Goal: Task Accomplishment & Management: Manage account settings

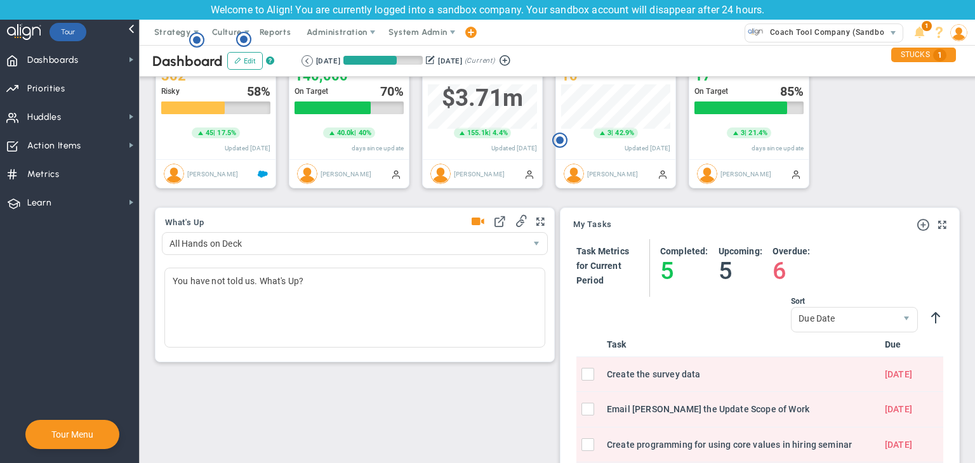
scroll to position [190, 0]
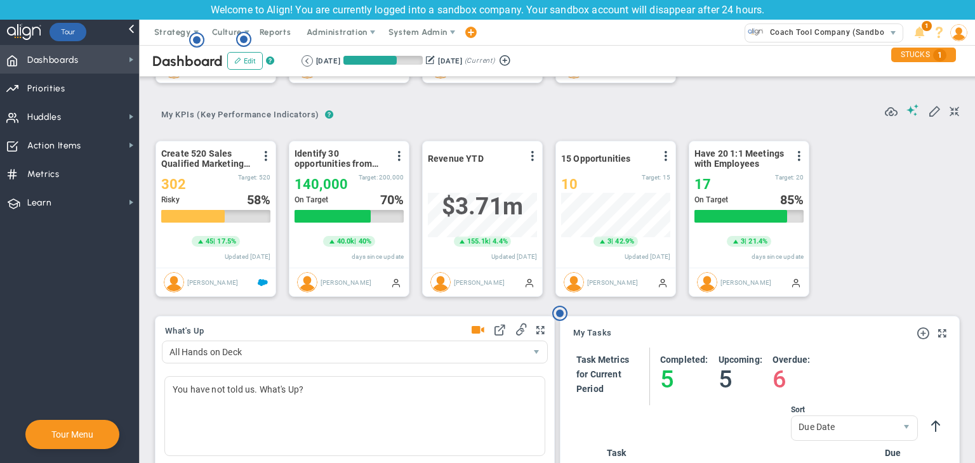
click at [128, 66] on span "Dashboards Dashboards" at bounding box center [69, 59] width 139 height 29
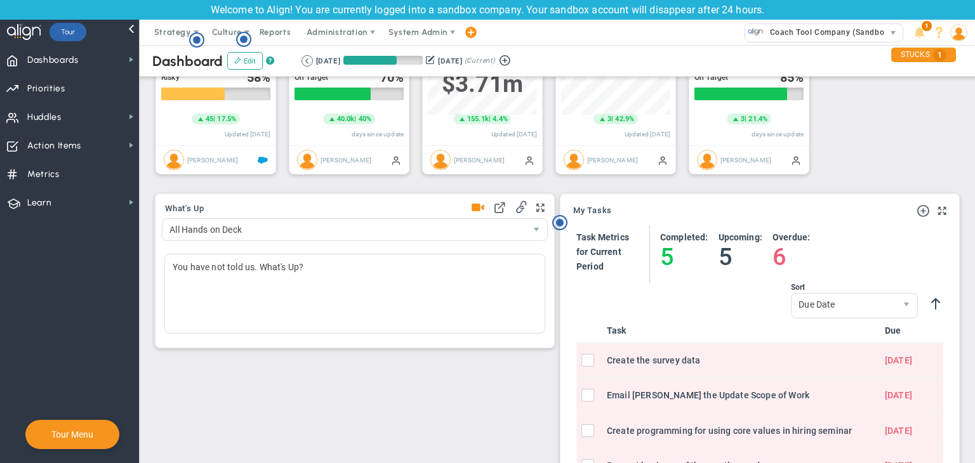
scroll to position [18, 0]
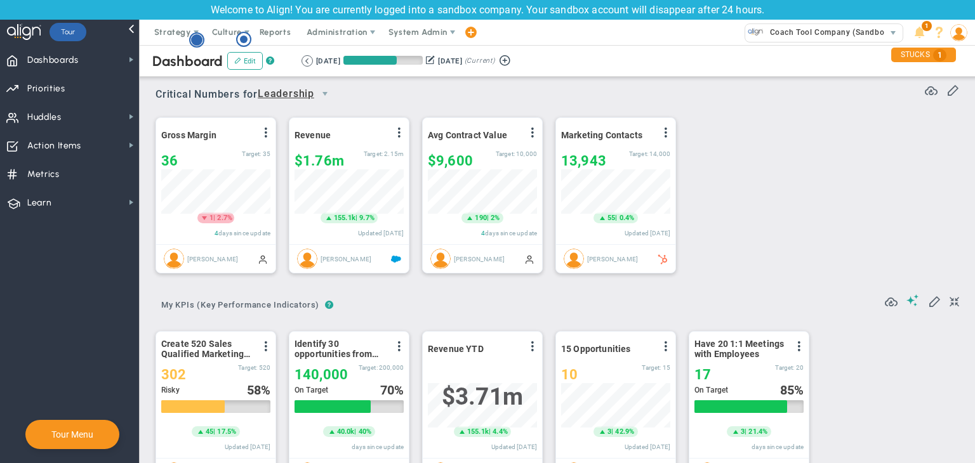
click at [195, 41] on circle "Hotspot (open by clicking or pressing space/enter)" at bounding box center [196, 39] width 11 height 11
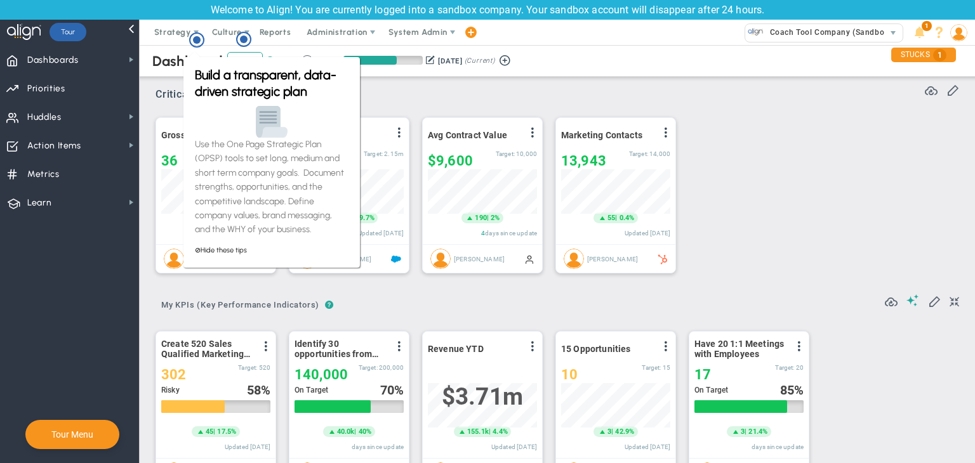
click at [431, 96] on div "Critical Numbers for Leadership 115385 Critical Numbers for Leadership Critical…" at bounding box center [556, 90] width 803 height 33
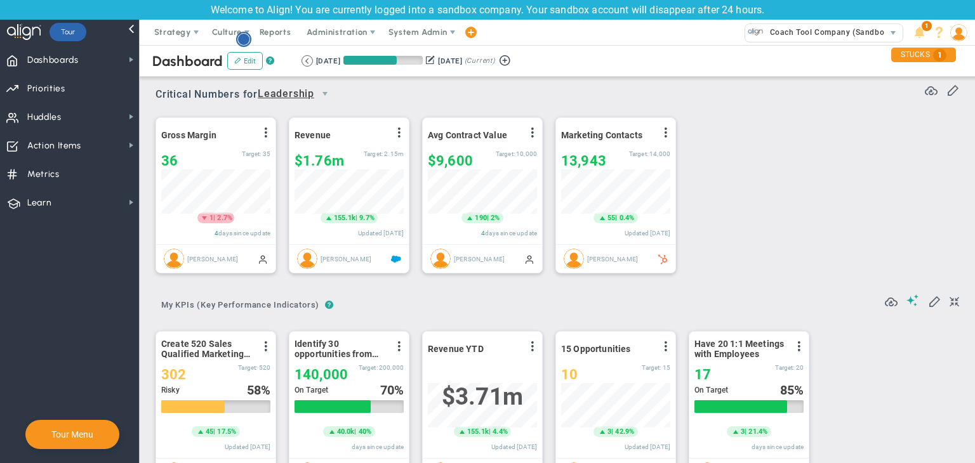
click at [244, 39] on circle "Hotspot (open by clicking or pressing space/enter)" at bounding box center [243, 39] width 11 height 11
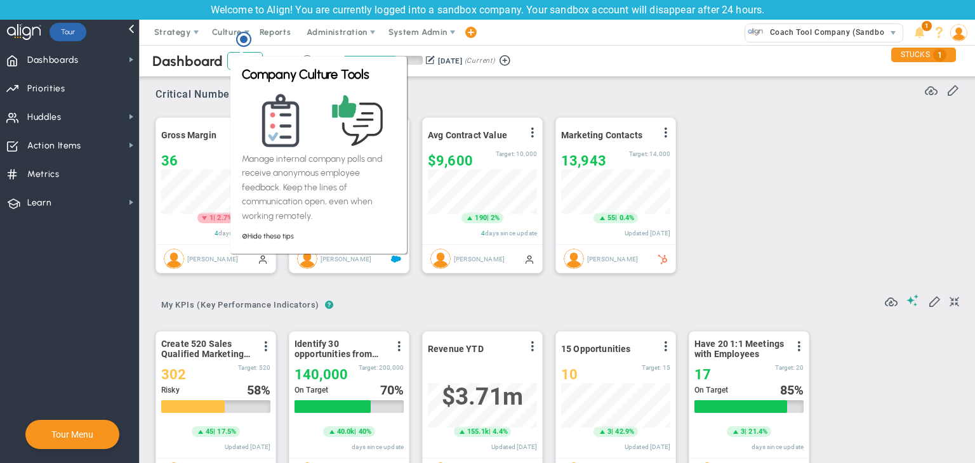
click at [430, 100] on div "Critical Numbers for Leadership 115385 Critical Numbers for Leadership Critical…" at bounding box center [556, 90] width 803 height 33
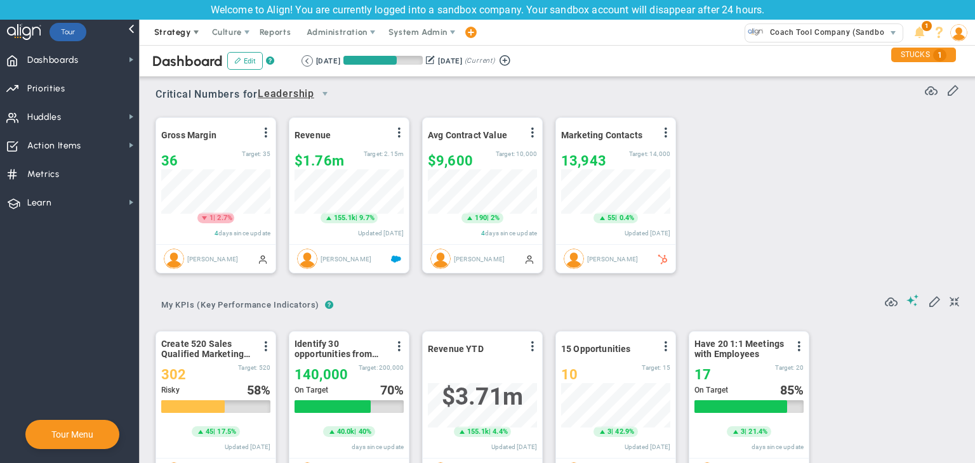
click at [188, 33] on span "Strategy" at bounding box center [172, 32] width 37 height 10
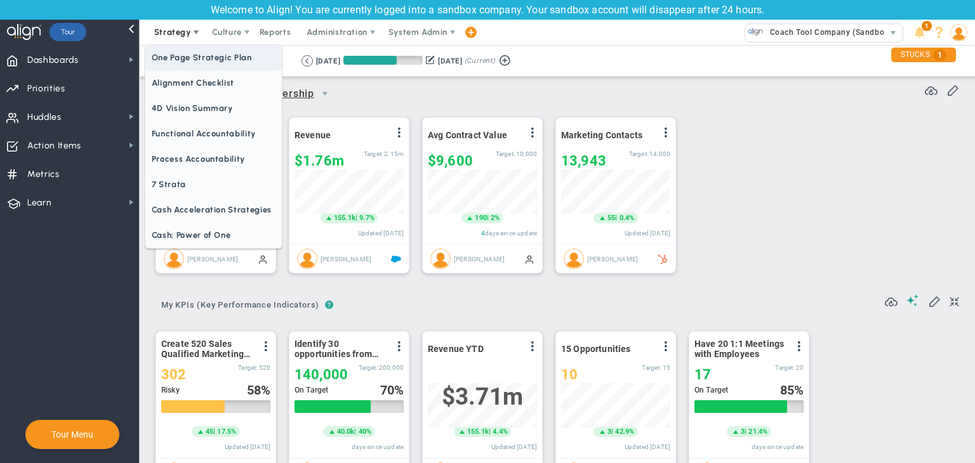
click at [195, 60] on span "One Page Strategic Plan" at bounding box center [213, 57] width 136 height 25
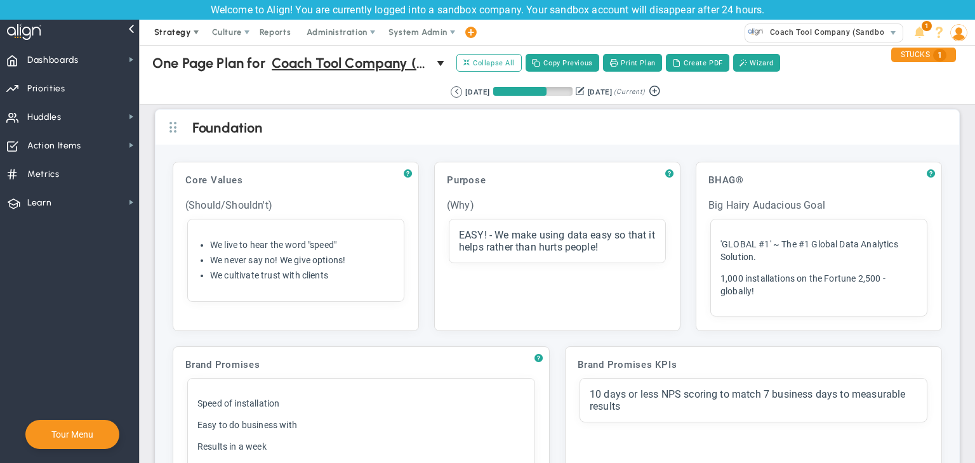
click at [192, 29] on span at bounding box center [196, 32] width 10 height 10
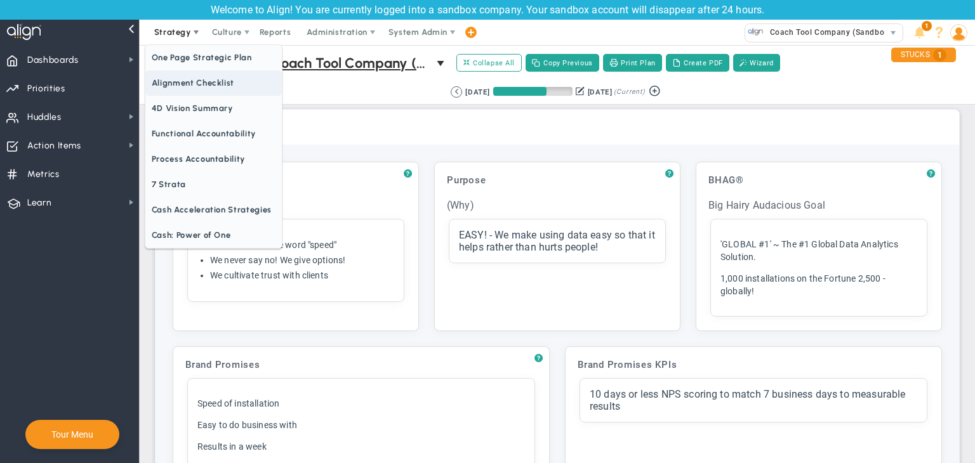
click at [195, 76] on span "Alignment Checklist" at bounding box center [213, 82] width 136 height 25
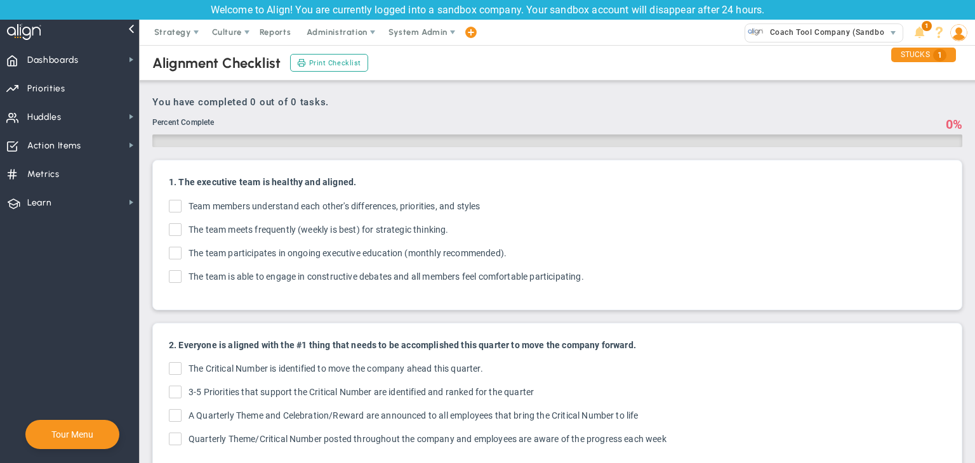
checkbox input "true"
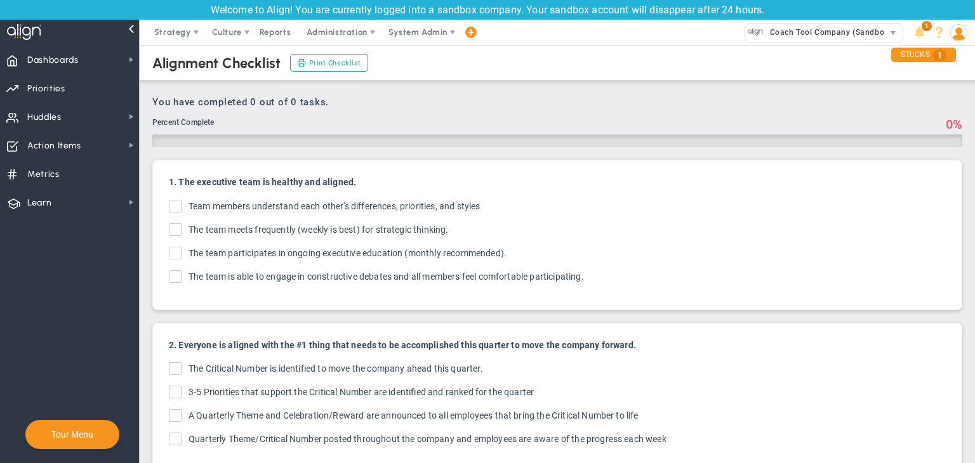
checkbox input "true"
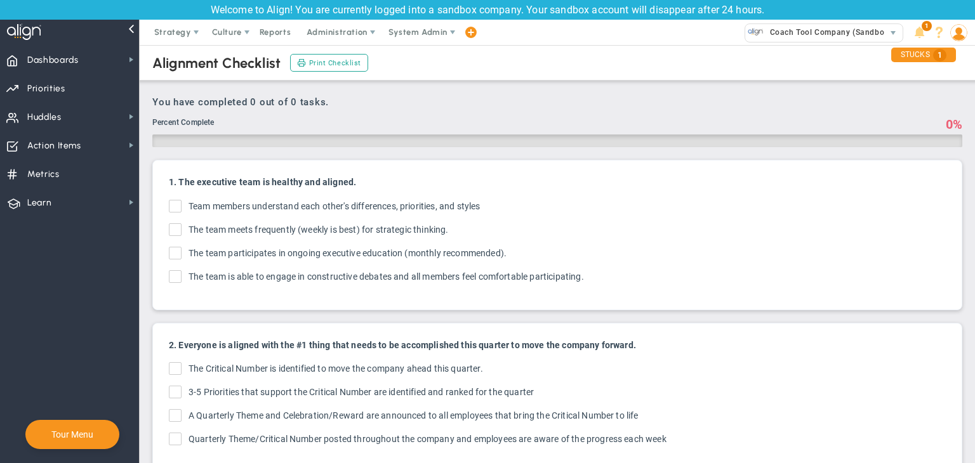
checkbox input "true"
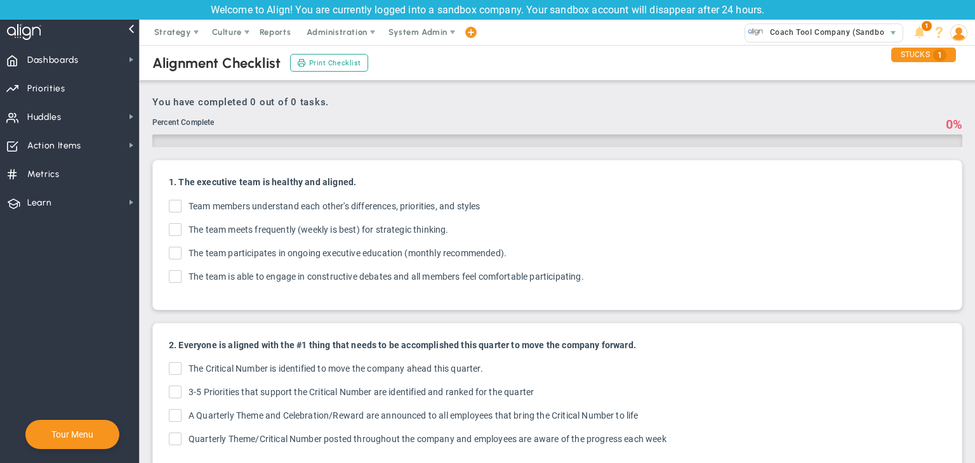
checkbox input "true"
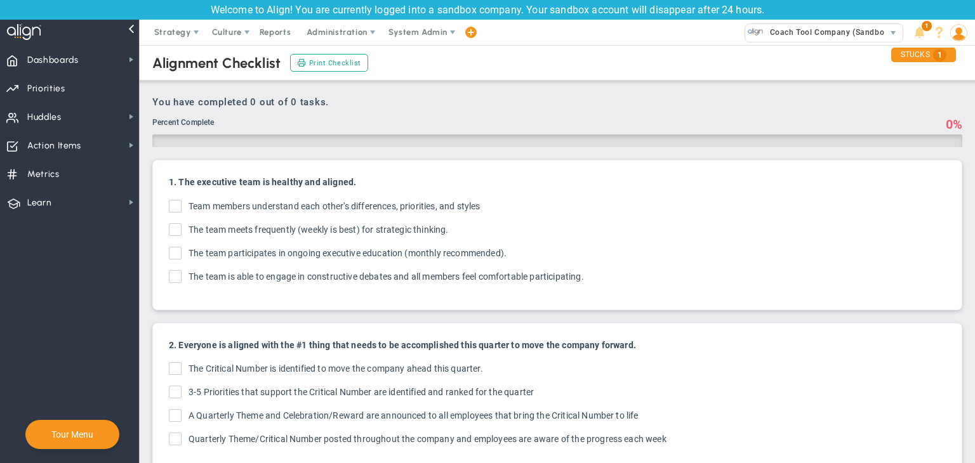
checkbox input "true"
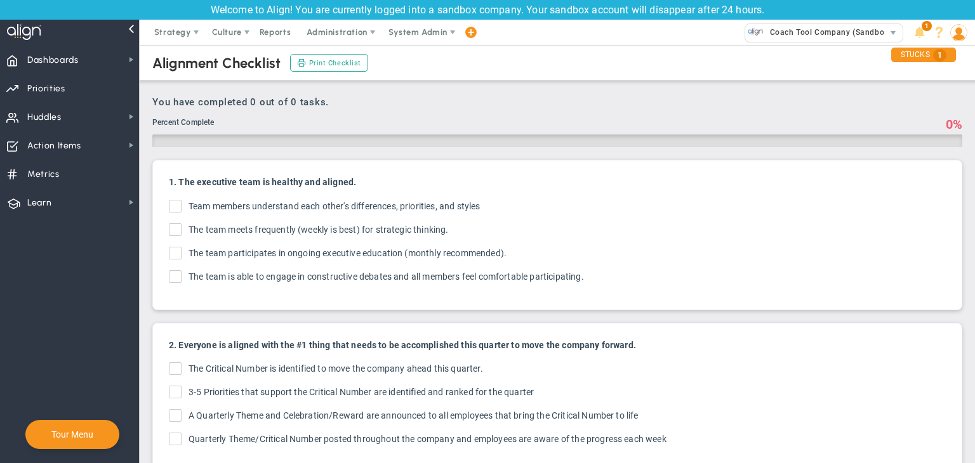
checkbox input "true"
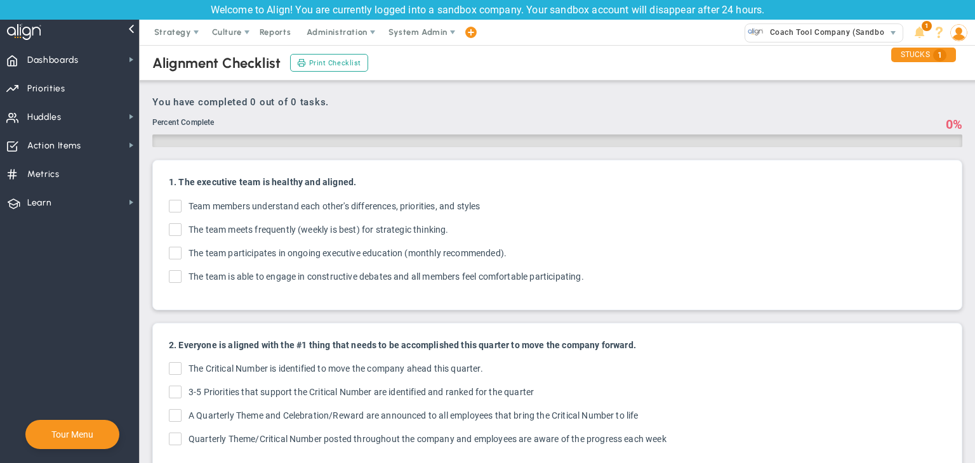
checkbox input "true"
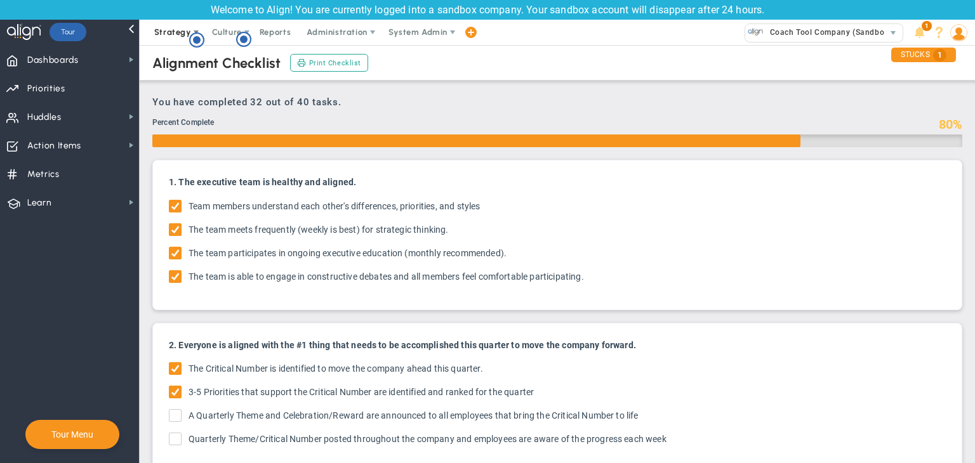
click at [168, 29] on span "Strategy" at bounding box center [172, 32] width 37 height 10
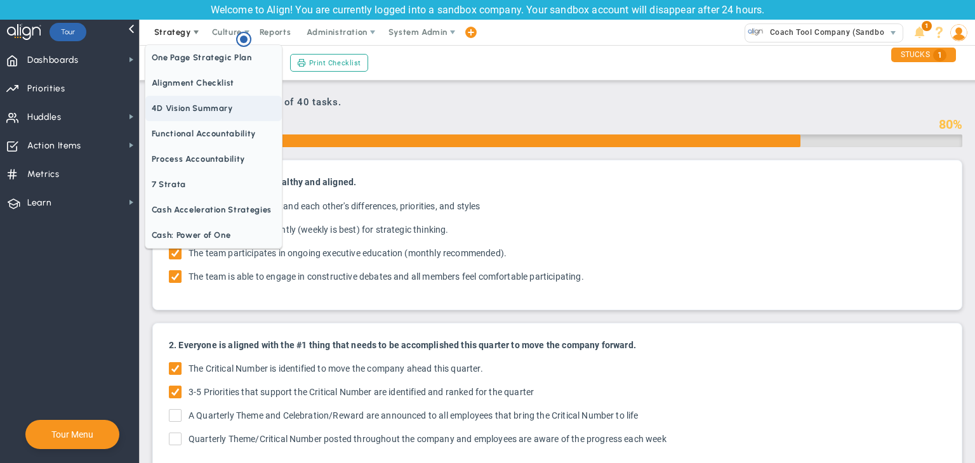
click at [190, 109] on span "4D Vision Summary" at bounding box center [213, 108] width 136 height 25
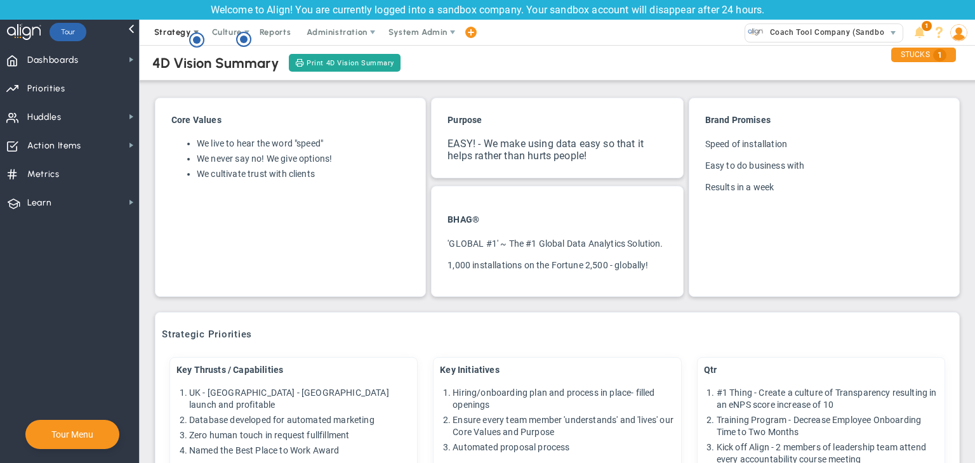
click at [166, 30] on span "Strategy" at bounding box center [172, 32] width 37 height 10
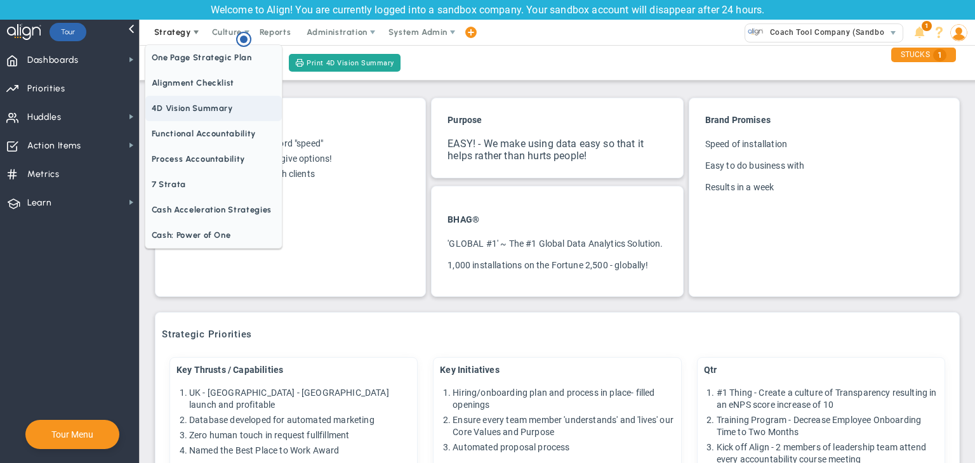
click at [198, 110] on span "4D Vision Summary" at bounding box center [213, 108] width 136 height 25
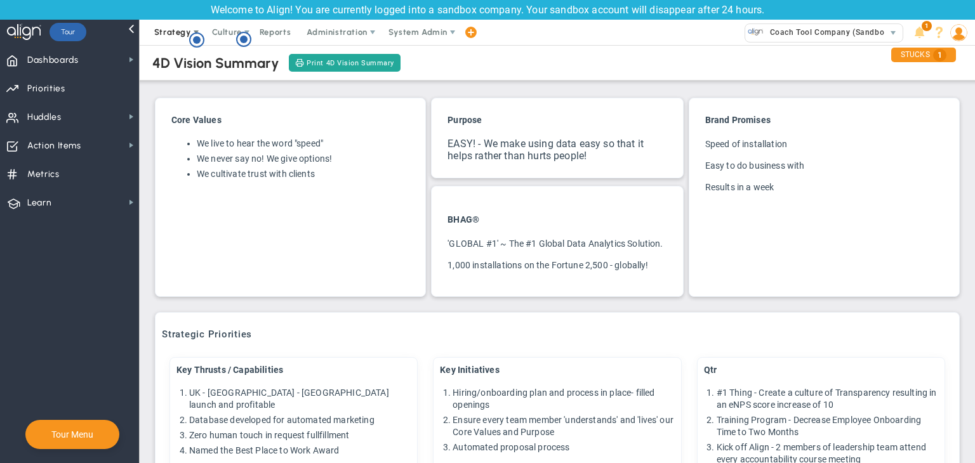
click at [162, 30] on span "Strategy" at bounding box center [172, 32] width 37 height 10
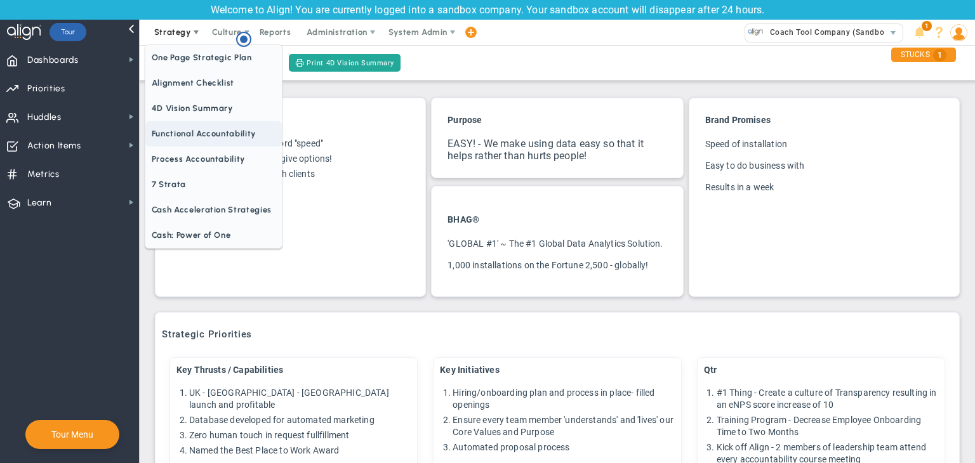
click at [208, 135] on span "Functional Accountability" at bounding box center [213, 133] width 136 height 25
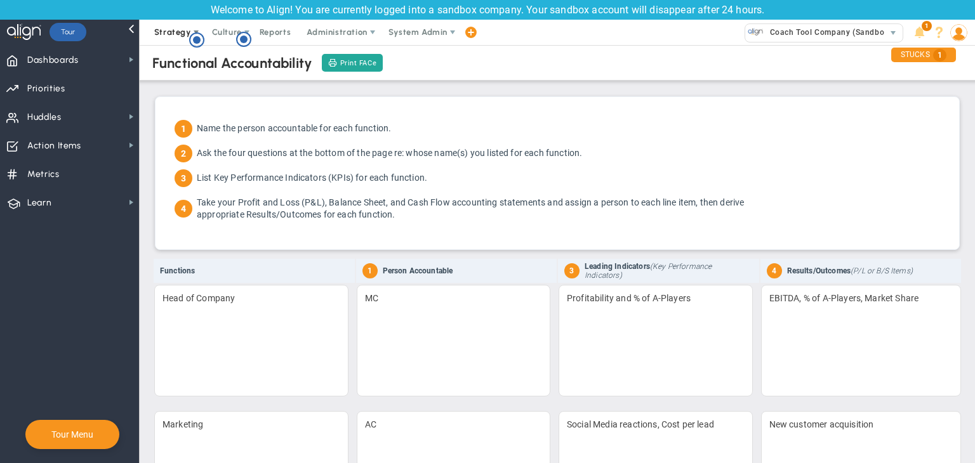
click at [169, 34] on span "Strategy" at bounding box center [172, 32] width 37 height 10
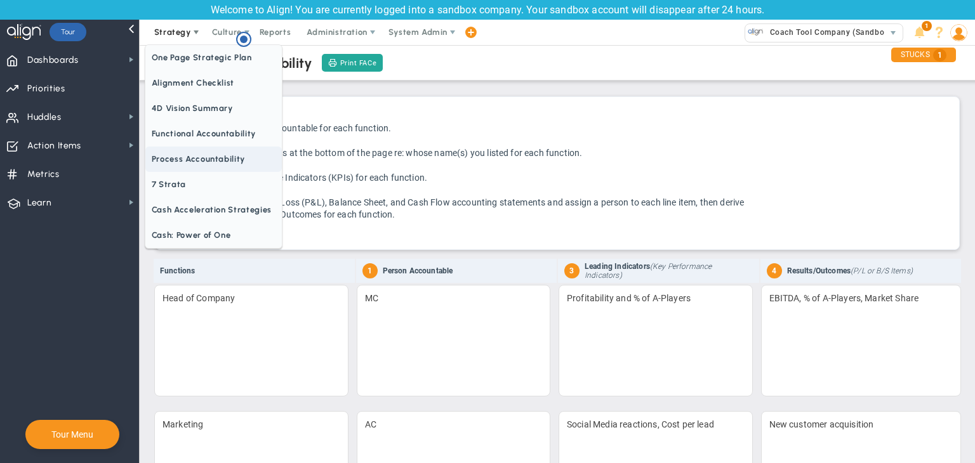
click at [177, 156] on span "Process Accountability" at bounding box center [213, 159] width 136 height 25
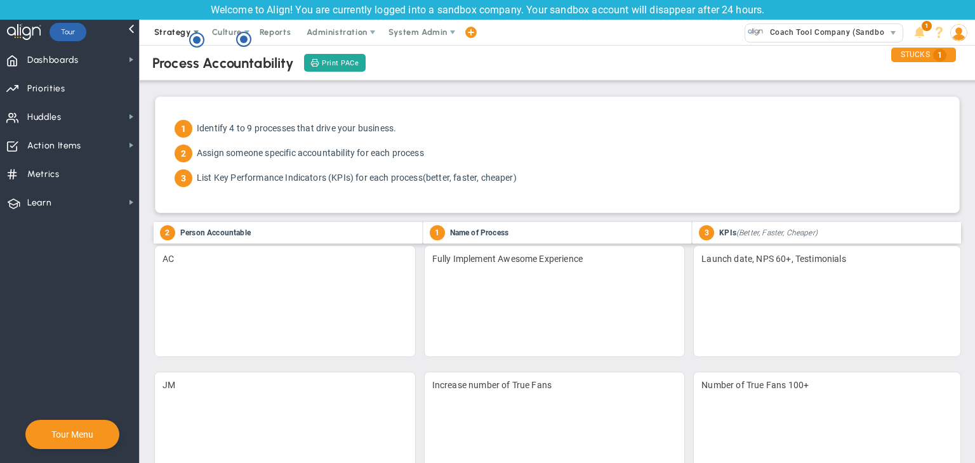
click at [175, 36] on span "Strategy" at bounding box center [172, 32] width 37 height 10
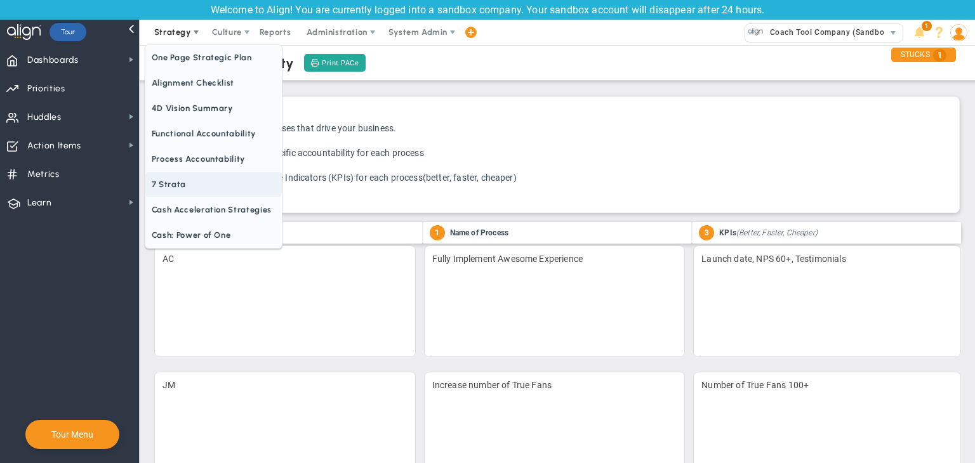
click at [210, 184] on span "7 Strata" at bounding box center [213, 184] width 136 height 25
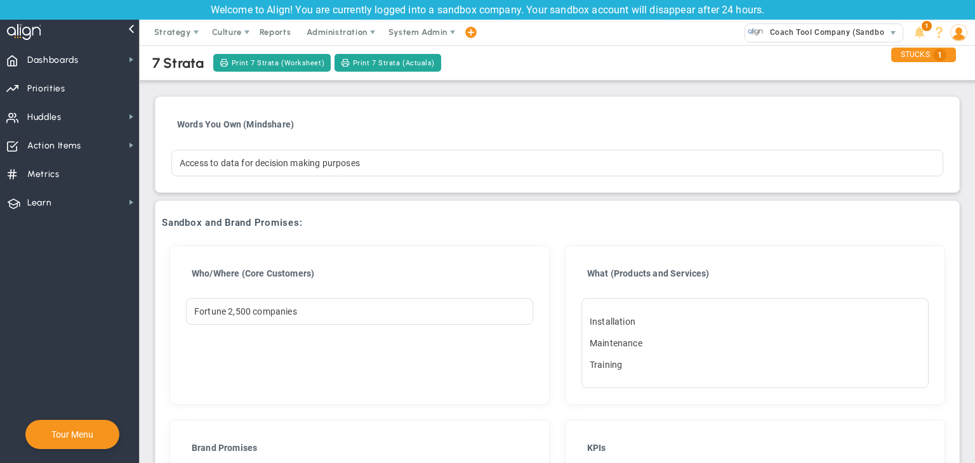
scroll to position [56, 0]
click at [167, 29] on span "Strategy" at bounding box center [172, 32] width 37 height 10
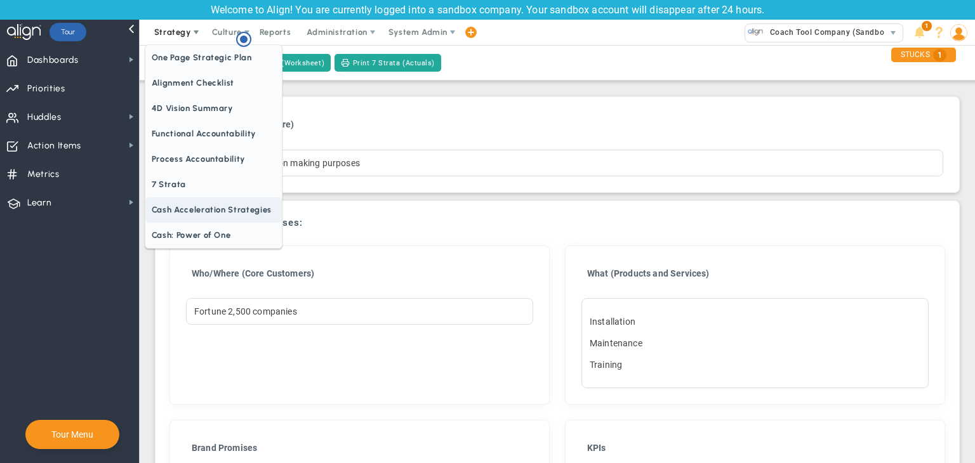
click at [198, 209] on span "Cash Acceleration Strategies" at bounding box center [213, 209] width 136 height 25
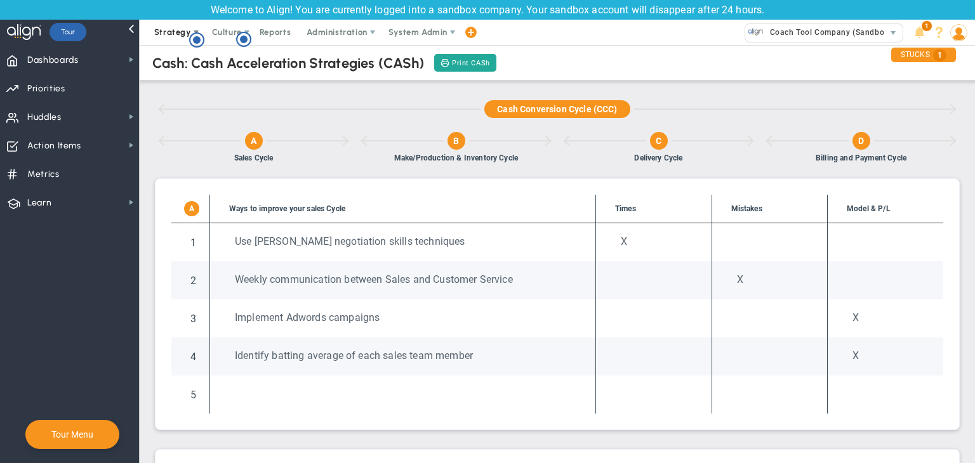
click at [191, 31] on span at bounding box center [196, 32] width 10 height 10
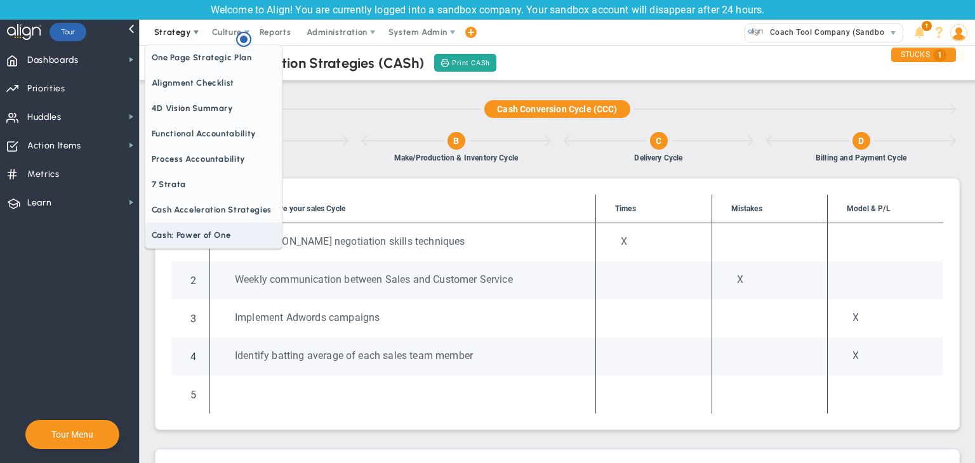
click at [211, 229] on span "Cash: Power of One" at bounding box center [213, 235] width 136 height 25
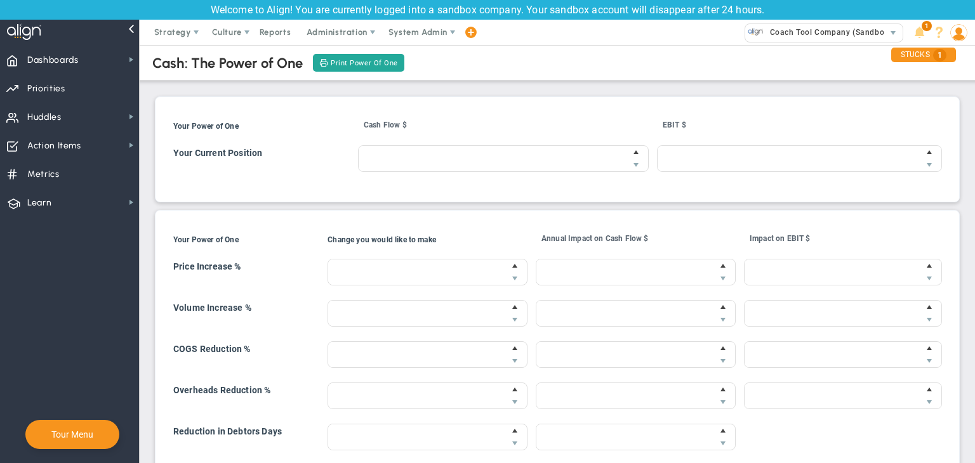
type input "$20,000.00"
type input "$10,000.00"
type input "20 %"
type input "$20.00"
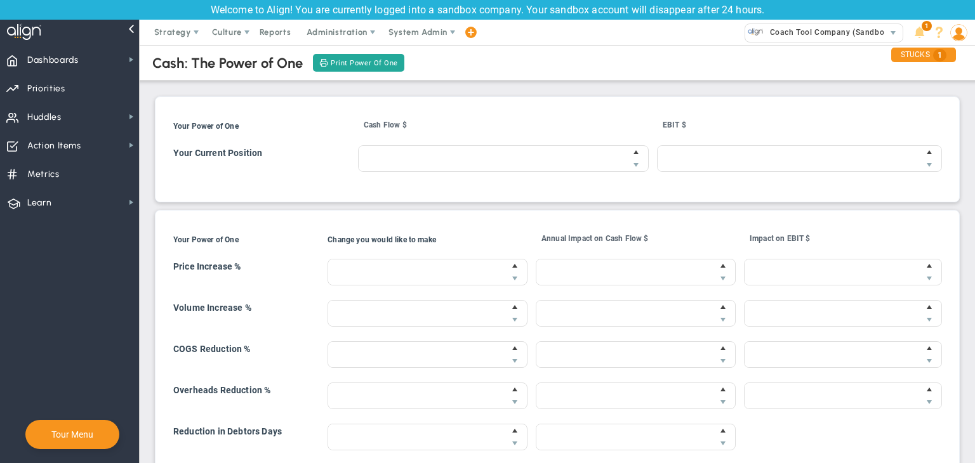
type input "-10 %"
type input "$0.00"
type input "$8,000.00"
type input "-10 %"
type input "$0.00"
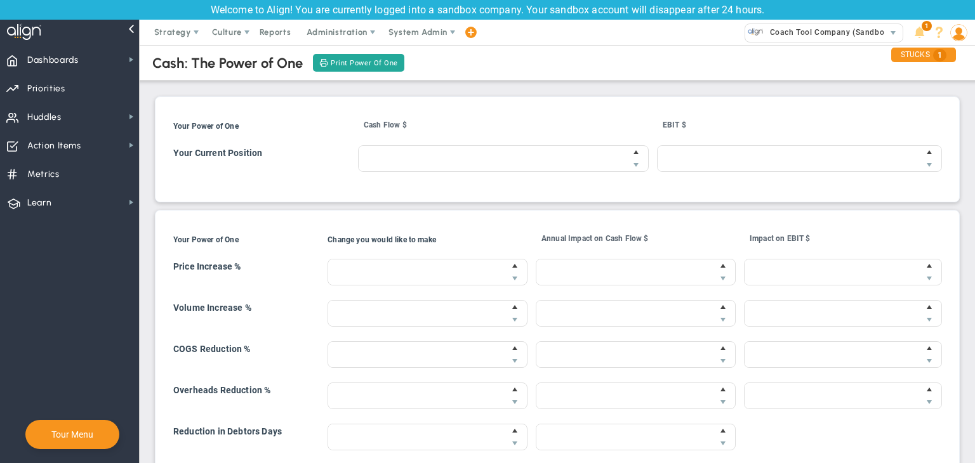
type input "$5,000.00"
type input "0 %"
type input "$0.00"
type input "8 days"
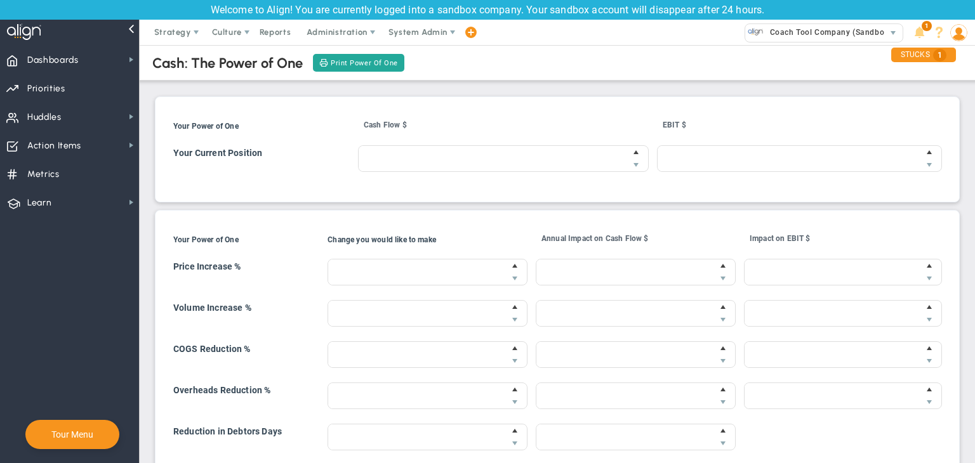
type input "$41,300.00"
type input "1 days"
type input "$0.00"
type input "6 days"
type input "$46,600.00"
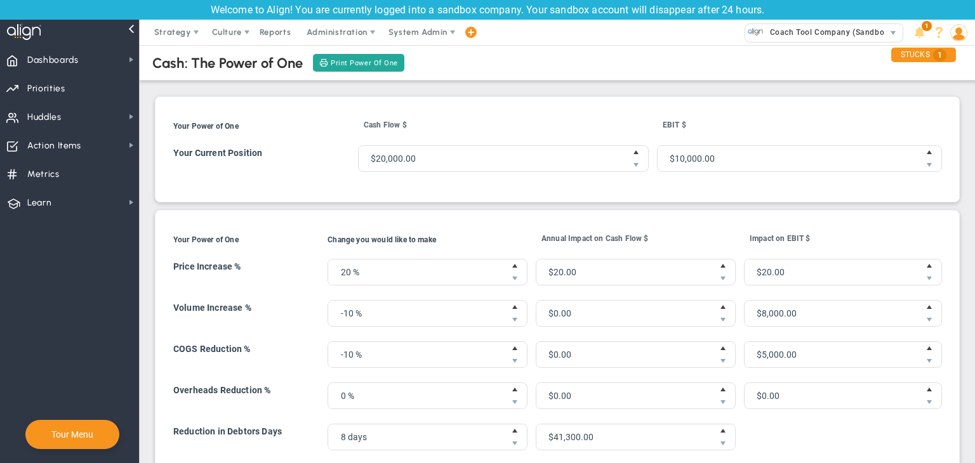
type input "$87,920.00"
type input "$13,020.00"
type input "$107,920.00"
type input "$14,920.00"
click at [223, 30] on span "Culture" at bounding box center [227, 32] width 30 height 10
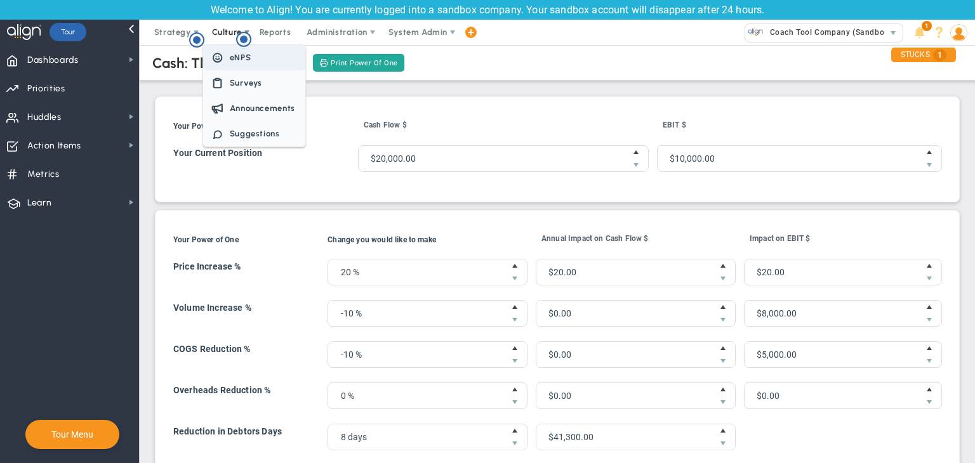
click at [236, 59] on span "eNPS" at bounding box center [241, 58] width 22 height 10
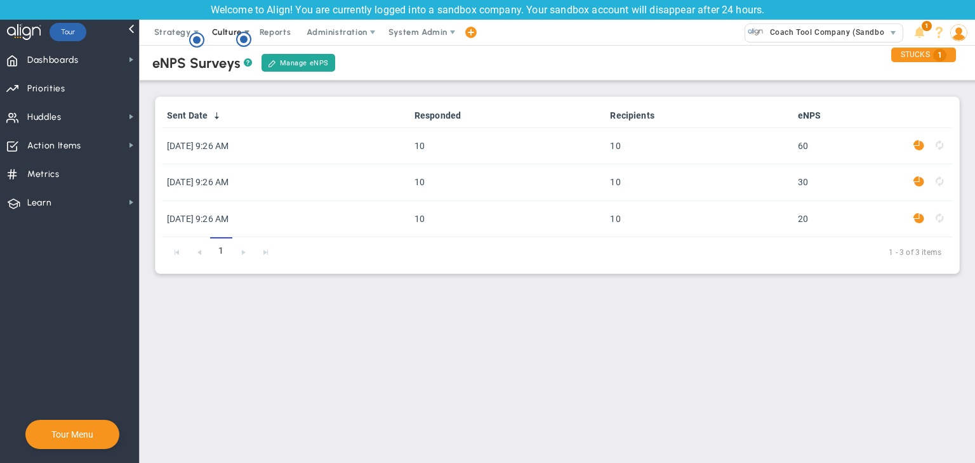
click at [234, 36] on span "Culture" at bounding box center [227, 32] width 30 height 10
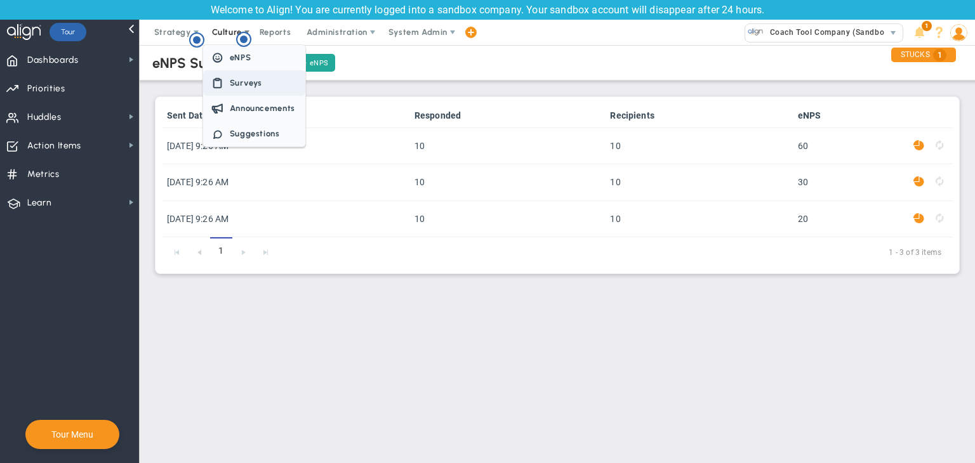
click at [249, 89] on span "Surveys" at bounding box center [254, 82] width 102 height 25
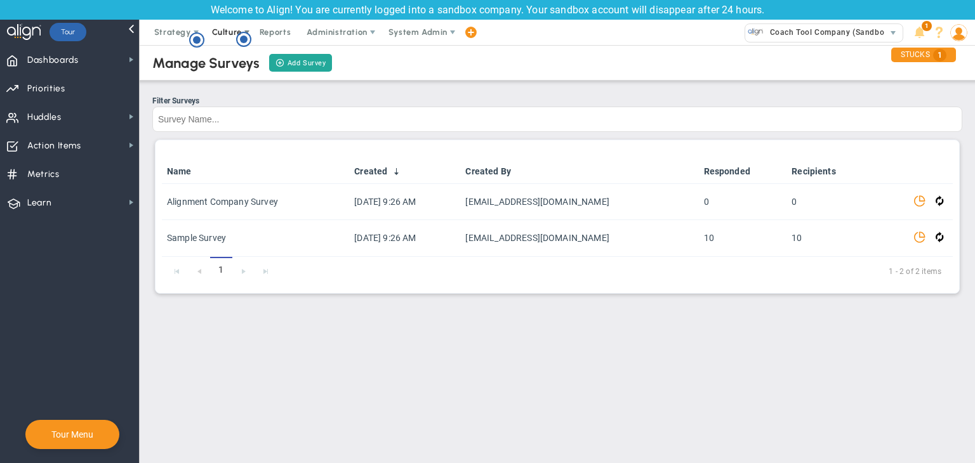
click at [214, 32] on span "Culture" at bounding box center [227, 32] width 30 height 10
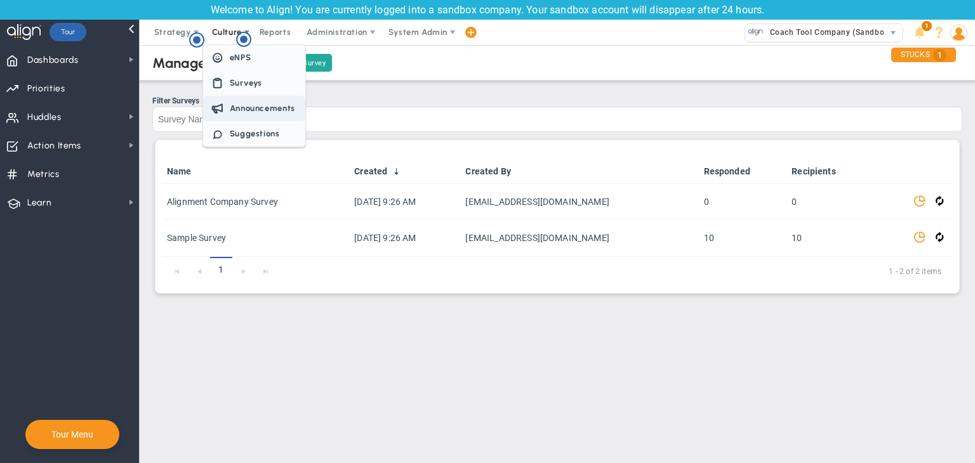
click at [254, 107] on span "Announcements" at bounding box center [262, 108] width 65 height 10
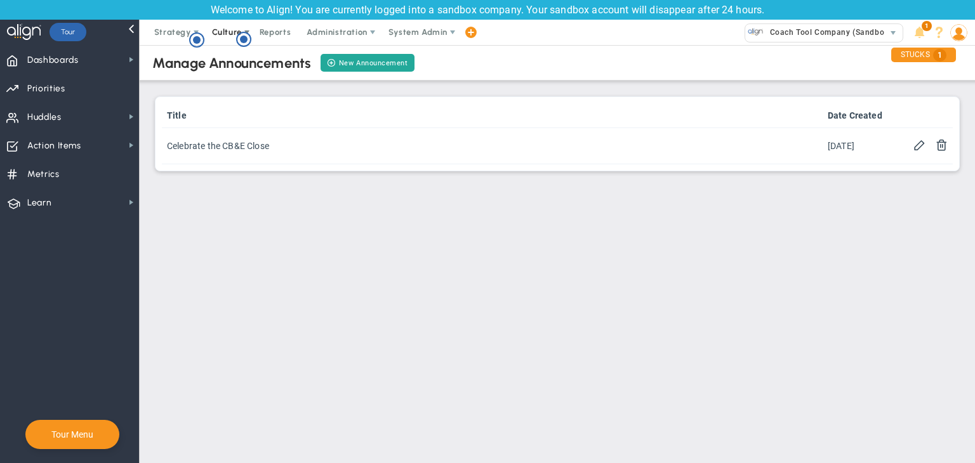
click at [213, 32] on span "Culture" at bounding box center [227, 32] width 30 height 10
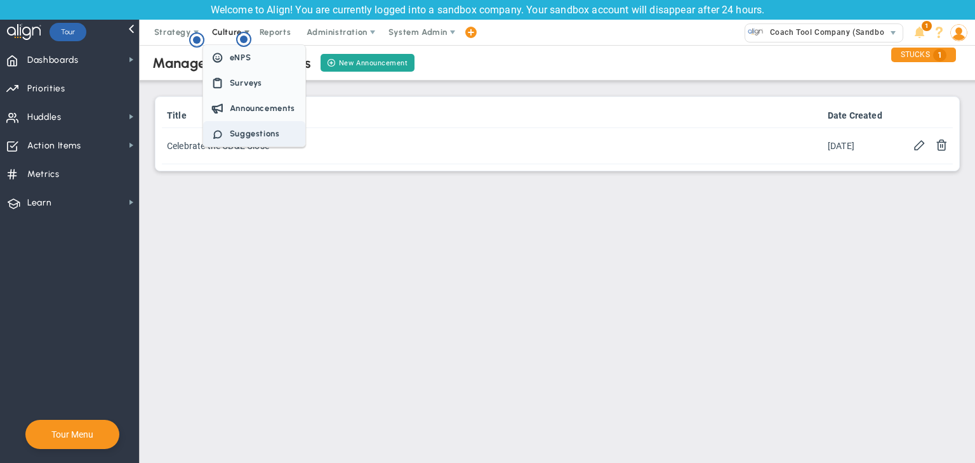
click at [251, 136] on span "Suggestions" at bounding box center [255, 134] width 50 height 10
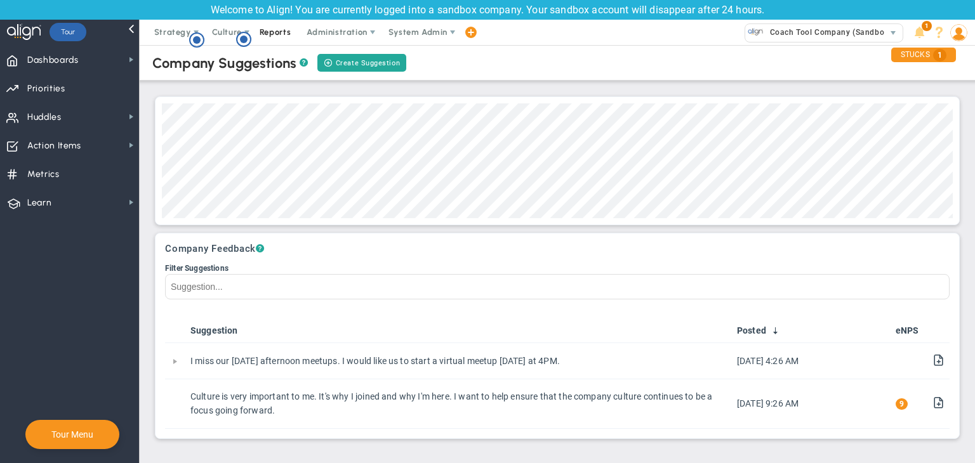
click at [263, 30] on span "Reports" at bounding box center [275, 32] width 44 height 25
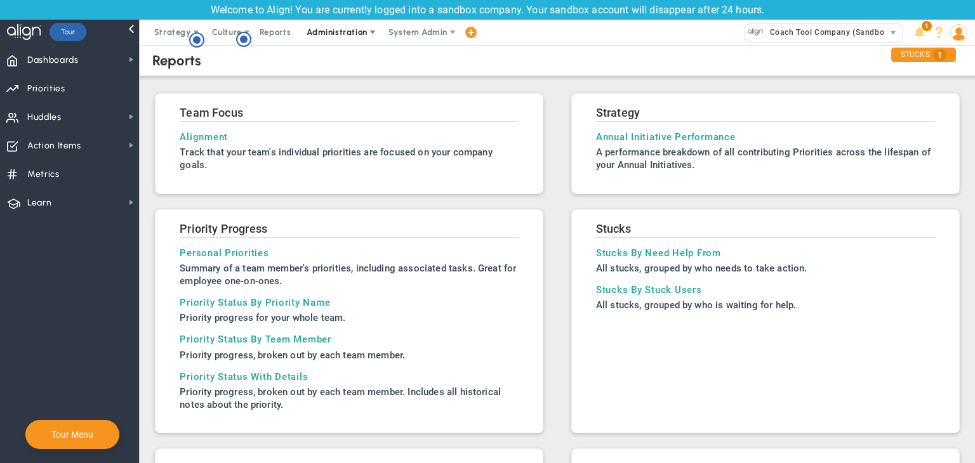
click at [322, 32] on span "Administration" at bounding box center [337, 32] width 60 height 10
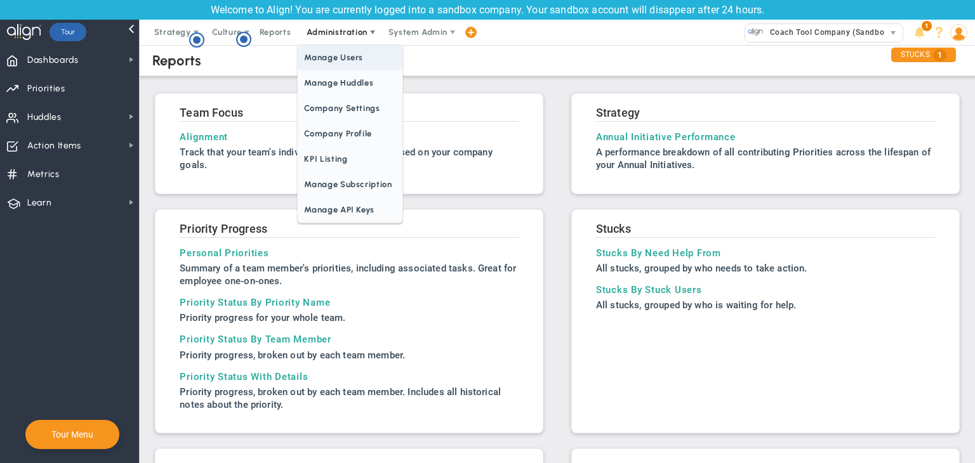
click at [325, 58] on span "Manage Users" at bounding box center [350, 57] width 104 height 25
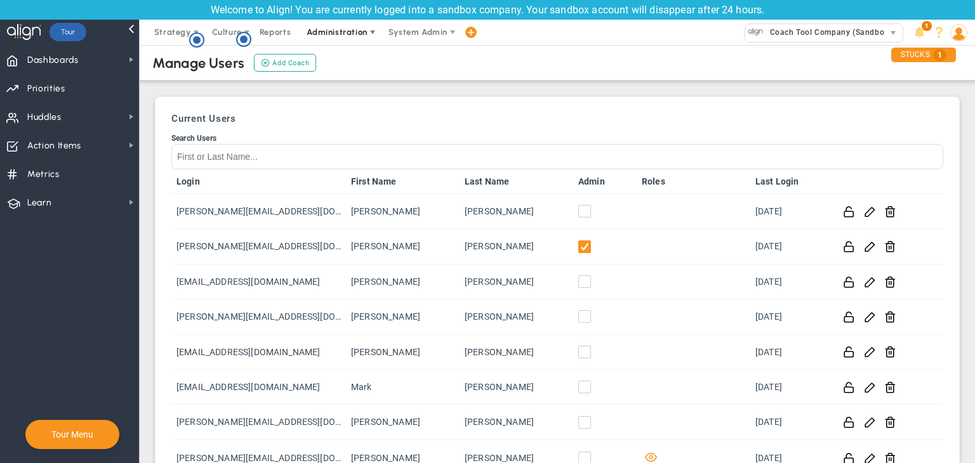
click at [329, 34] on span "Administration" at bounding box center [337, 32] width 60 height 10
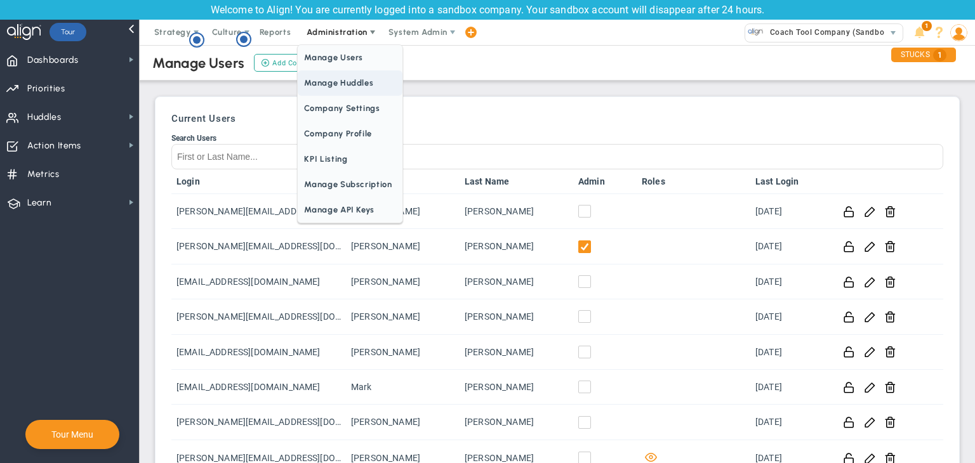
click at [352, 85] on span "Manage Huddles" at bounding box center [350, 82] width 104 height 25
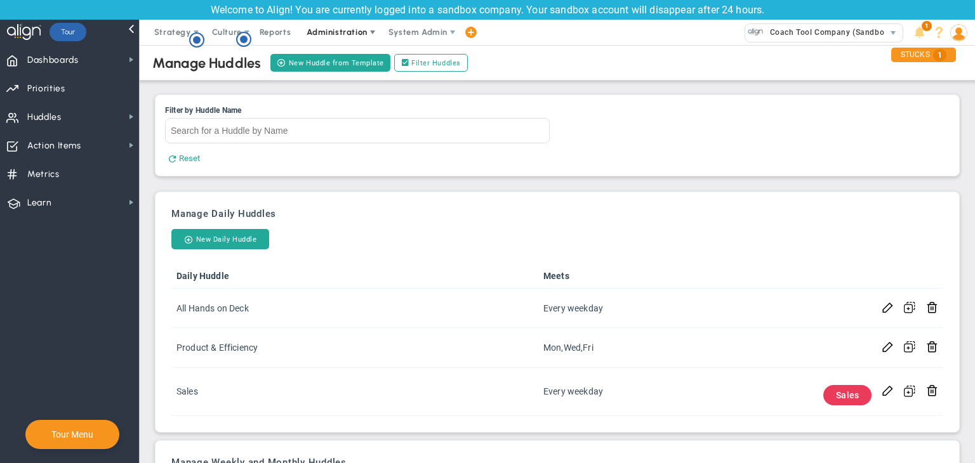
click at [350, 28] on span "Administration" at bounding box center [337, 32] width 60 height 10
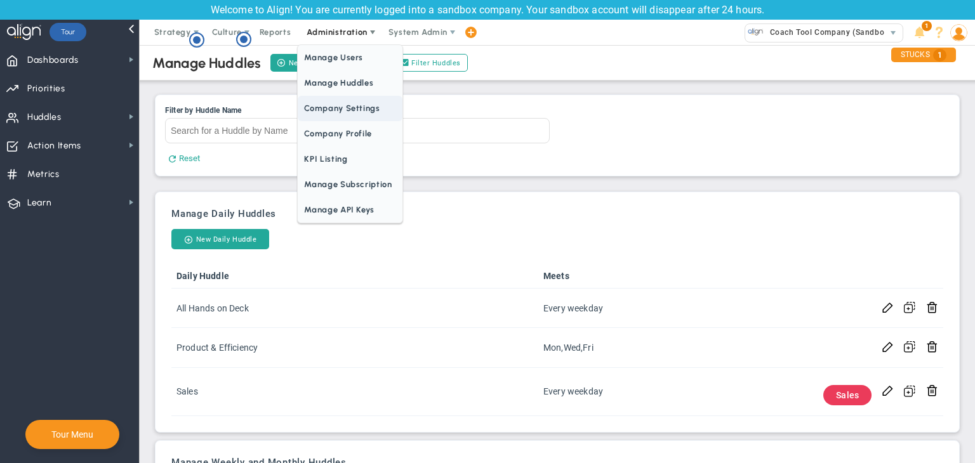
click at [343, 105] on span "Company Settings" at bounding box center [350, 108] width 104 height 25
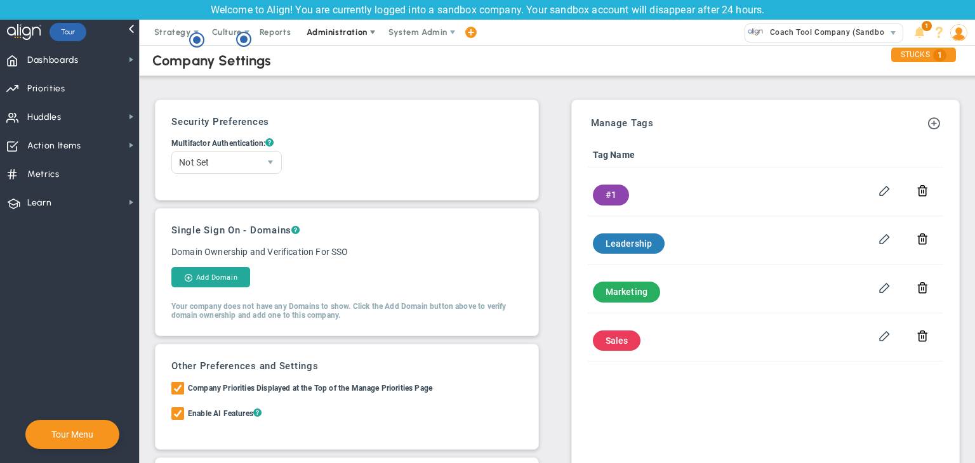
click at [344, 36] on span "Administration" at bounding box center [337, 32] width 60 height 10
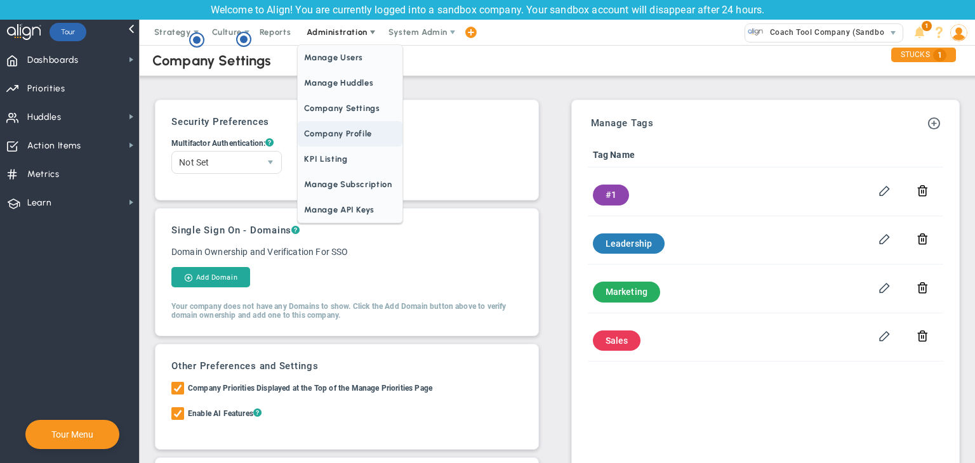
click at [345, 130] on span "Company Profile" at bounding box center [350, 133] width 104 height 25
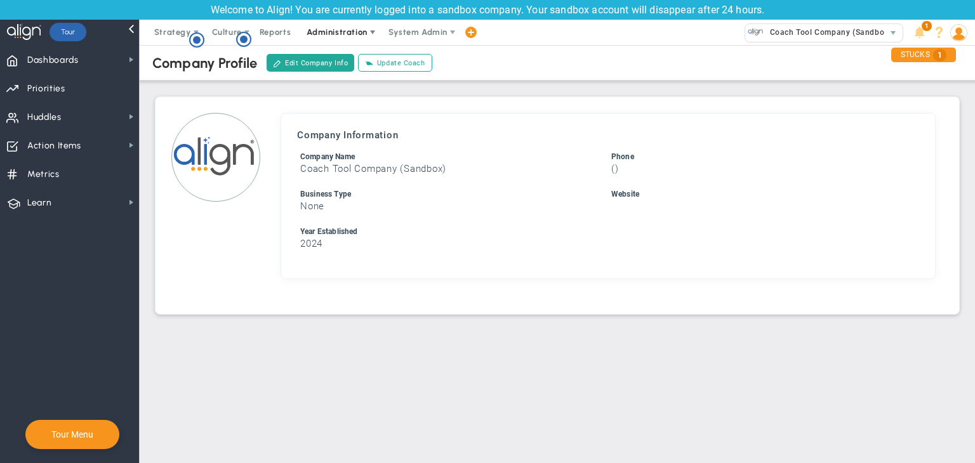
click at [337, 33] on span "Administration" at bounding box center [337, 32] width 60 height 10
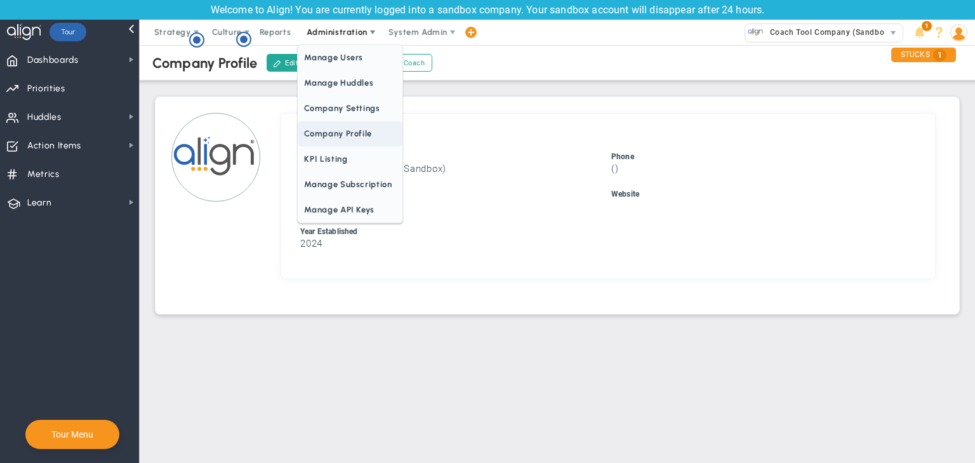
click at [361, 134] on span "Company Profile" at bounding box center [350, 133] width 104 height 25
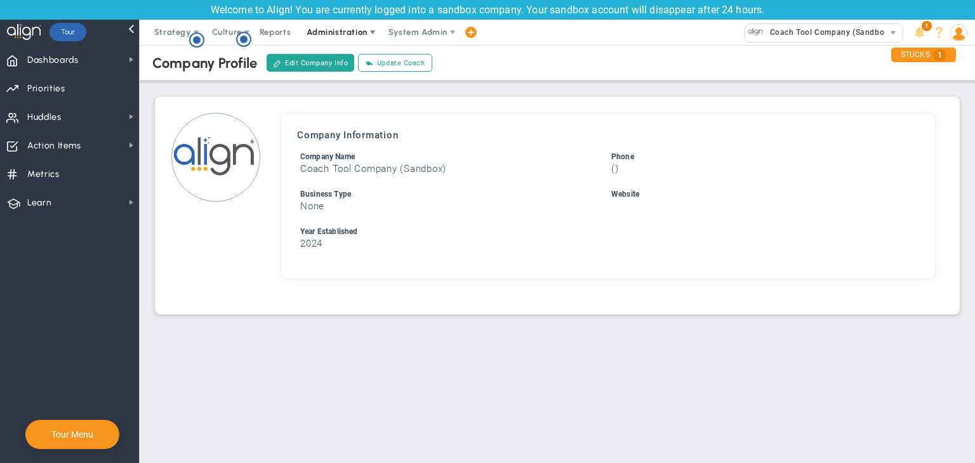
click at [325, 30] on span "Administration" at bounding box center [337, 32] width 60 height 10
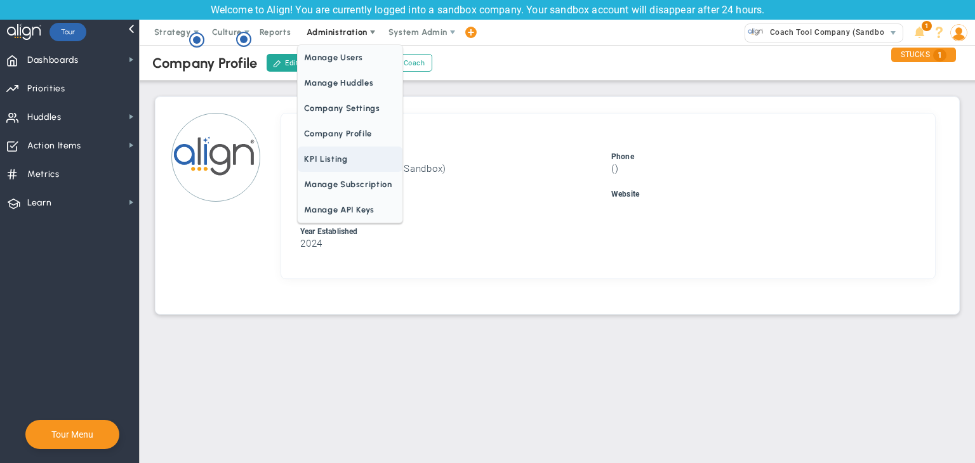
click at [342, 158] on span "KPI Listing" at bounding box center [350, 159] width 104 height 25
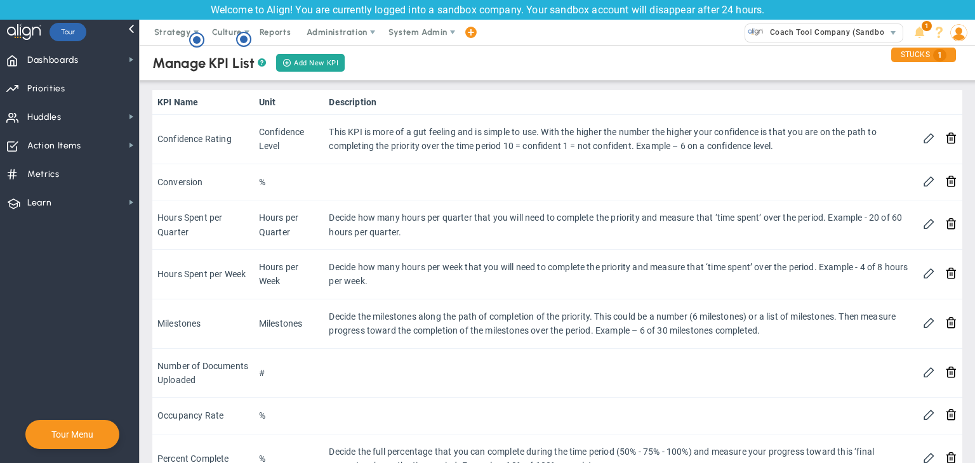
click at [344, 18] on div "Welcome to Align! You are currently logged into a sandbox company. Your sandbox…" at bounding box center [487, 10] width 975 height 20
click at [342, 39] on span "Administration" at bounding box center [337, 32] width 81 height 25
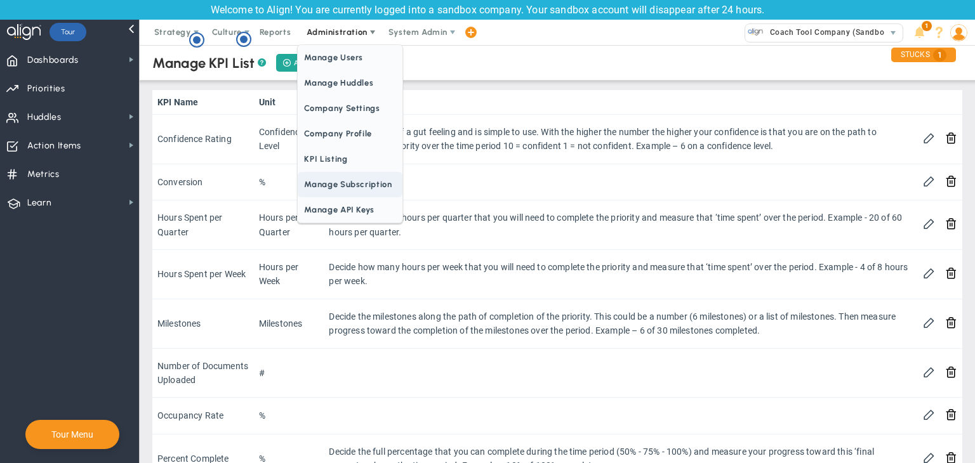
click at [348, 184] on span "Manage Subscription" at bounding box center [350, 184] width 104 height 25
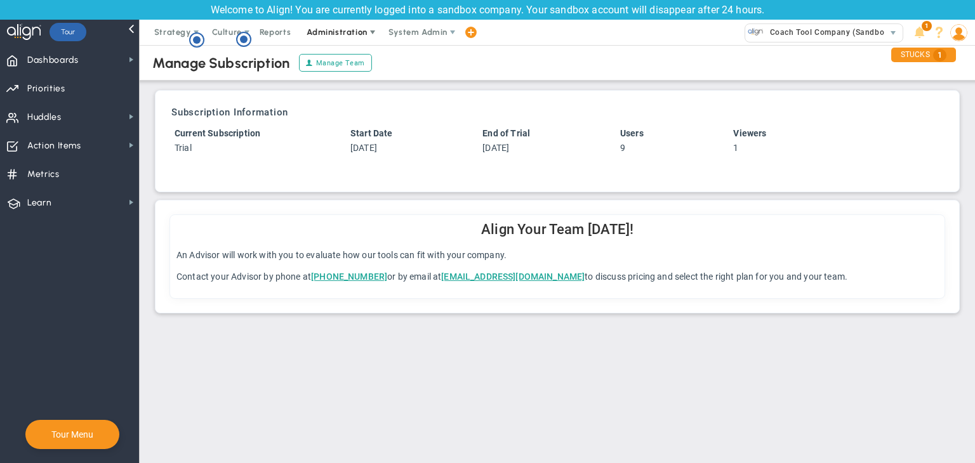
click at [327, 34] on span "Administration" at bounding box center [337, 32] width 60 height 10
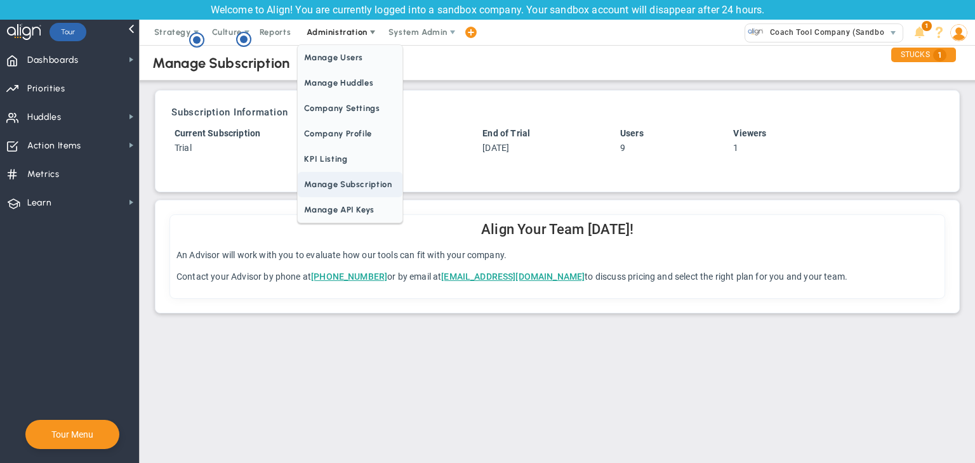
click at [357, 200] on span "Manage API Keys" at bounding box center [350, 209] width 104 height 25
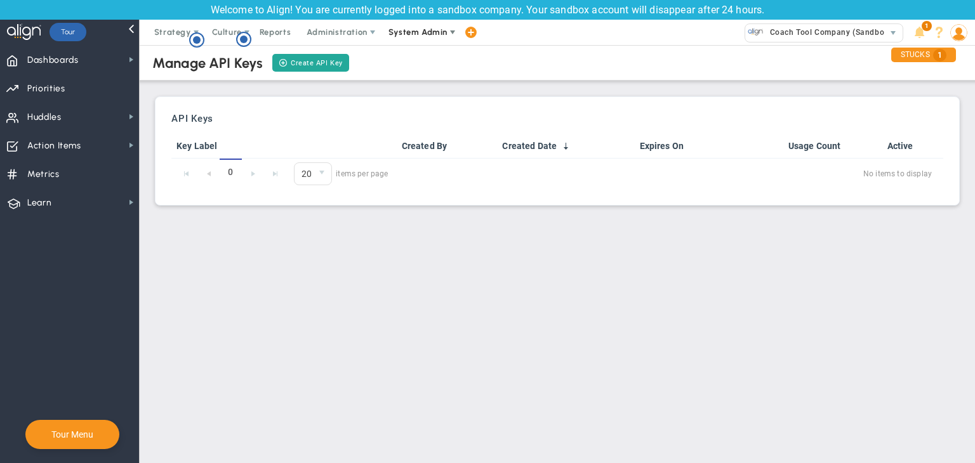
click at [411, 32] on span "System Admin" at bounding box center [417, 32] width 59 height 10
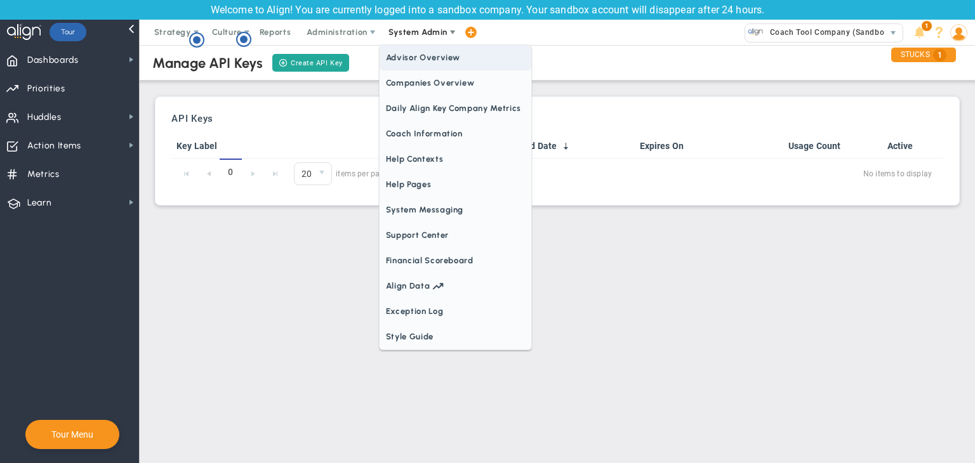
click at [412, 56] on span "Advisor Overview" at bounding box center [455, 57] width 152 height 25
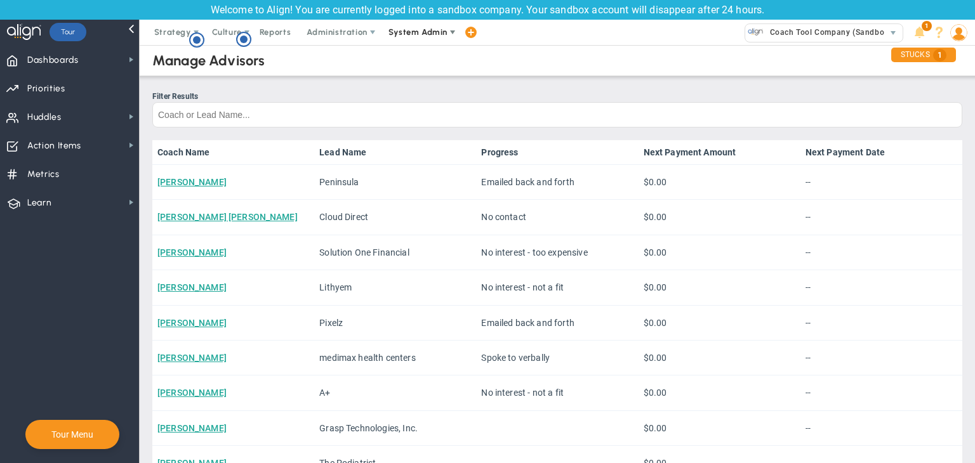
click at [437, 39] on span "System Admin" at bounding box center [419, 32] width 80 height 25
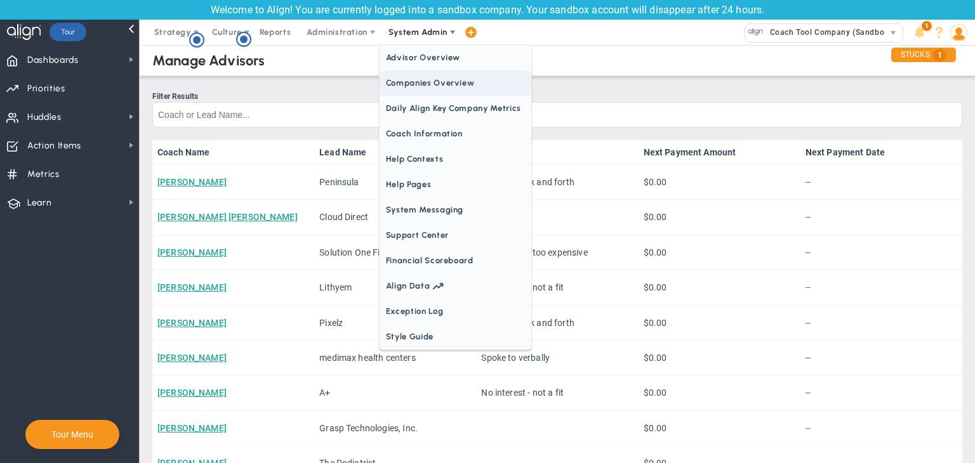
click at [429, 76] on span "Companies Overview" at bounding box center [455, 82] width 152 height 25
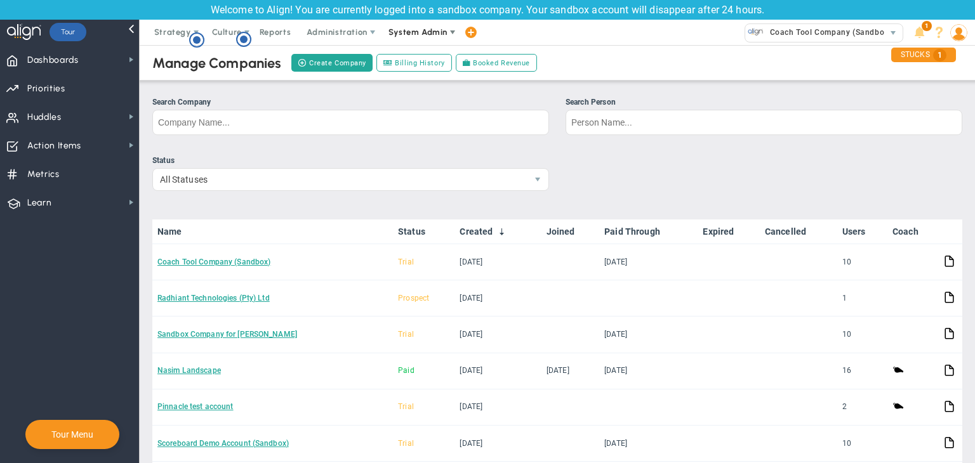
click at [423, 24] on span "System Admin" at bounding box center [419, 32] width 80 height 25
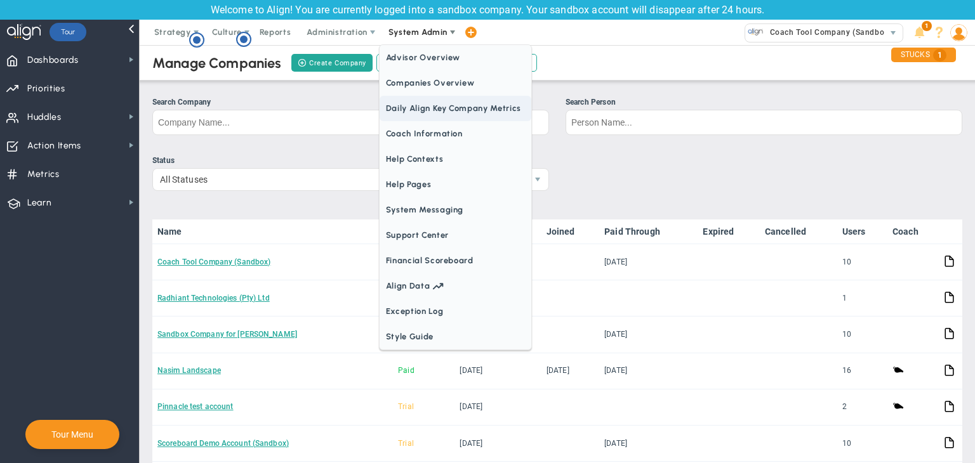
click at [411, 104] on span "Daily Align Key Company Metrics" at bounding box center [455, 108] width 152 height 25
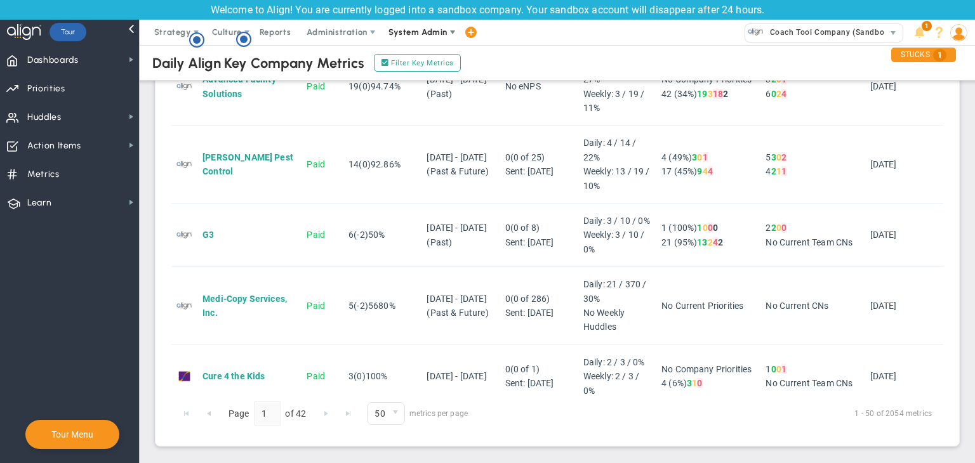
click at [403, 37] on span "System Admin" at bounding box center [419, 32] width 80 height 25
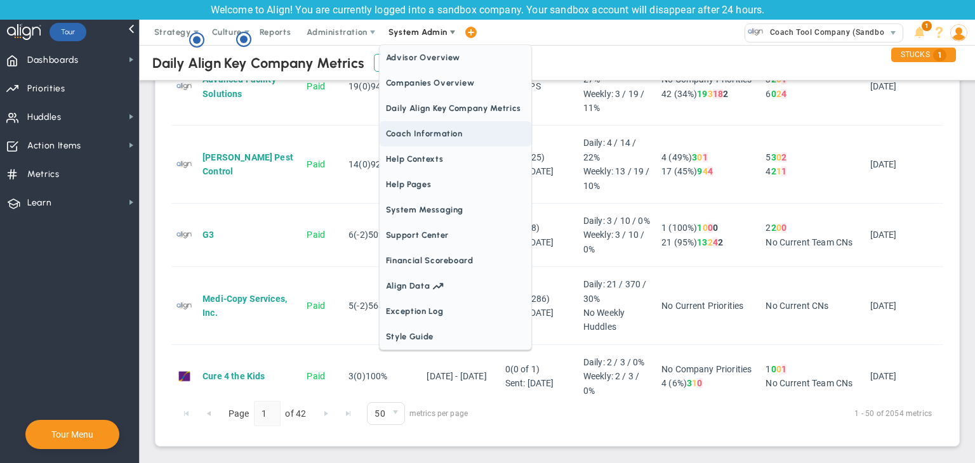
click at [416, 136] on span "Coach Information" at bounding box center [455, 133] width 152 height 25
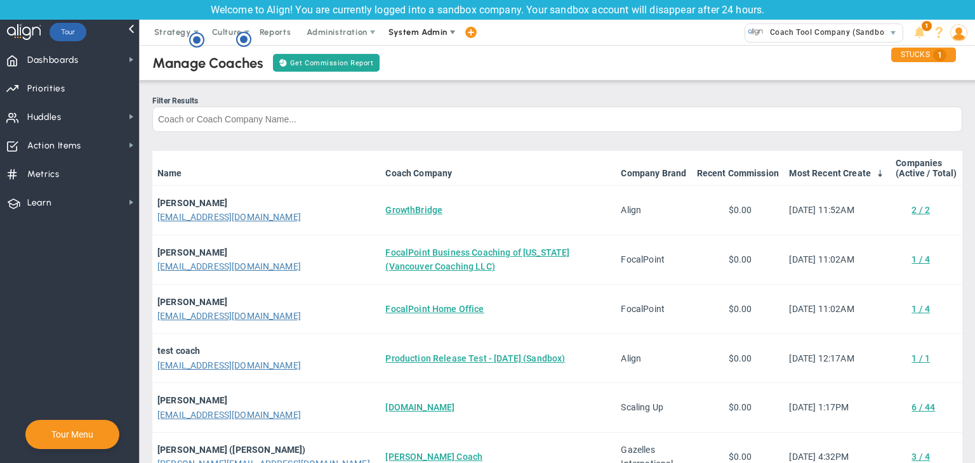
click at [439, 25] on span "System Admin" at bounding box center [419, 32] width 80 height 25
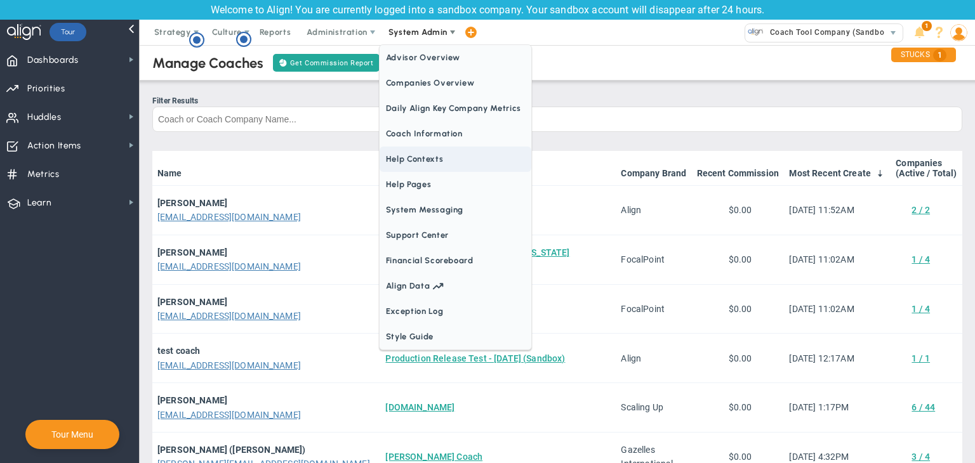
click at [439, 155] on span "Help Contexts" at bounding box center [455, 159] width 152 height 25
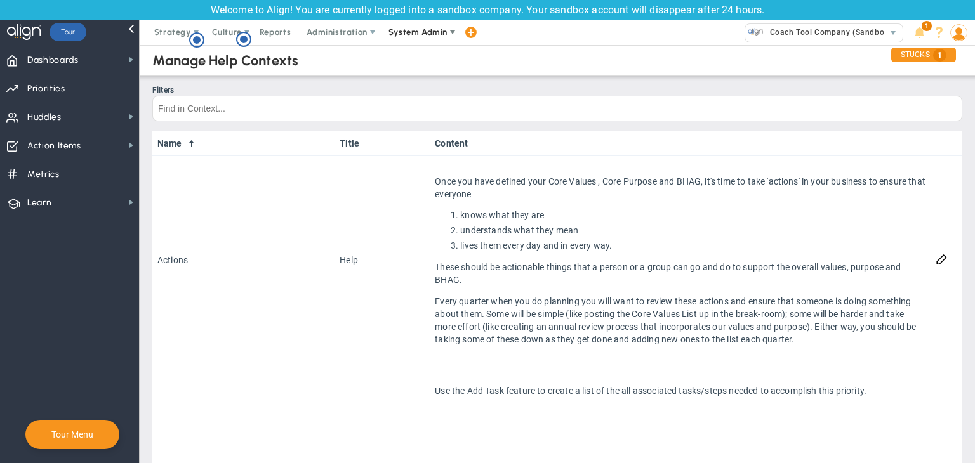
click at [418, 42] on span "System Admin" at bounding box center [419, 32] width 80 height 25
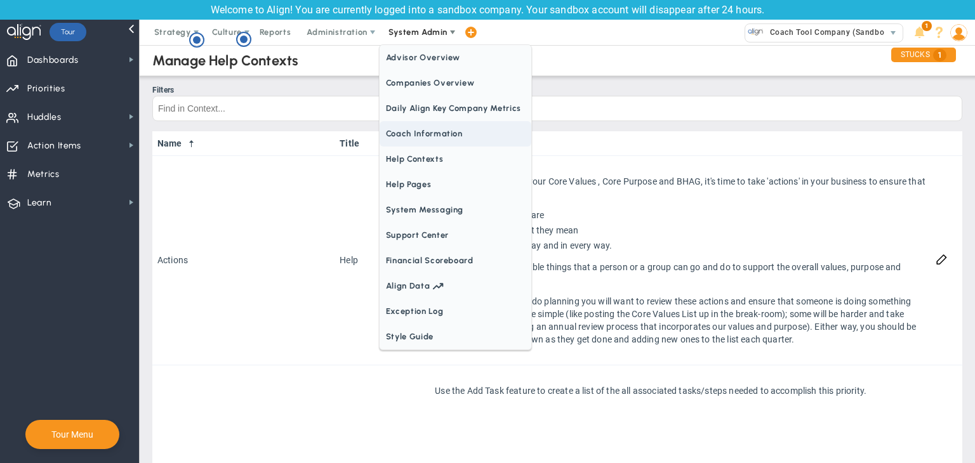
click at [442, 131] on span "Coach Information" at bounding box center [455, 133] width 152 height 25
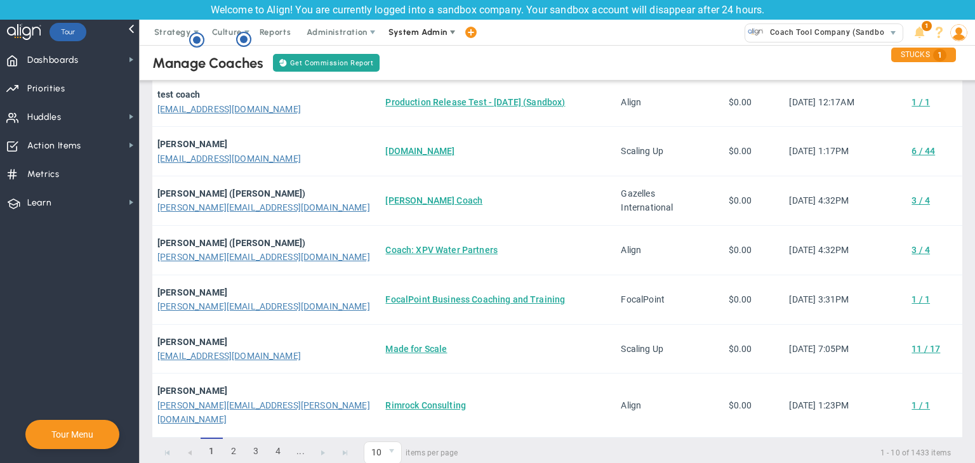
click at [423, 40] on span "System Admin" at bounding box center [419, 32] width 80 height 25
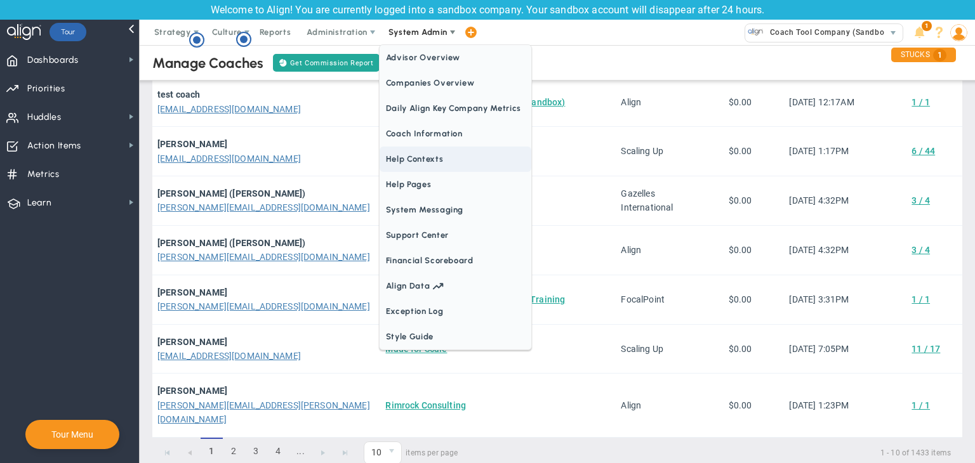
click at [431, 155] on span "Help Contexts" at bounding box center [455, 159] width 152 height 25
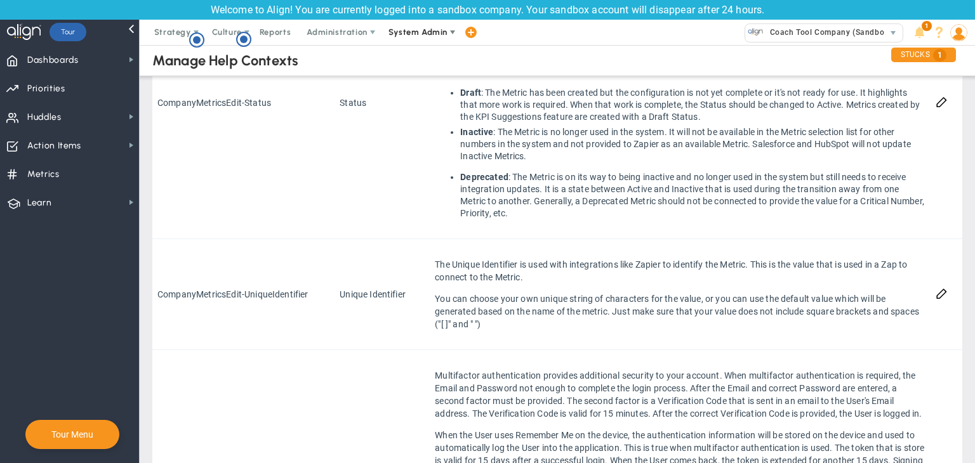
click at [425, 36] on span "System Admin" at bounding box center [417, 32] width 59 height 10
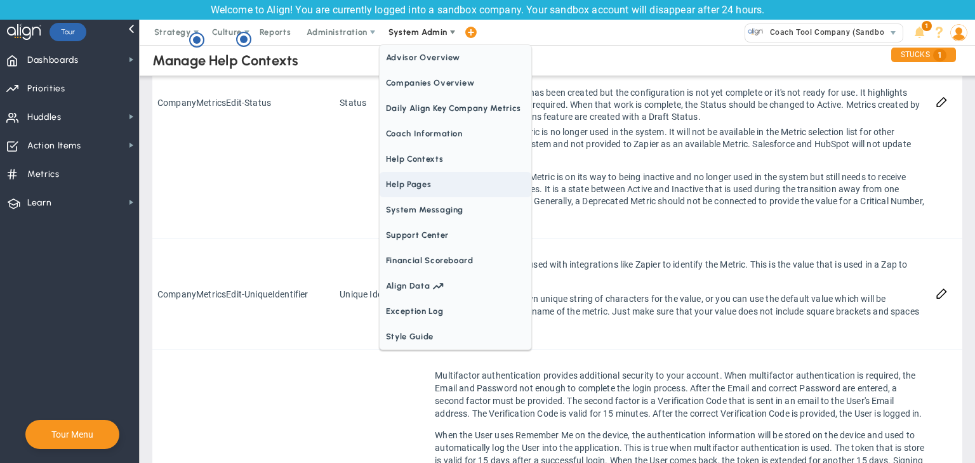
click at [425, 189] on span "Help Pages" at bounding box center [455, 184] width 152 height 25
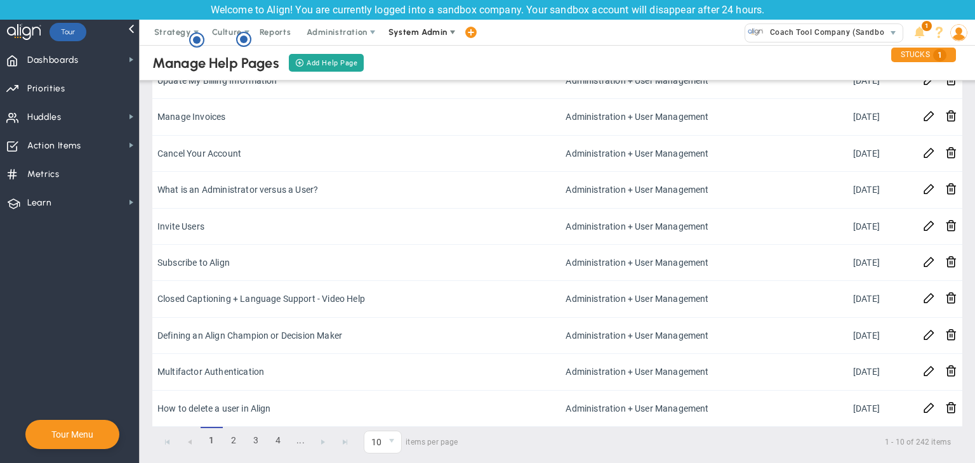
click at [433, 29] on span "System Admin" at bounding box center [417, 32] width 59 height 10
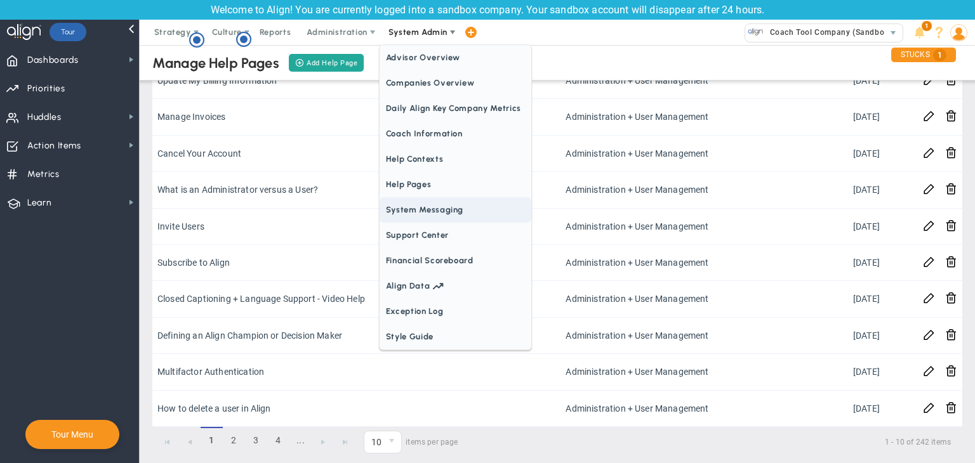
click at [425, 211] on span "System Messaging" at bounding box center [455, 209] width 152 height 25
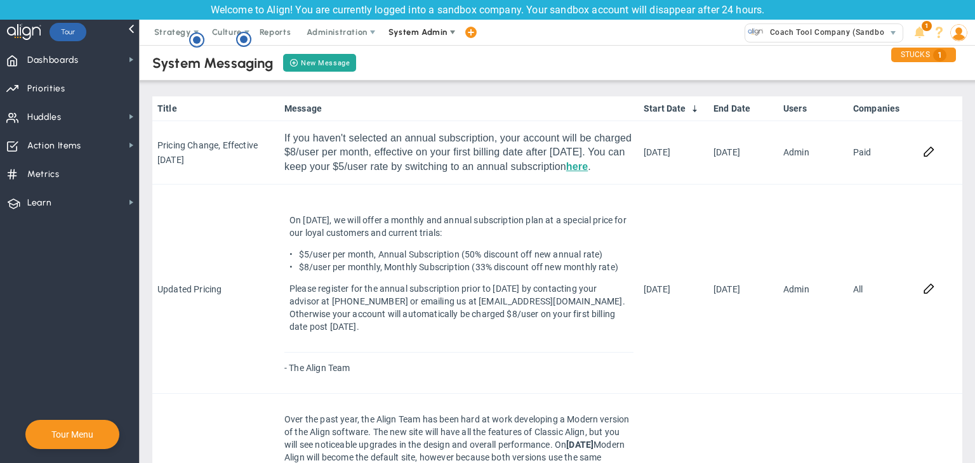
click at [428, 29] on span "System Admin" at bounding box center [417, 32] width 59 height 10
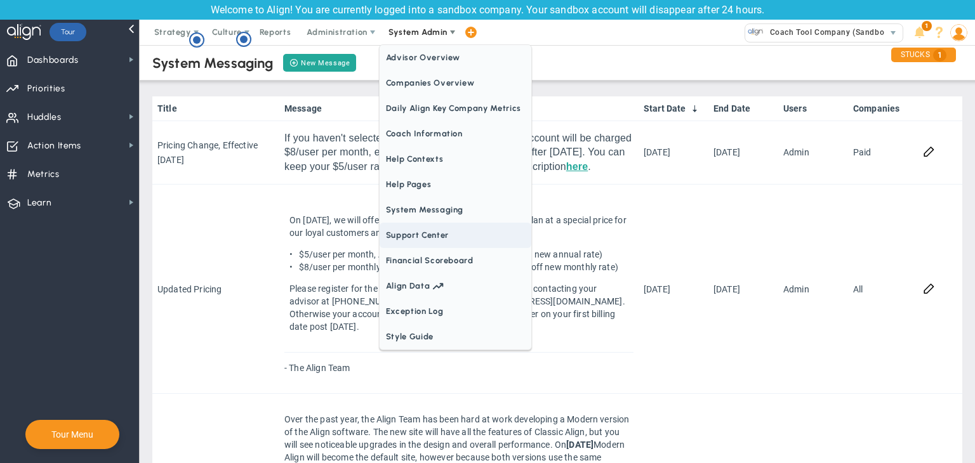
click at [440, 229] on span "Support Center" at bounding box center [455, 235] width 152 height 25
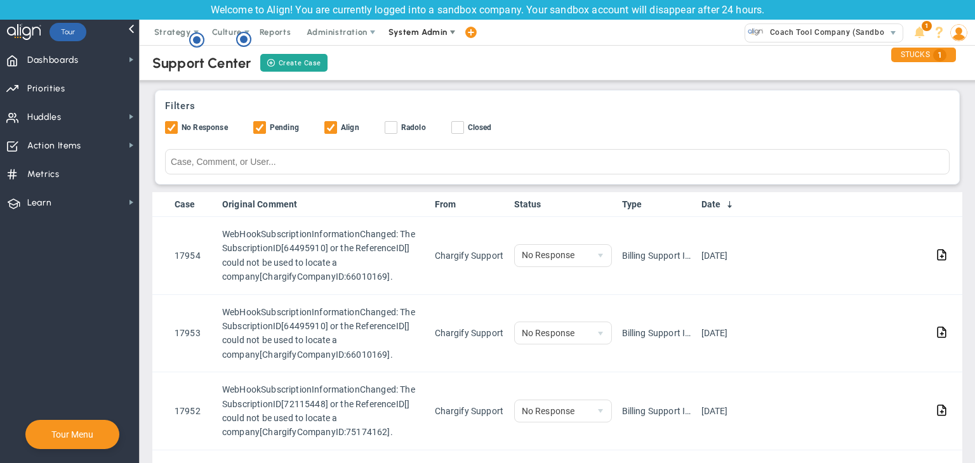
click at [423, 43] on span "System Admin" at bounding box center [419, 32] width 80 height 25
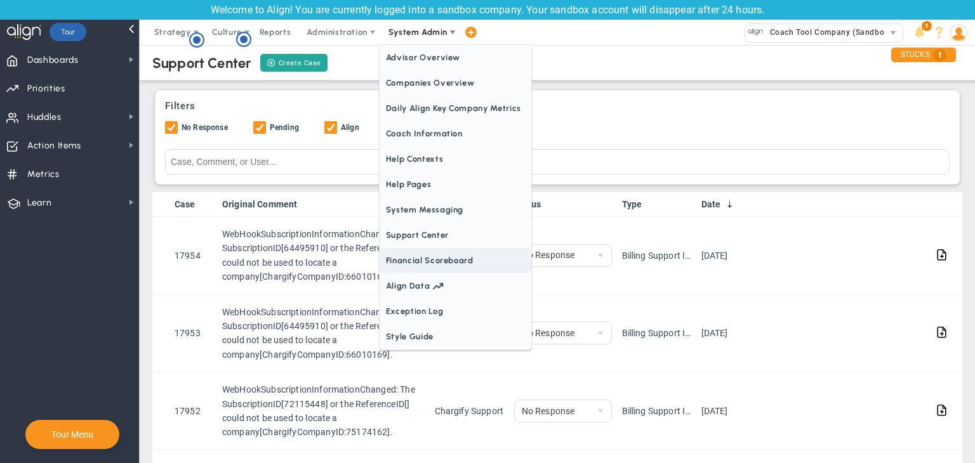
click at [444, 260] on span "Financial Scoreboard" at bounding box center [455, 260] width 152 height 25
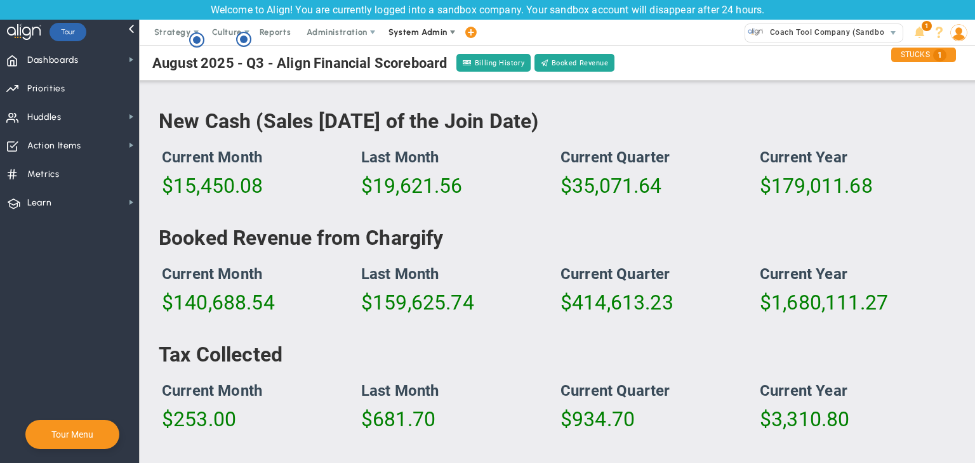
click at [427, 23] on span "System Admin" at bounding box center [419, 32] width 80 height 25
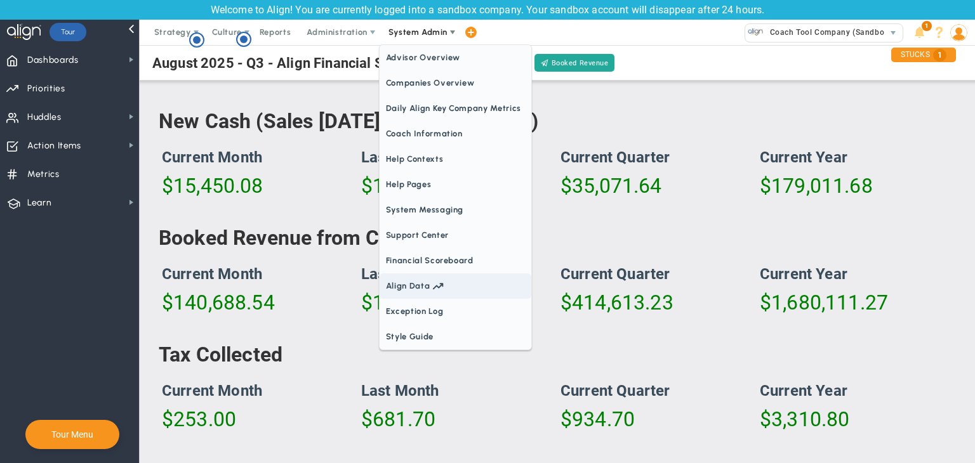
click at [445, 285] on span at bounding box center [438, 286] width 17 height 11
drag, startPoint x: 433, startPoint y: 307, endPoint x: 432, endPoint y: 297, distance: 10.2
click at [433, 307] on span "Exception Log" at bounding box center [455, 311] width 152 height 25
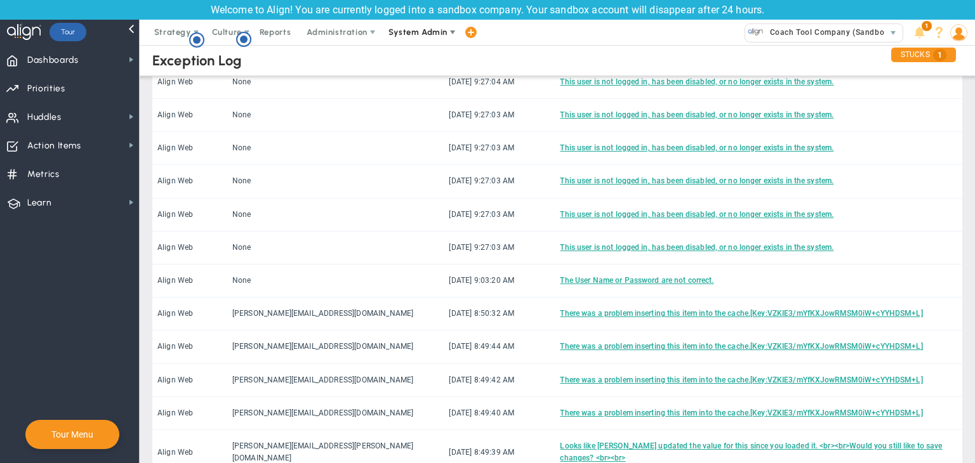
click at [429, 36] on span "System Admin" at bounding box center [417, 32] width 59 height 10
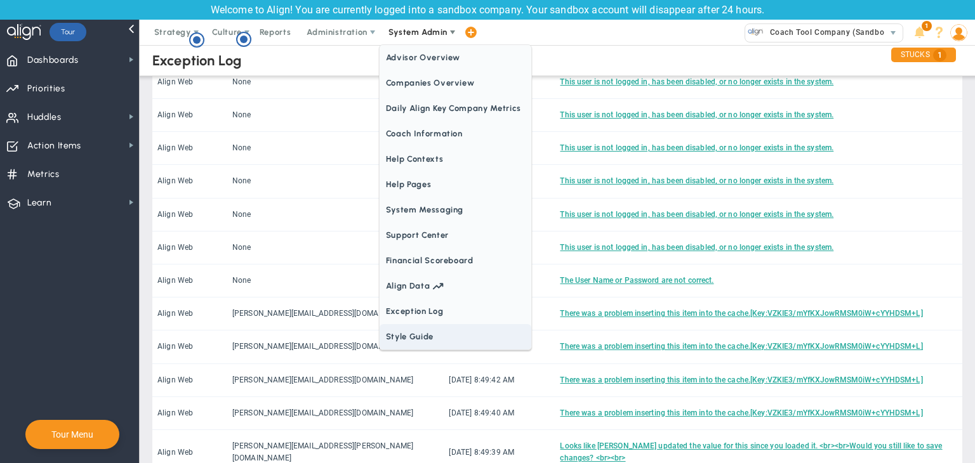
click at [442, 335] on span "Style Guide" at bounding box center [455, 336] width 152 height 25
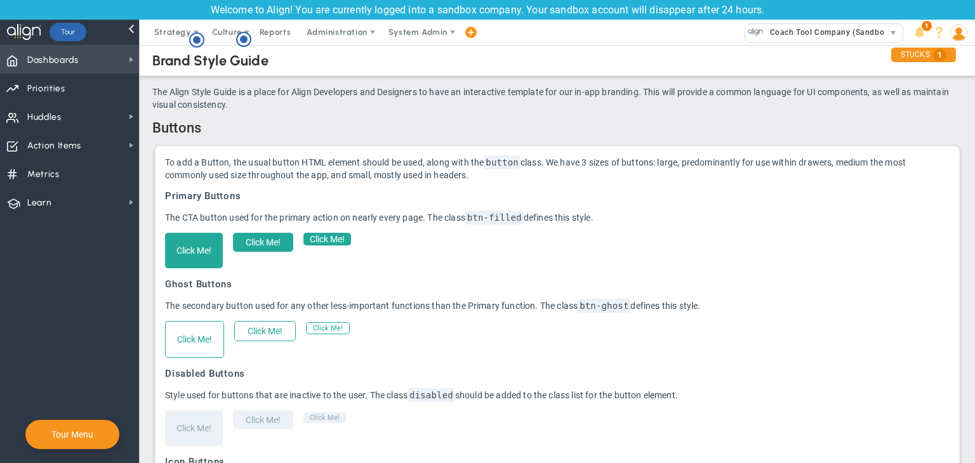
click at [124, 67] on span "Dashboards Dashboards" at bounding box center [69, 59] width 139 height 29
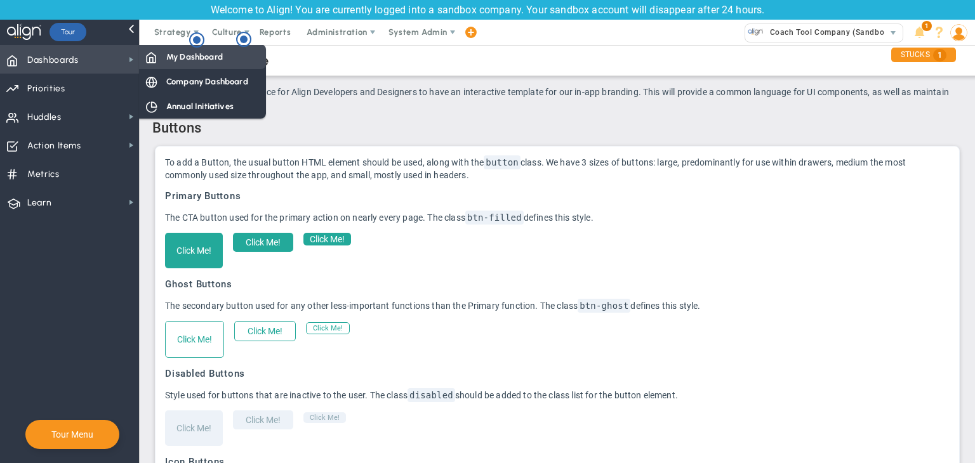
click at [173, 56] on span "My Dashboard" at bounding box center [194, 57] width 56 height 12
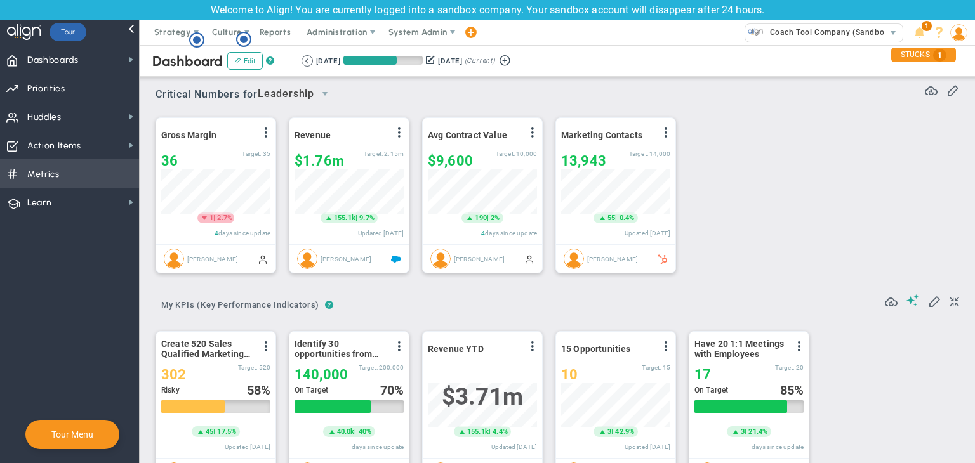
click at [83, 166] on span "Metrics Metrics" at bounding box center [69, 173] width 139 height 29
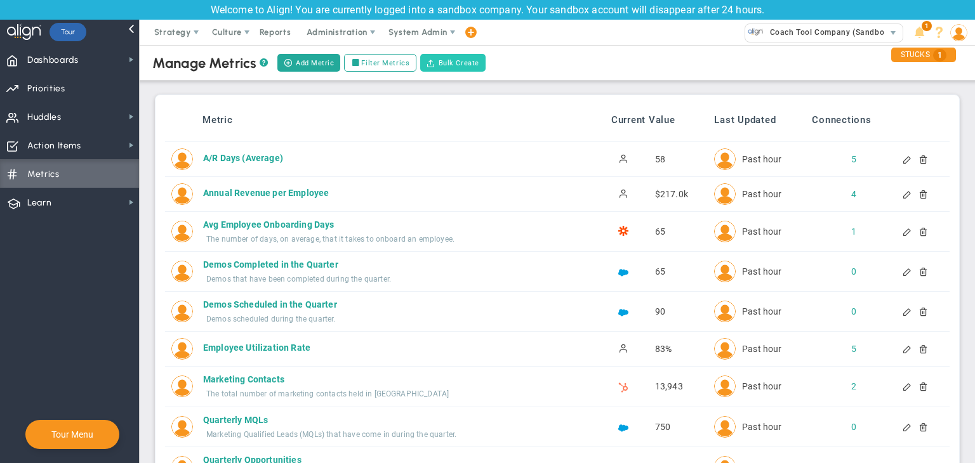
click at [458, 63] on button "Bulk Create" at bounding box center [452, 63] width 65 height 18
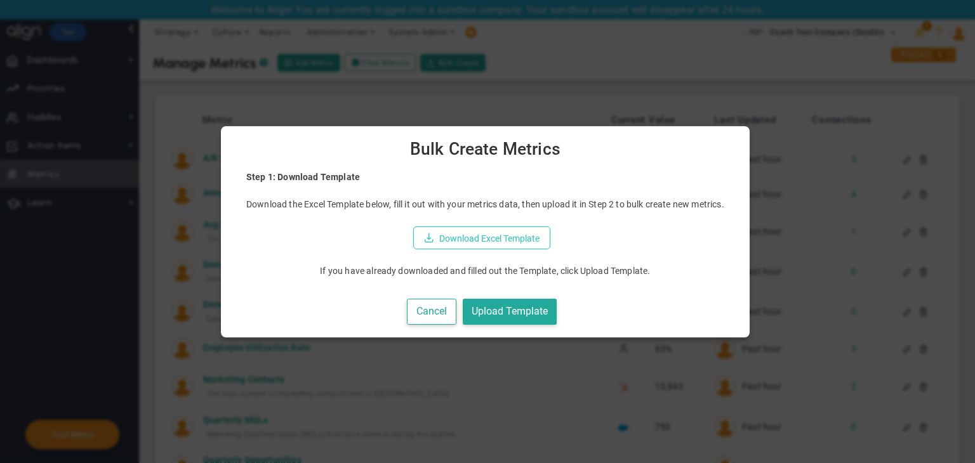
click at [492, 242] on button "Download Excel Template" at bounding box center [481, 238] width 137 height 23
click at [548, 303] on button "Upload Template" at bounding box center [510, 312] width 94 height 26
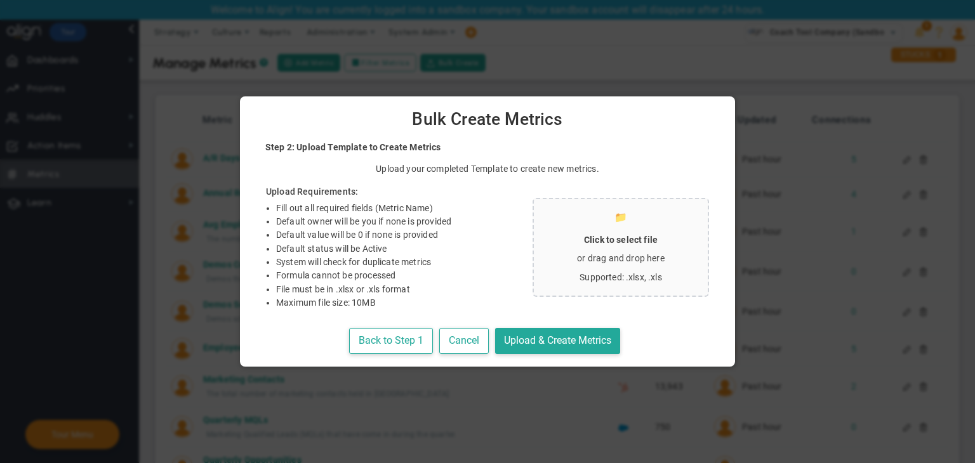
click at [564, 254] on p "or drag and drop here" at bounding box center [621, 258] width 154 height 13
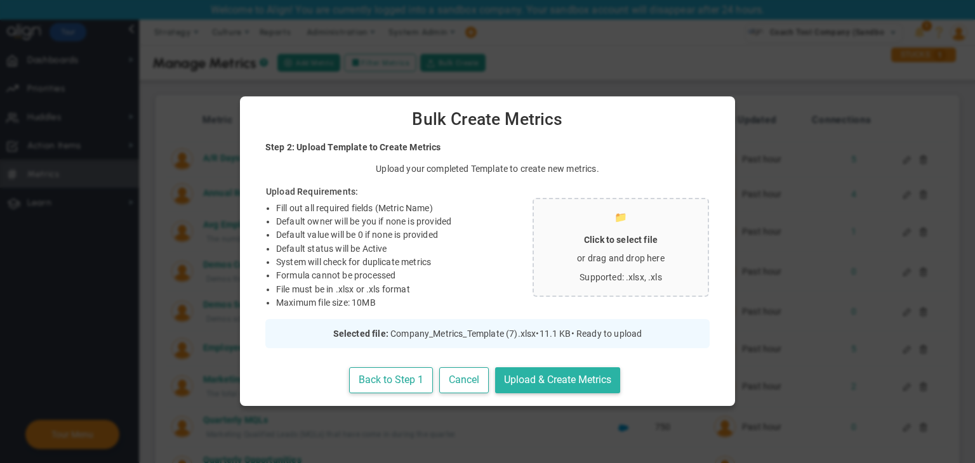
click at [570, 379] on button "Upload & Create Metrics" at bounding box center [557, 380] width 125 height 26
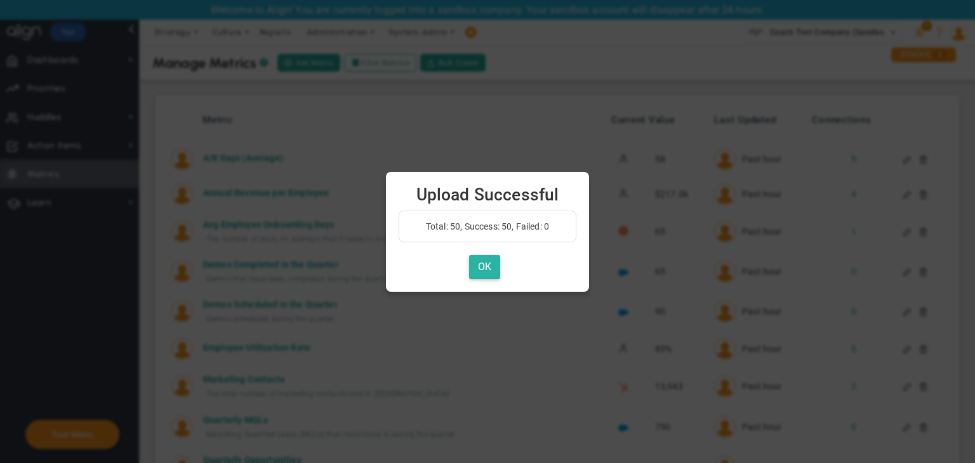
click at [480, 267] on button "OK" at bounding box center [484, 267] width 31 height 25
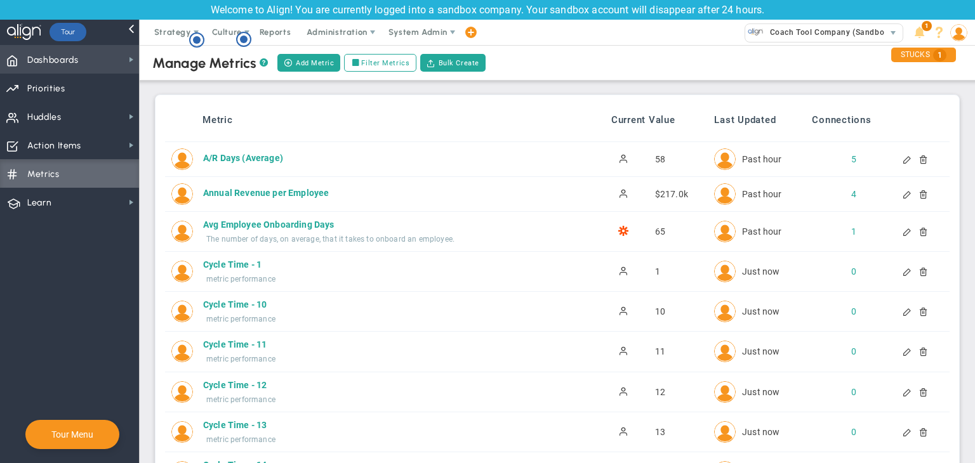
click at [116, 53] on span "Dashboards Dashboards" at bounding box center [69, 59] width 139 height 29
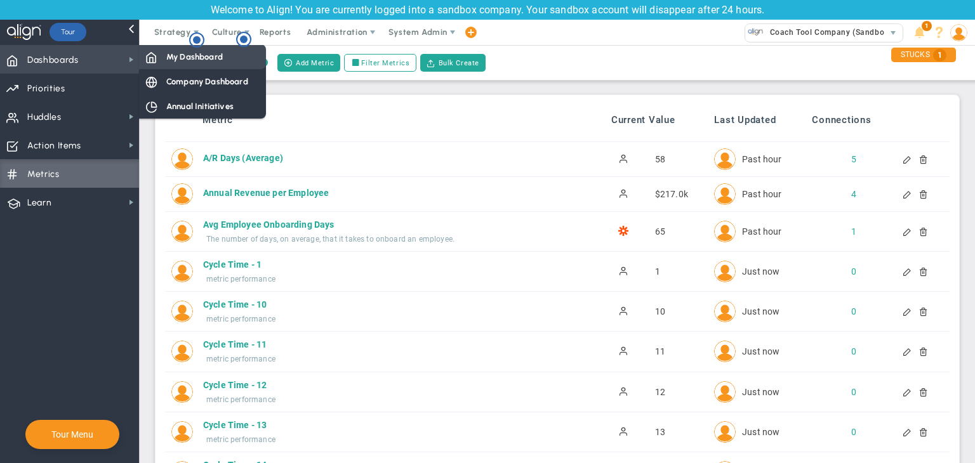
click at [180, 54] on span "My Dashboard" at bounding box center [194, 57] width 56 height 12
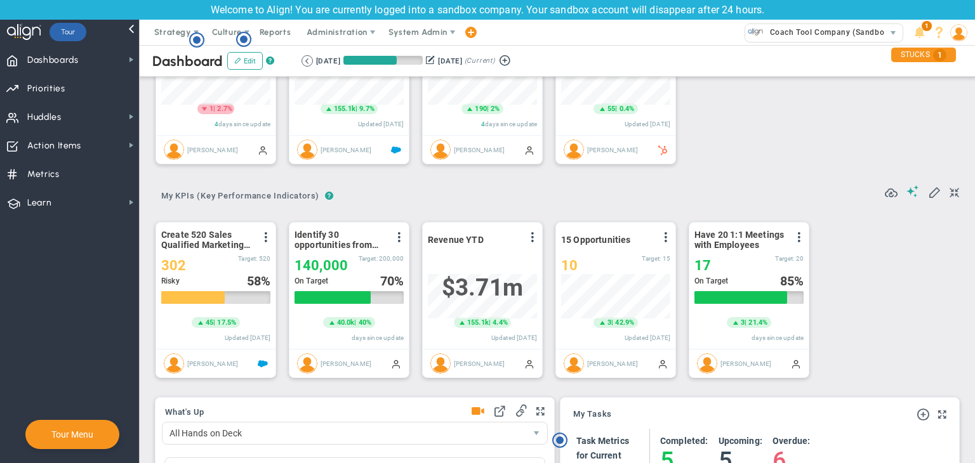
scroll to position [127, 0]
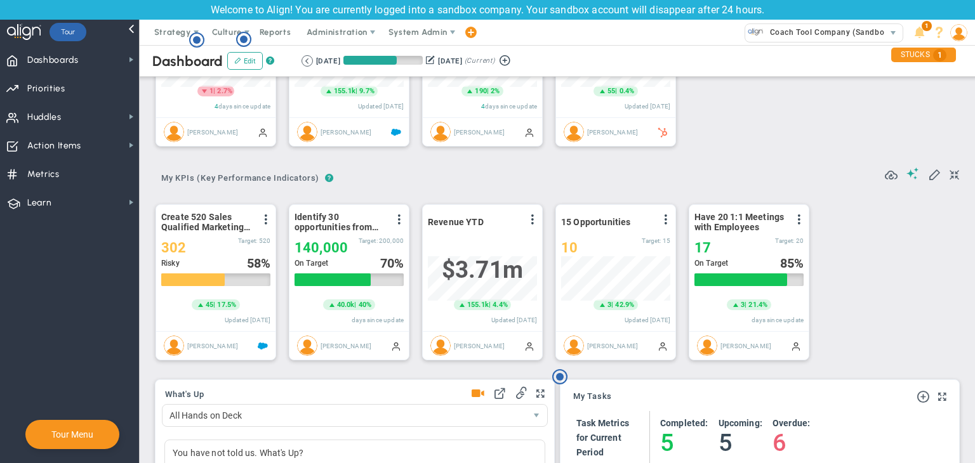
click at [917, 176] on div at bounding box center [922, 175] width 74 height 15
click at [928, 175] on span at bounding box center [934, 174] width 13 height 13
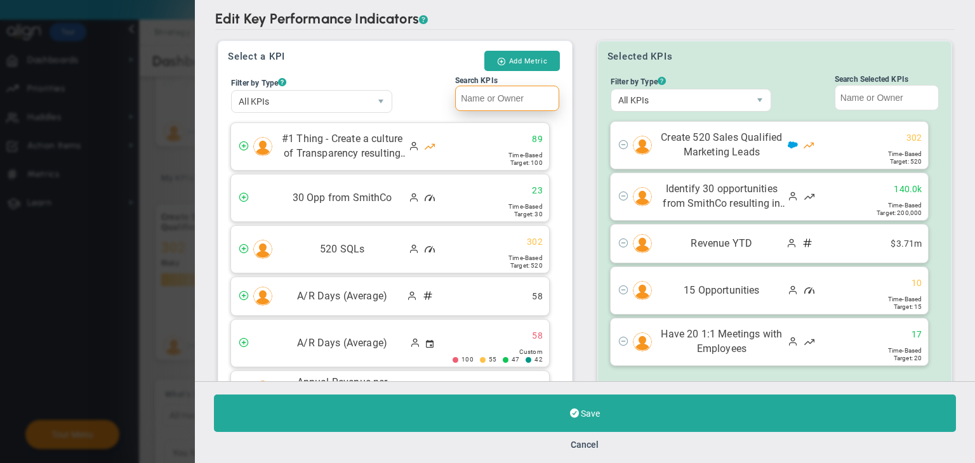
click at [521, 103] on input "Search KPIs" at bounding box center [507, 98] width 104 height 25
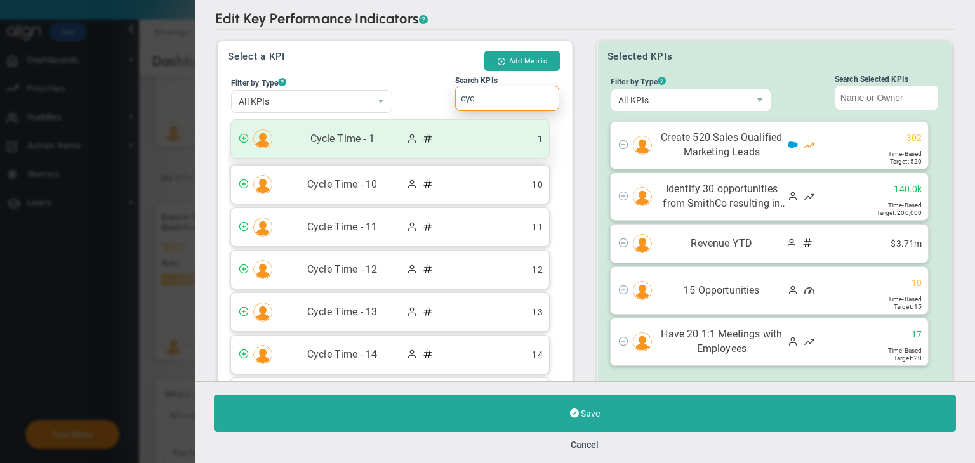
click at [510, 141] on ul "1" at bounding box center [525, 139] width 48 height 12
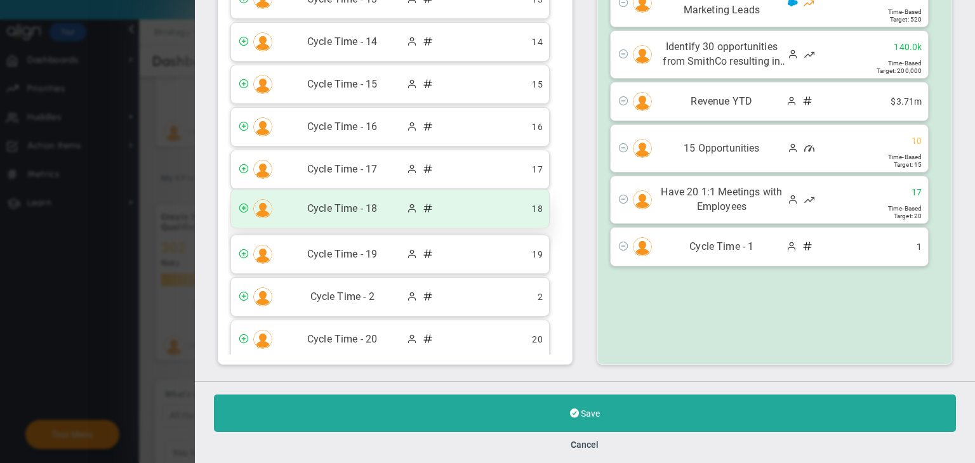
scroll to position [127, 0]
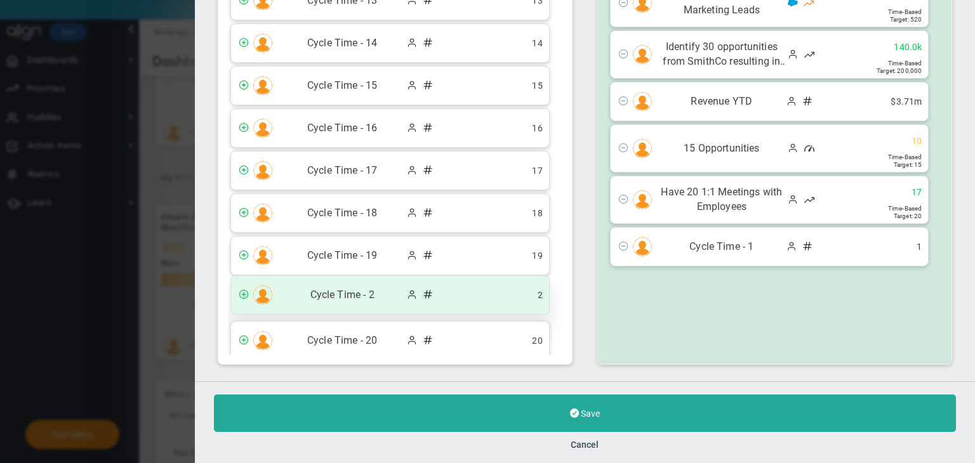
click at [407, 303] on div "Cycle Time - 2 2" at bounding box center [390, 295] width 318 height 38
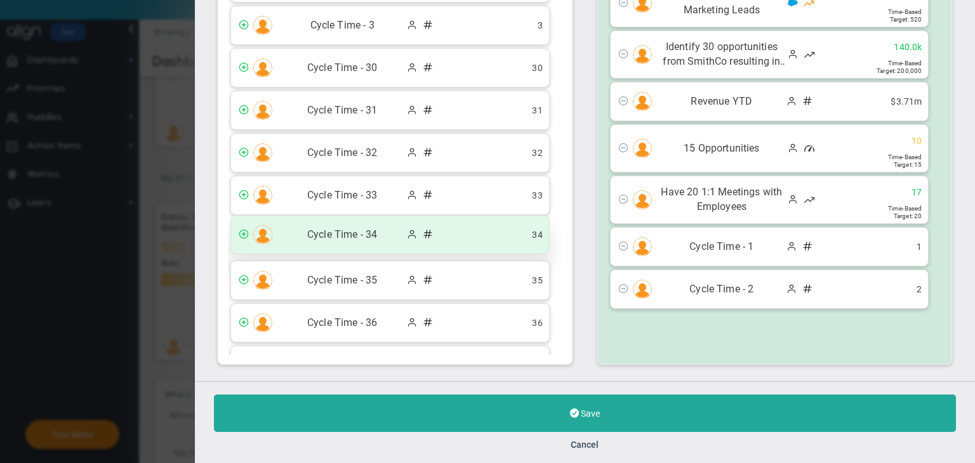
scroll to position [571, 0]
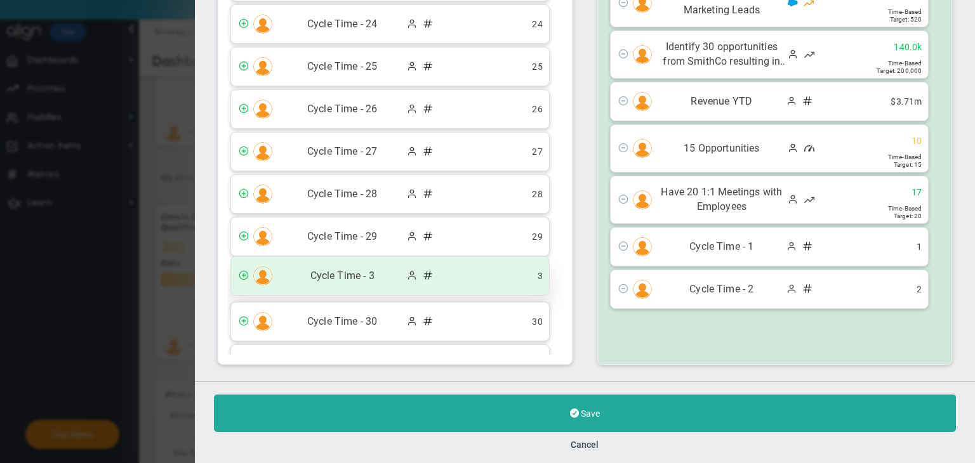
click at [386, 269] on span "Cycle Time - 3" at bounding box center [342, 276] width 127 height 15
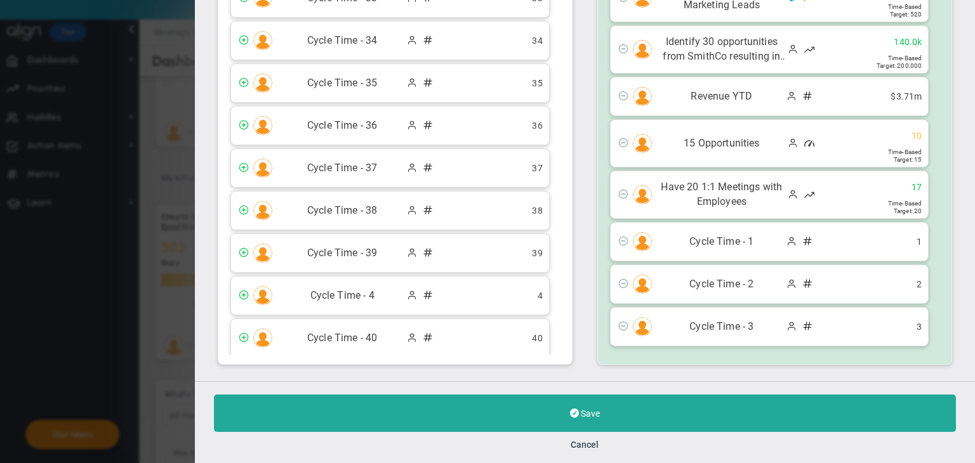
scroll to position [1079, 0]
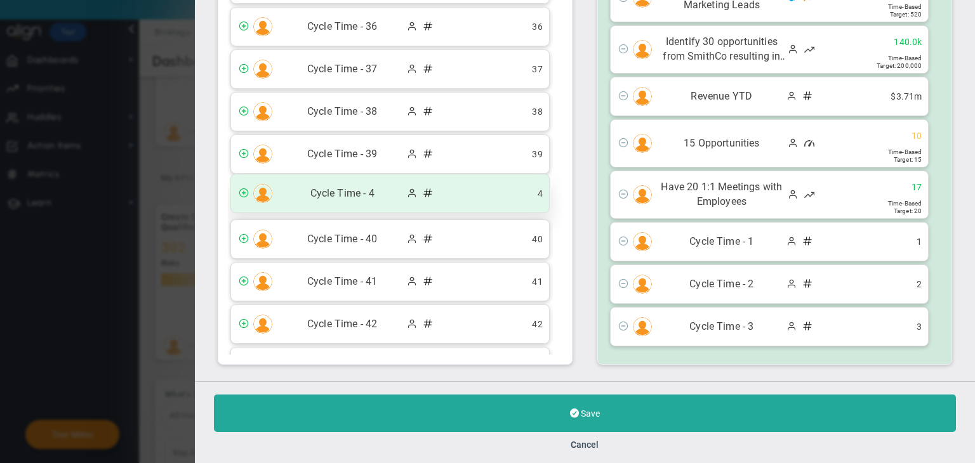
click at [395, 188] on span "Cycle Time - 4" at bounding box center [342, 194] width 127 height 15
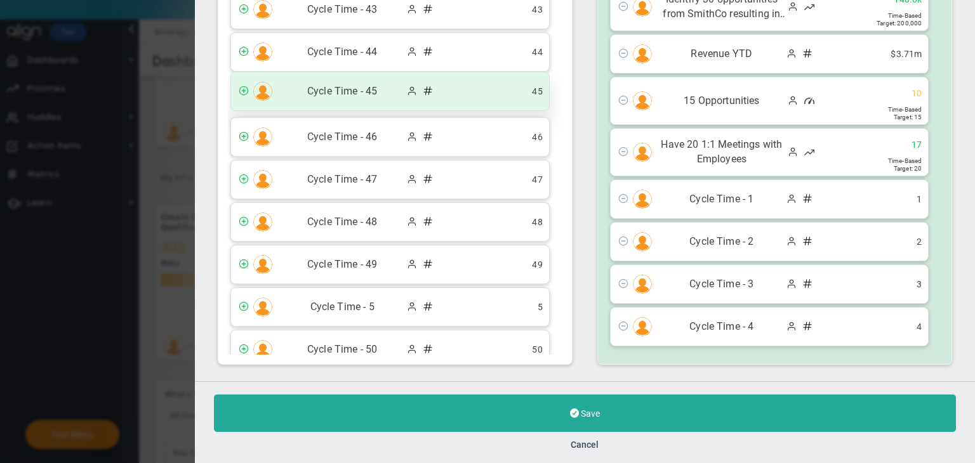
scroll to position [1396, 0]
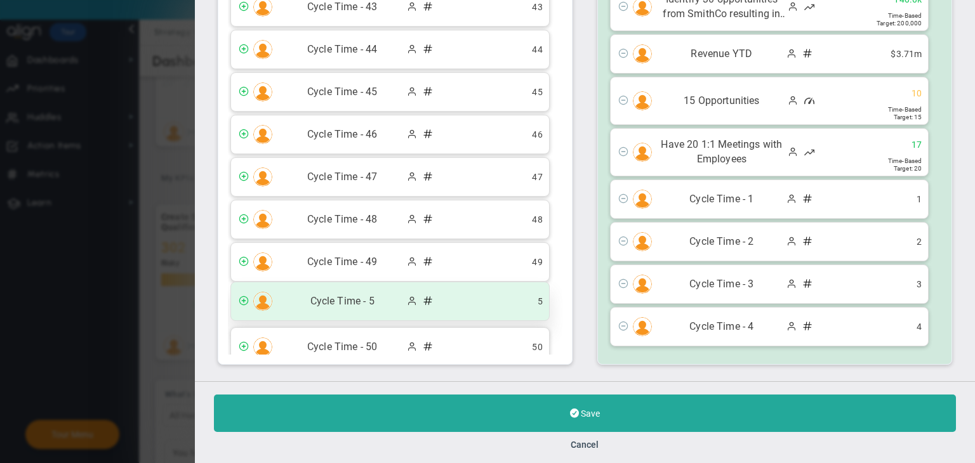
click at [393, 294] on span "Cycle Time - 5" at bounding box center [342, 301] width 127 height 15
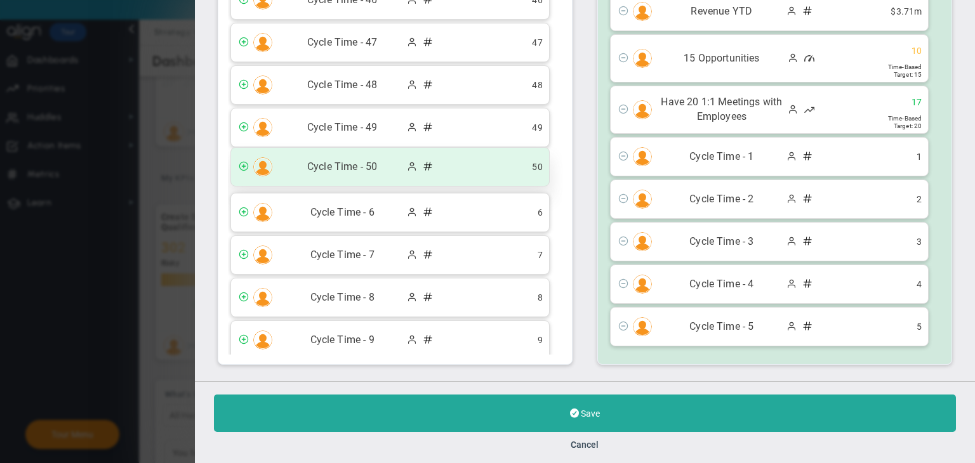
scroll to position [1533, 0]
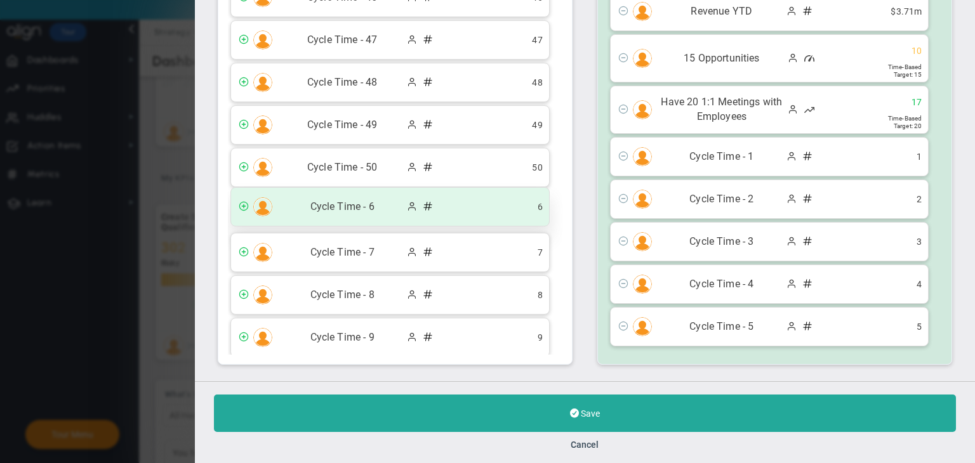
click at [396, 202] on div "Cycle Time - 6 6" at bounding box center [390, 207] width 318 height 38
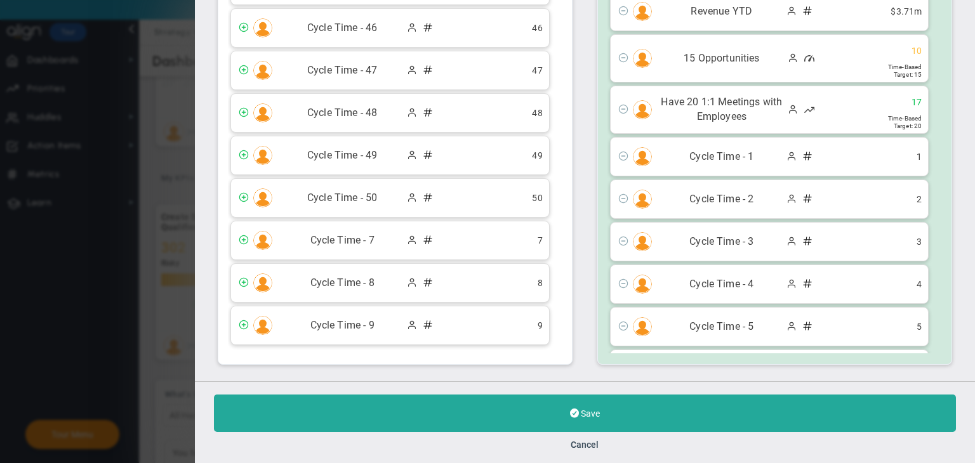
scroll to position [1491, 0]
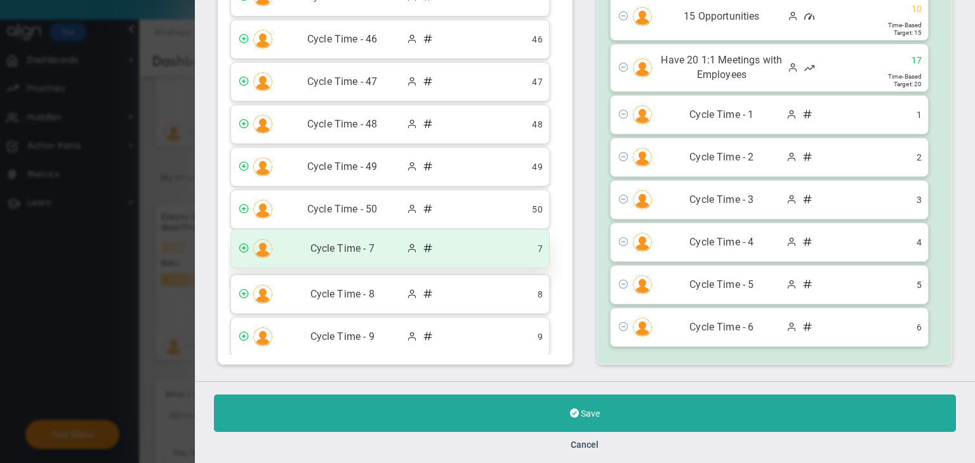
click at [407, 242] on span at bounding box center [412, 247] width 10 height 10
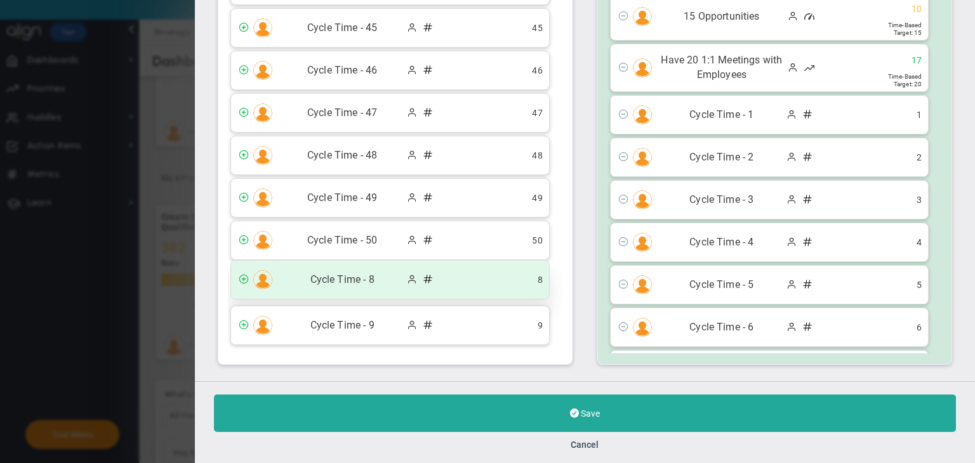
scroll to position [1449, 0]
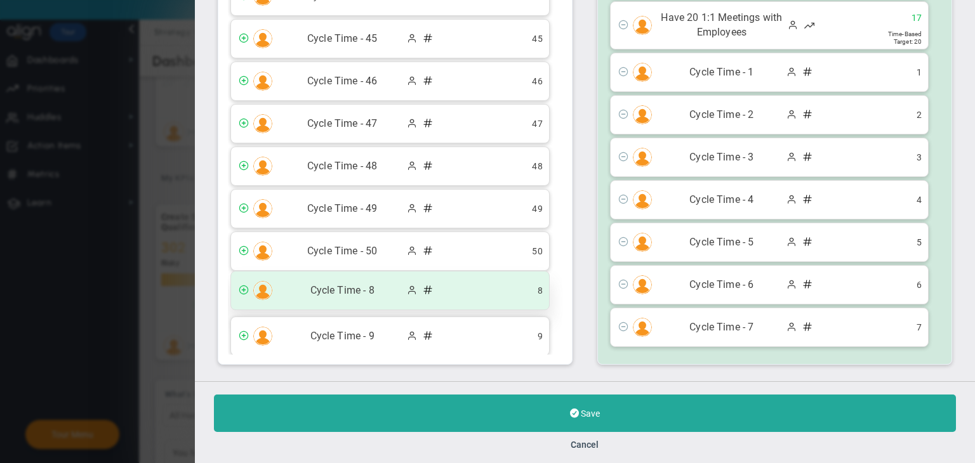
click at [404, 272] on div "Cycle Time - 8 8" at bounding box center [390, 291] width 318 height 38
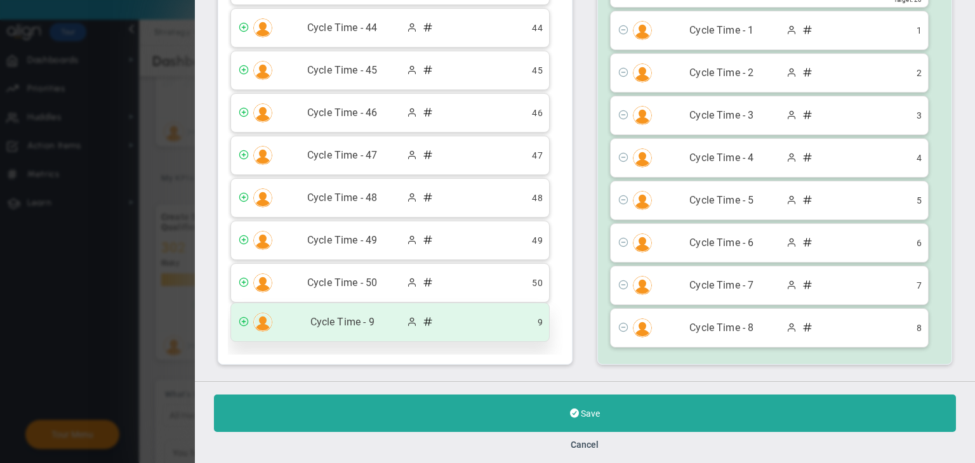
scroll to position [1407, 0]
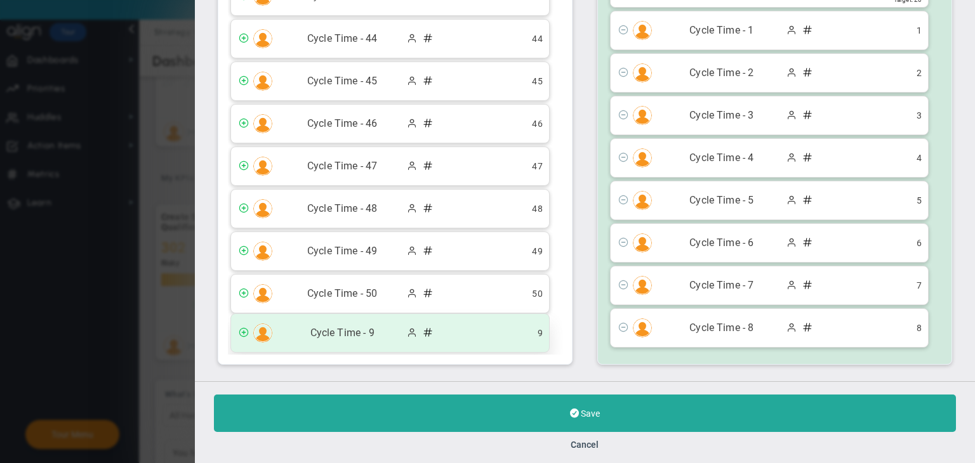
click at [407, 327] on span at bounding box center [412, 332] width 10 height 10
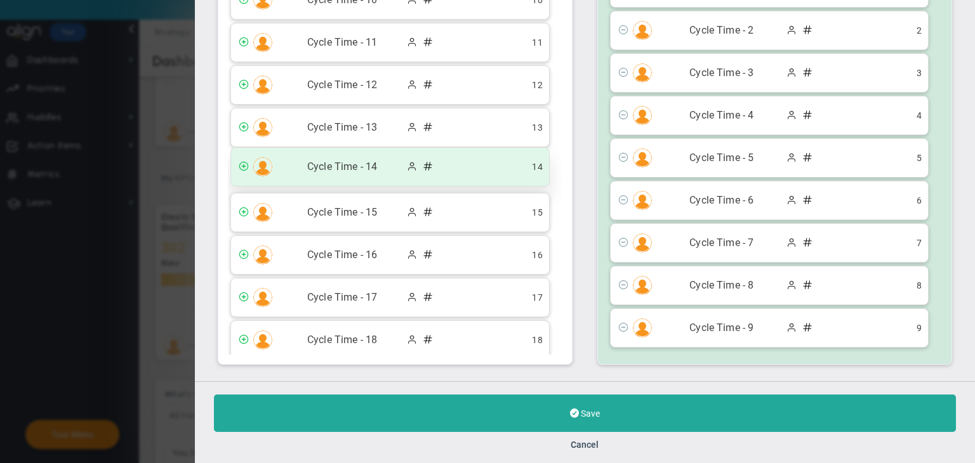
scroll to position [0, 0]
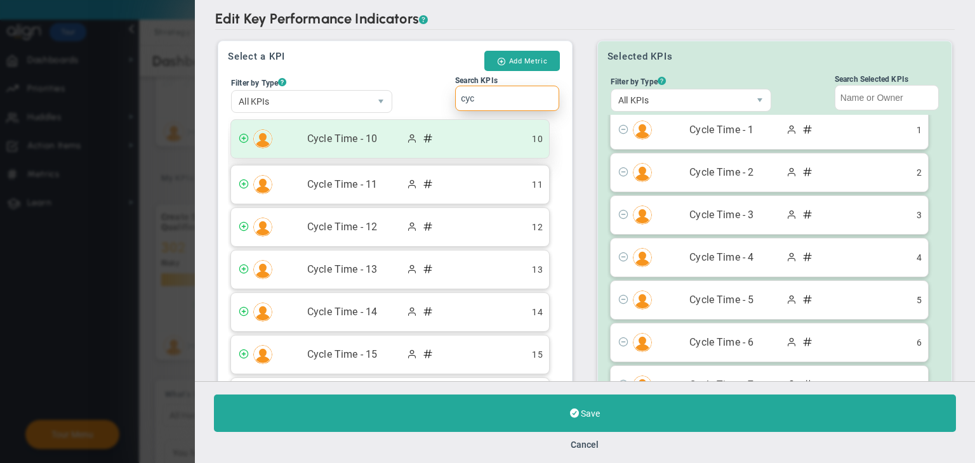
click at [388, 138] on span "Cycle Time - 10" at bounding box center [342, 139] width 127 height 15
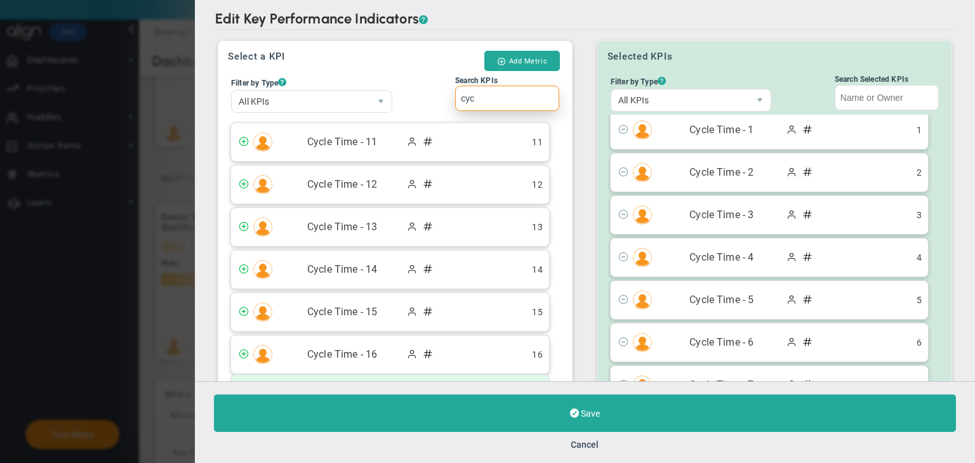
scroll to position [142, 0]
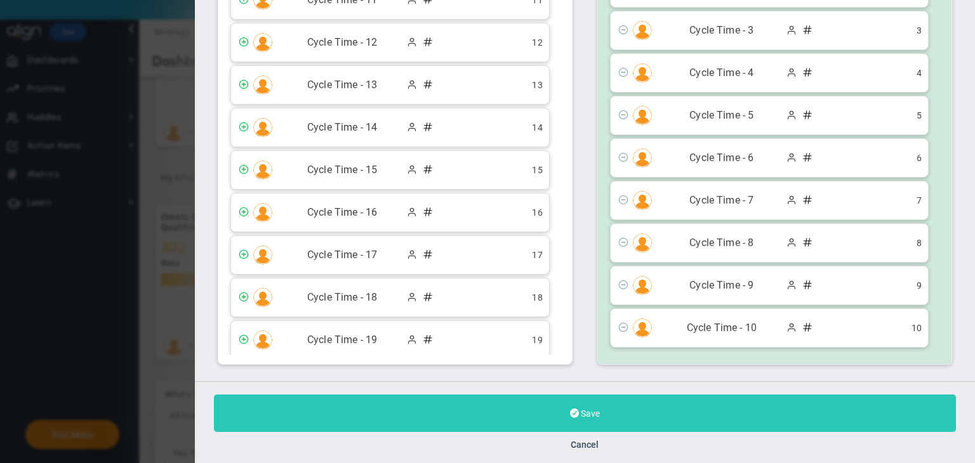
type input "cyc"
click at [535, 399] on button "Save" at bounding box center [585, 413] width 742 height 37
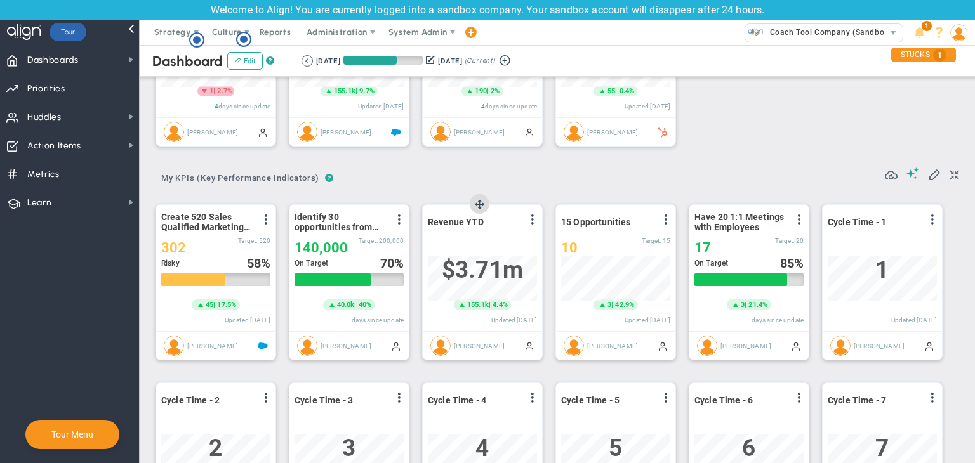
scroll to position [634540, 634475]
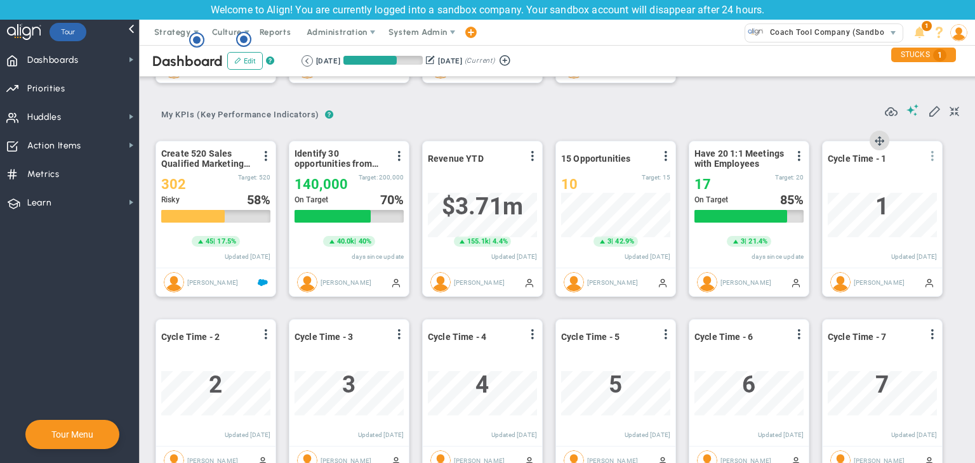
click at [932, 158] on span at bounding box center [932, 156] width 10 height 10
click at [906, 178] on li "Edit" at bounding box center [897, 182] width 90 height 16
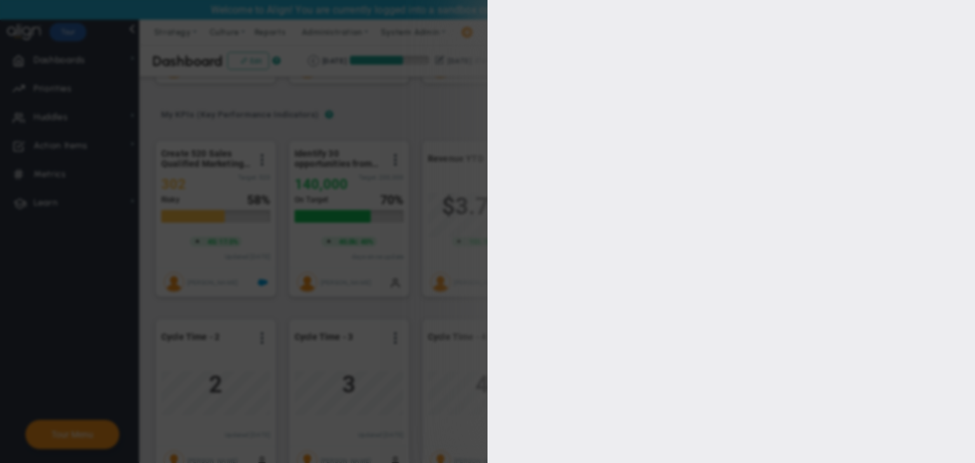
type input "[PERSON_NAME]"
type input "0"
checkbox input "true"
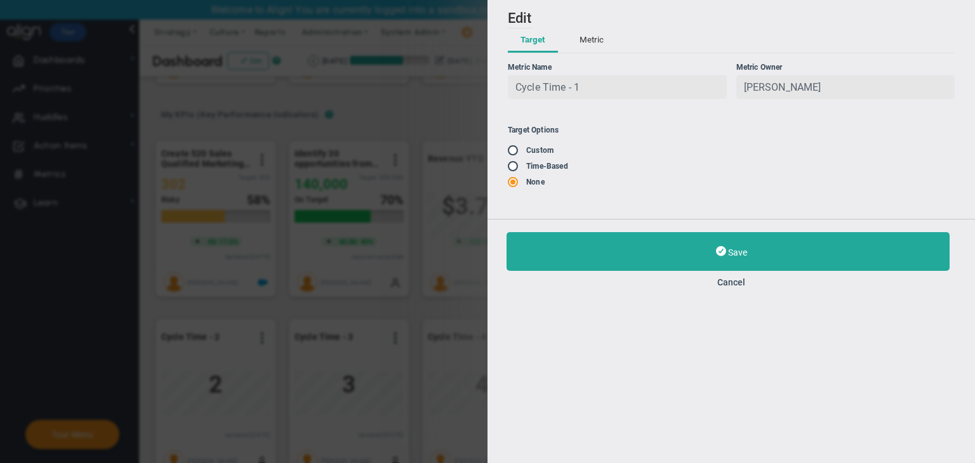
click at [516, 169] on input "radio" at bounding box center [517, 167] width 13 height 10
radio input "true"
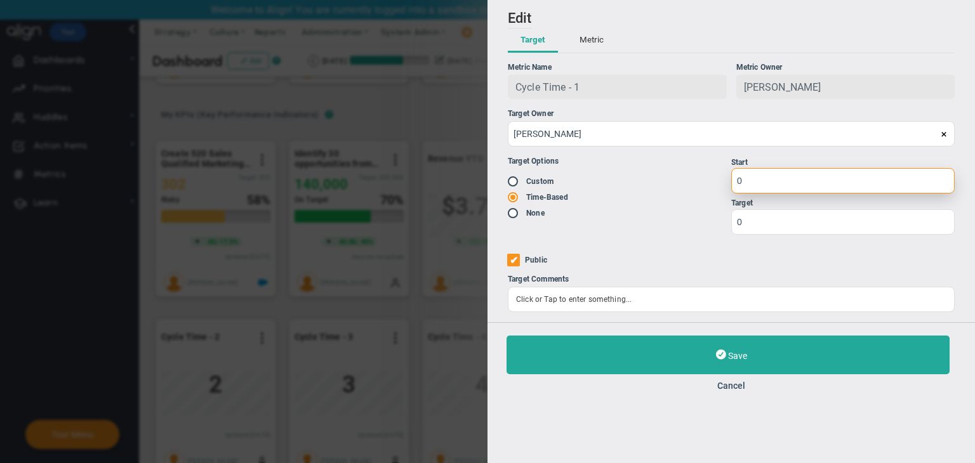
click at [834, 178] on input "0" at bounding box center [842, 180] width 223 height 25
type input "1"
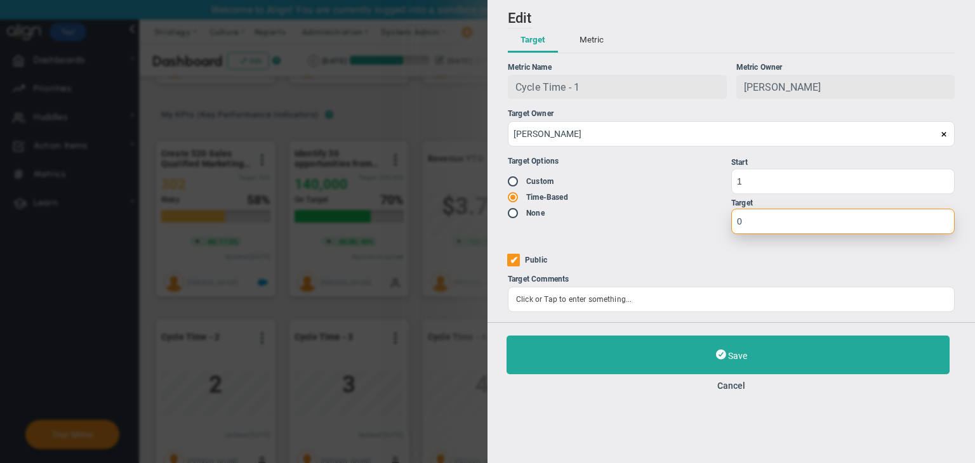
click at [813, 214] on input "0" at bounding box center [842, 221] width 223 height 25
type input "50"
click at [726, 390] on button "Cancel" at bounding box center [730, 386] width 449 height 10
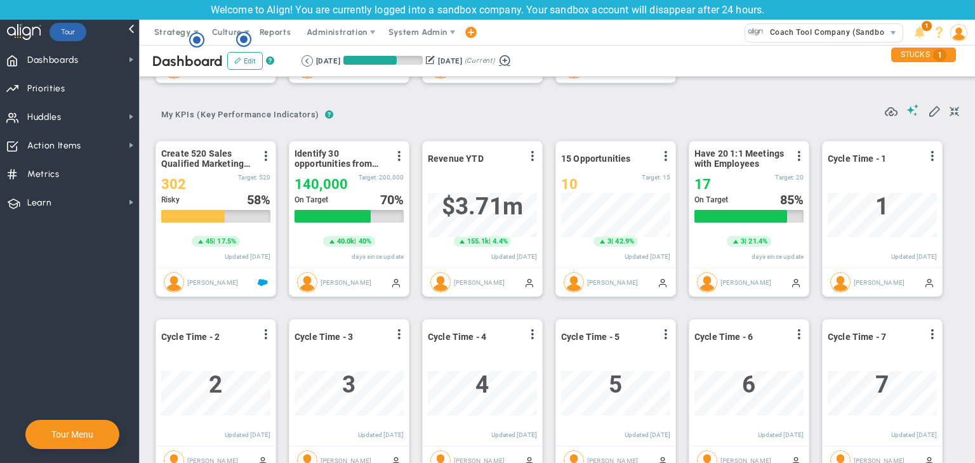
click at [514, 59] on button at bounding box center [504, 59] width 19 height 15
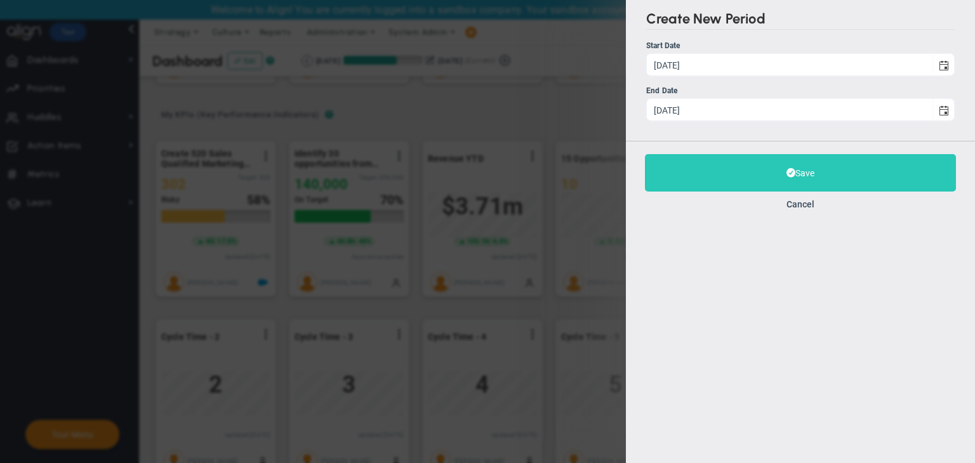
click at [751, 172] on button "Save" at bounding box center [800, 172] width 311 height 37
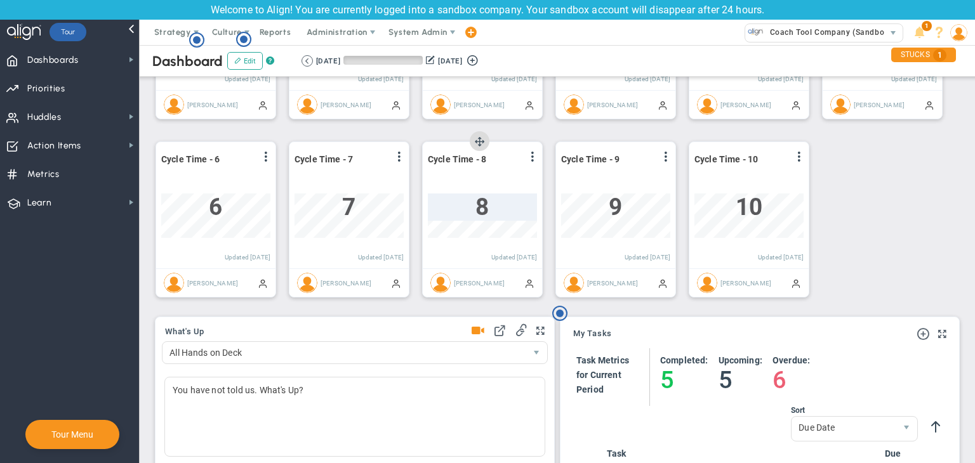
scroll to position [44, 109]
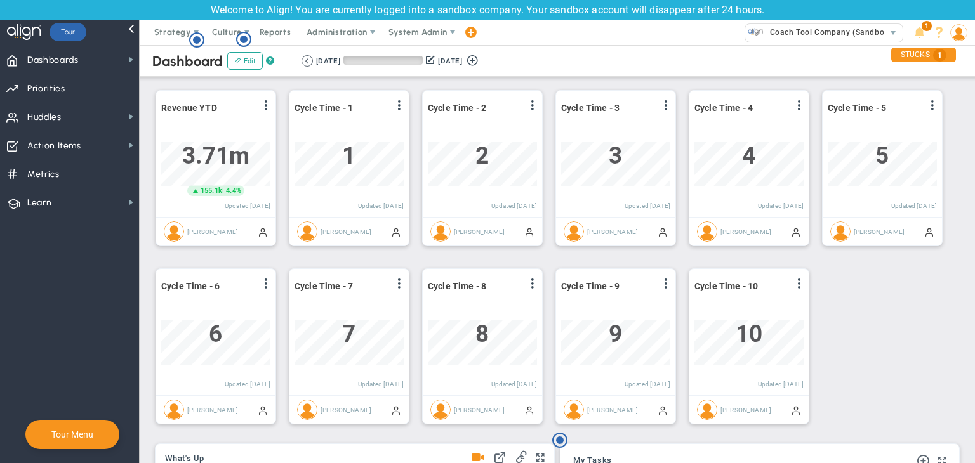
click at [308, 51] on div "Dashboard Edit ? Retrieving period... 9/21/2025 12/20/2025 (Current)" at bounding box center [557, 61] width 860 height 32
click at [307, 58] on button at bounding box center [306, 60] width 11 height 11
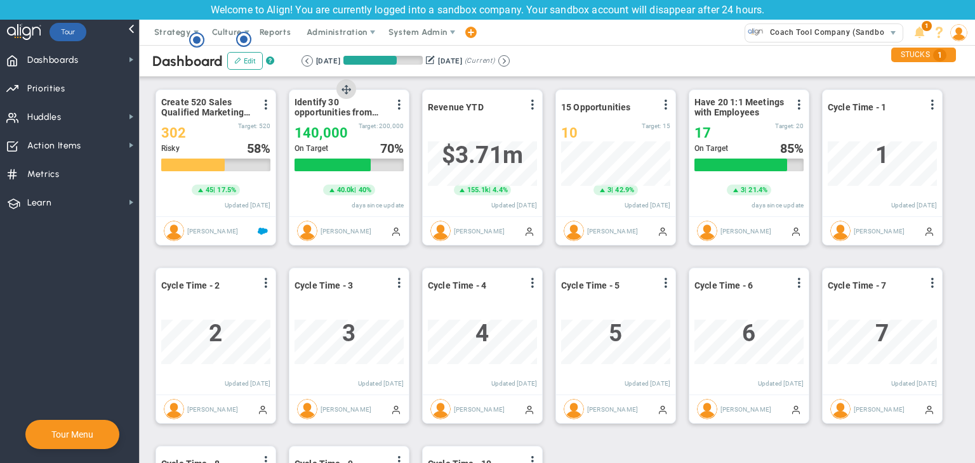
scroll to position [634540, 634475]
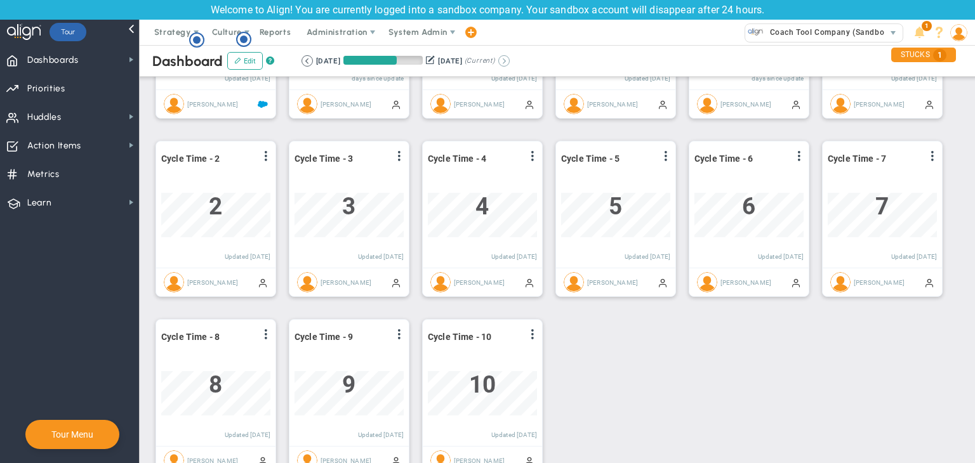
click at [510, 62] on button at bounding box center [503, 60] width 11 height 11
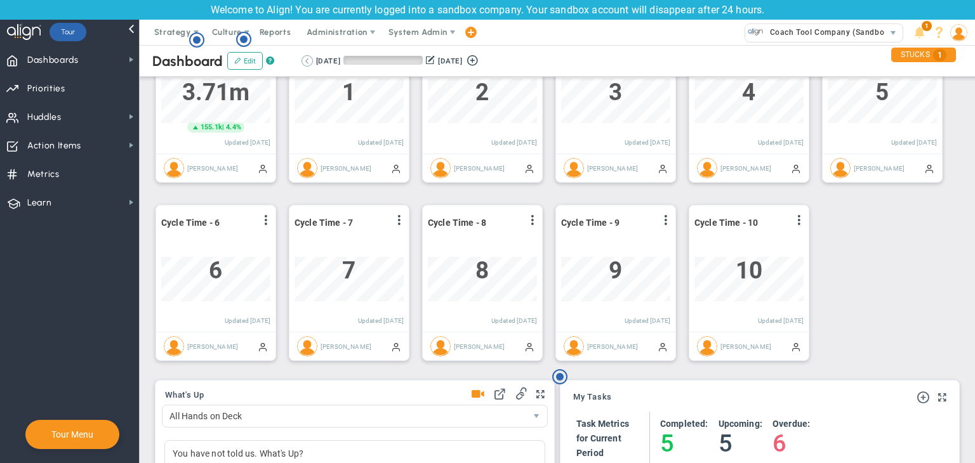
click at [309, 61] on button at bounding box center [306, 60] width 11 height 11
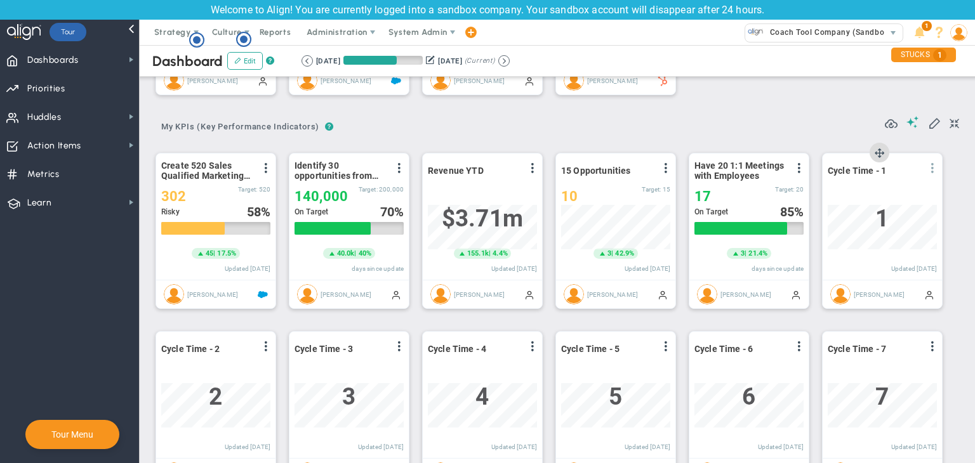
click at [935, 171] on span at bounding box center [932, 168] width 10 height 10
click at [887, 202] on li "Add Past Update" at bounding box center [897, 210] width 90 height 16
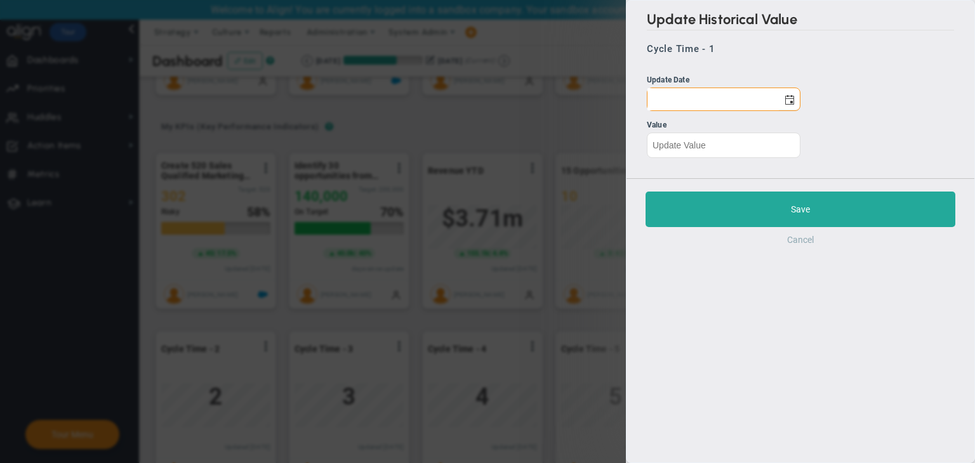
click at [792, 244] on button "Cancel" at bounding box center [800, 240] width 27 height 10
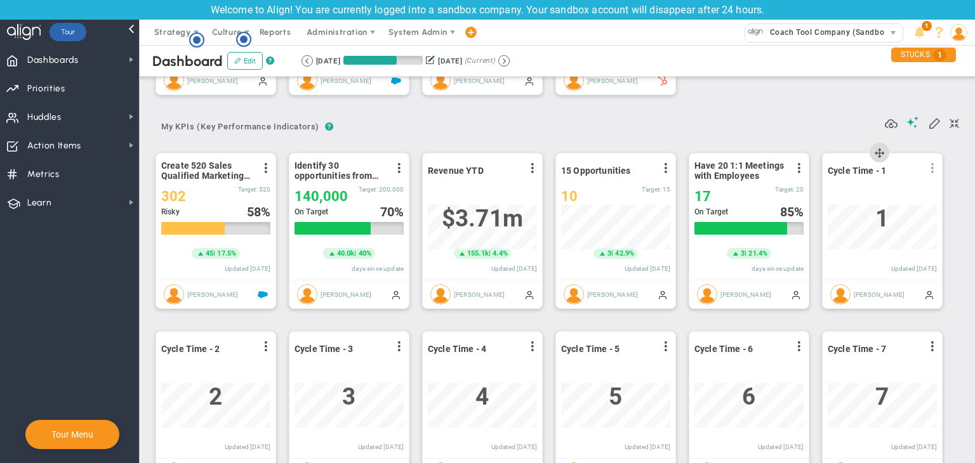
click at [933, 167] on span at bounding box center [932, 168] width 10 height 10
click at [894, 190] on li "Edit" at bounding box center [897, 194] width 90 height 16
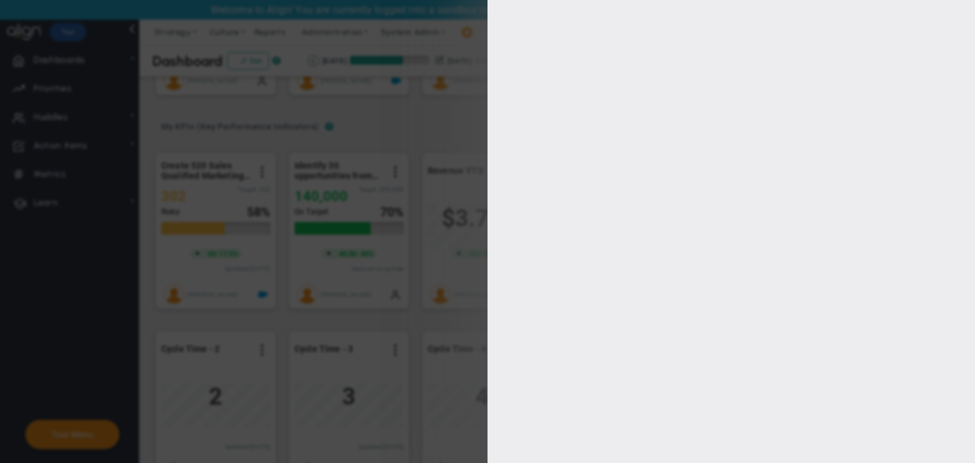
type input "[PERSON_NAME]"
type input "0"
checkbox input "true"
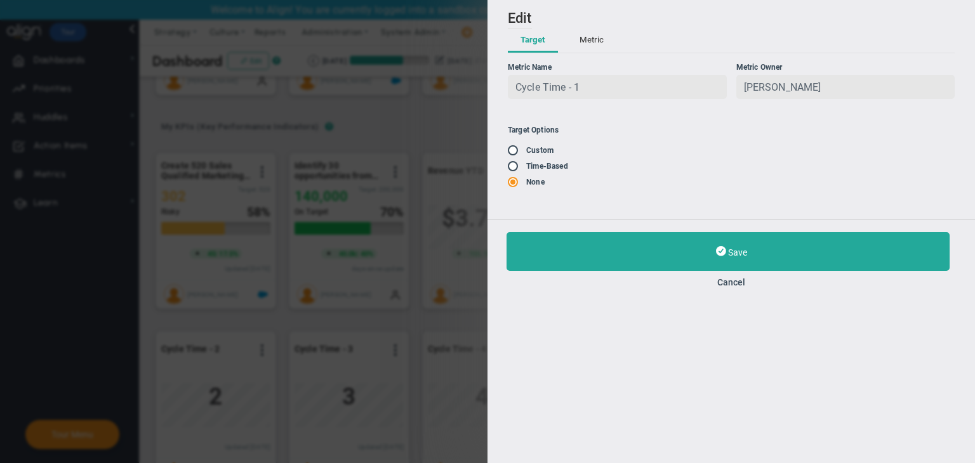
click at [516, 171] on input "radio" at bounding box center [517, 167] width 13 height 10
radio input "true"
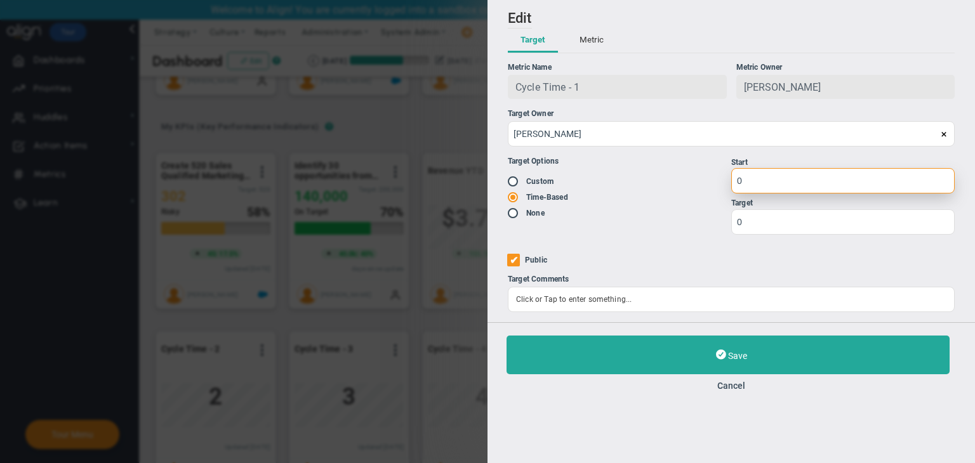
click at [772, 177] on input "0" at bounding box center [842, 180] width 223 height 25
type input "1"
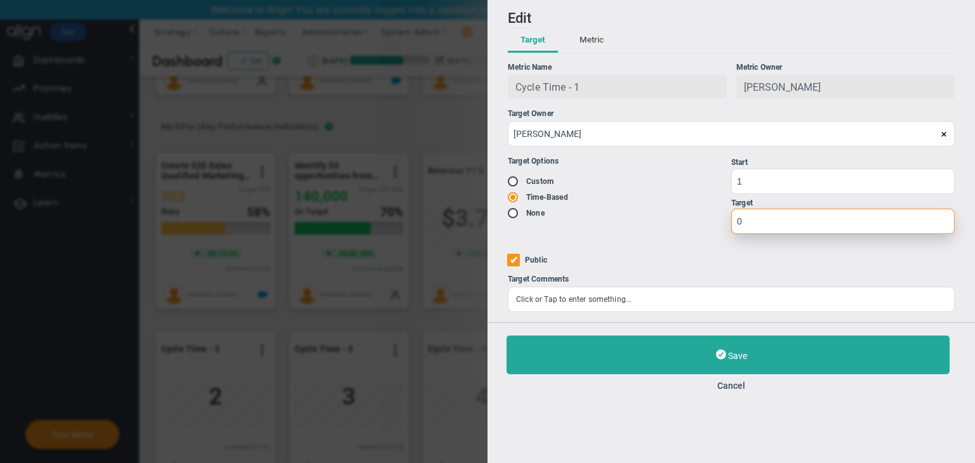
click at [777, 234] on input "0" at bounding box center [842, 221] width 223 height 25
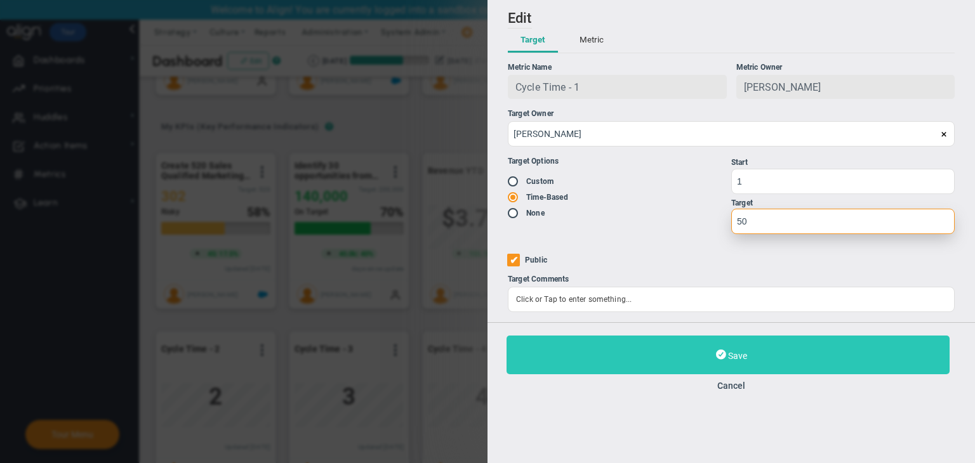
type input "50"
click at [772, 362] on button "Save" at bounding box center [727, 355] width 443 height 39
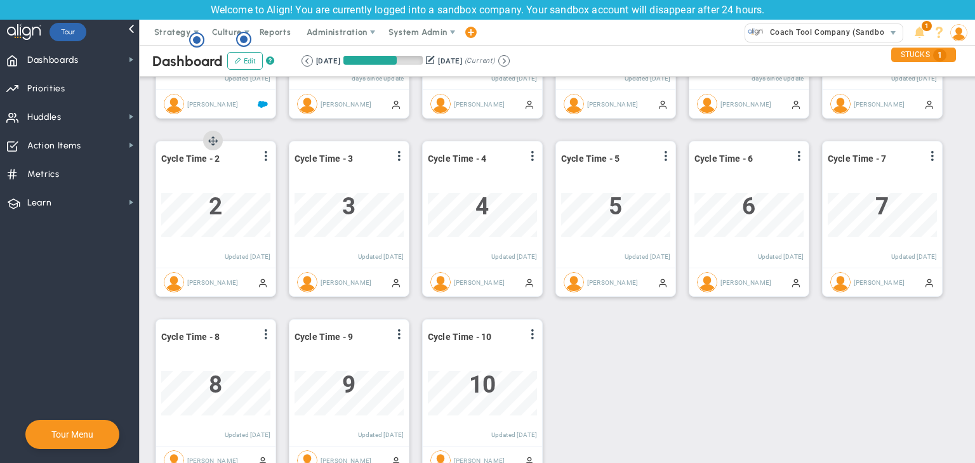
drag, startPoint x: 268, startPoint y: 155, endPoint x: 248, endPoint y: 171, distance: 25.3
click at [268, 157] on span at bounding box center [266, 156] width 10 height 10
click at [230, 181] on li "Edit" at bounding box center [230, 182] width 90 height 16
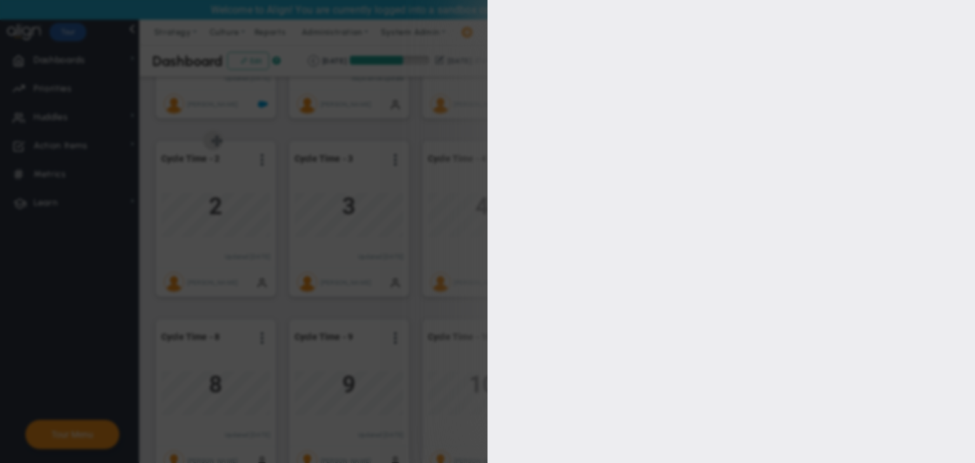
type input "[PERSON_NAME]"
checkbox input "true"
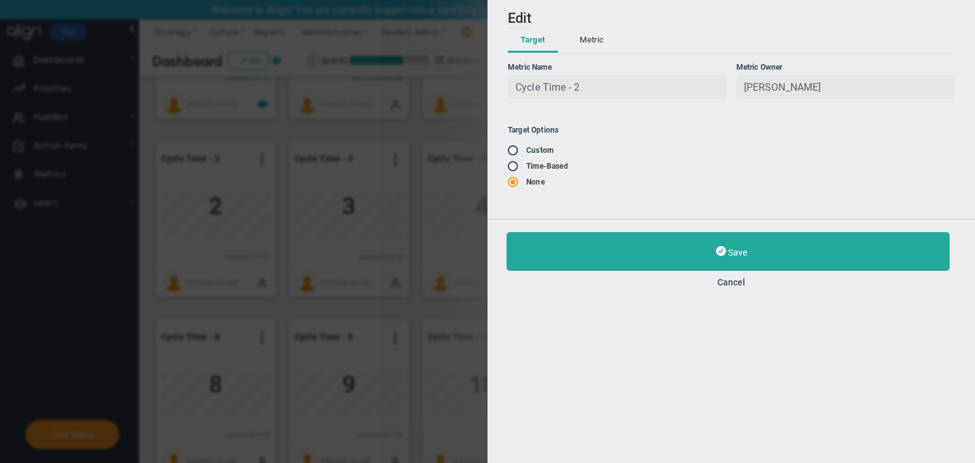
click at [513, 151] on input "radio" at bounding box center [517, 151] width 13 height 10
radio input "true"
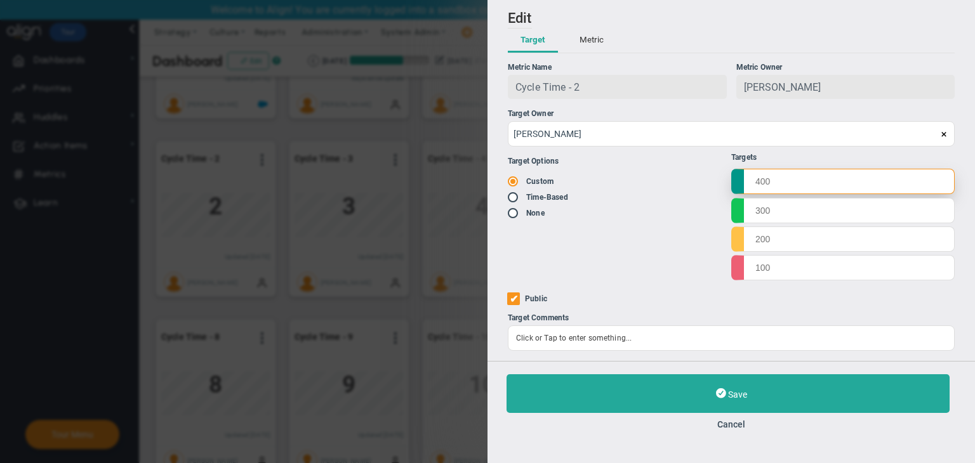
click at [812, 185] on input "text" at bounding box center [842, 181] width 223 height 25
type input "100"
click at [779, 208] on input "text" at bounding box center [842, 209] width 223 height 25
type input "98"
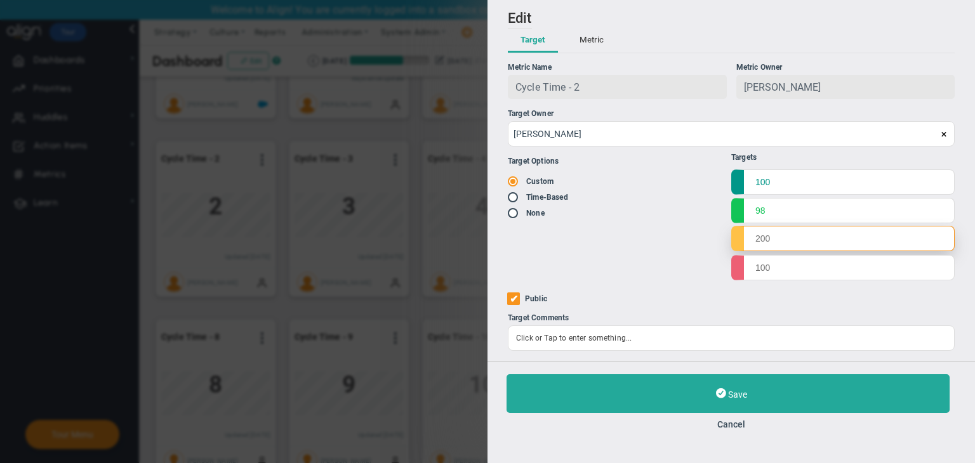
click at [798, 237] on input "text" at bounding box center [842, 238] width 223 height 25
type input "97"
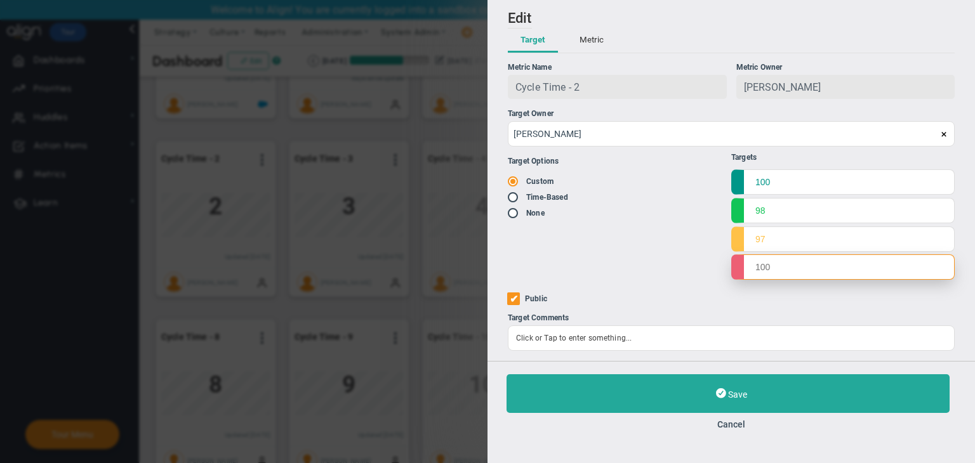
click at [778, 277] on input "text" at bounding box center [842, 266] width 223 height 25
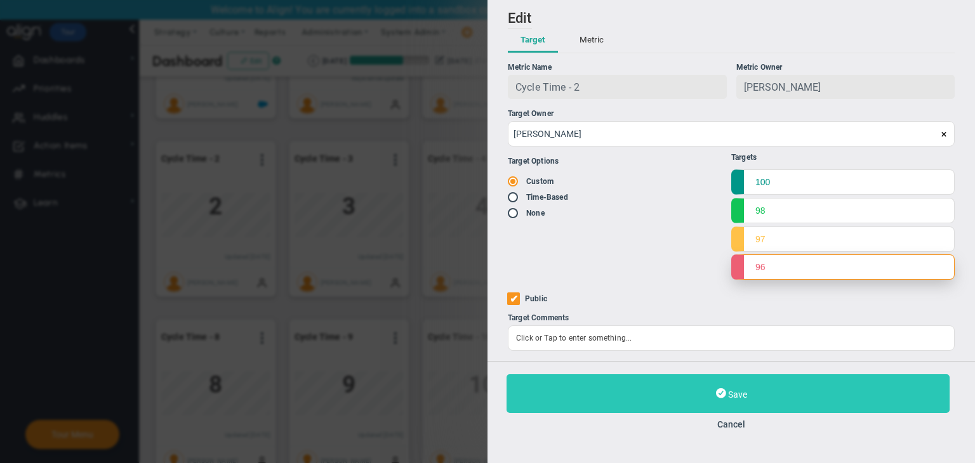
type input "96"
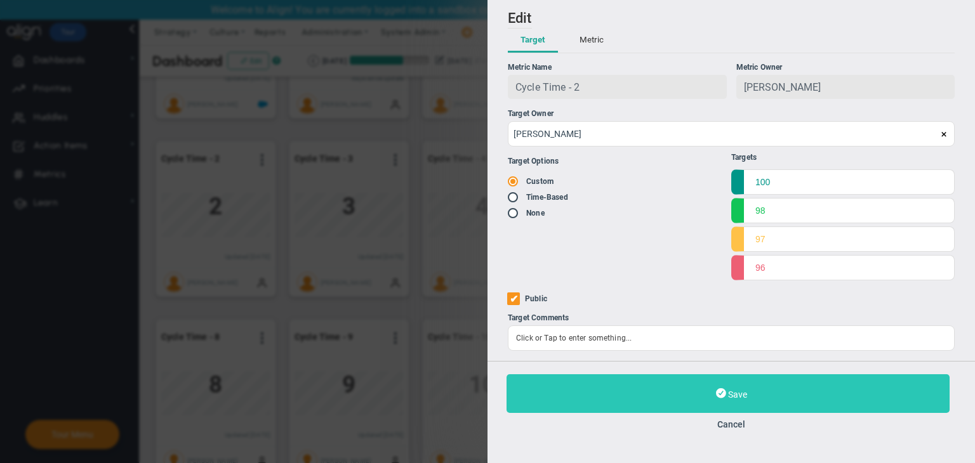
click at [764, 404] on button "Save" at bounding box center [727, 393] width 443 height 39
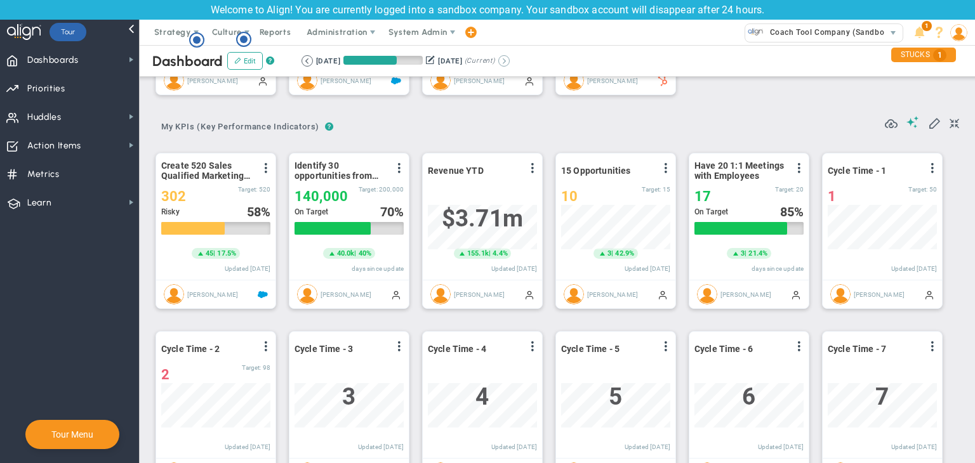
click at [510, 62] on button at bounding box center [503, 60] width 11 height 11
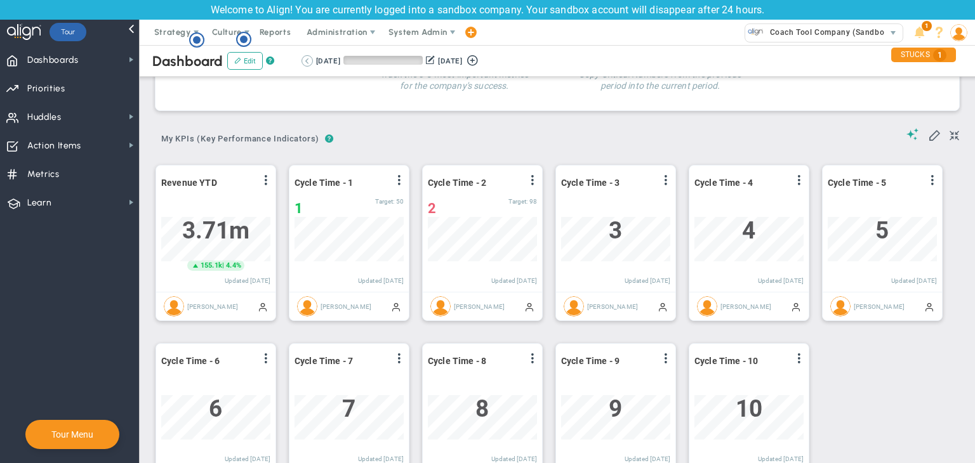
click at [302, 57] on button at bounding box center [306, 60] width 11 height 11
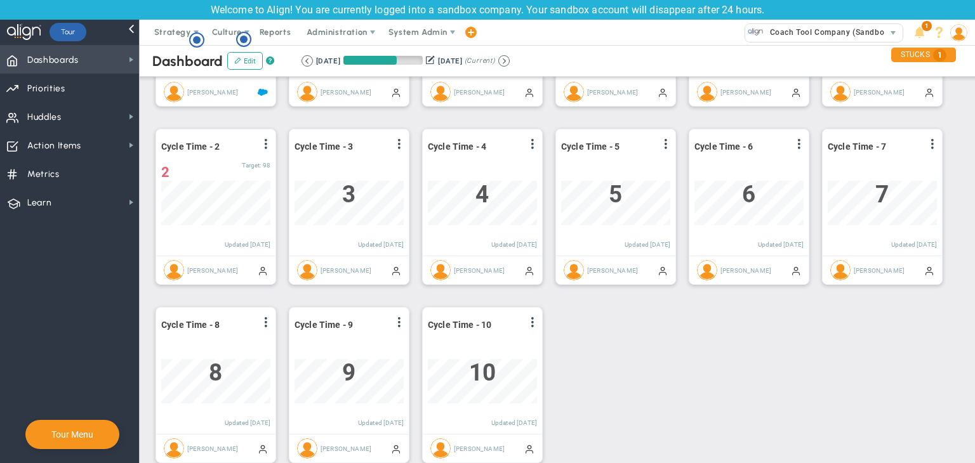
click at [101, 60] on span "Dashboards Dashboards" at bounding box center [69, 59] width 139 height 29
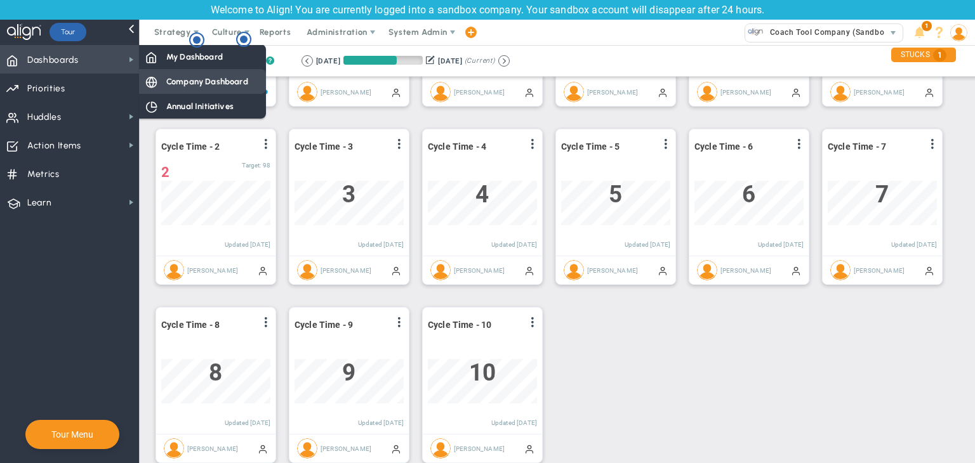
click at [207, 85] on span "Company Dashboard" at bounding box center [207, 82] width 82 height 12
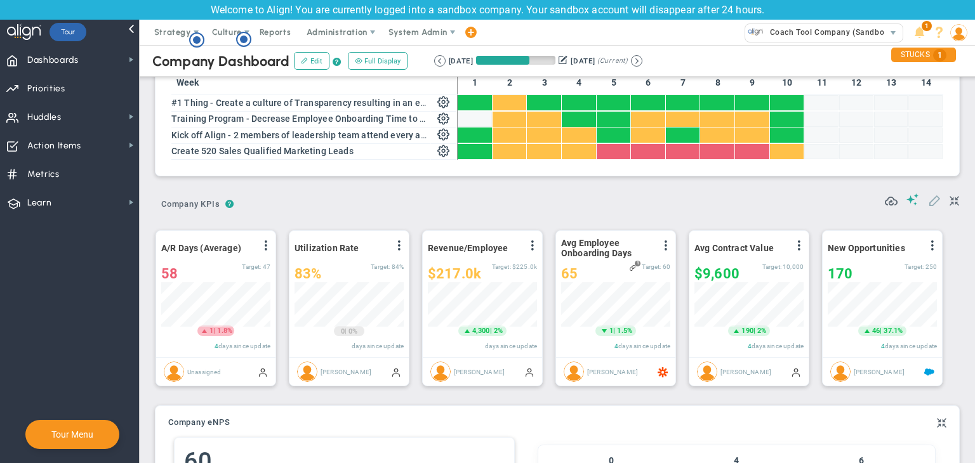
click at [928, 200] on span at bounding box center [934, 200] width 13 height 13
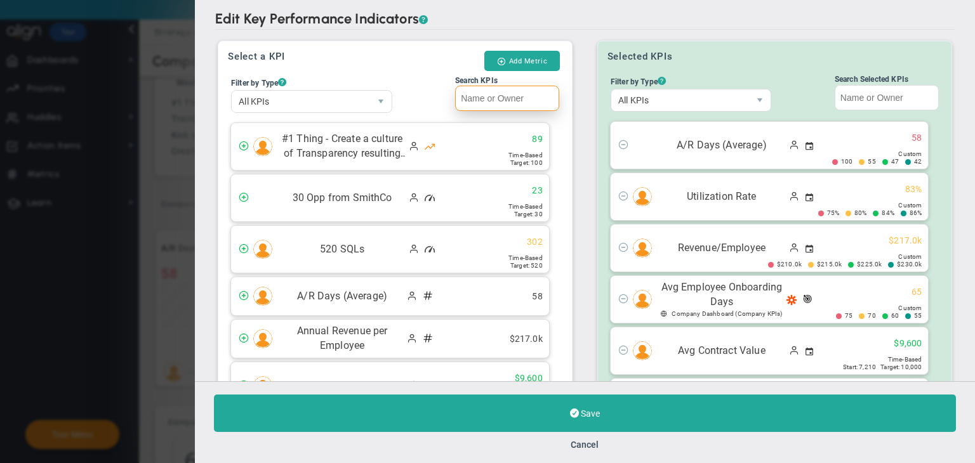
click at [494, 102] on input "Search KPIs" at bounding box center [507, 98] width 104 height 25
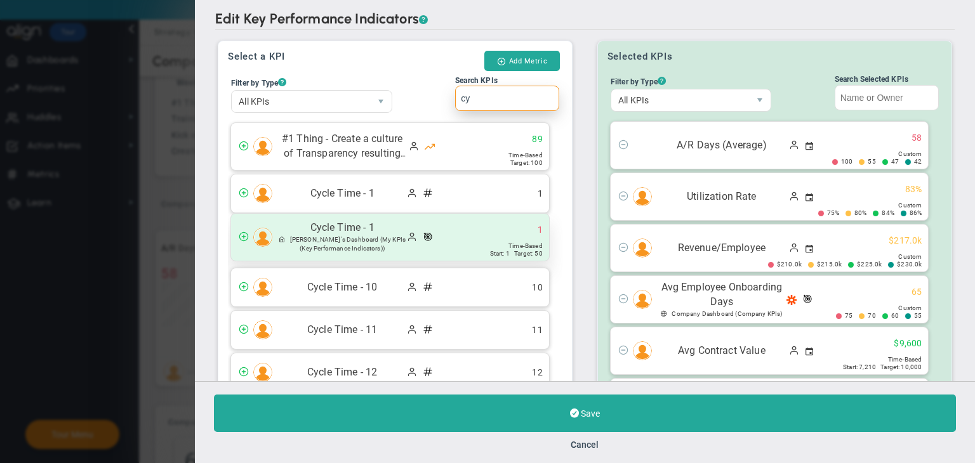
click at [490, 242] on div "Time-Based" at bounding box center [516, 246] width 53 height 8
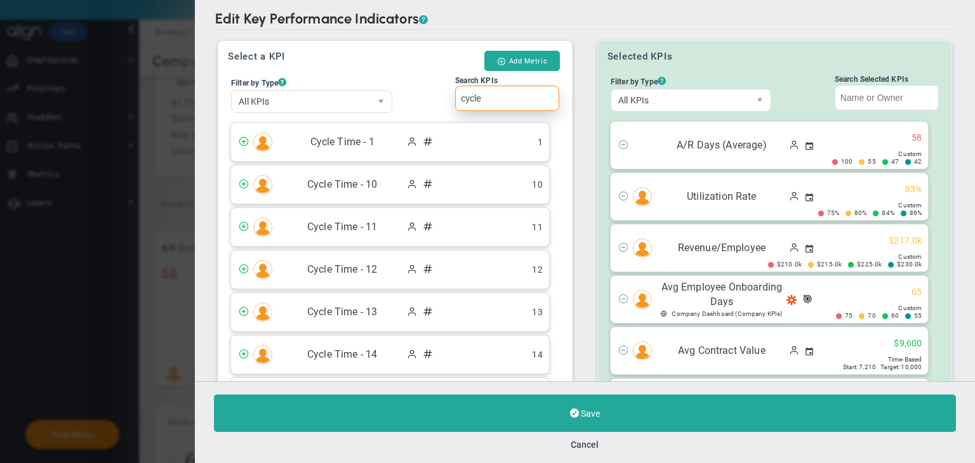
type input "cycle"
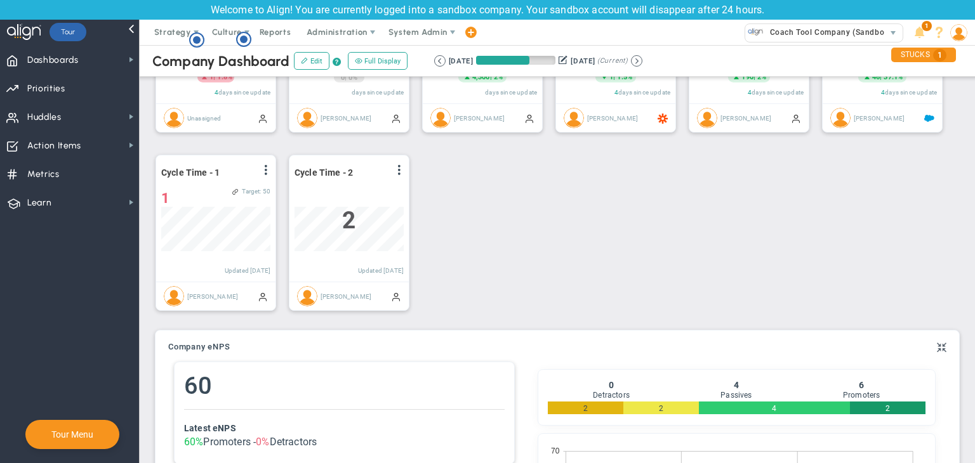
click at [649, 67] on div "Retrieving period... 6/22/2025 9/20/2025 (Current)" at bounding box center [538, 60] width 221 height 11
click at [642, 63] on button at bounding box center [636, 60] width 11 height 11
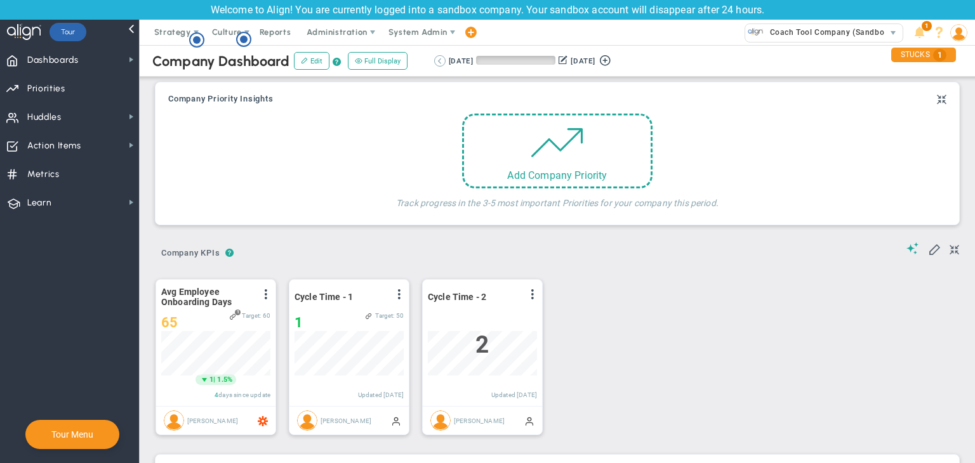
click at [439, 62] on button at bounding box center [439, 60] width 11 height 11
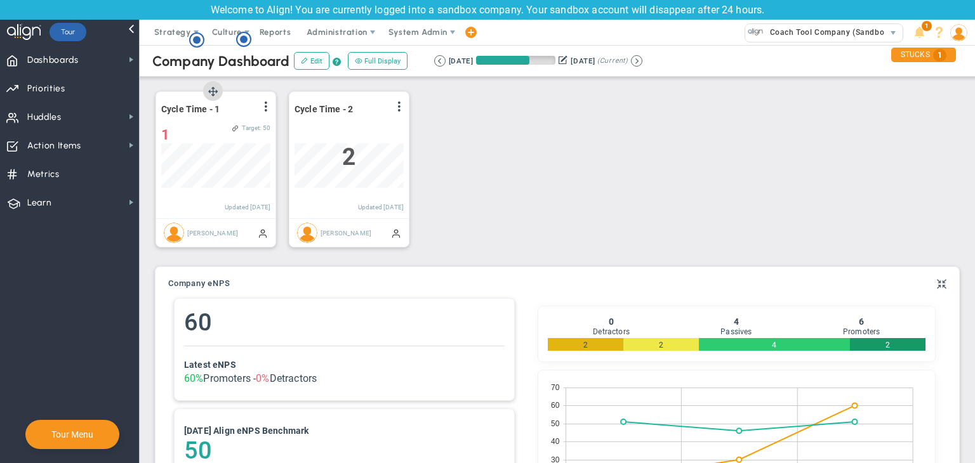
click at [272, 107] on div "Cycle Time - 1 View Historical Graph Edit Make "No Change" Update Add Past Upda…" at bounding box center [215, 155] width 119 height 126
click at [269, 107] on span at bounding box center [266, 107] width 10 height 10
click at [246, 130] on li "Edit" at bounding box center [230, 132] width 90 height 16
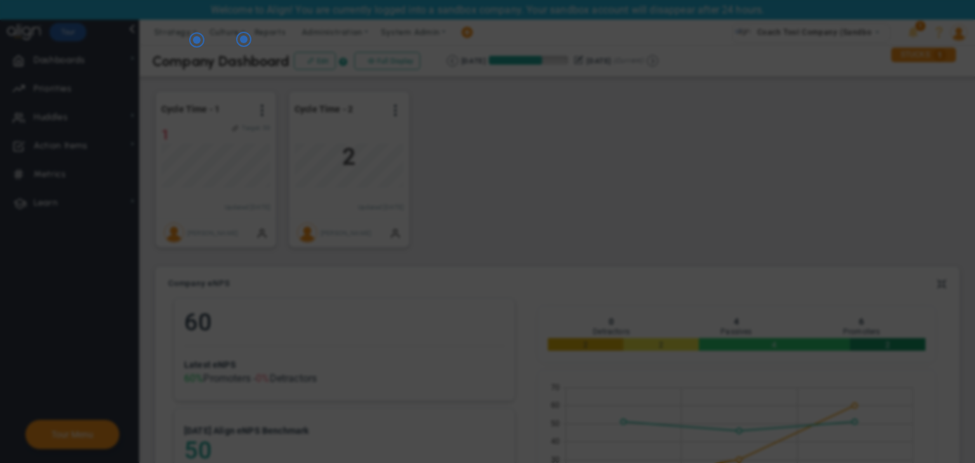
radio input "true"
checkbox input "false"
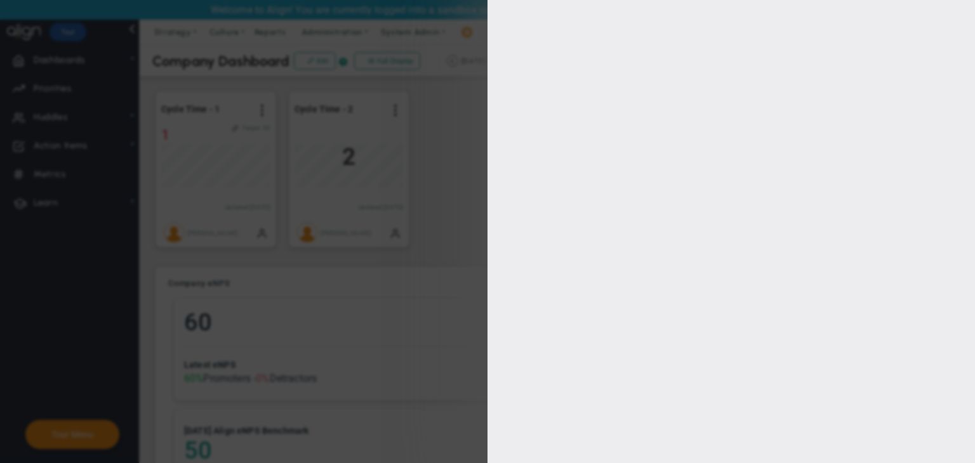
type input "1"
type input "50"
checkbox input "true"
type input "[PERSON_NAME]"
radio input "true"
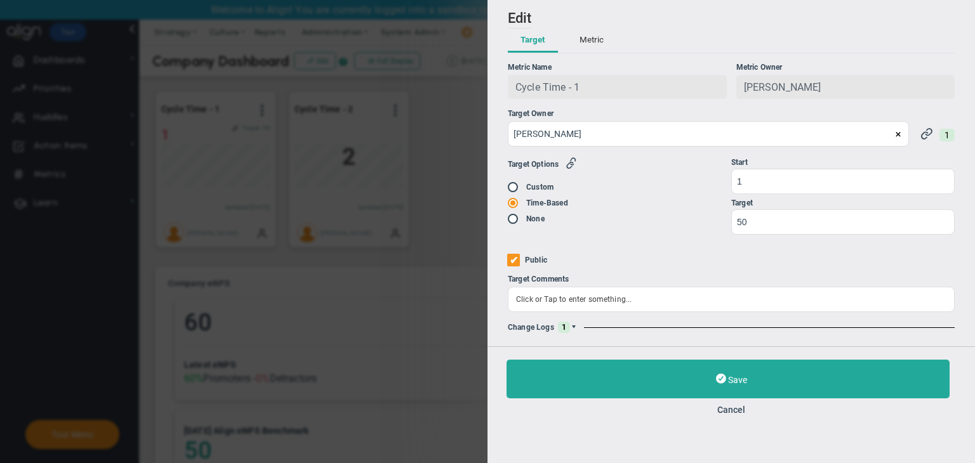
click at [574, 329] on span at bounding box center [574, 328] width 8 height 8
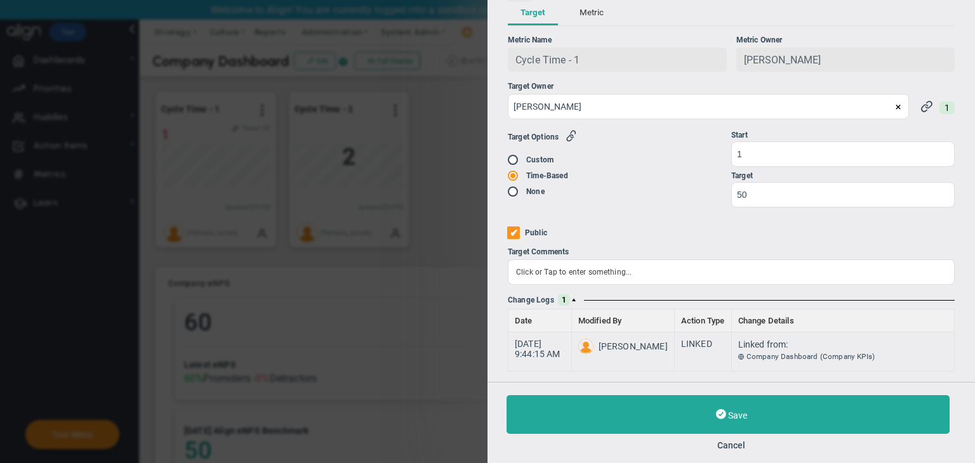
drag, startPoint x: 733, startPoint y: 449, endPoint x: 680, endPoint y: 408, distance: 66.9
click at [732, 449] on button "Cancel" at bounding box center [730, 445] width 449 height 10
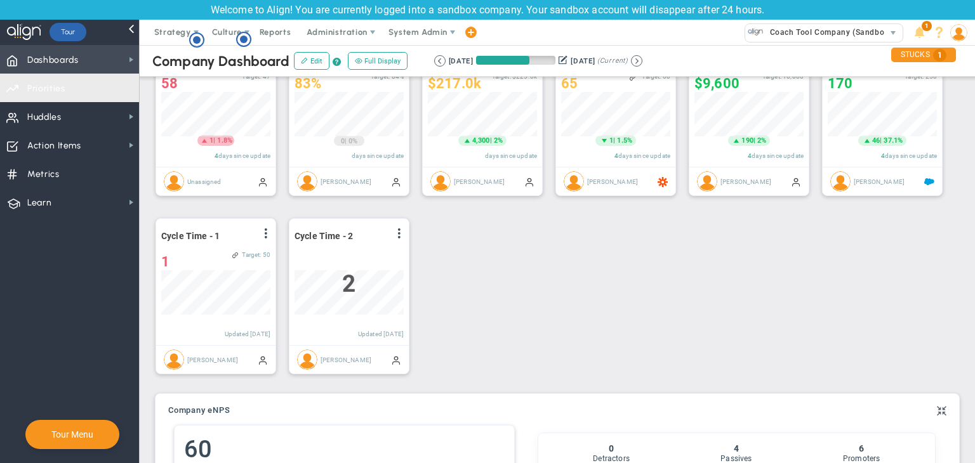
click at [102, 69] on span "Dashboards Dashboards" at bounding box center [69, 59] width 139 height 29
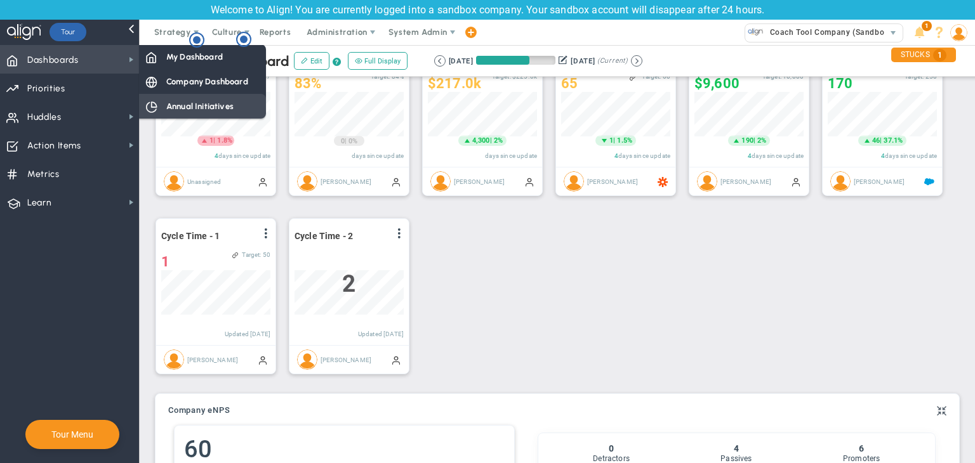
click at [194, 67] on div "My Dashboard" at bounding box center [202, 56] width 127 height 25
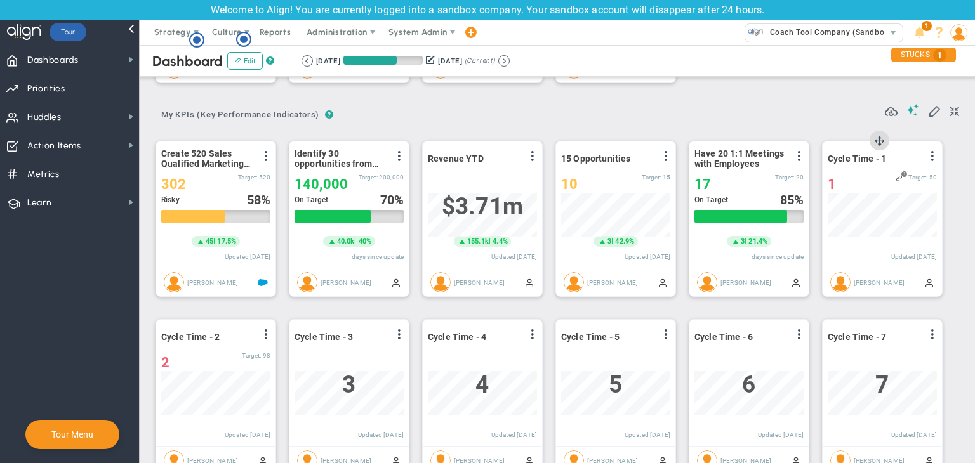
drag, startPoint x: 929, startPoint y: 158, endPoint x: 893, endPoint y: 183, distance: 43.7
click at [929, 158] on span at bounding box center [932, 156] width 10 height 10
click at [890, 186] on li "Edit" at bounding box center [897, 182] width 90 height 16
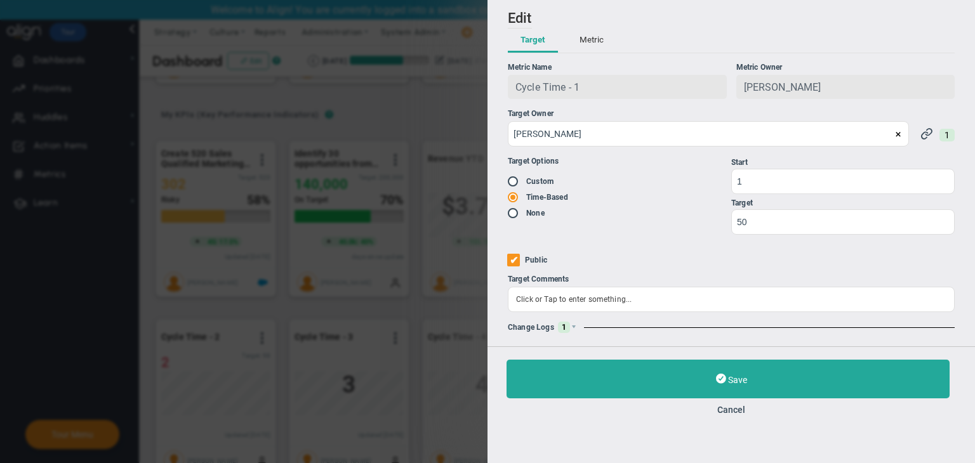
click at [574, 323] on div "Change Logs 1" at bounding box center [731, 327] width 447 height 11
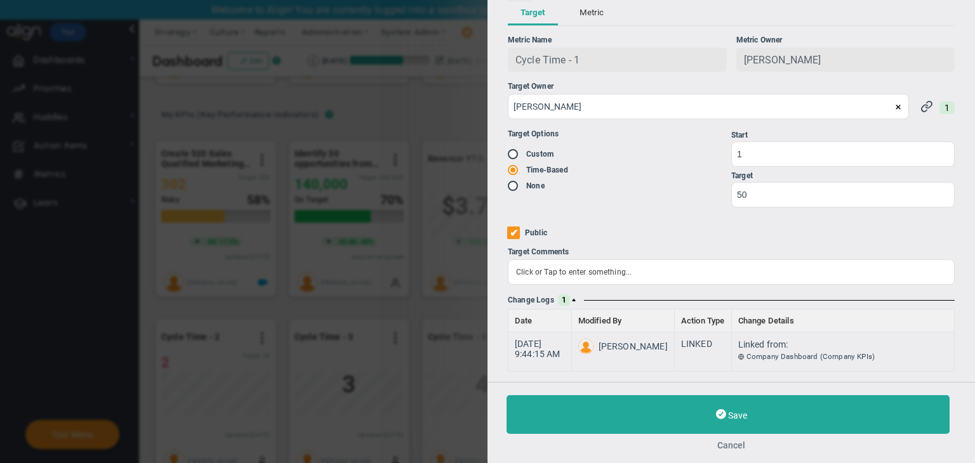
click at [735, 449] on button "Cancel" at bounding box center [730, 445] width 449 height 10
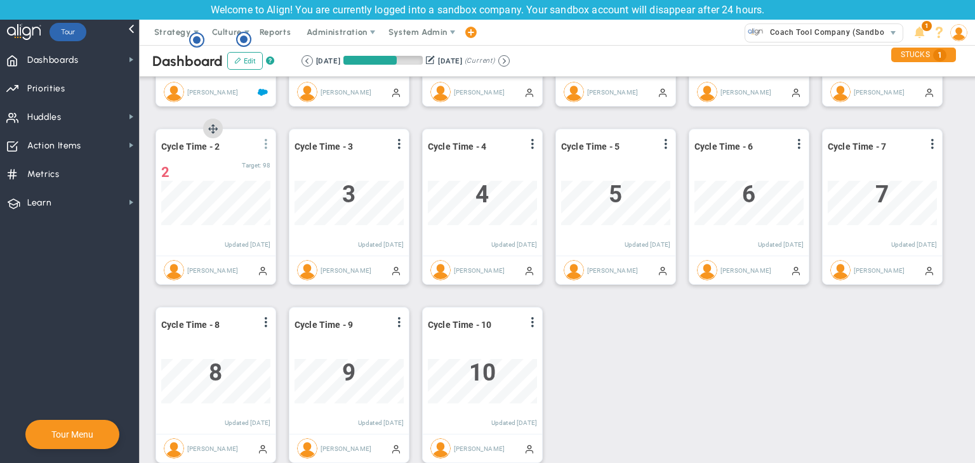
click at [264, 146] on span at bounding box center [266, 144] width 10 height 10
click at [246, 171] on li "Edit" at bounding box center [230, 170] width 90 height 16
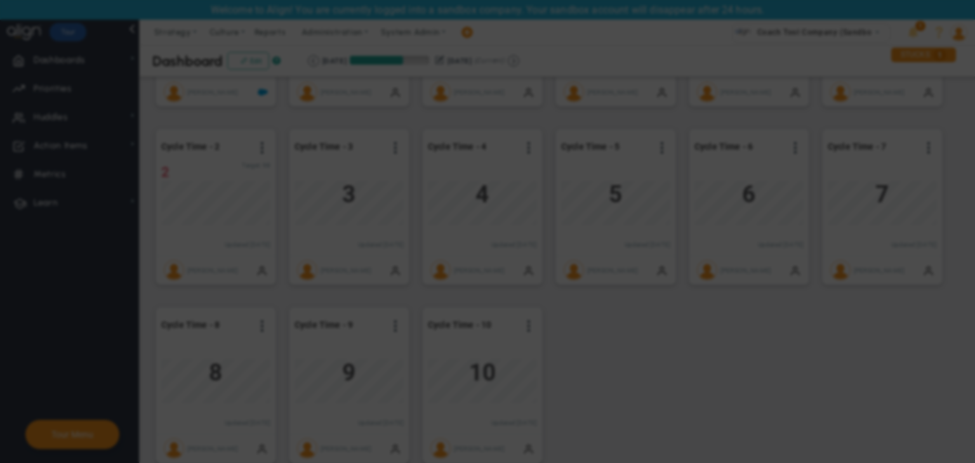
radio input "true"
checkbox input "false"
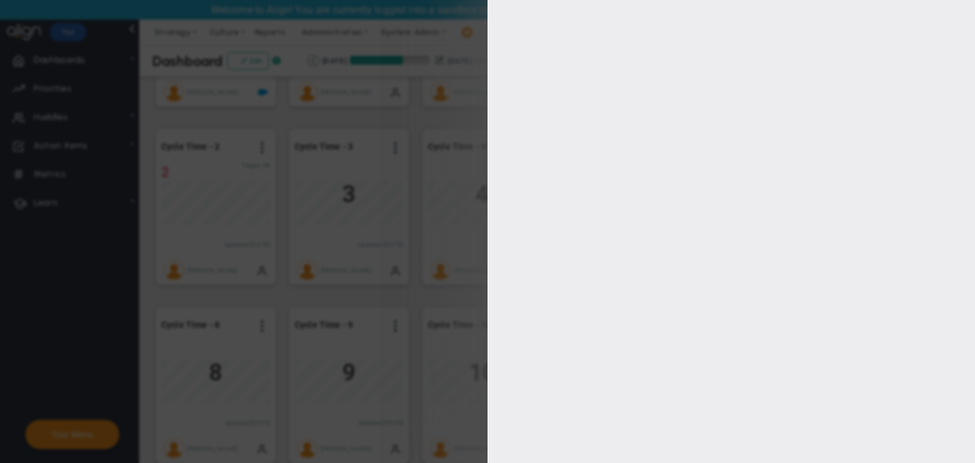
type input "100"
type input "98"
type input "97"
type input "96"
checkbox input "true"
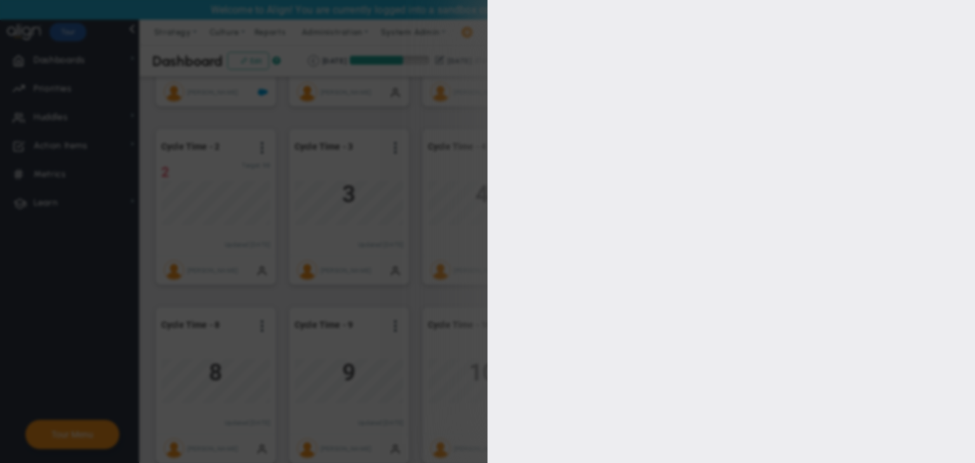
type input "Sudhir Dakshinamurthy"
radio input "true"
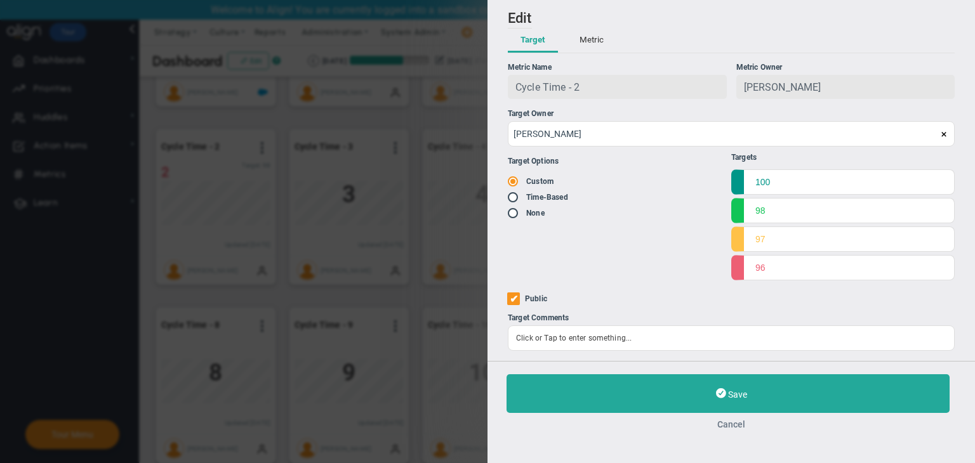
click at [735, 423] on button "Cancel" at bounding box center [730, 424] width 449 height 10
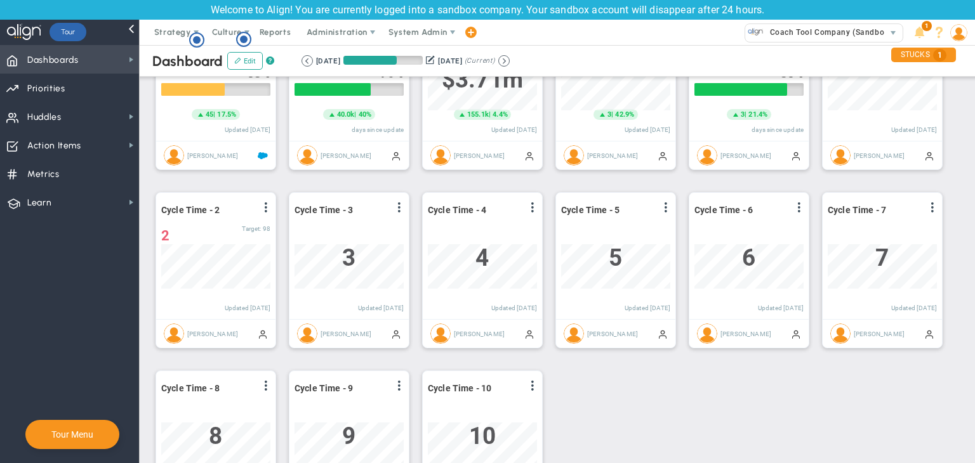
click at [102, 59] on span "Dashboards Dashboards" at bounding box center [69, 59] width 139 height 29
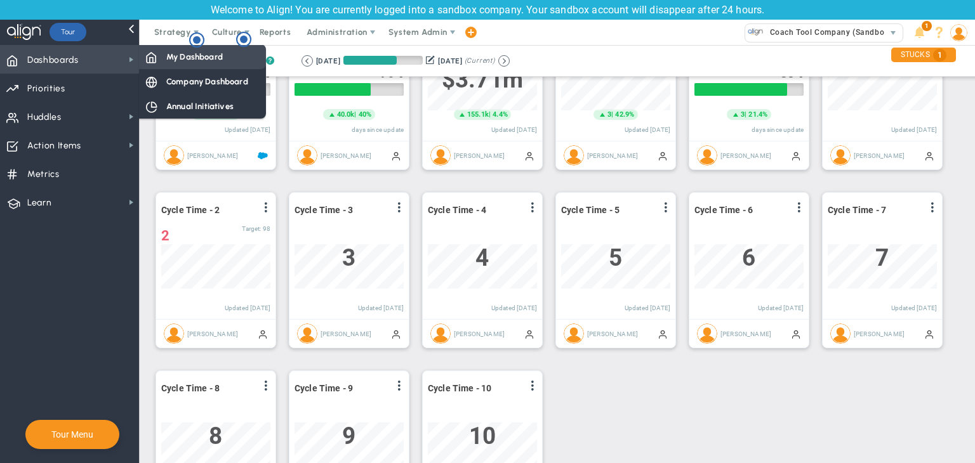
click at [190, 62] on span "My Dashboard" at bounding box center [194, 57] width 56 height 12
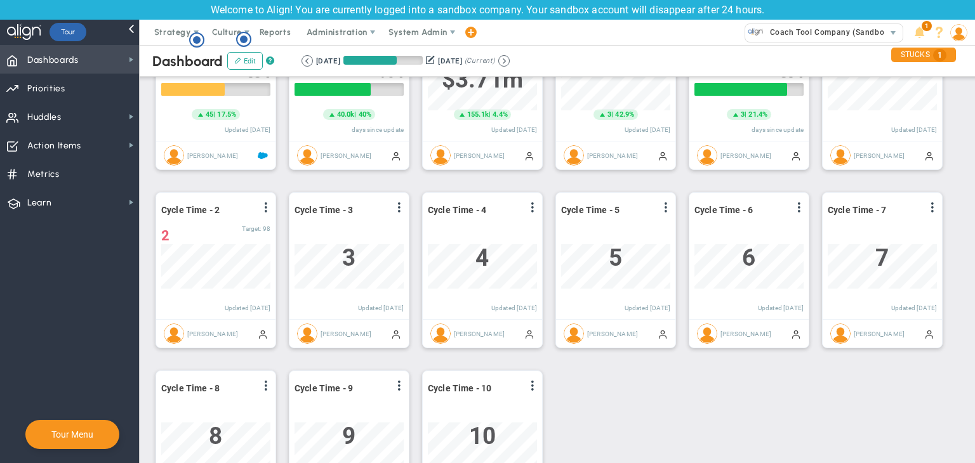
click at [115, 60] on span "Dashboards Dashboards" at bounding box center [69, 59] width 139 height 29
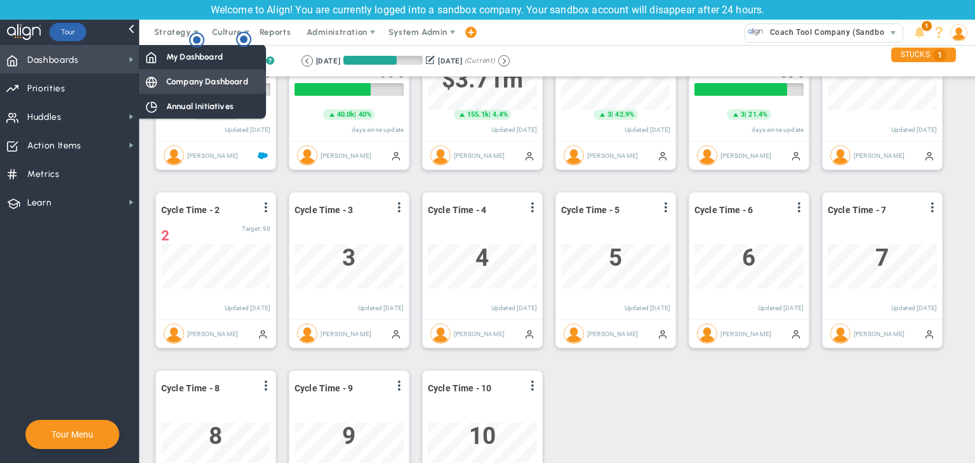
click at [207, 91] on div "Company Dashboard" at bounding box center [202, 81] width 127 height 25
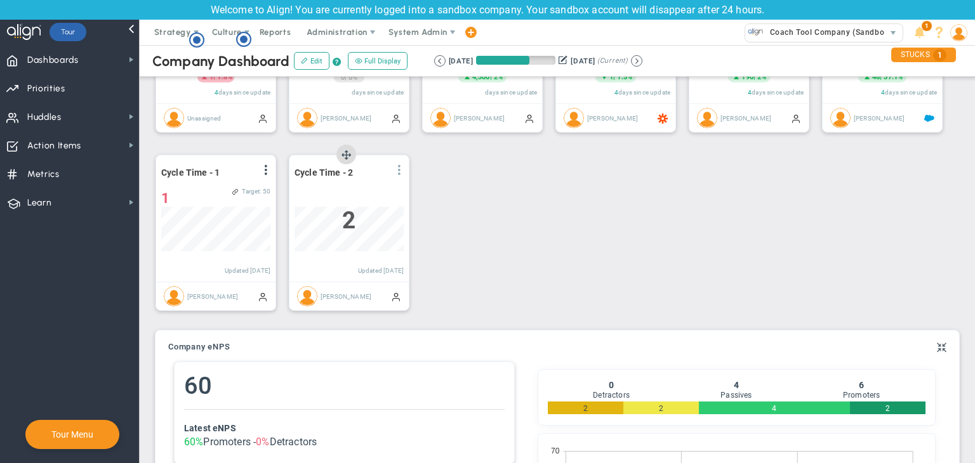
click at [402, 168] on span at bounding box center [399, 170] width 10 height 10
click at [344, 196] on li "Edit" at bounding box center [364, 196] width 90 height 16
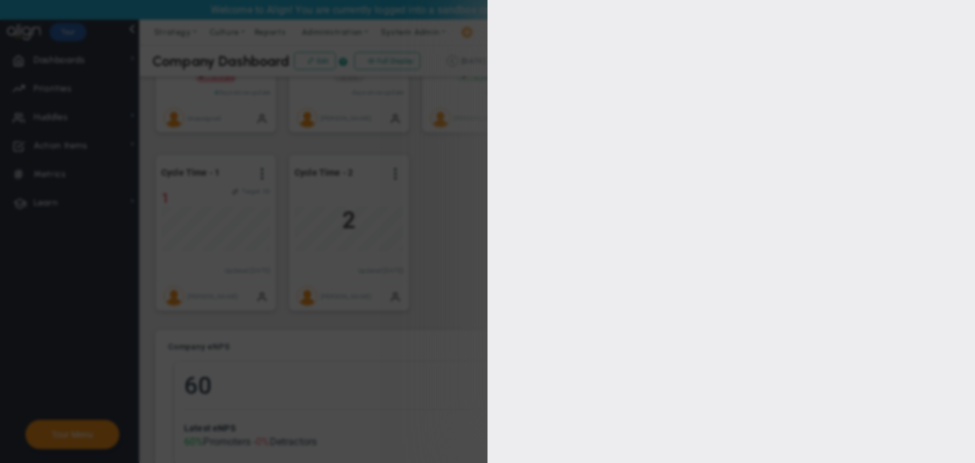
type input "Sudhir Dakshinamurthy"
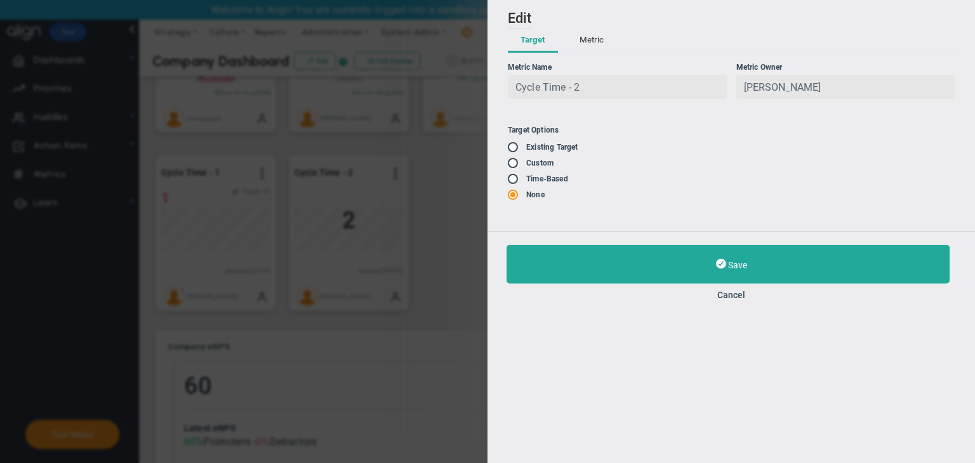
click at [515, 151] on input "radio" at bounding box center [517, 148] width 13 height 10
radio input "false"
radio input "true"
radio input "false"
type input "100"
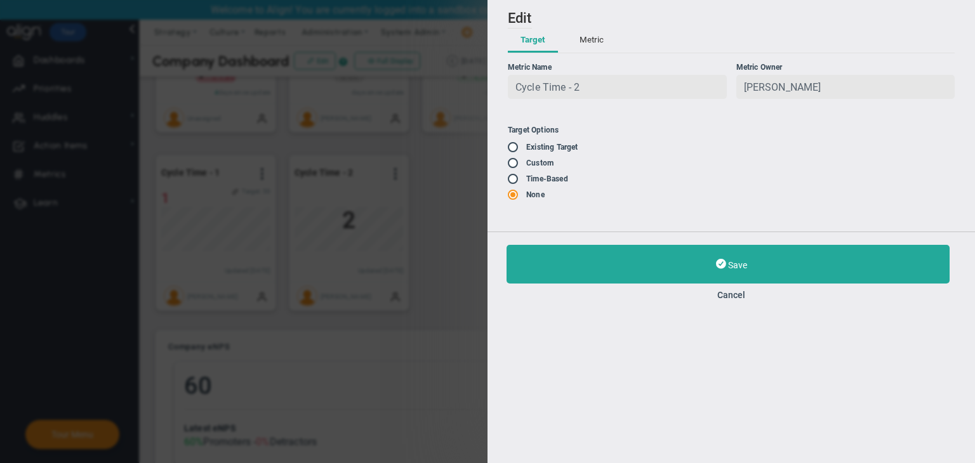
type input "98"
type input "97"
type input "96"
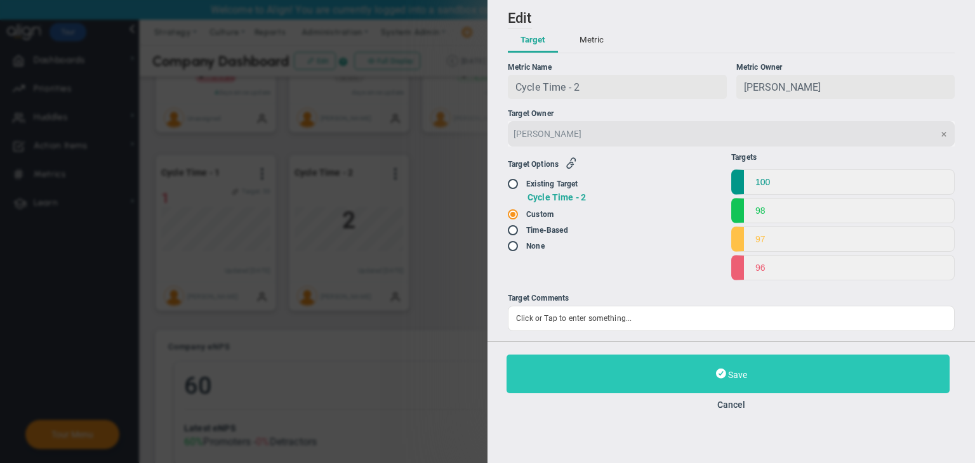
click at [665, 377] on button "Save" at bounding box center [727, 374] width 443 height 39
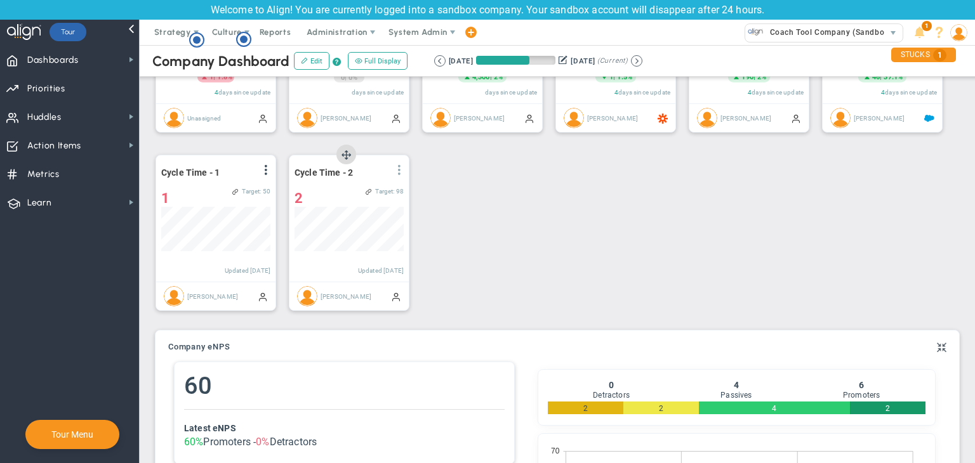
drag, startPoint x: 404, startPoint y: 175, endPoint x: 373, endPoint y: 185, distance: 32.3
click at [404, 175] on span at bounding box center [399, 170] width 10 height 10
click at [356, 190] on li "Edit" at bounding box center [364, 196] width 90 height 16
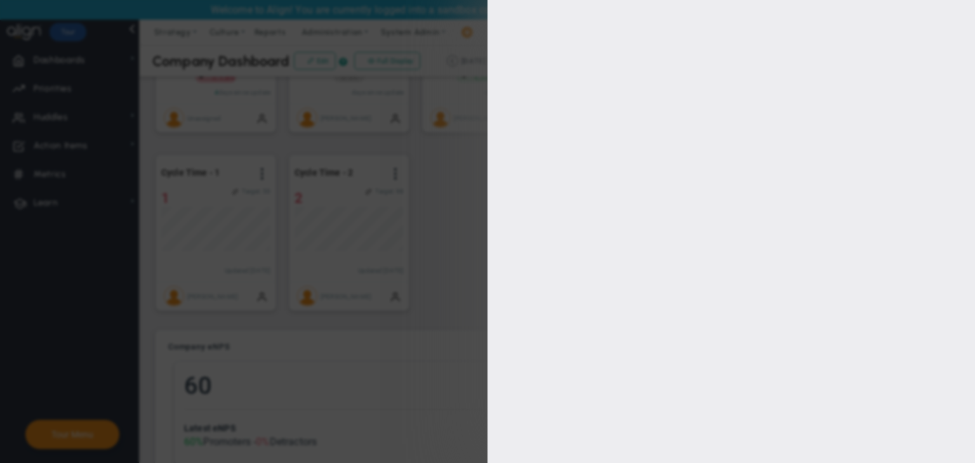
type input "Sudhir Dakshinamurthy"
radio input "true"
type input "100"
type input "98"
type input "97"
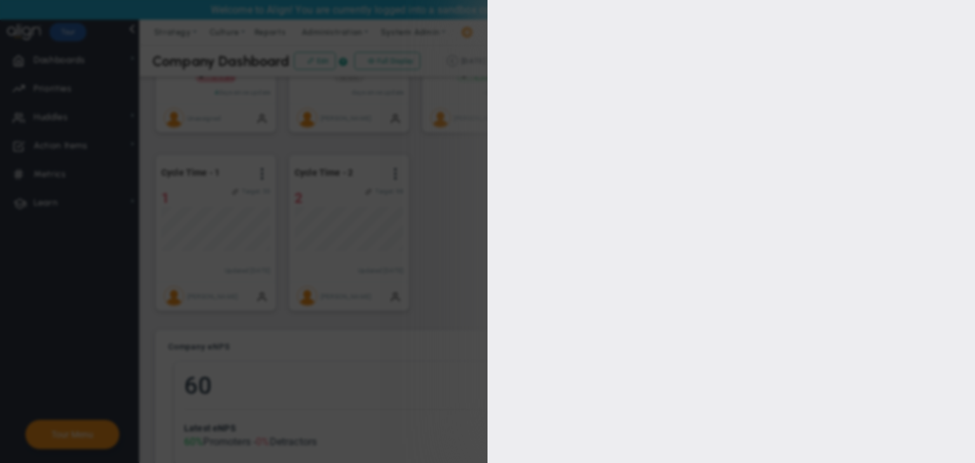
type input "96"
checkbox input "true"
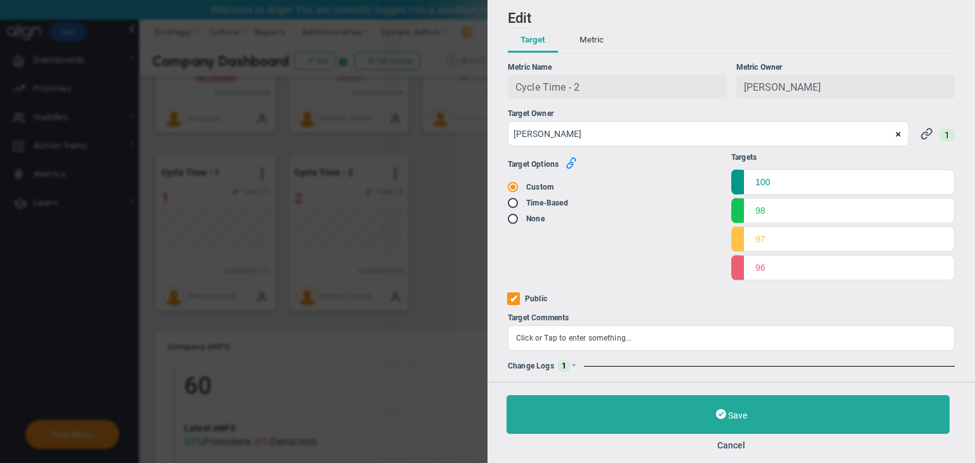
click at [570, 162] on icon "button" at bounding box center [570, 162] width 11 height 11
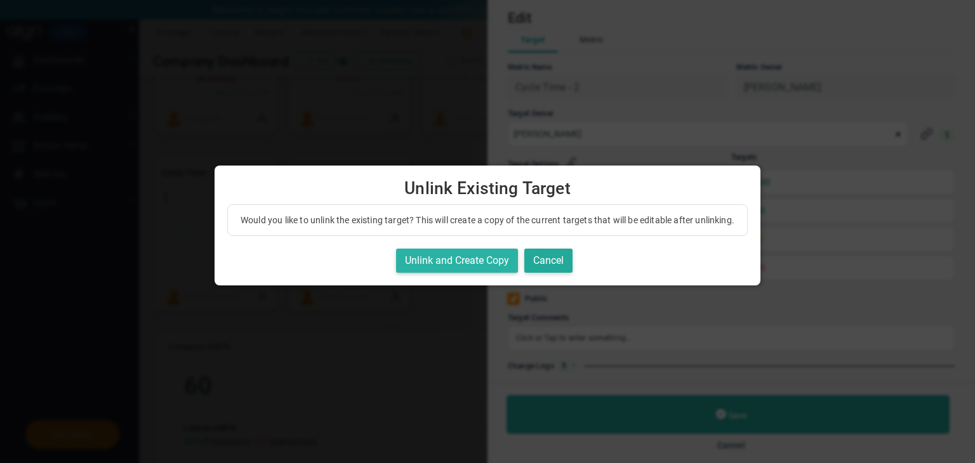
click at [452, 264] on button "Unlink and Create Copy" at bounding box center [457, 261] width 122 height 25
radio input "true"
radio input "false"
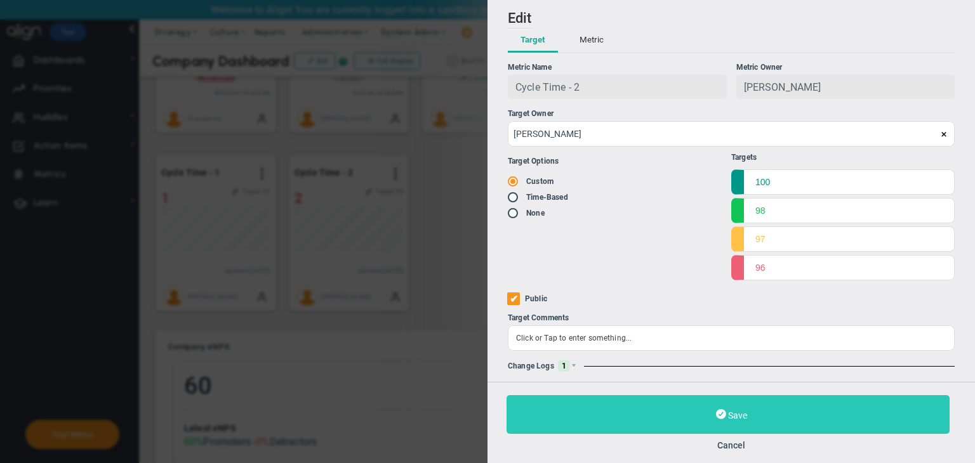
click at [786, 411] on button "Save" at bounding box center [727, 414] width 443 height 39
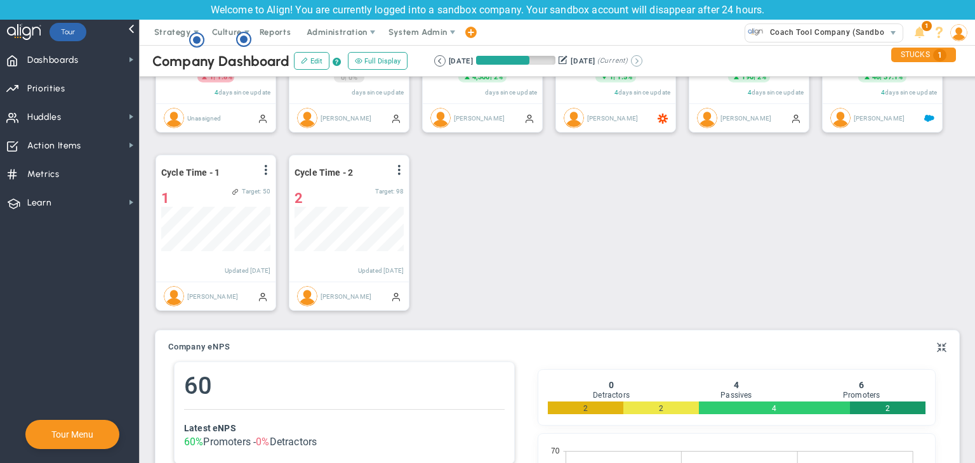
click at [642, 64] on button at bounding box center [636, 60] width 11 height 11
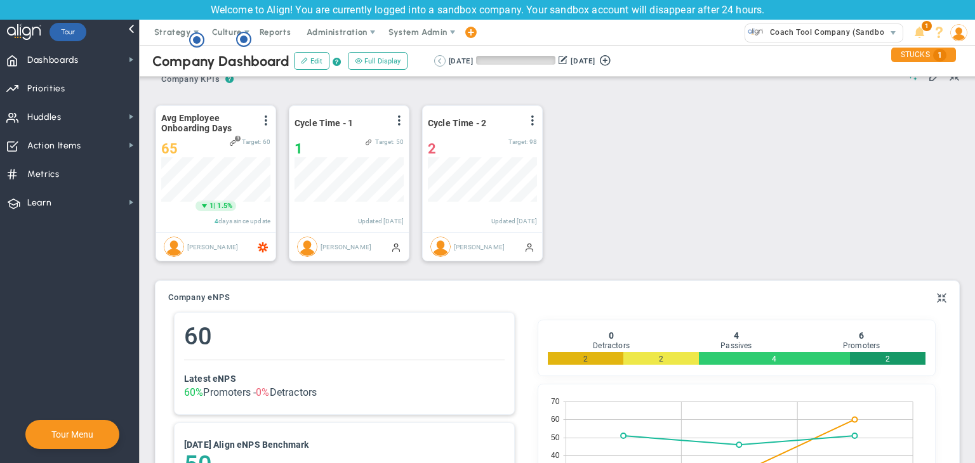
click at [435, 62] on button at bounding box center [439, 60] width 11 height 11
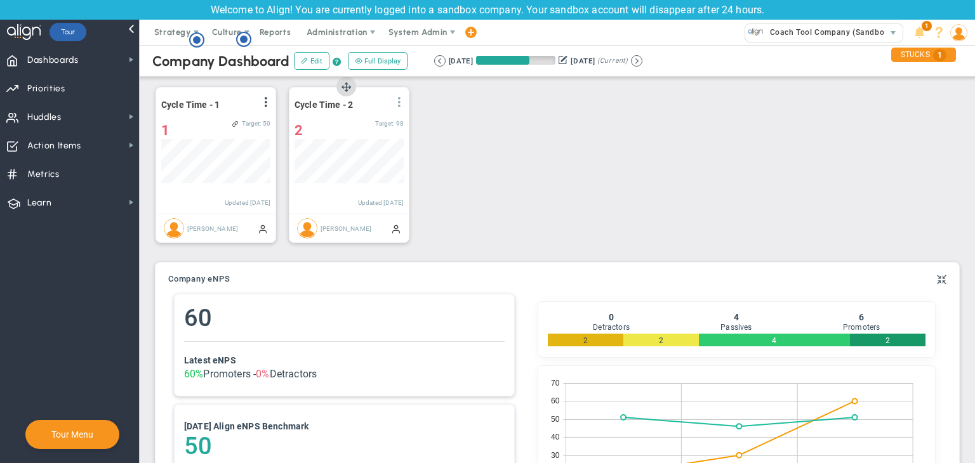
click at [401, 104] on span at bounding box center [399, 102] width 10 height 10
click at [358, 128] on li "Edit" at bounding box center [364, 128] width 90 height 16
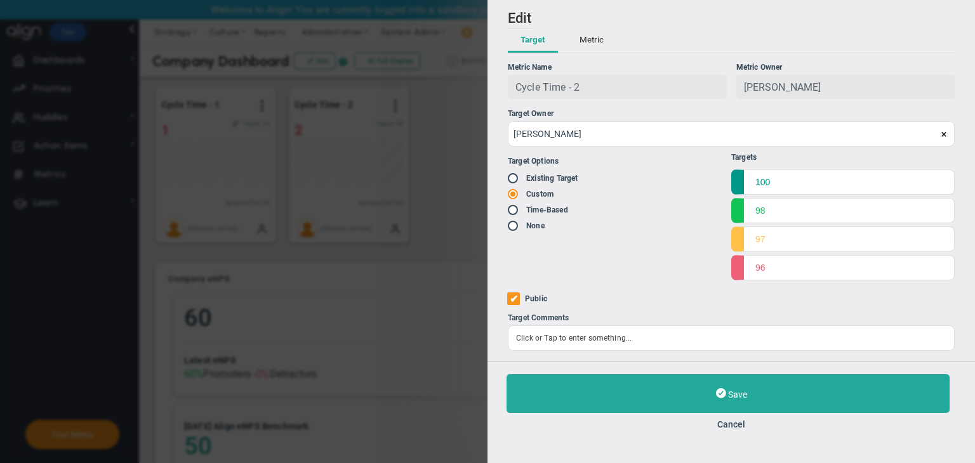
click at [800, 254] on ul "Targets 100 98 97 96" at bounding box center [842, 217] width 223 height 128
click at [787, 214] on input "98" at bounding box center [842, 209] width 223 height 25
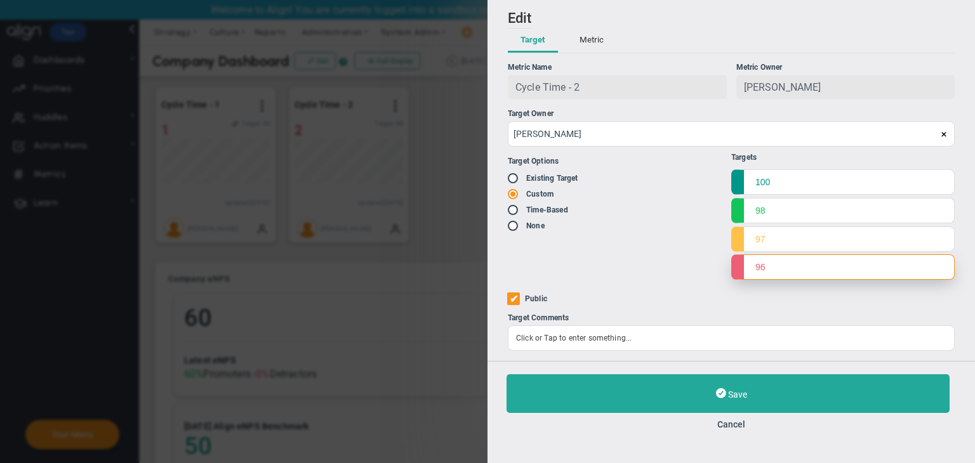
click at [783, 269] on input "96" at bounding box center [842, 266] width 223 height 25
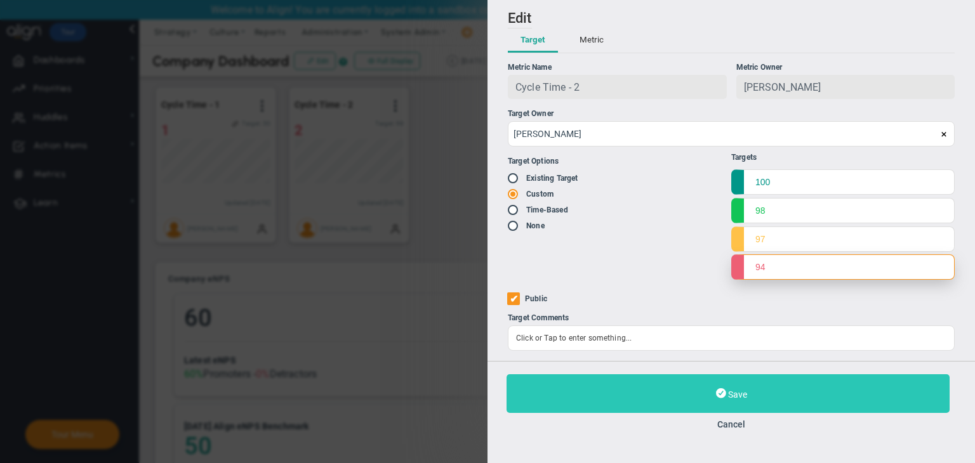
type input "94"
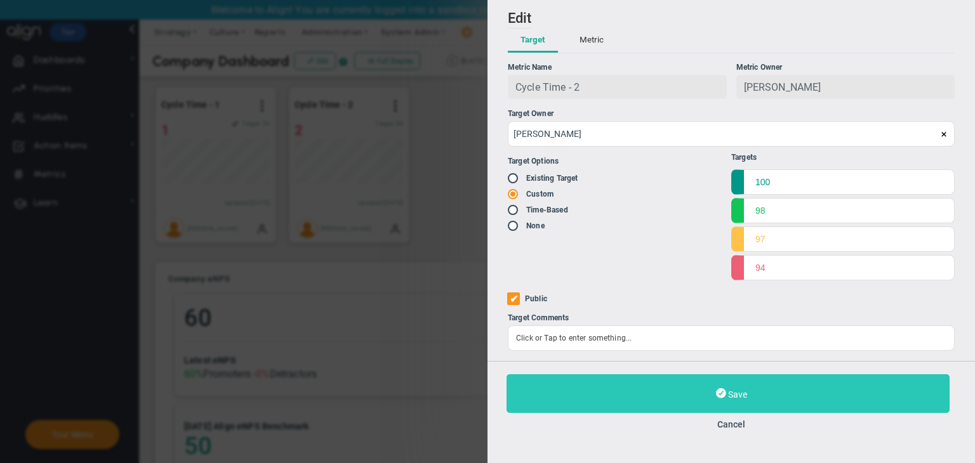
click at [791, 389] on button "Save" at bounding box center [727, 393] width 443 height 39
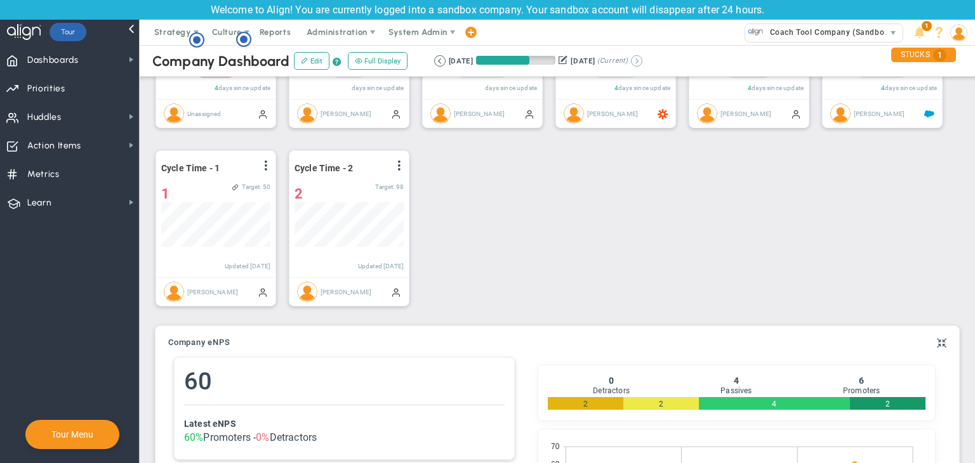
click at [642, 64] on button at bounding box center [636, 60] width 11 height 11
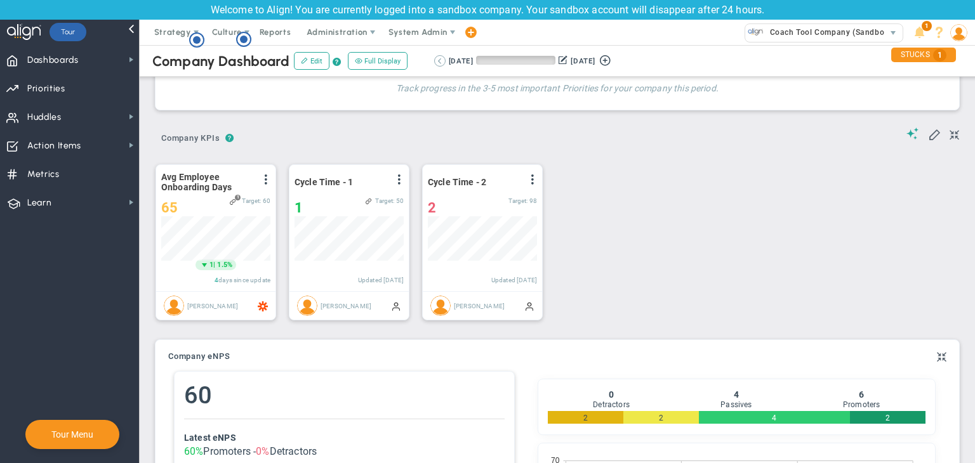
click at [441, 62] on button at bounding box center [439, 60] width 11 height 11
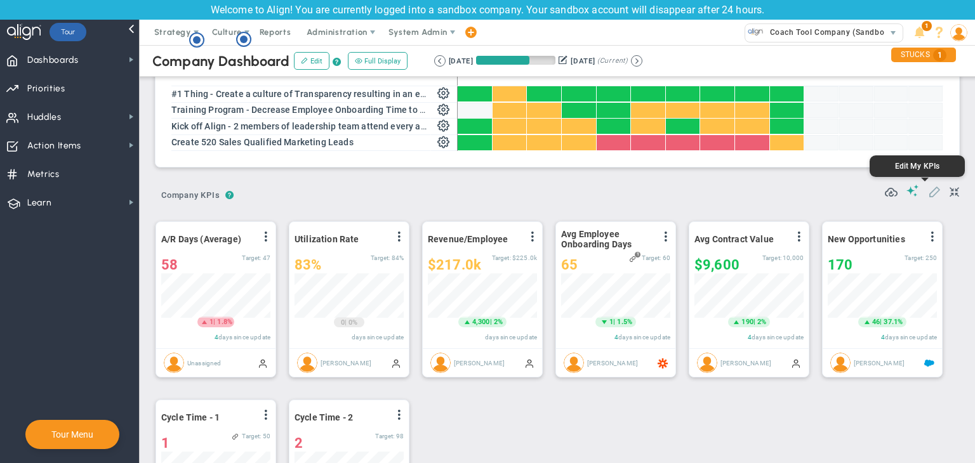
click at [928, 189] on span at bounding box center [934, 191] width 13 height 13
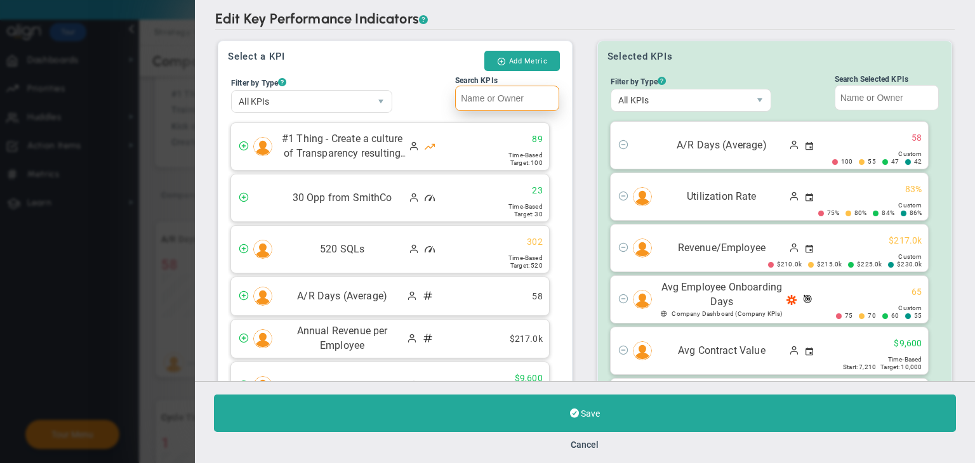
click at [527, 91] on input "Search KPIs" at bounding box center [507, 98] width 104 height 25
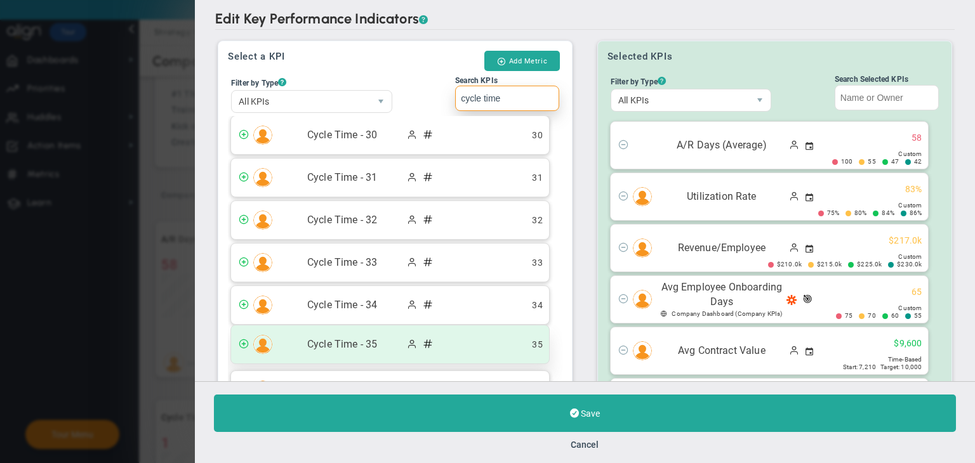
scroll to position [1079, 0]
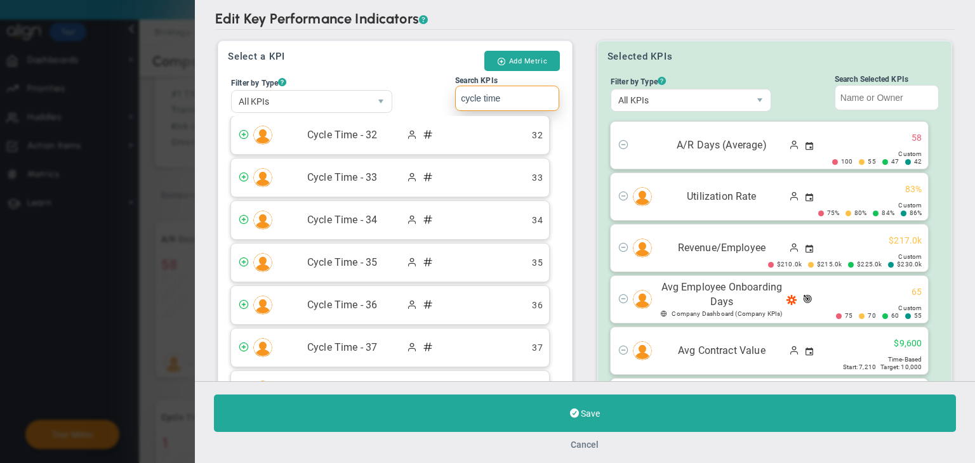
type input "cycle time"
click at [586, 442] on button "Cancel" at bounding box center [585, 445] width 28 height 10
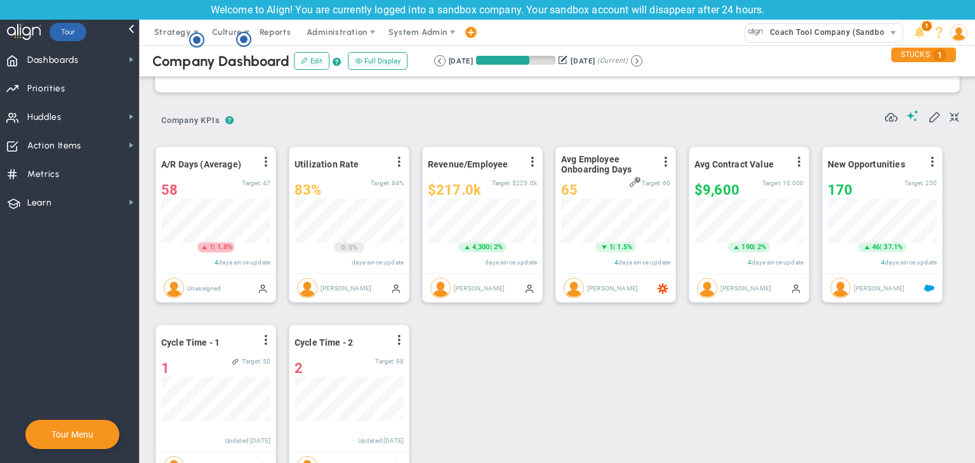
scroll to position [263, 0]
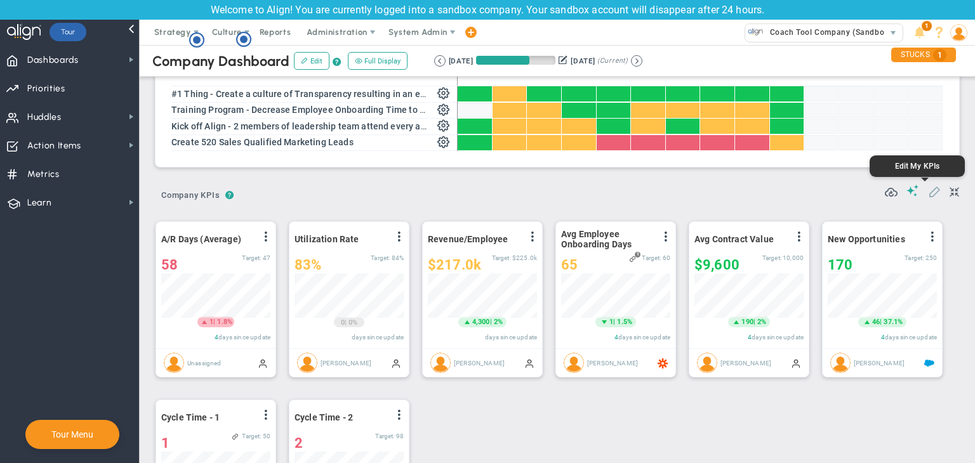
click at [928, 194] on span at bounding box center [934, 191] width 13 height 13
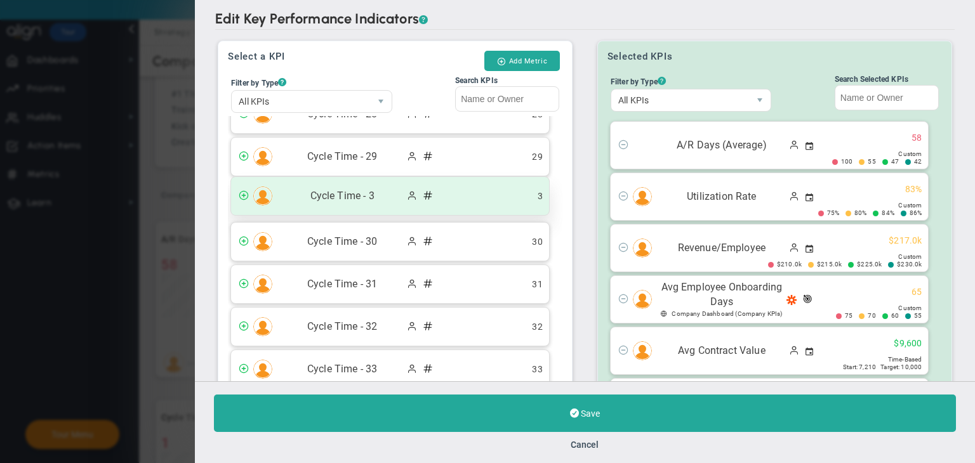
scroll to position [1396, 0]
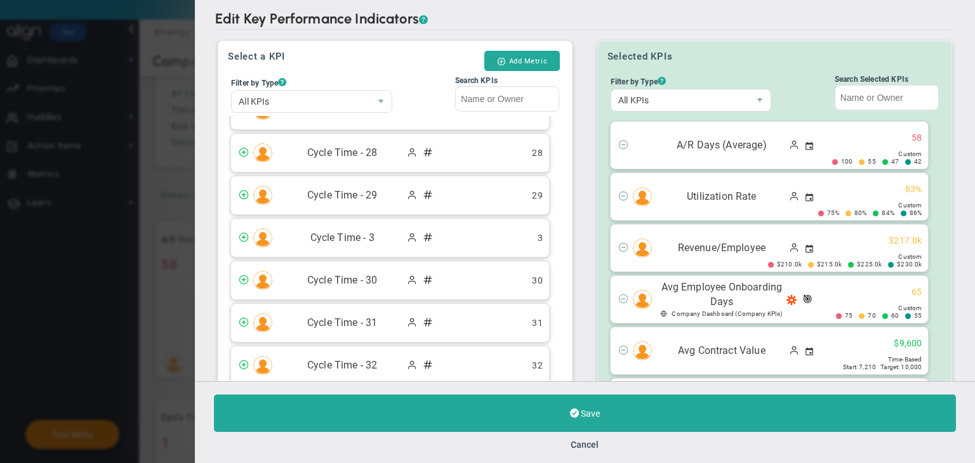
click at [467, 232] on div "Cycle Time - 3 3" at bounding box center [390, 238] width 318 height 38
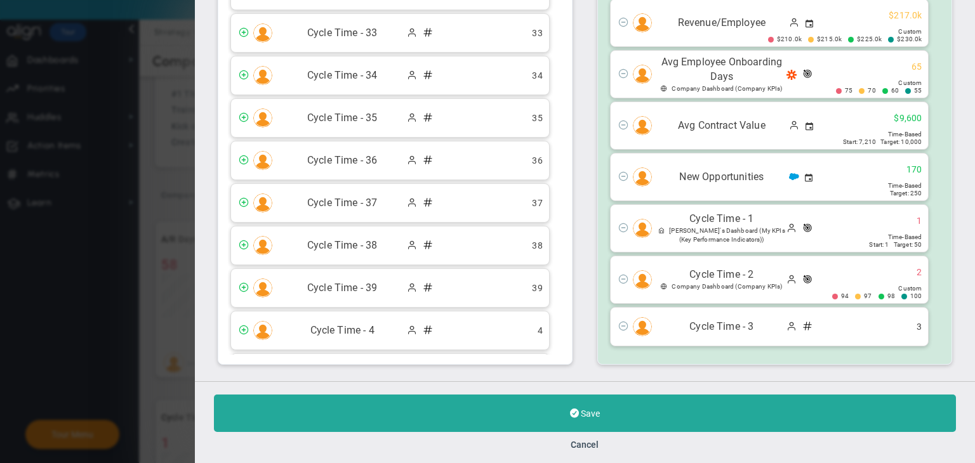
scroll to position [1650, 0]
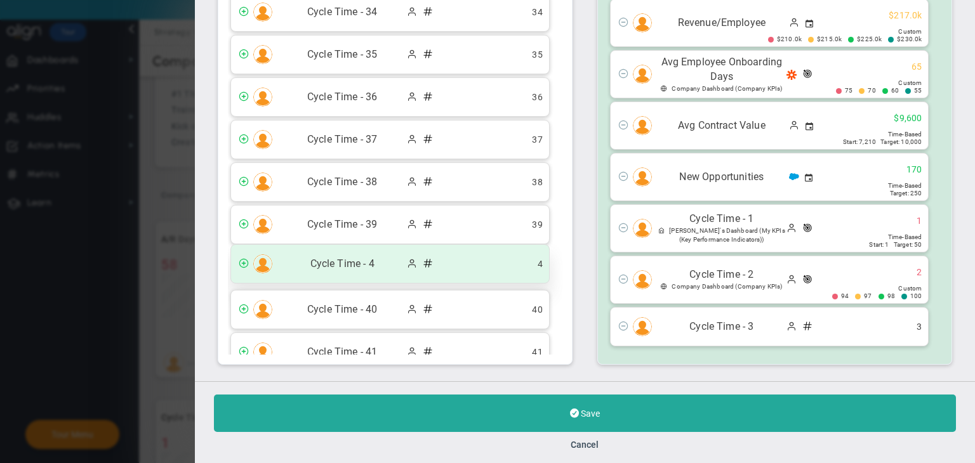
click at [431, 259] on span at bounding box center [431, 265] width 16 height 12
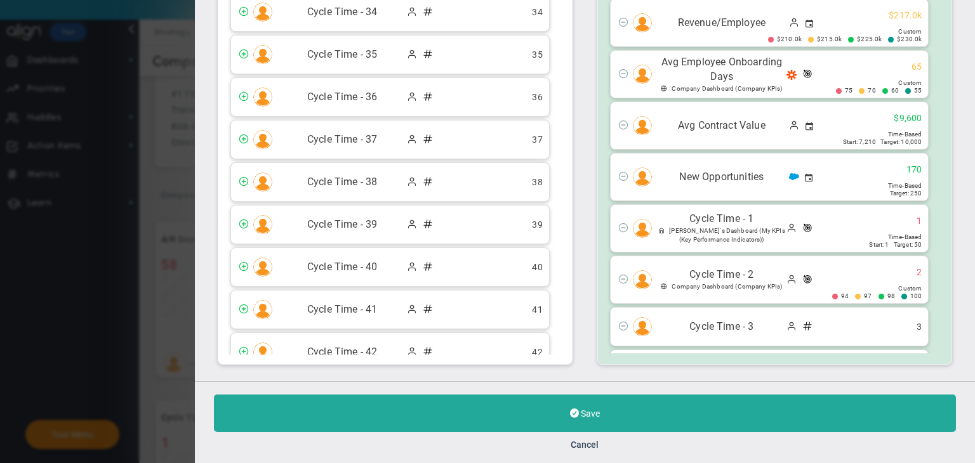
scroll to position [126, 0]
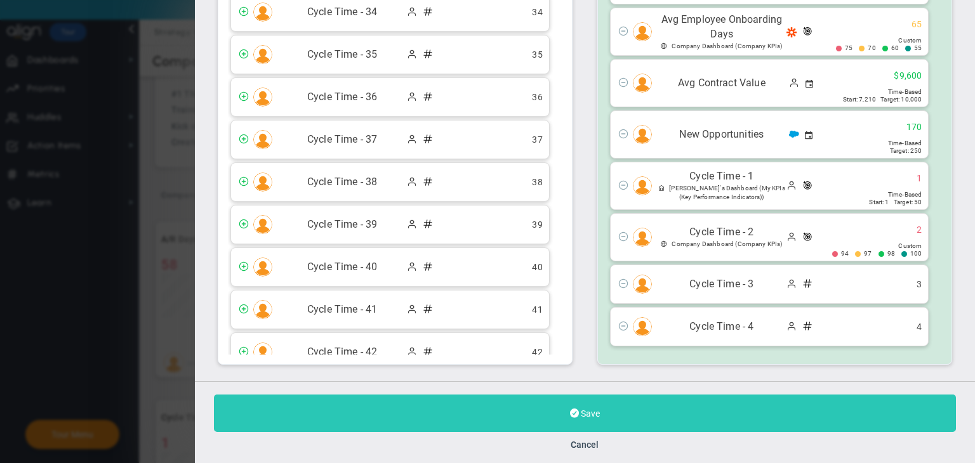
click at [680, 423] on button "Save" at bounding box center [585, 413] width 742 height 37
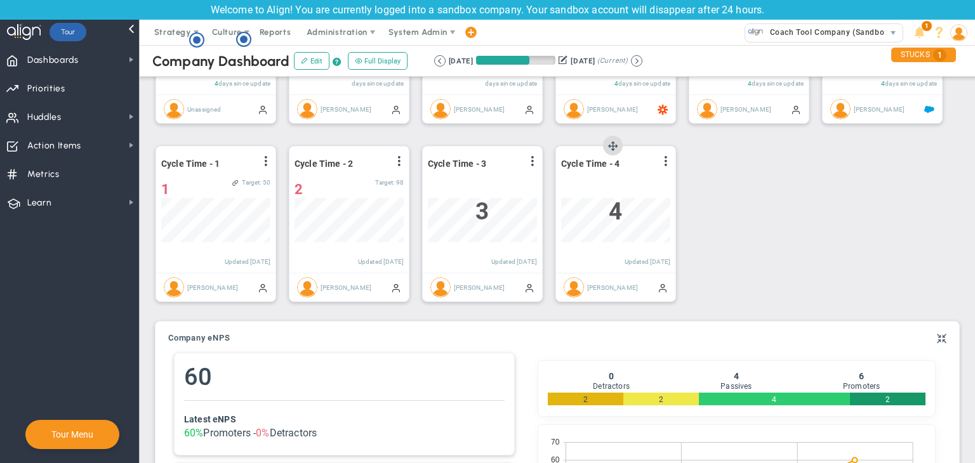
scroll to position [390, 0]
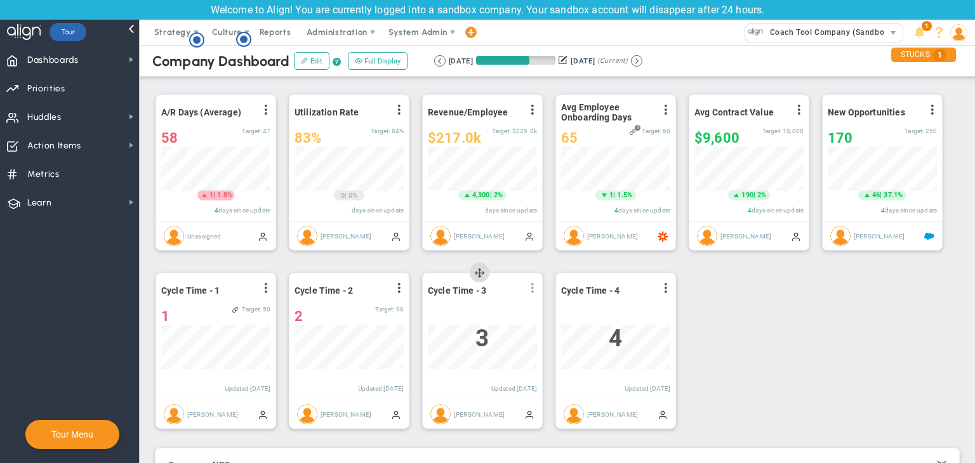
click at [537, 290] on span at bounding box center [532, 288] width 10 height 10
click at [470, 312] on span "Edit" at bounding box center [463, 313] width 15 height 9
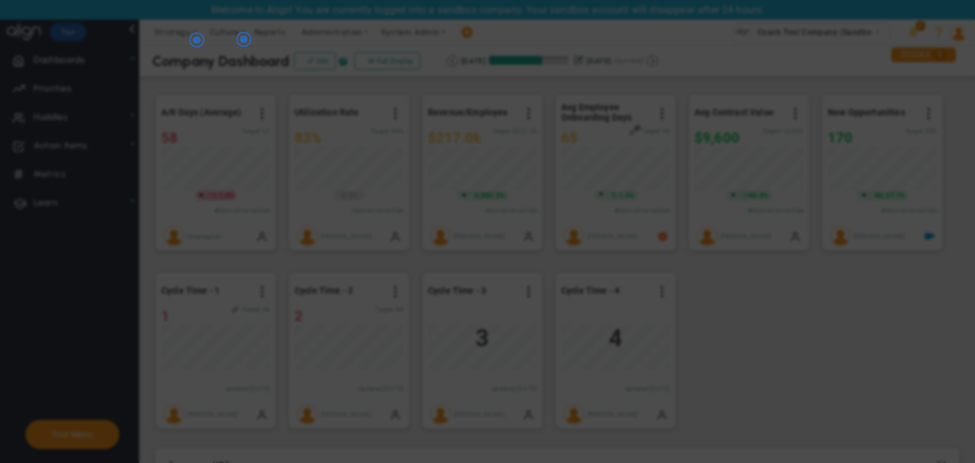
radio input "true"
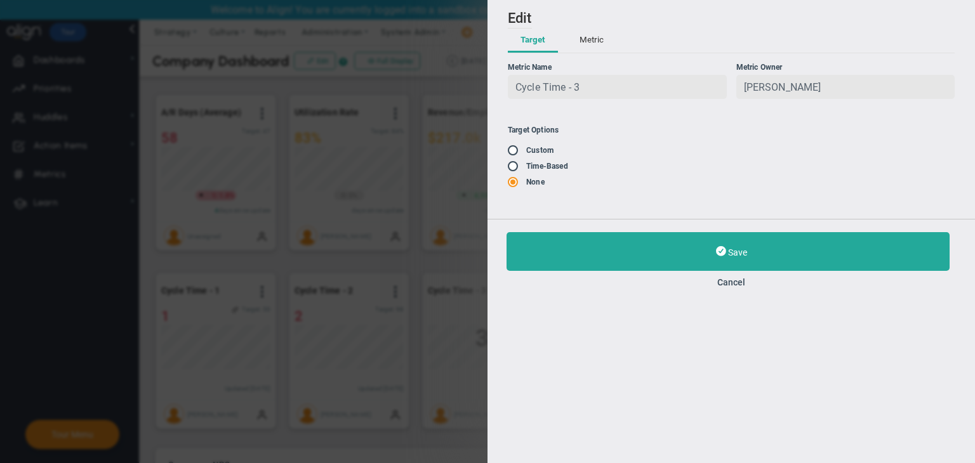
click at [513, 148] on input "radio" at bounding box center [517, 151] width 13 height 10
radio input "true"
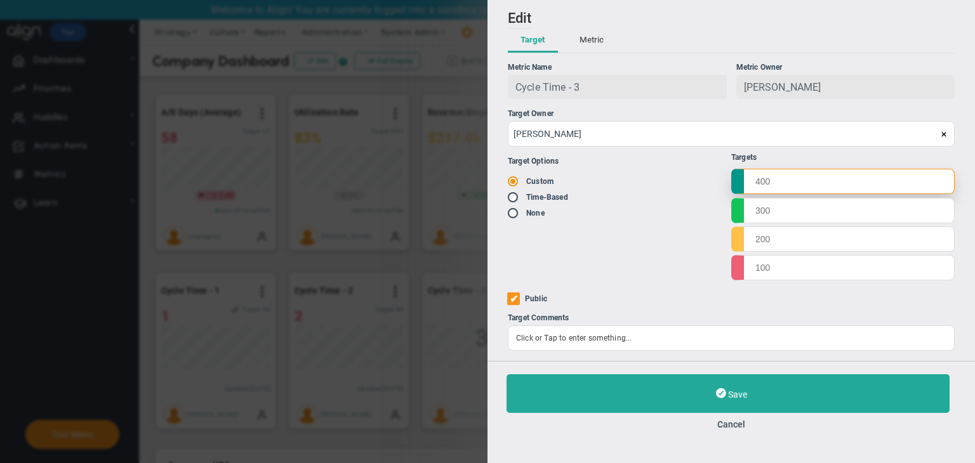
click at [773, 180] on input "text" at bounding box center [842, 181] width 223 height 25
type input "50"
click at [797, 218] on input "text" at bounding box center [842, 209] width 223 height 25
type input "49"
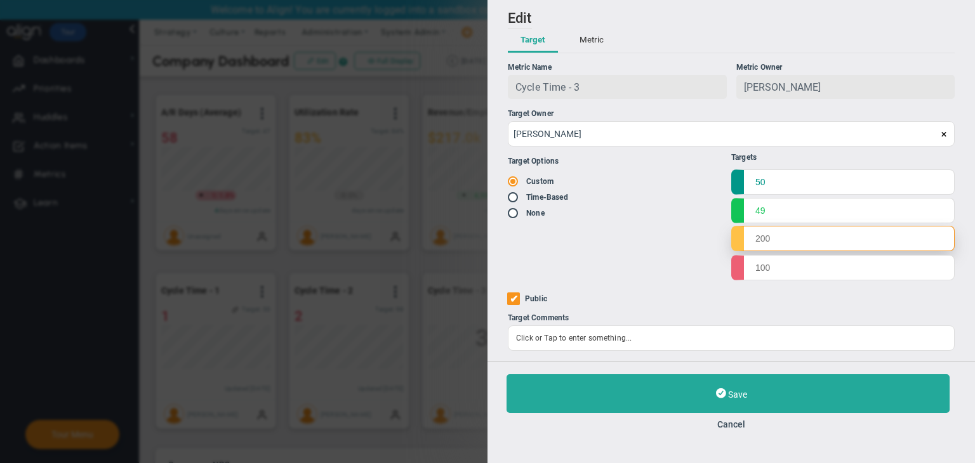
click at [810, 235] on input "text" at bounding box center [842, 238] width 223 height 25
type input "47"
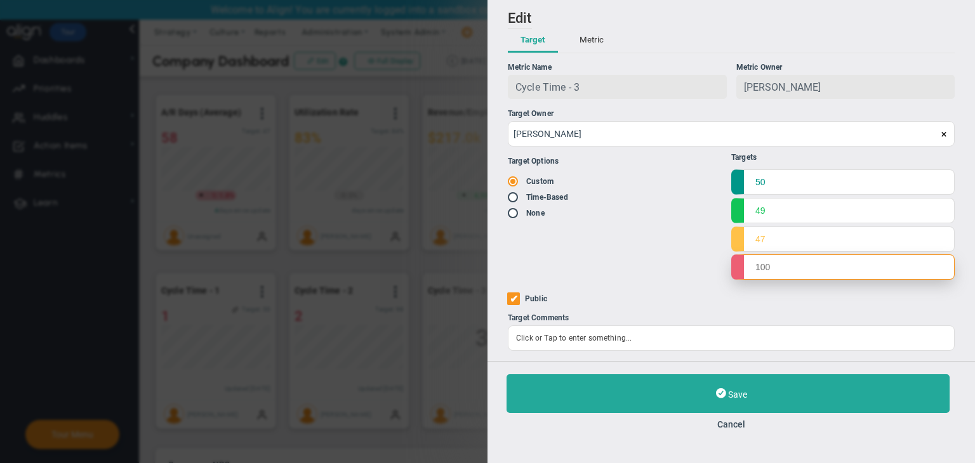
click at [800, 260] on input "text" at bounding box center [842, 266] width 223 height 25
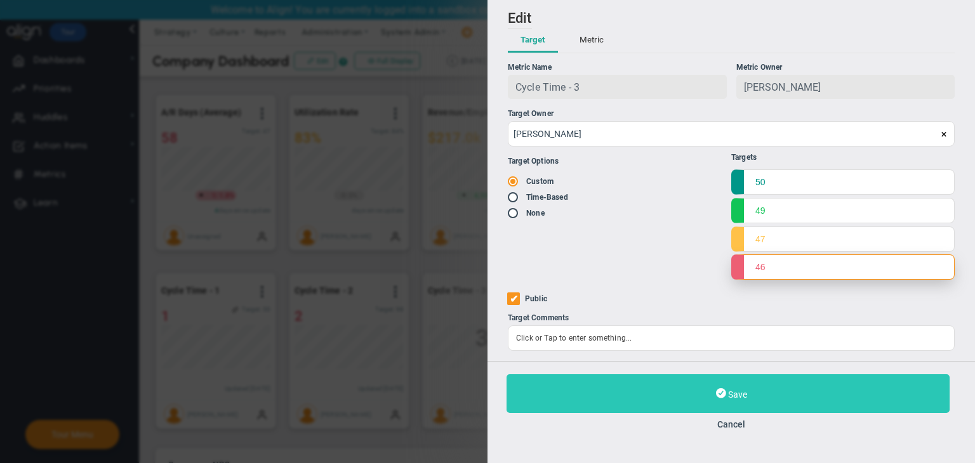
type input "46"
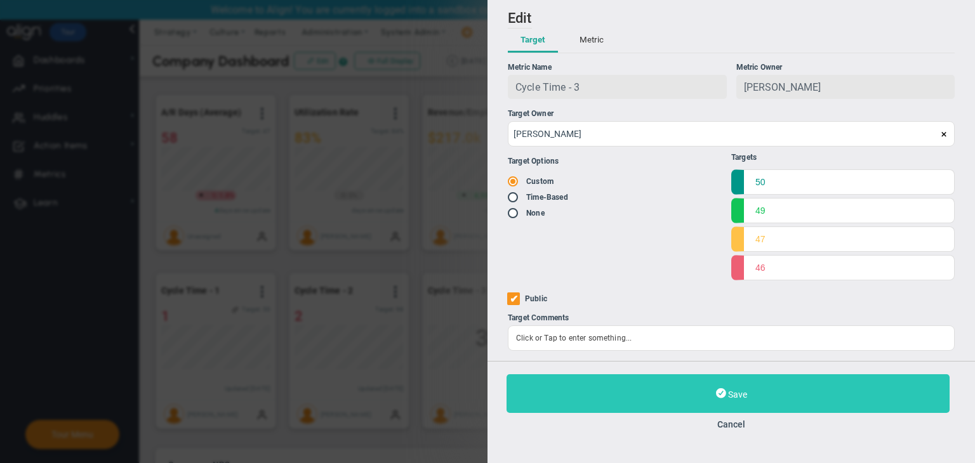
click at [793, 412] on button "Save" at bounding box center [727, 393] width 443 height 39
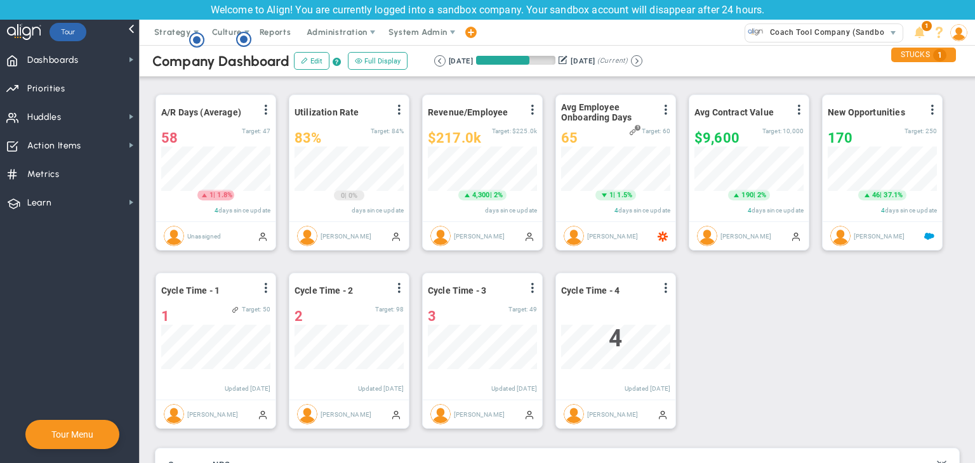
scroll to position [44, 109]
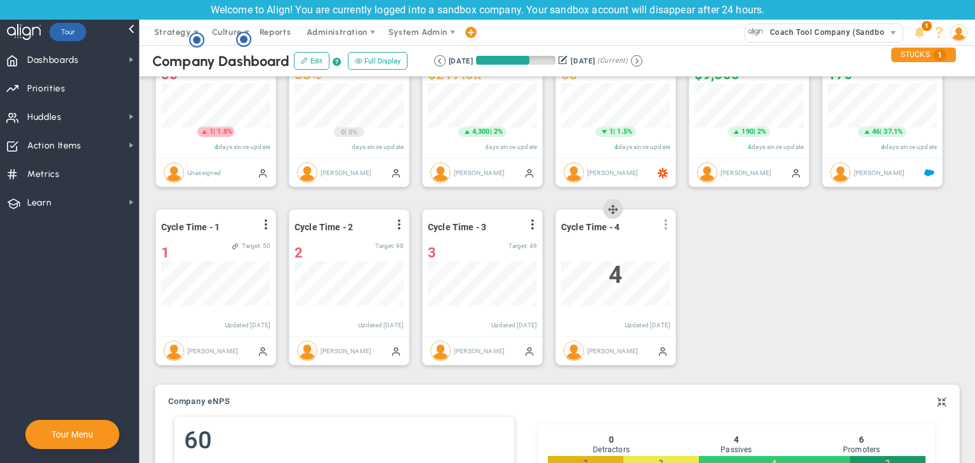
click at [665, 223] on span at bounding box center [666, 225] width 10 height 10
click at [614, 255] on li "Edit" at bounding box center [630, 250] width 90 height 16
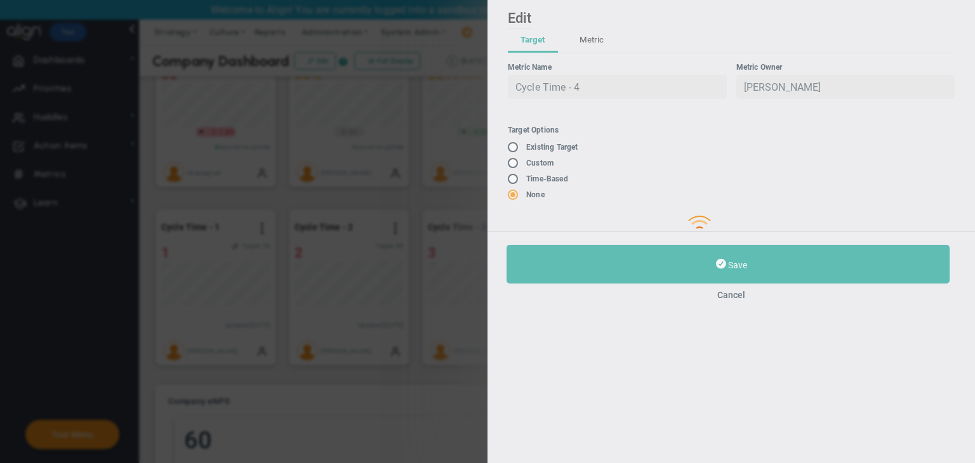
type input "Sudhir Dakshinamurthy"
type input "0"
checkbox input "true"
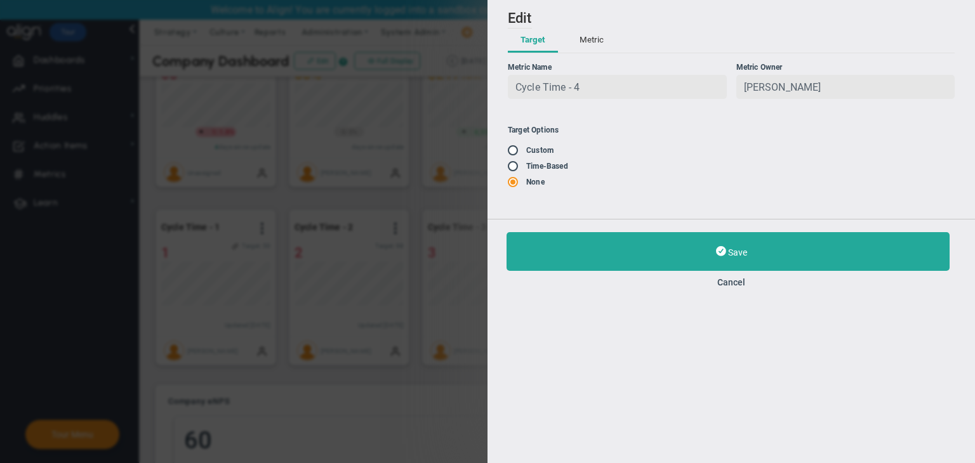
click at [518, 168] on input "radio" at bounding box center [517, 167] width 13 height 10
radio input "true"
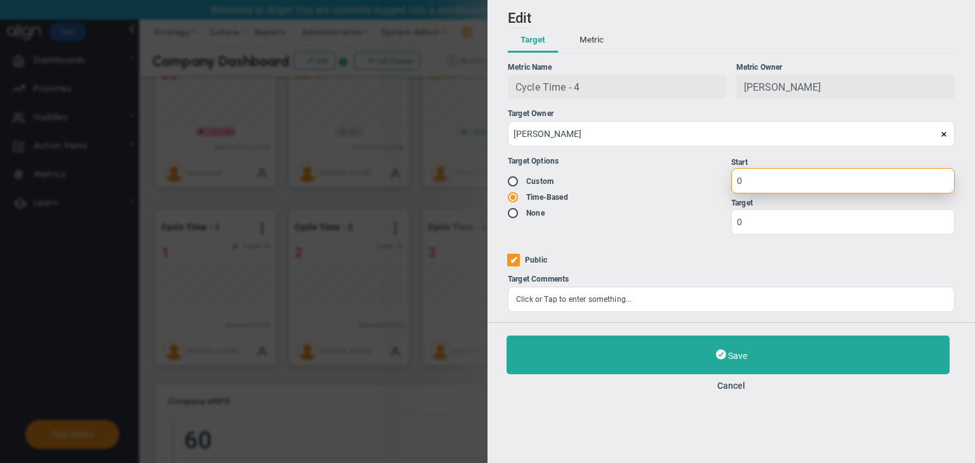
click at [797, 175] on input "0" at bounding box center [842, 180] width 223 height 25
type input "7"
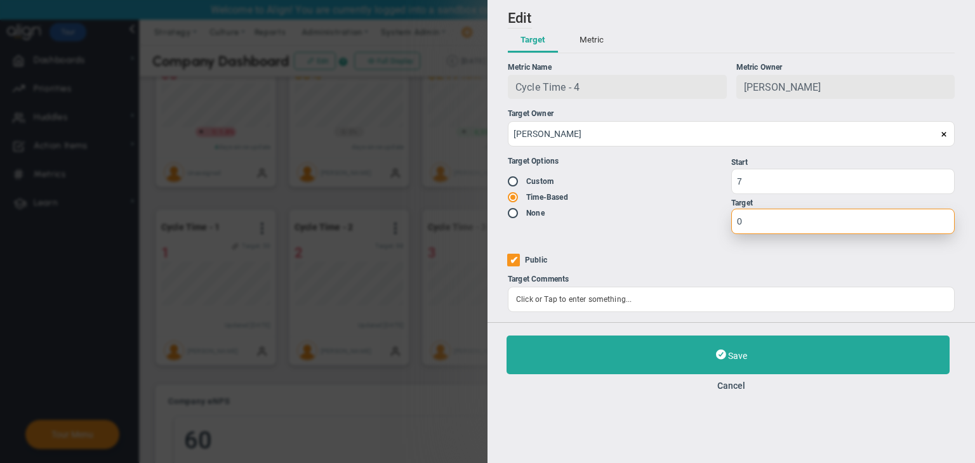
click at [789, 229] on input "0" at bounding box center [842, 221] width 223 height 25
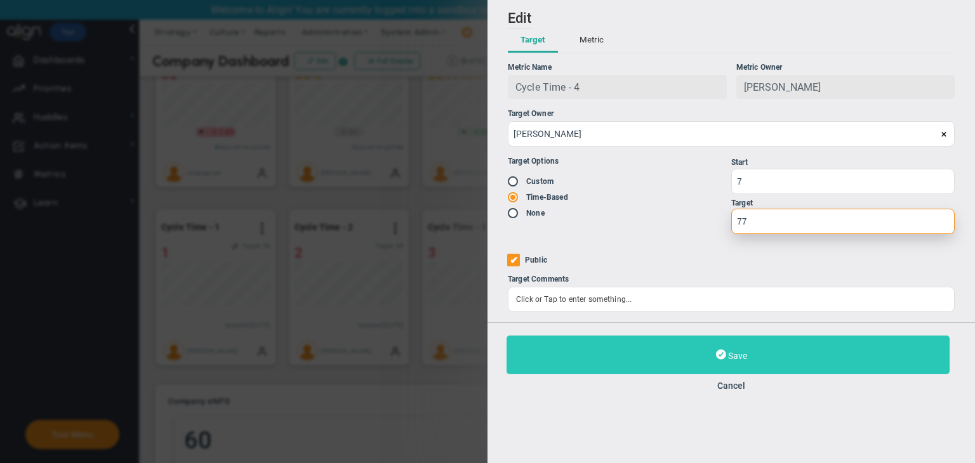
type input "77"
click at [753, 348] on button "Save" at bounding box center [727, 355] width 443 height 39
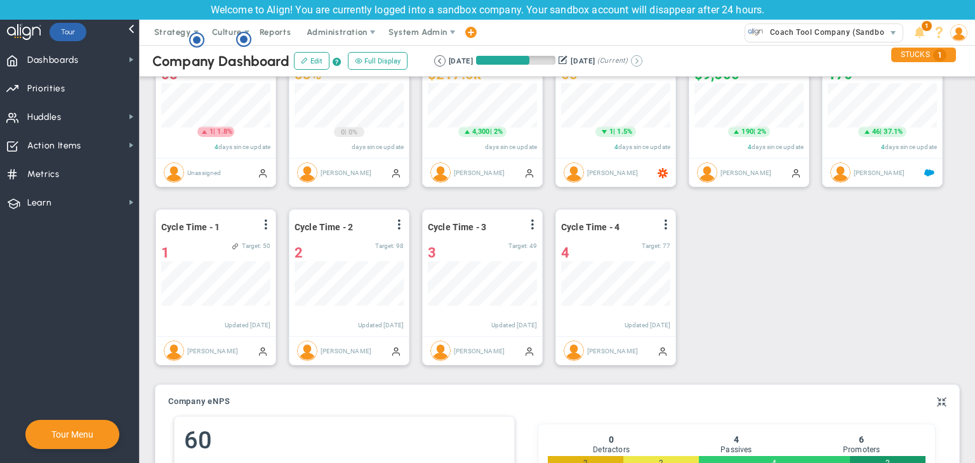
click at [642, 60] on button at bounding box center [636, 60] width 11 height 11
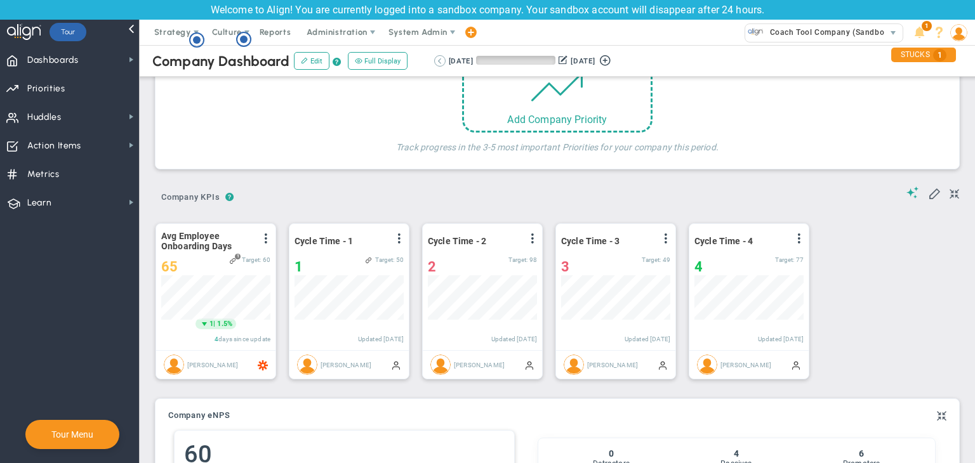
click at [435, 62] on button at bounding box center [439, 60] width 11 height 11
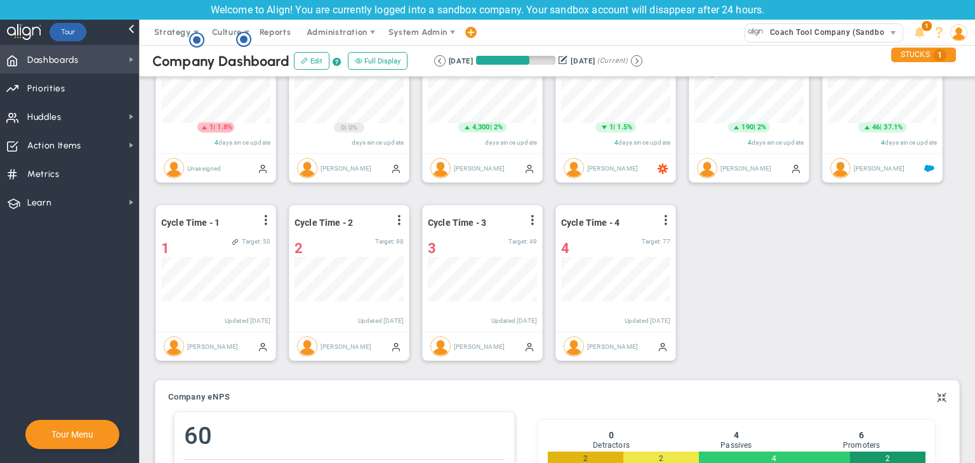
click at [116, 57] on span "Dashboards Dashboards" at bounding box center [69, 59] width 139 height 29
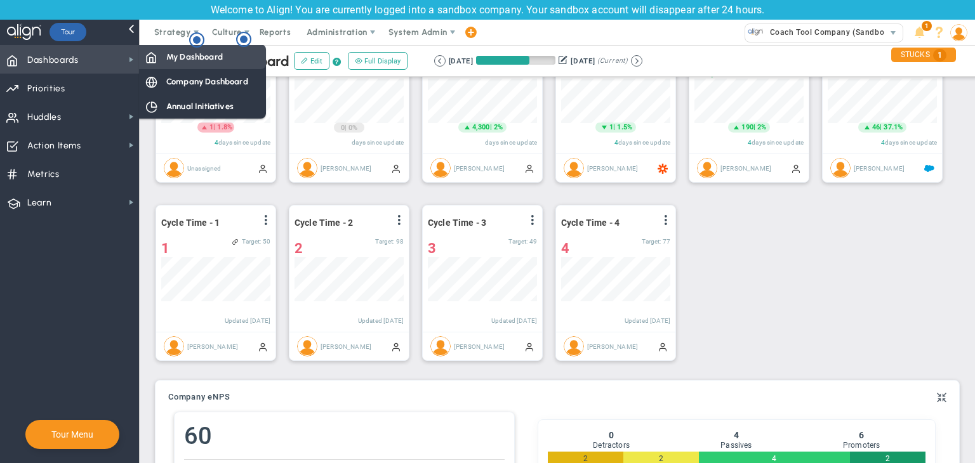
click at [221, 56] on span "My Dashboard" at bounding box center [194, 57] width 56 height 12
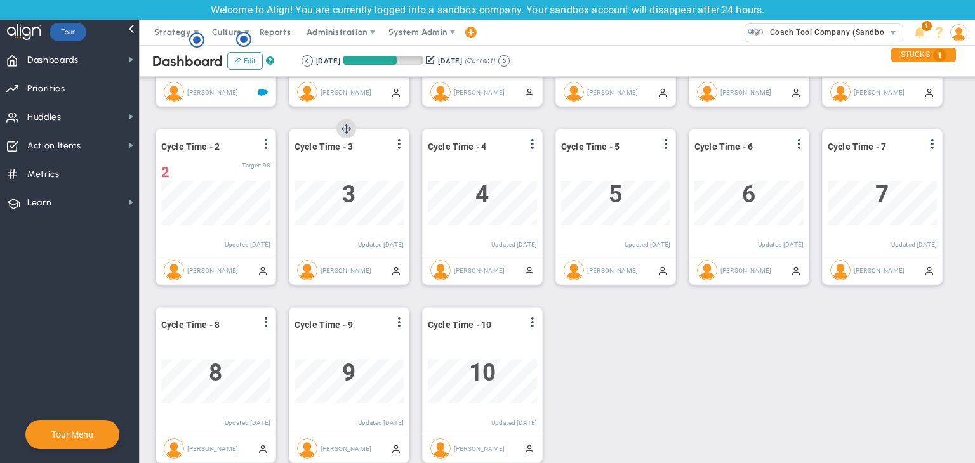
drag, startPoint x: 404, startPoint y: 140, endPoint x: 393, endPoint y: 146, distance: 12.2
click at [403, 140] on span at bounding box center [399, 144] width 10 height 10
click at [372, 163] on li "Edit" at bounding box center [364, 170] width 90 height 16
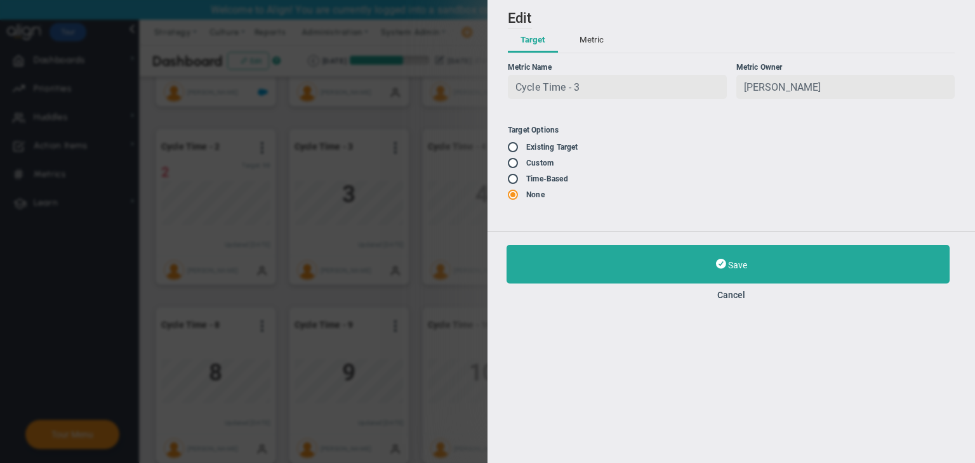
click at [518, 147] on input "radio" at bounding box center [517, 148] width 13 height 10
radio input "false"
radio input "true"
radio input "false"
type input "50"
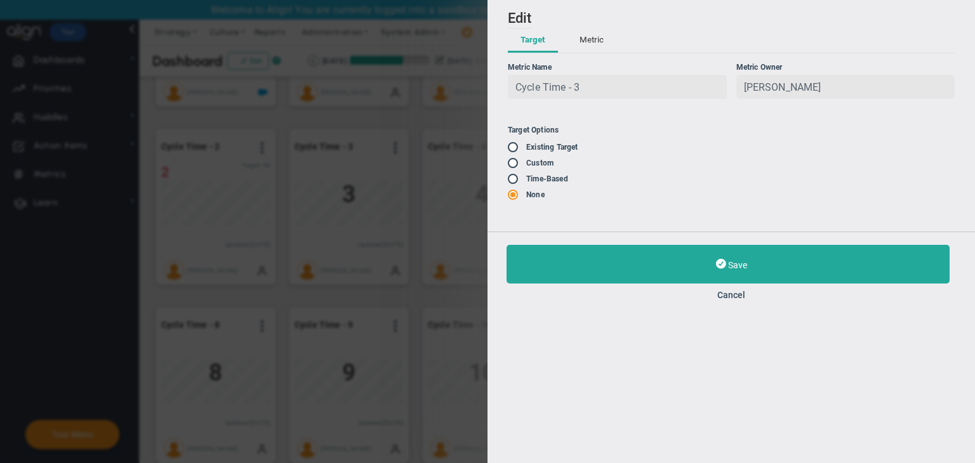
type input "49"
type input "47"
type input "46"
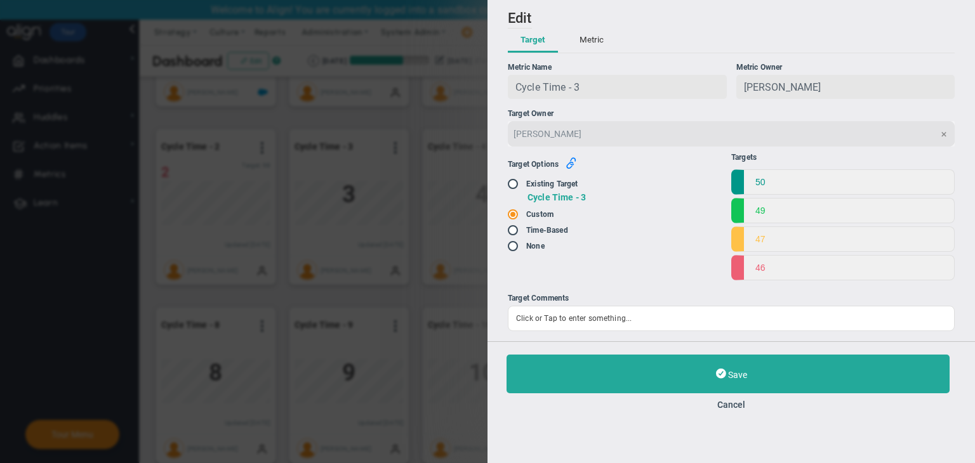
click at [567, 164] on icon "button" at bounding box center [570, 162] width 11 height 11
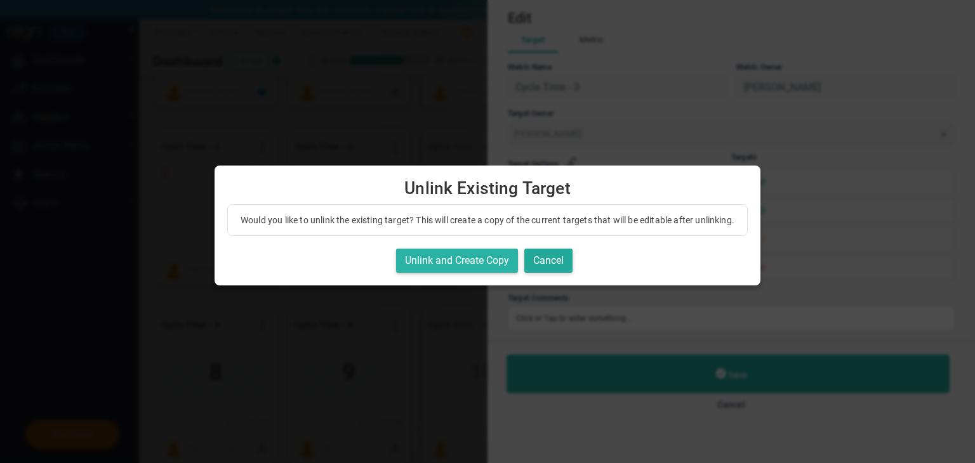
click at [461, 267] on button "Unlink and Create Copy" at bounding box center [457, 261] width 122 height 25
radio input "true"
radio input "false"
checkbox input "true"
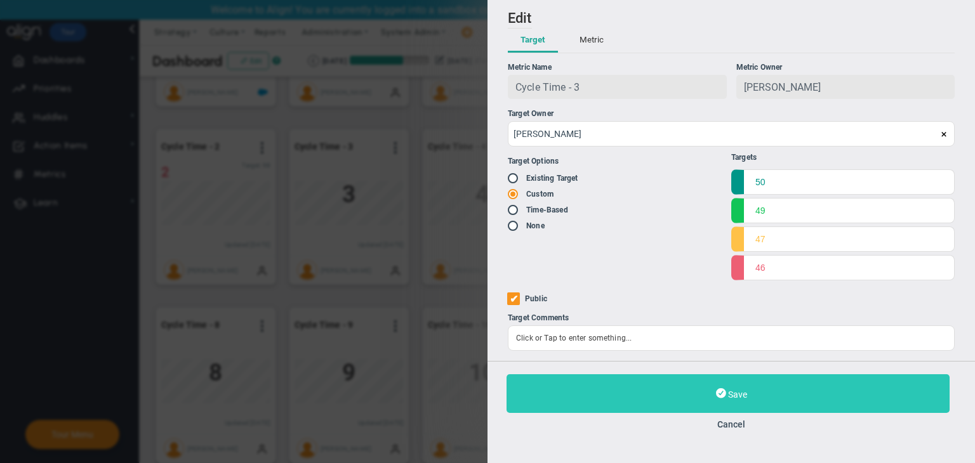
click at [738, 385] on button "Save" at bounding box center [727, 393] width 443 height 39
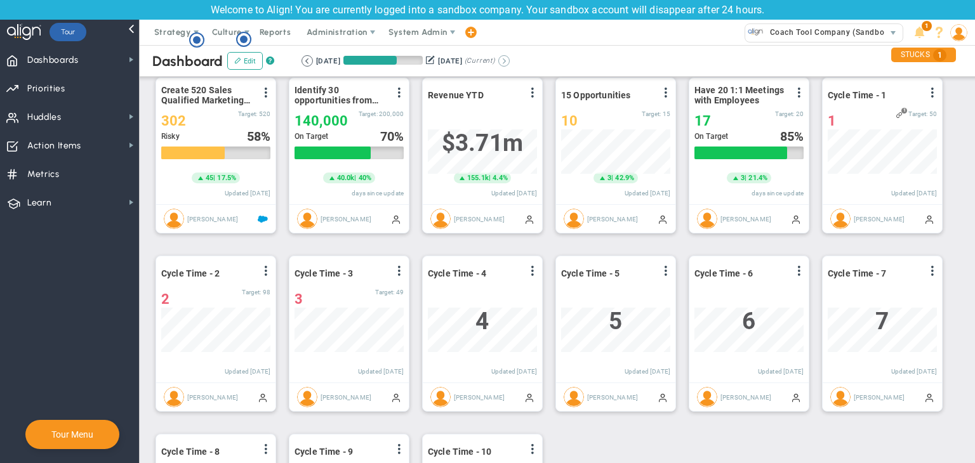
click at [510, 55] on button at bounding box center [503, 60] width 11 height 11
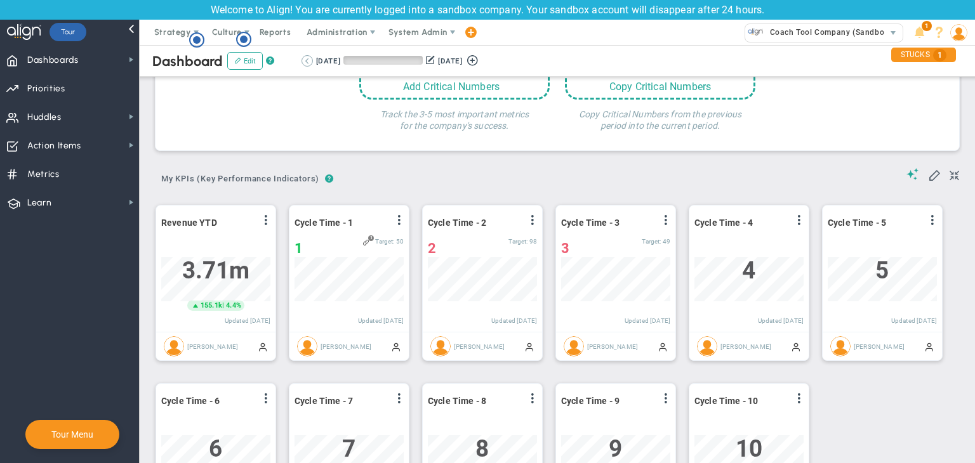
click at [305, 57] on button at bounding box center [306, 60] width 11 height 11
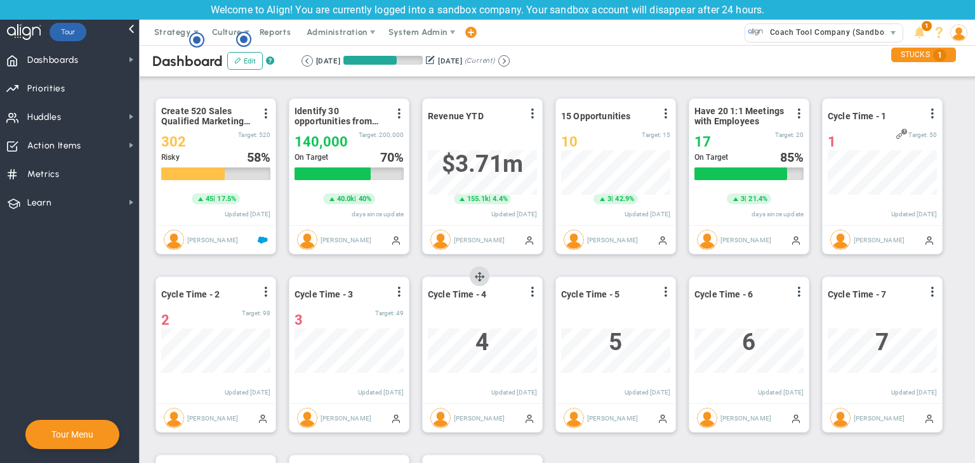
click at [538, 289] on div "Cycle Time - 4 View Historical Graph Edit Make "No Change" Update Add Past Upda…" at bounding box center [482, 340] width 119 height 126
click at [534, 290] on span at bounding box center [532, 292] width 10 height 10
click at [482, 314] on li "Edit" at bounding box center [497, 318] width 90 height 16
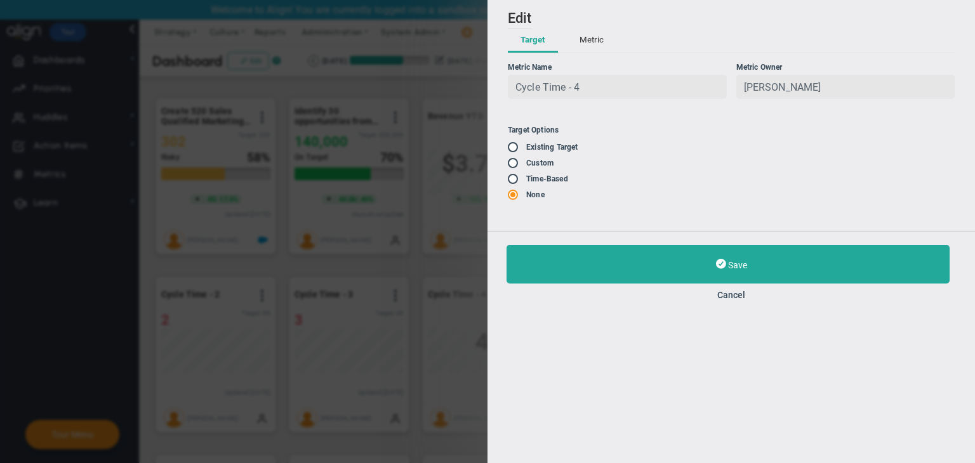
click at [511, 144] on input "radio" at bounding box center [517, 148] width 13 height 10
radio input "false"
radio input "true"
radio input "false"
type input "7"
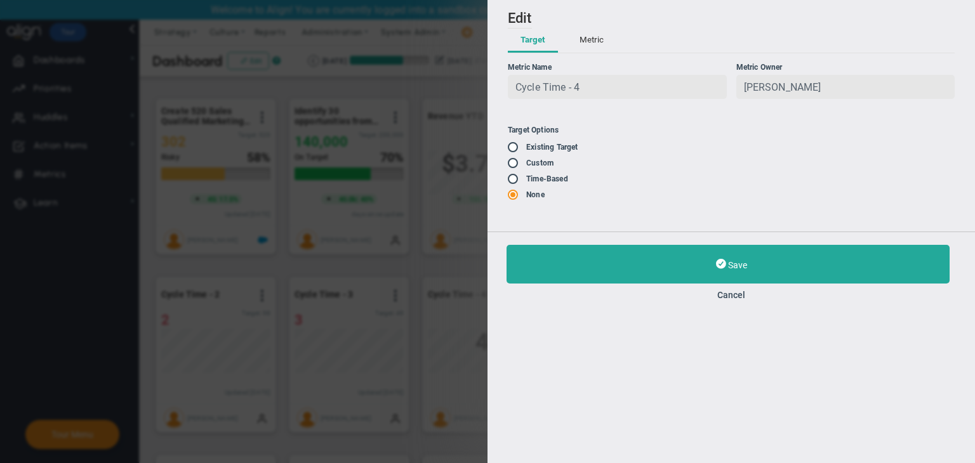
type input "77"
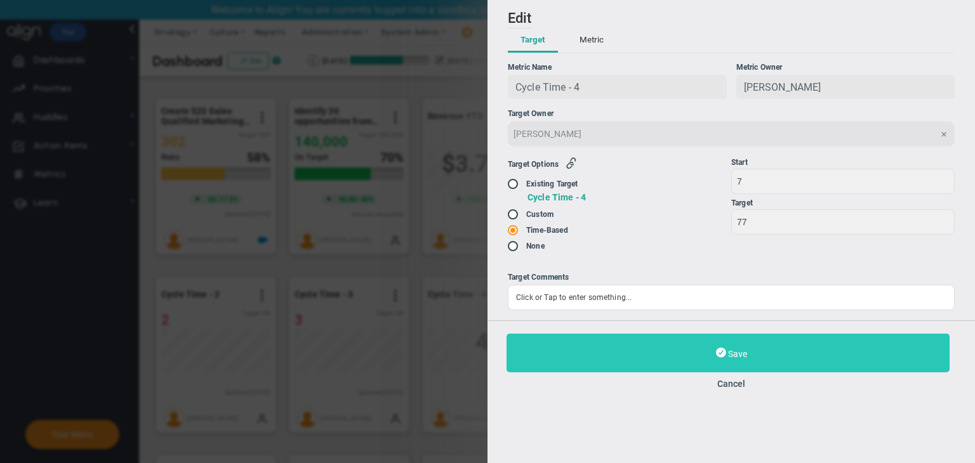
drag, startPoint x: 706, startPoint y: 380, endPoint x: 709, endPoint y: 364, distance: 16.7
click at [707, 380] on div "Save Cancel" at bounding box center [730, 361] width 449 height 55
click at [706, 363] on button "Save" at bounding box center [727, 353] width 443 height 39
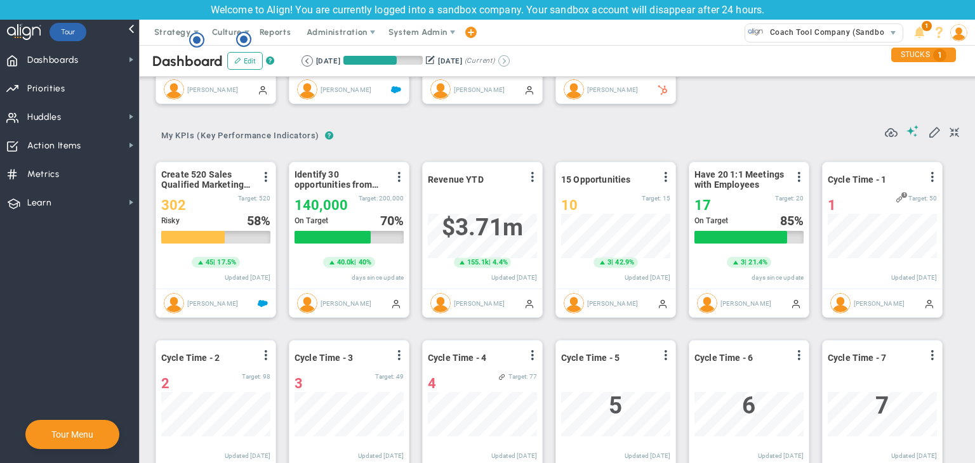
click at [510, 63] on button at bounding box center [503, 60] width 11 height 11
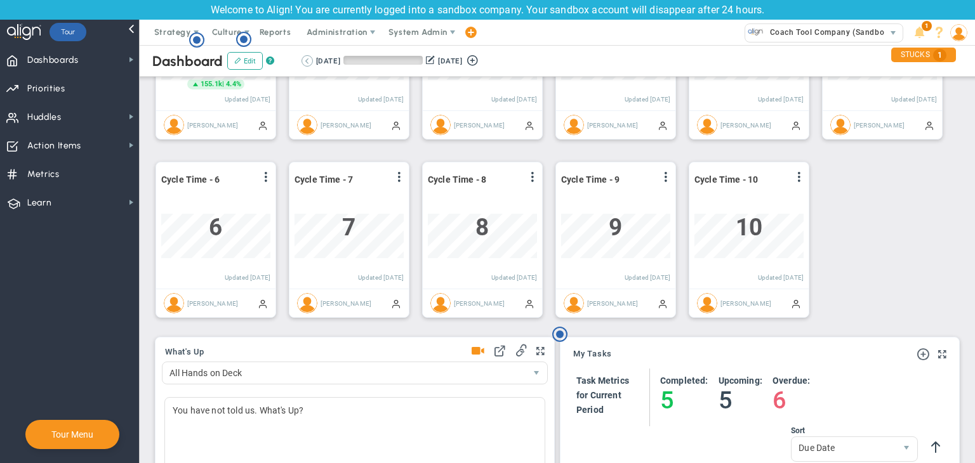
click at [310, 59] on button at bounding box center [306, 60] width 11 height 11
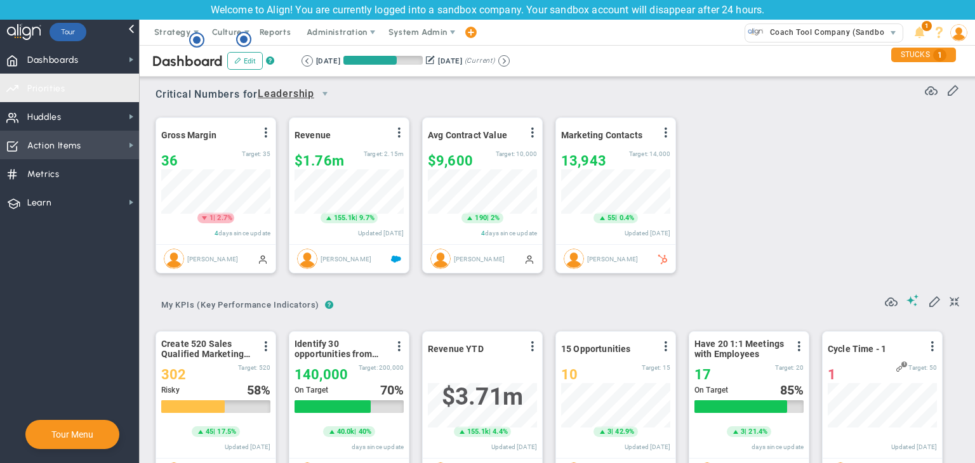
click at [81, 91] on span "Priorities OKR Tree Priorities OKRs" at bounding box center [69, 88] width 139 height 29
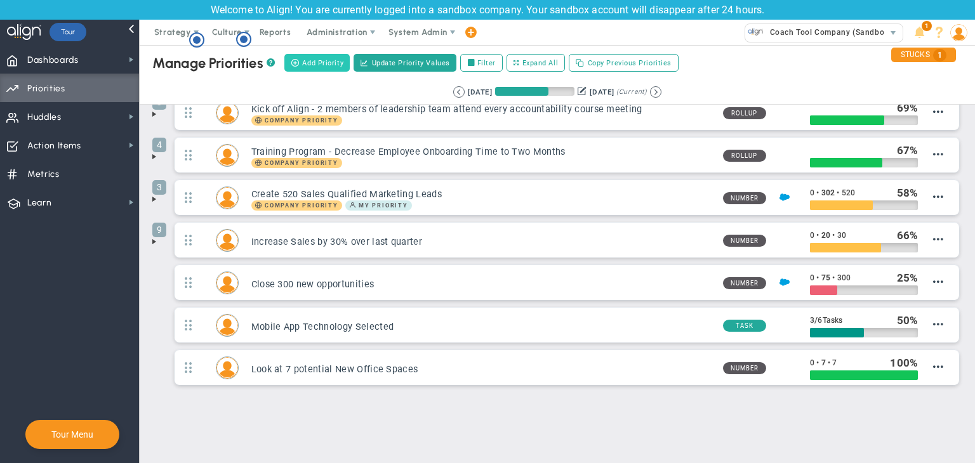
click at [315, 65] on span "Add Priority" at bounding box center [322, 63] width 41 height 11
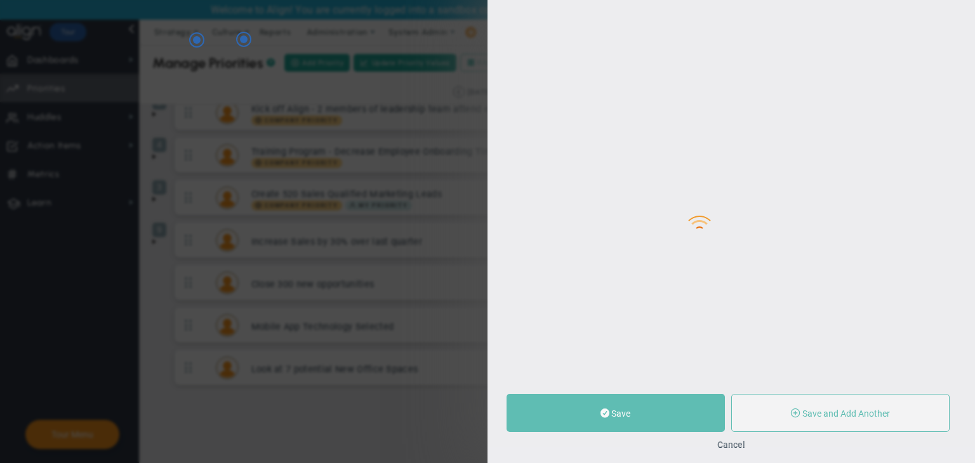
type input "0"
radio input "true"
type input "Sudhir Dakshinamurthy"
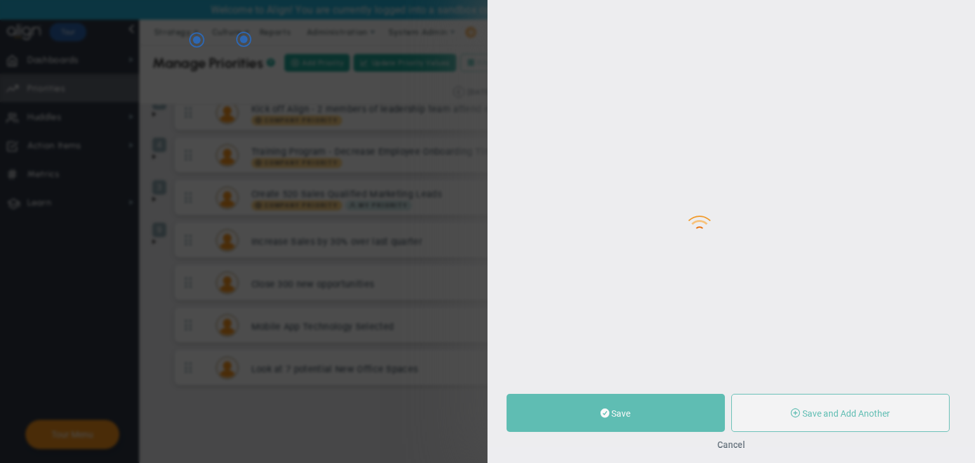
type input "0"
radio input "true"
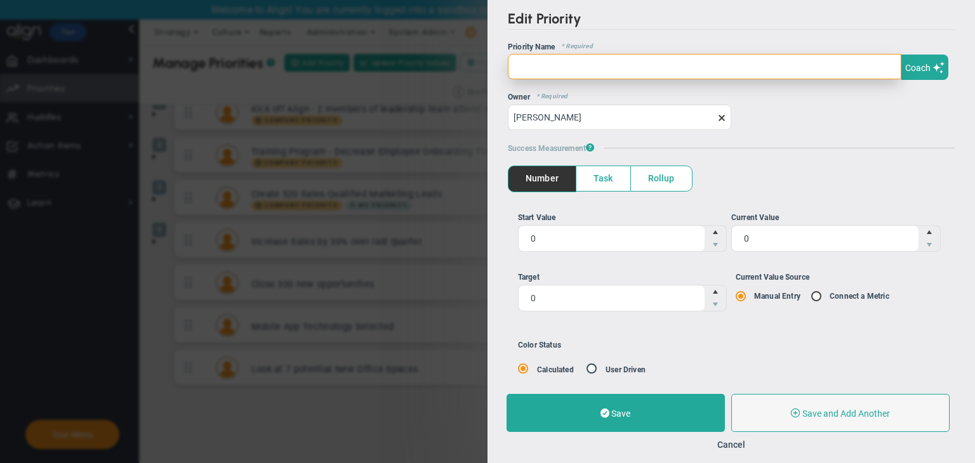
click at [708, 69] on input "text" at bounding box center [704, 66] width 393 height 25
type input "Priority Test"
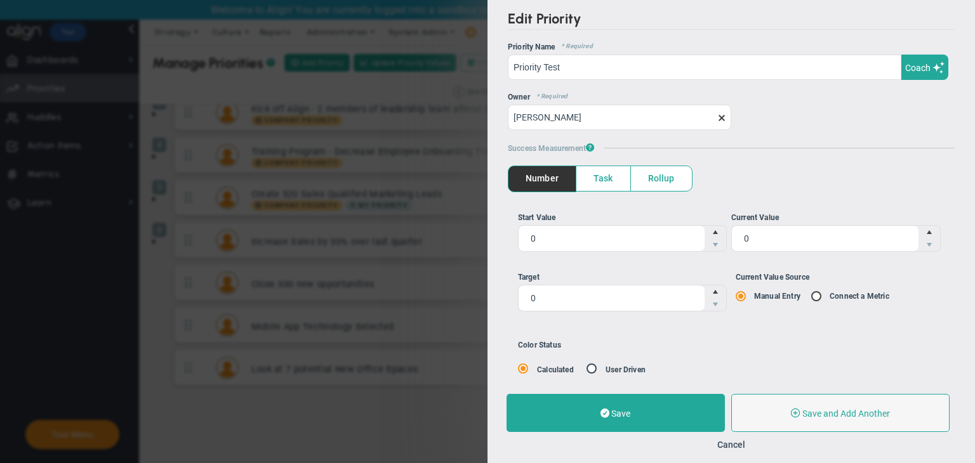
click at [789, 322] on div "Start Value 0 0 Current Value 0 0 0 0 Manual Entry Connect a Metric" at bounding box center [731, 266] width 447 height 149
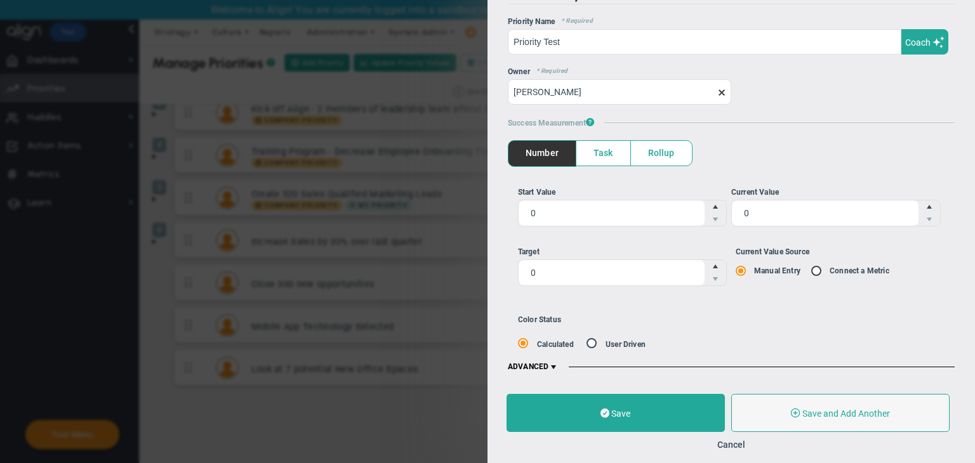
click at [814, 272] on input "Current Value Source Manual Entry Connect a Metric" at bounding box center [820, 272] width 13 height 10
radio input "true"
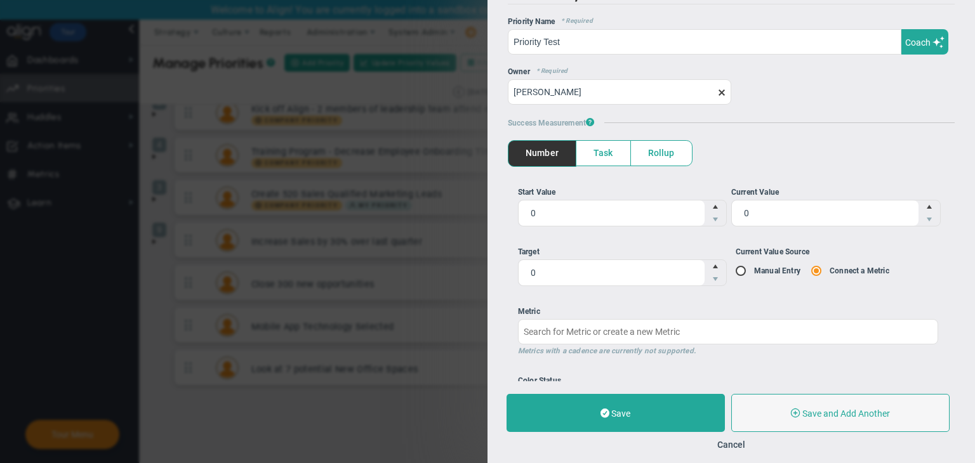
click at [675, 355] on li "Metric Metrics with a cadence are currently not supported." at bounding box center [728, 331] width 420 height 51
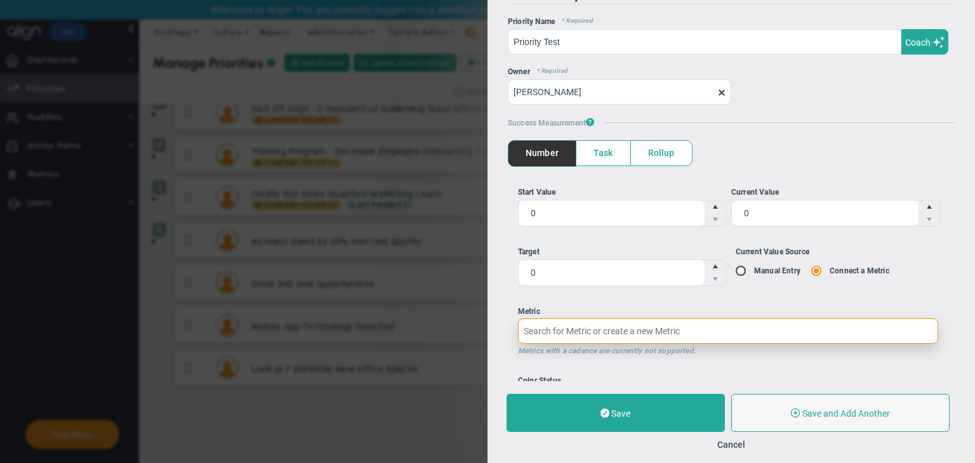
click at [680, 333] on input "Metric Metrics with a cadence are currently not supported." at bounding box center [728, 331] width 420 height 25
type input "cyc"
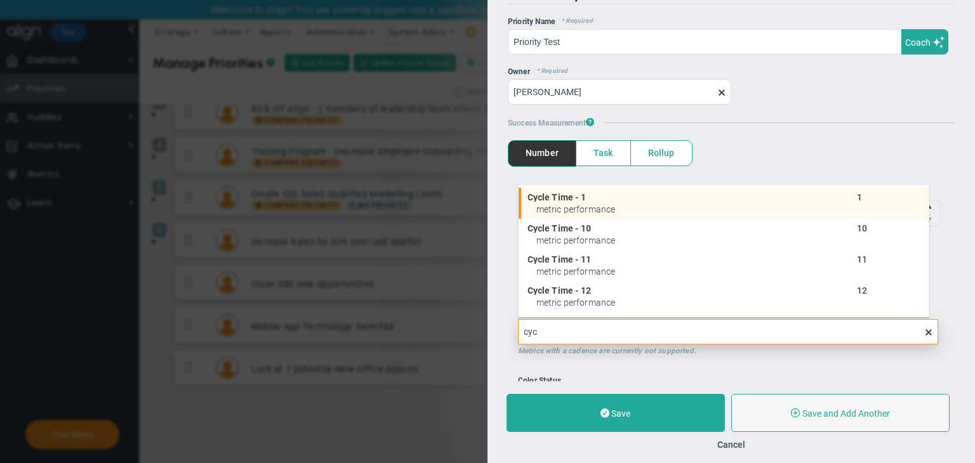
click at [581, 211] on span "metric performance" at bounding box center [575, 209] width 79 height 9
type input "1"
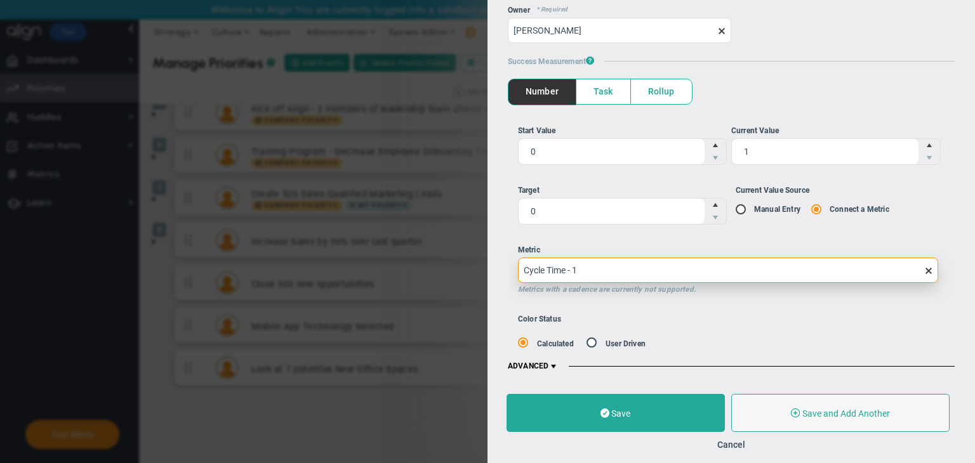
type input "Cycle Time - 1"
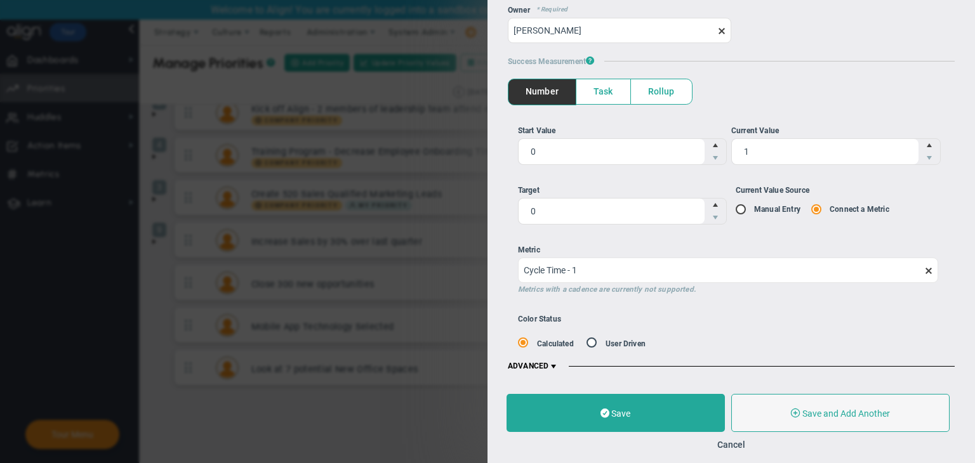
click at [680, 433] on div "Save Save and Add Another Save and Add Child Cancel" at bounding box center [730, 422] width 487 height 82
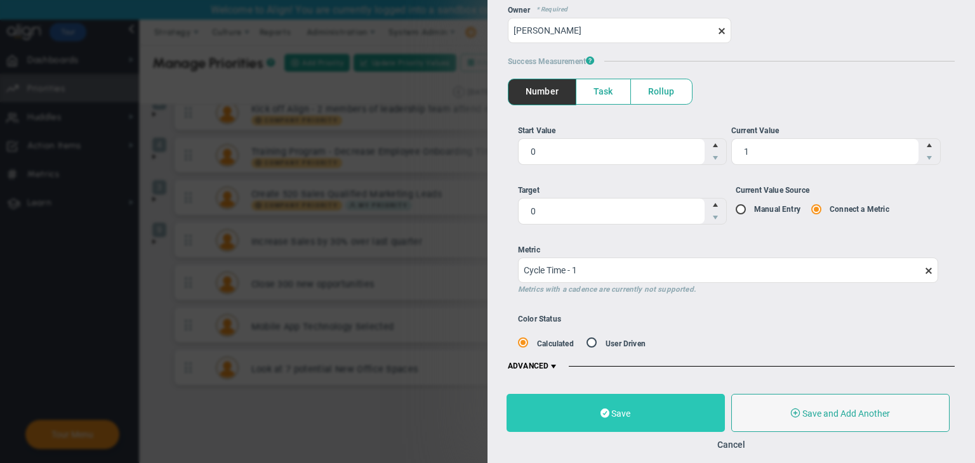
click at [680, 422] on button "Save" at bounding box center [615, 413] width 218 height 38
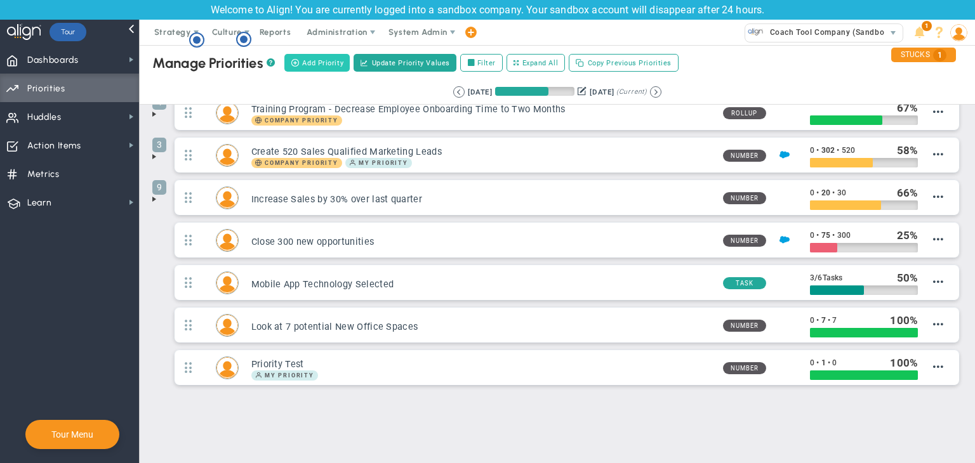
click at [324, 62] on span "Add Priority" at bounding box center [322, 63] width 41 height 11
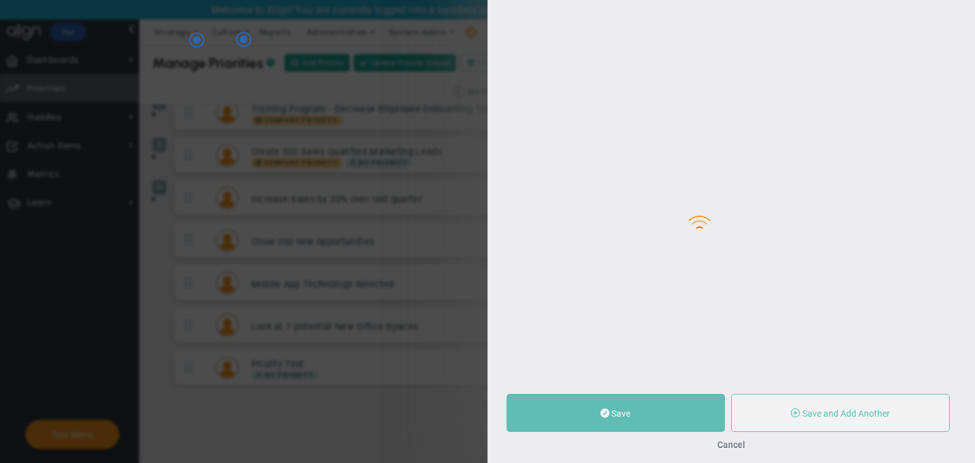
type input "0"
radio input "true"
type input "Sudhir Dakshinamurthy"
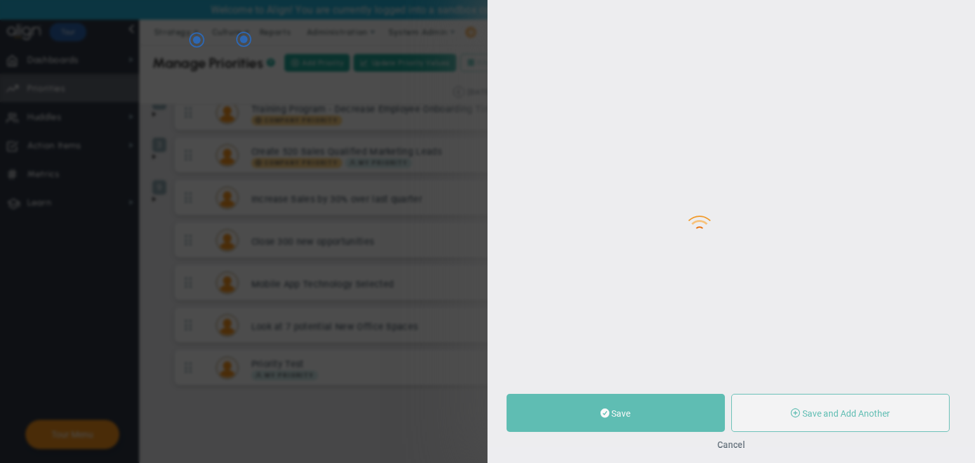
type input "0"
radio input "true"
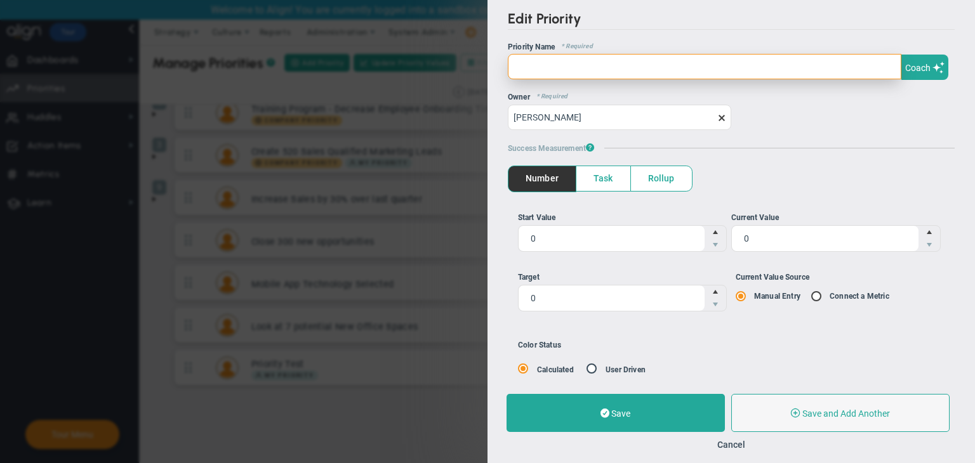
click at [618, 60] on input "text" at bounding box center [704, 66] width 393 height 25
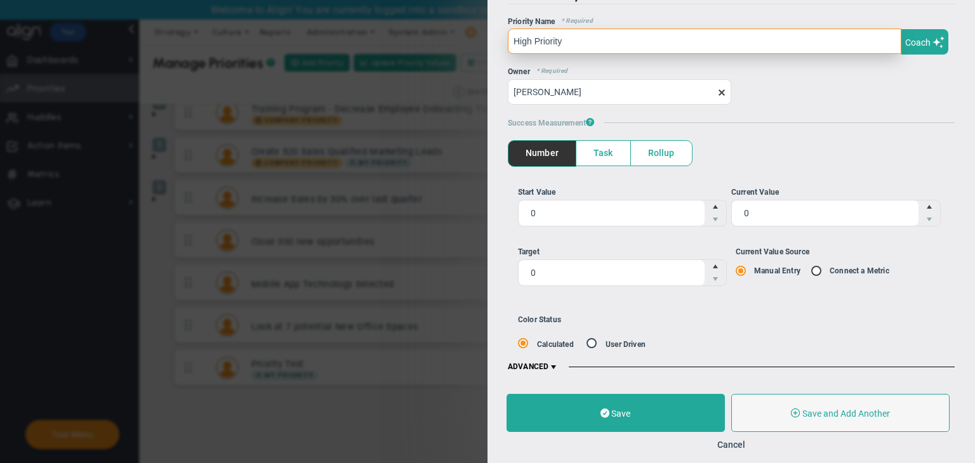
type input "High Priority"
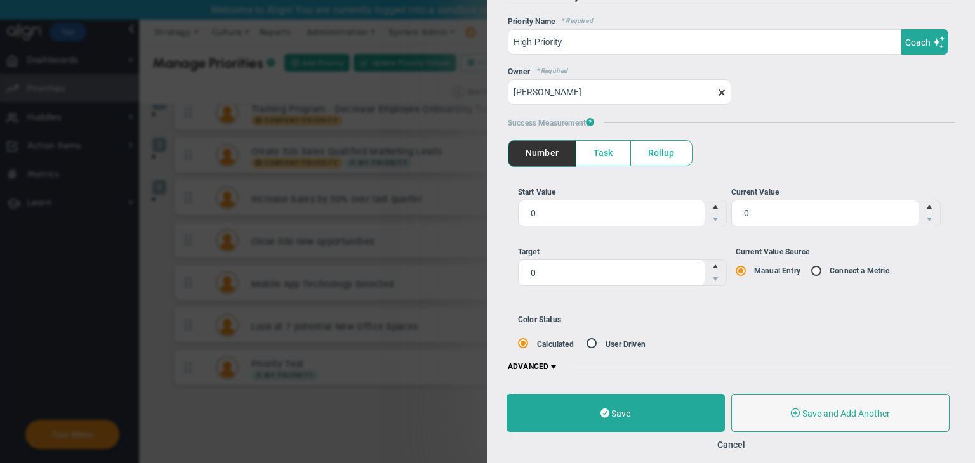
click at [599, 158] on span "Task" at bounding box center [603, 153] width 54 height 25
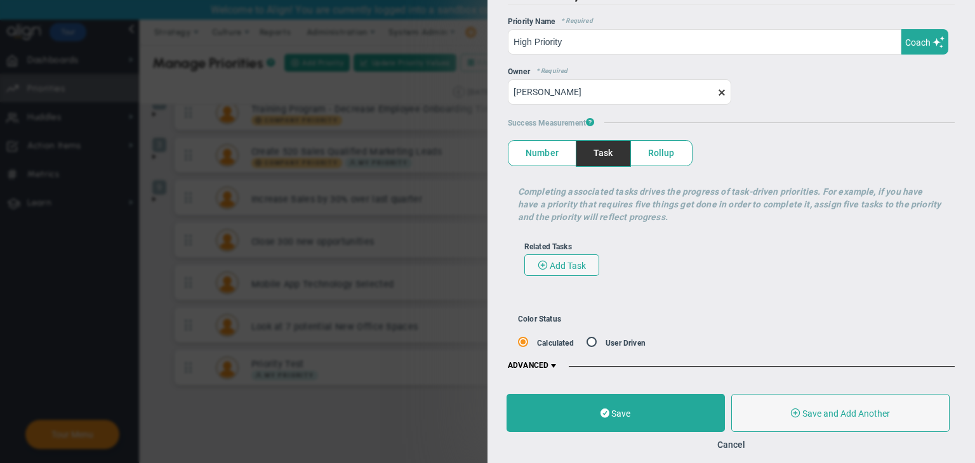
scroll to position [16, 0]
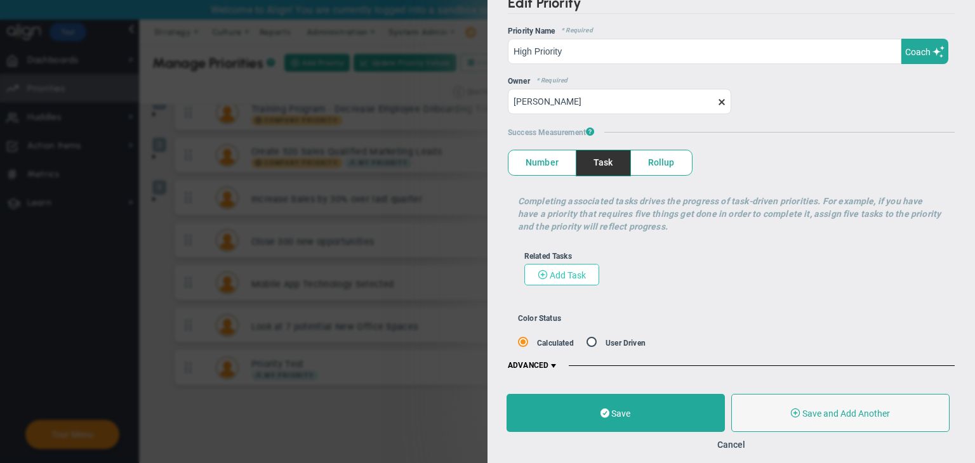
click at [548, 282] on button "Add Task" at bounding box center [561, 275] width 75 height 22
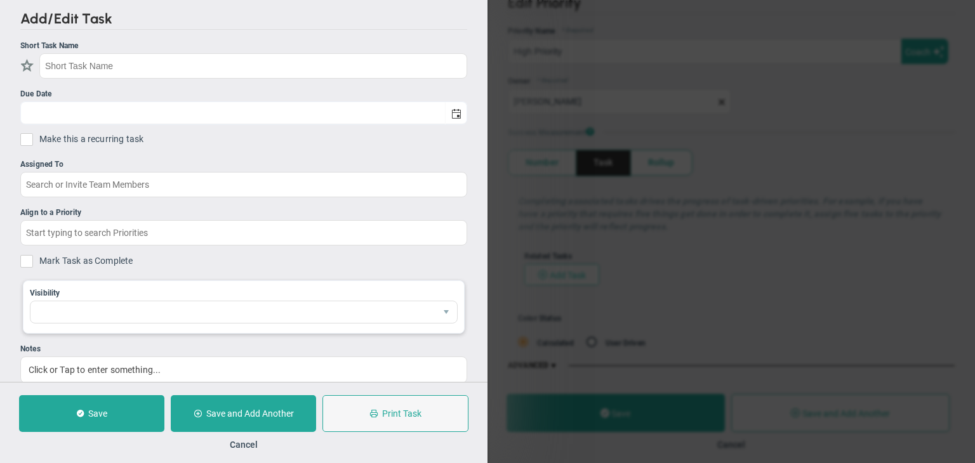
checkbox input "false"
type input "[DATE]"
checkbox input "false"
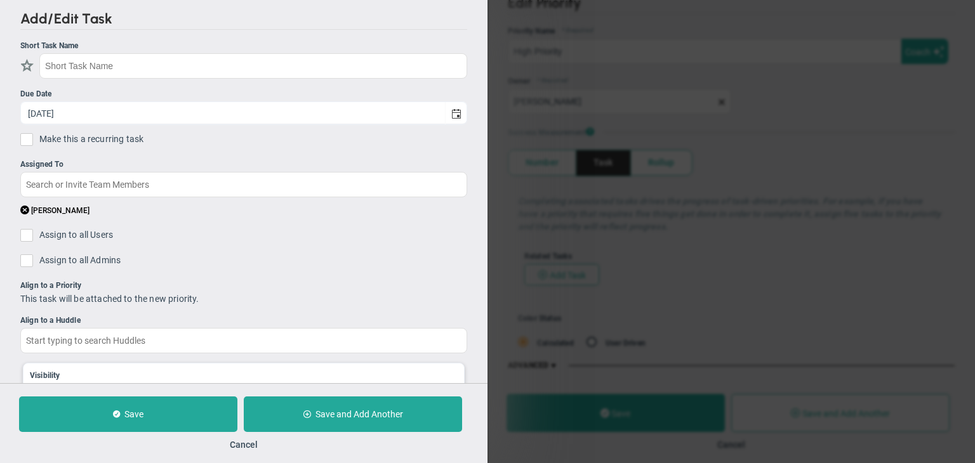
click at [320, 78] on ul "Short Task Name Due Date 8/22/2025 Make this a recurring task You are creating …" at bounding box center [243, 260] width 447 height 441
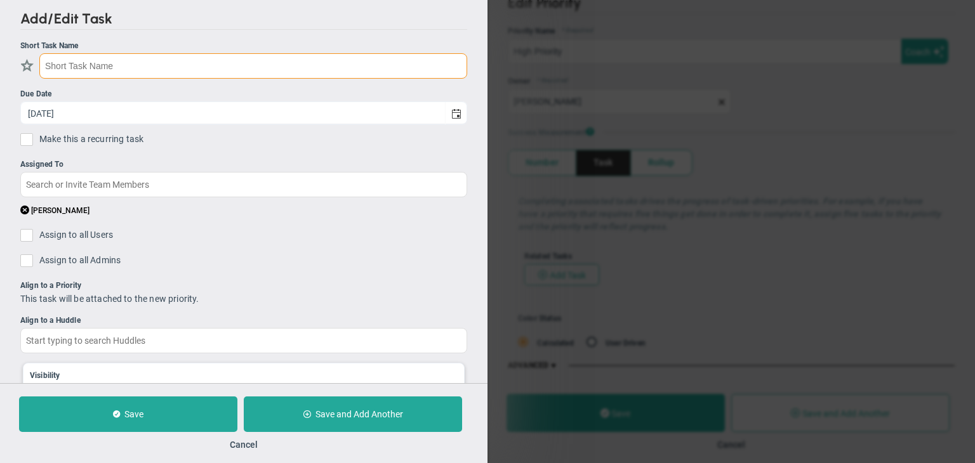
click at [335, 63] on input "text" at bounding box center [253, 65] width 428 height 25
type input "t"
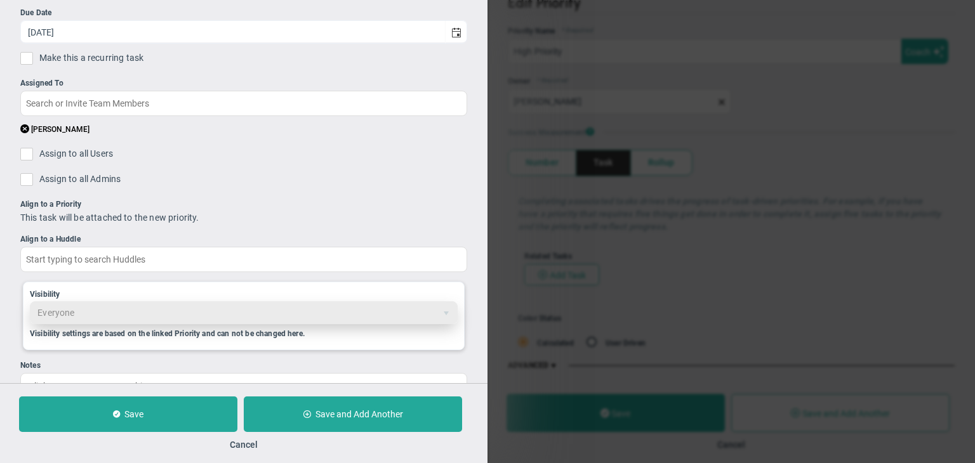
scroll to position [117, 0]
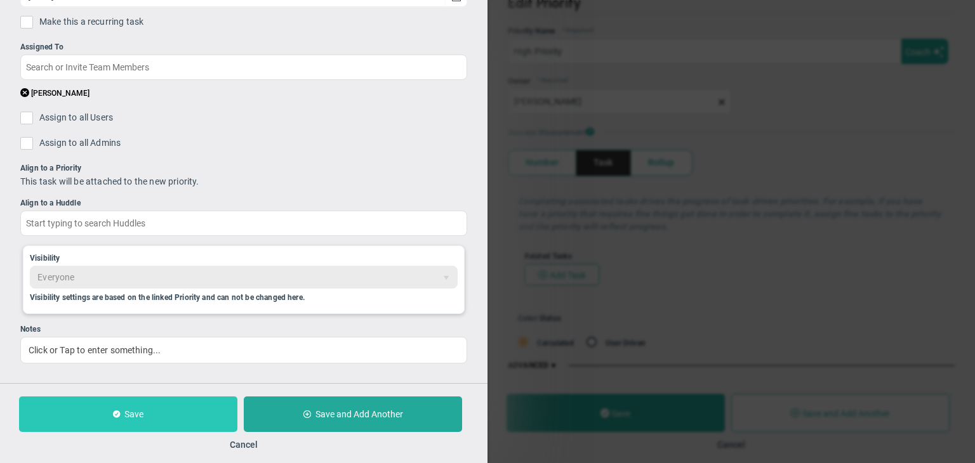
type input "Test 22/08"
click at [217, 404] on button "Save" at bounding box center [128, 415] width 218 height 36
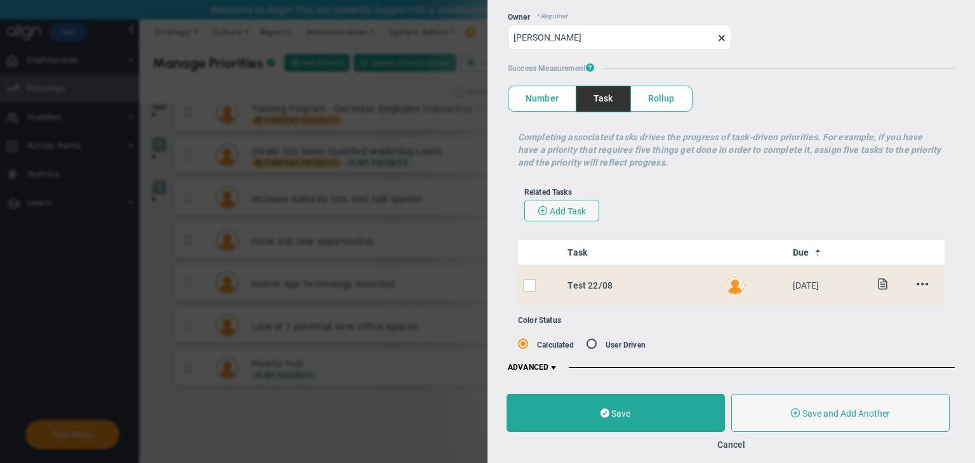
scroll to position [82, 0]
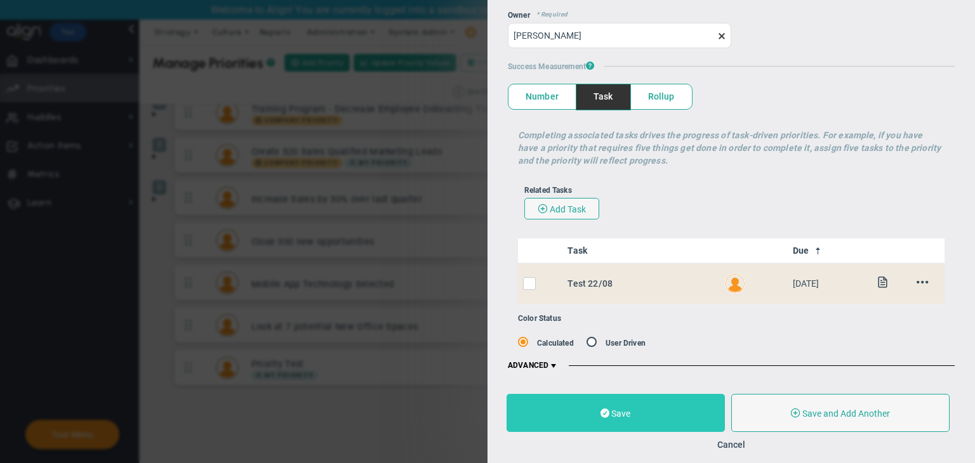
click at [675, 421] on button "Save" at bounding box center [615, 413] width 218 height 38
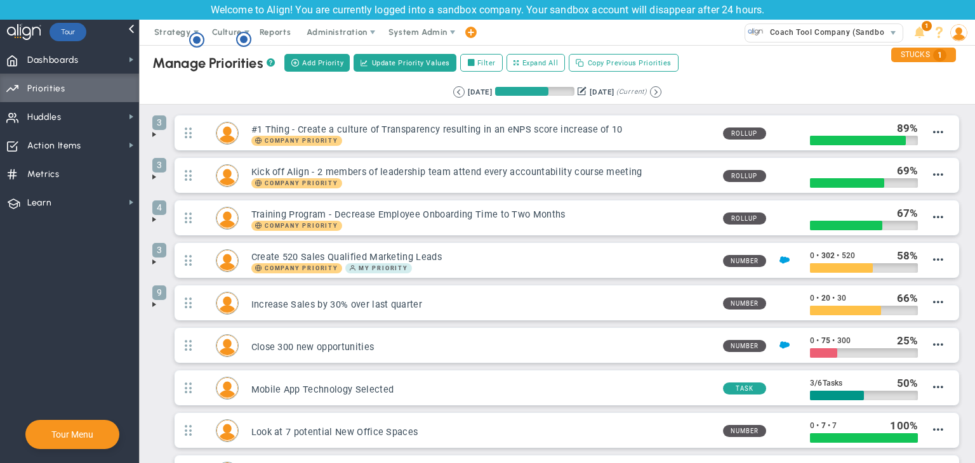
scroll to position [147, 0]
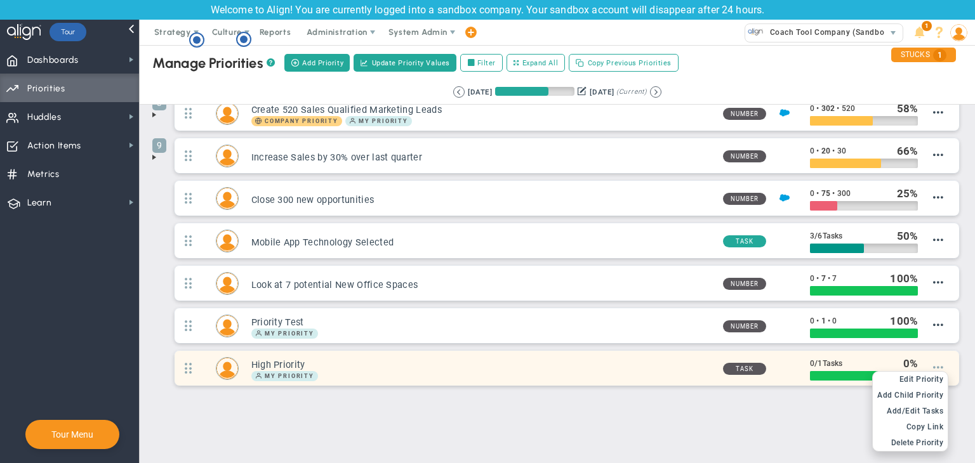
click at [933, 363] on span at bounding box center [938, 367] width 10 height 10
click at [926, 388] on li "Add Child OKR Add Child Priority" at bounding box center [910, 396] width 75 height 16
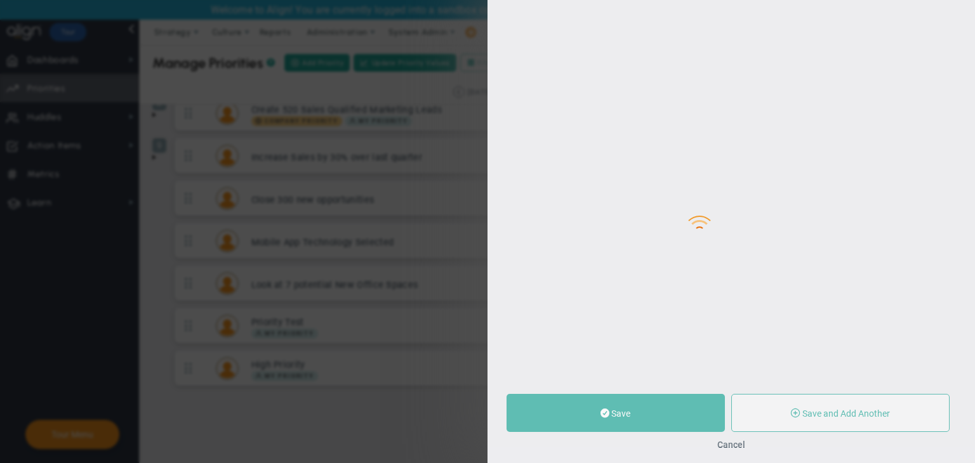
type input "0"
radio input "true"
type input "Sudhir Dakshinamurthy"
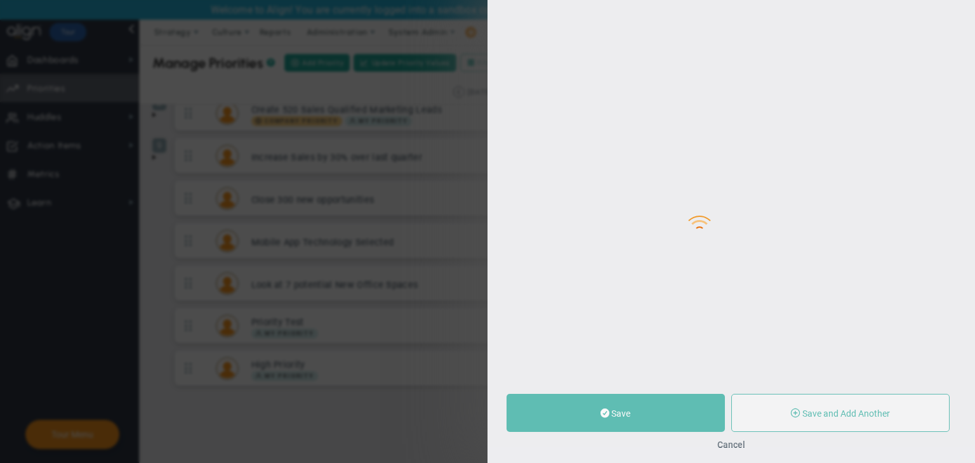
type input "0"
radio input "true"
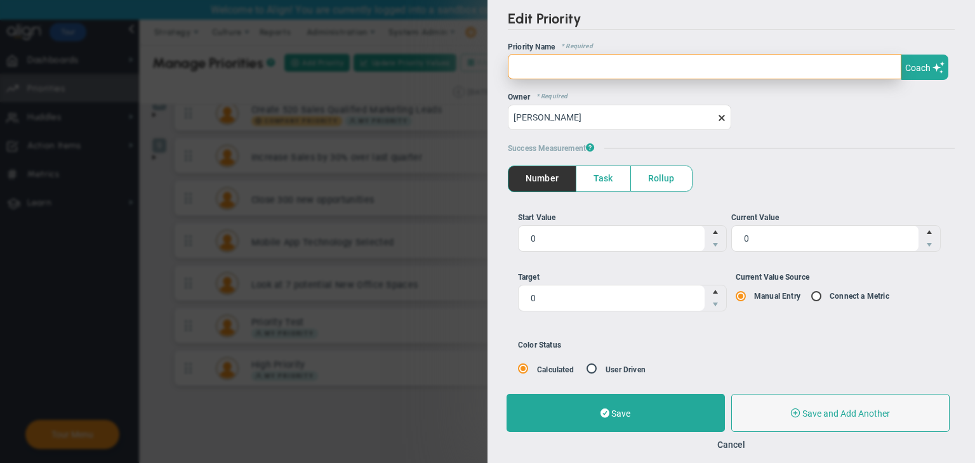
click at [538, 65] on input "text" at bounding box center [704, 66] width 393 height 25
type input "child priority"
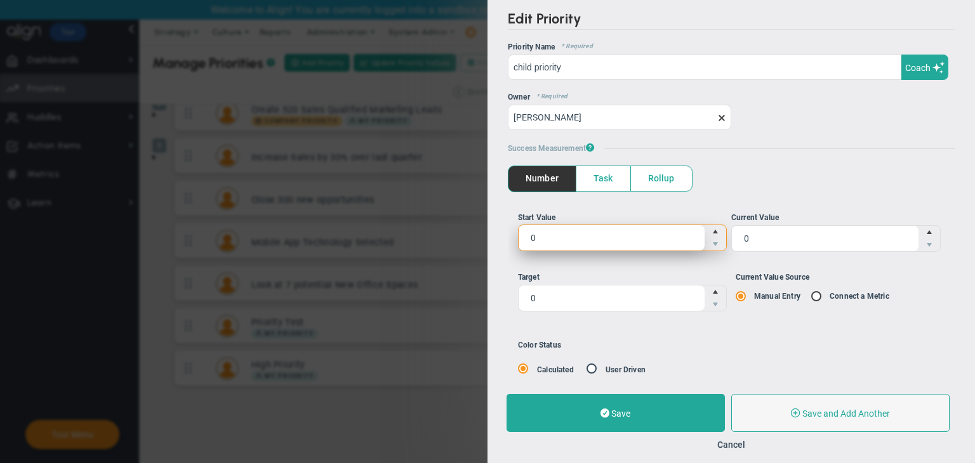
click at [645, 232] on span "0 0" at bounding box center [622, 238] width 209 height 27
click at [0, 0] on input "0" at bounding box center [0, 0] width 0 height 0
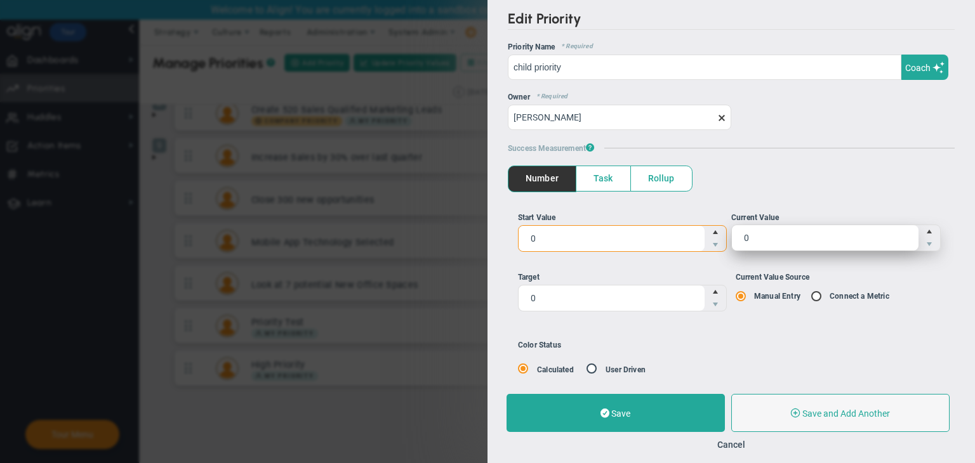
click at [787, 229] on span "0 0" at bounding box center [835, 238] width 209 height 27
click at [787, 229] on input "0" at bounding box center [825, 237] width 187 height 25
type input "10"
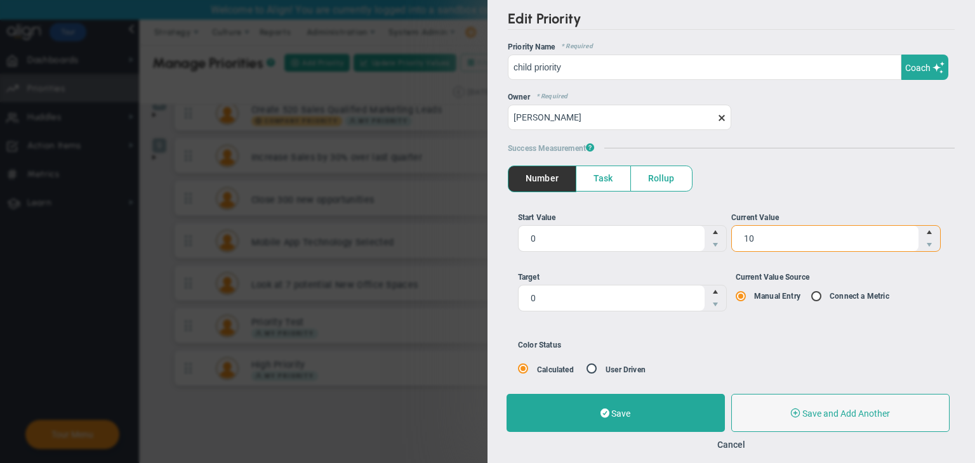
type input "10"
click at [551, 204] on div "Start Value 0 0 Current Value 10 10 0 0 Manual Entry" at bounding box center [731, 266] width 447 height 149
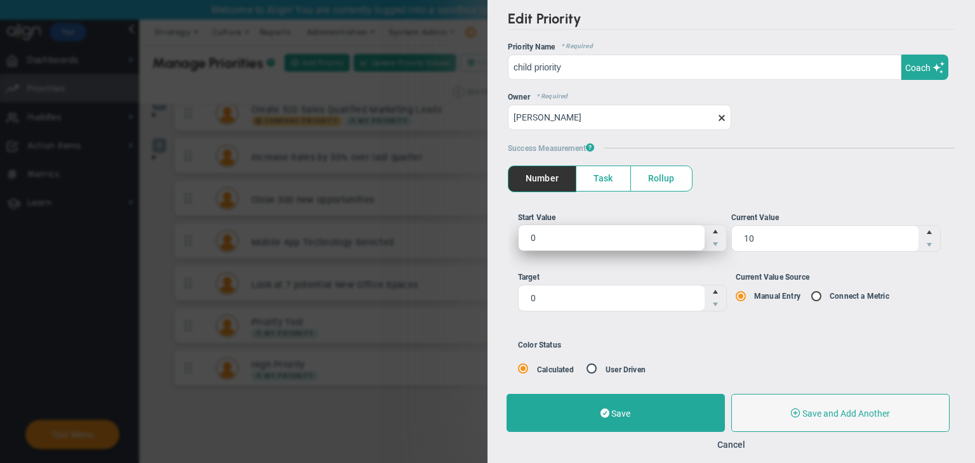
click at [563, 236] on span "0 0" at bounding box center [622, 238] width 209 height 27
click at [563, 236] on input "0" at bounding box center [611, 237] width 187 height 25
type input "1"
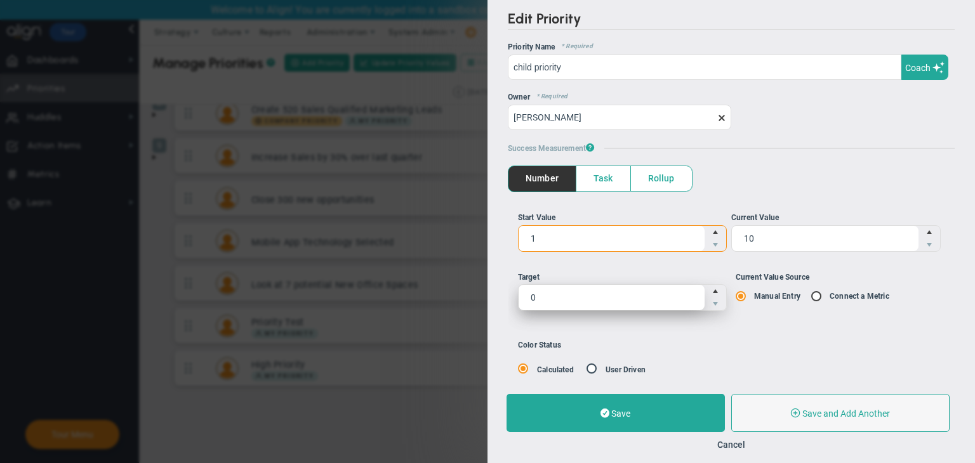
type input "1"
click at [566, 303] on span "0 0" at bounding box center [622, 297] width 209 height 27
click at [0, 0] on input "0" at bounding box center [0, 0] width 0 height 0
type input "125"
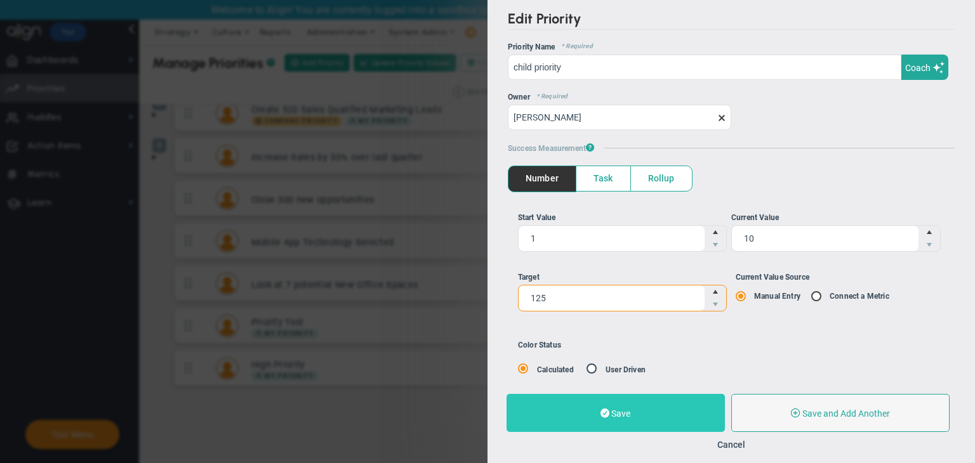
type input "125"
click at [671, 415] on button "Save" at bounding box center [615, 413] width 218 height 38
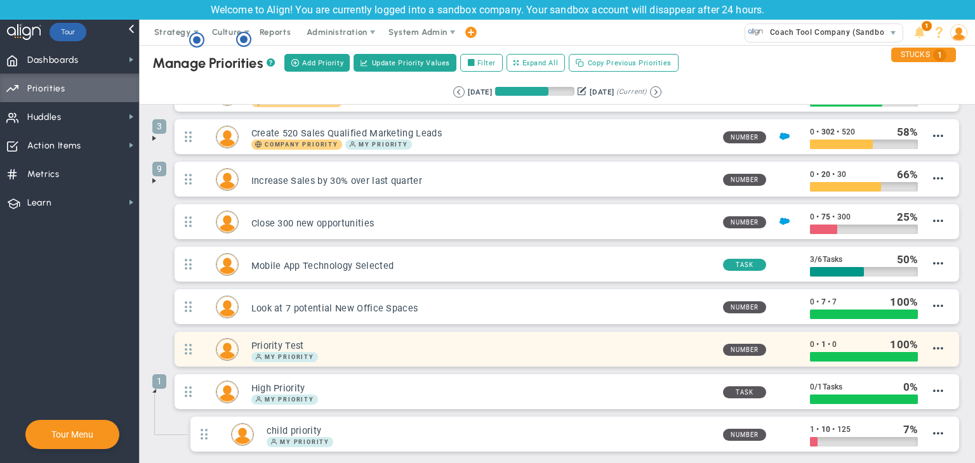
scroll to position [190, 0]
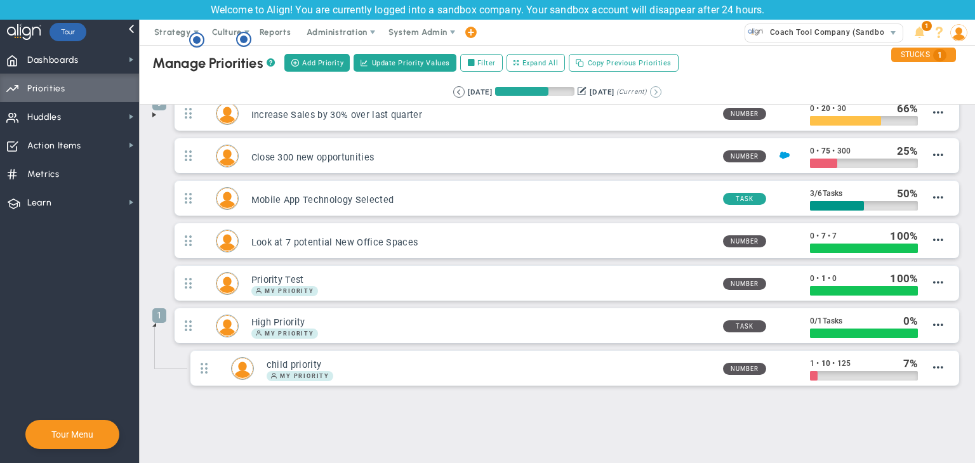
click at [661, 90] on button at bounding box center [655, 91] width 11 height 11
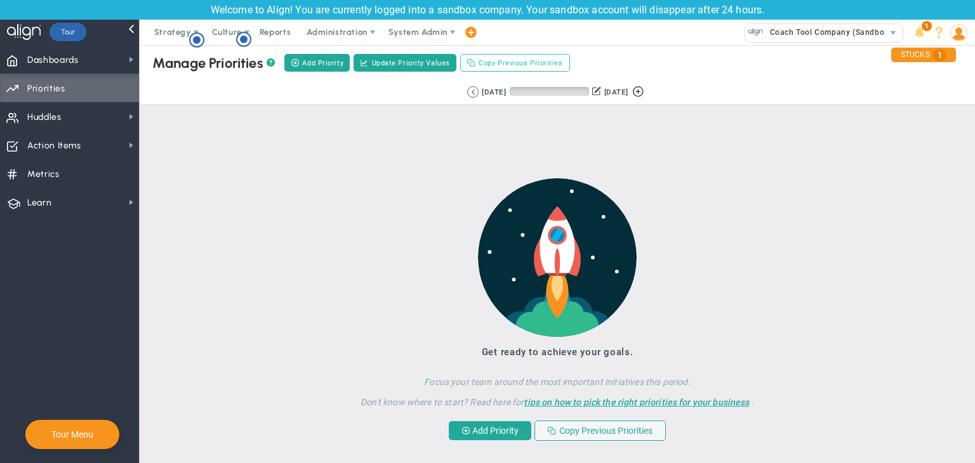
click at [500, 61] on span "Copy Previous Priorities" at bounding box center [520, 63] width 84 height 11
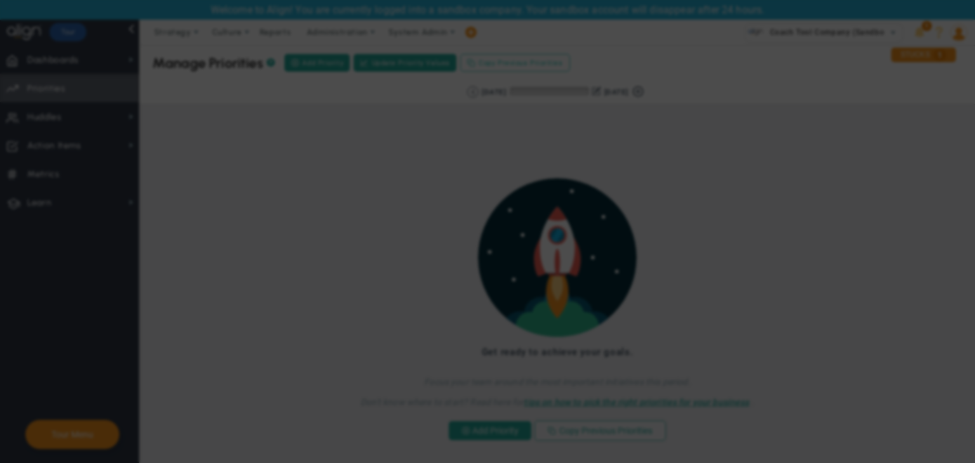
checkbox input "true"
checkbox input "false"
checkbox input "true"
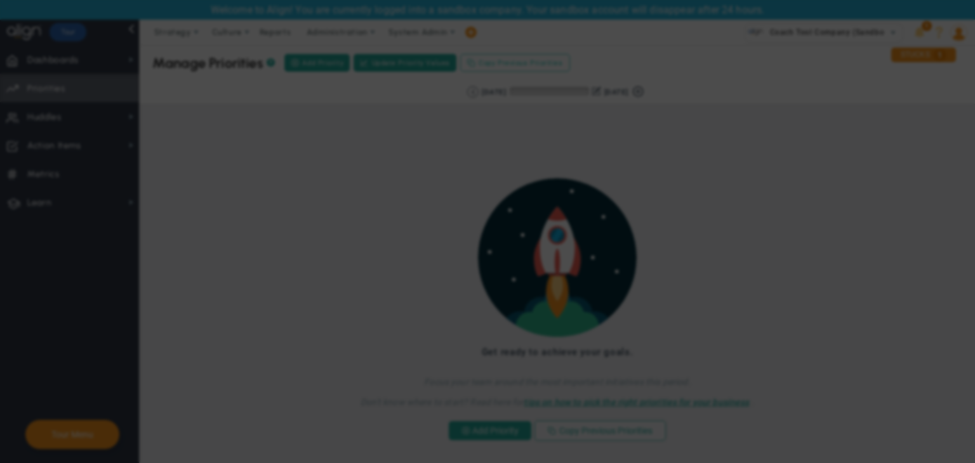
checkbox input "false"
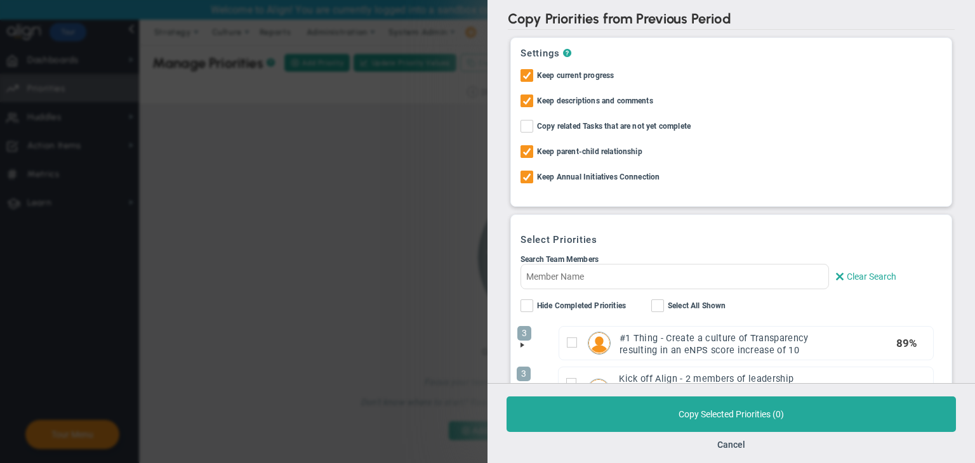
click at [529, 128] on input "Copy related Tasks that are not yet complete" at bounding box center [528, 128] width 8 height 13
checkbox input "true"
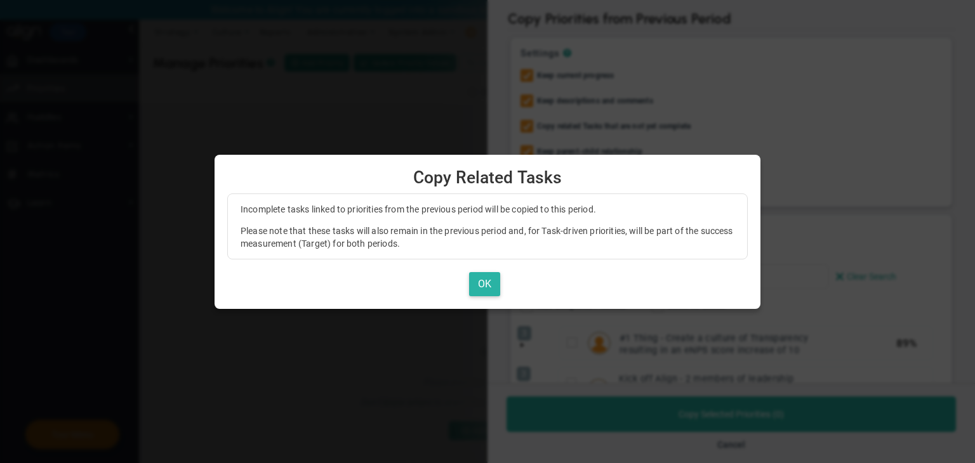
click at [493, 285] on button "OK" at bounding box center [484, 284] width 31 height 25
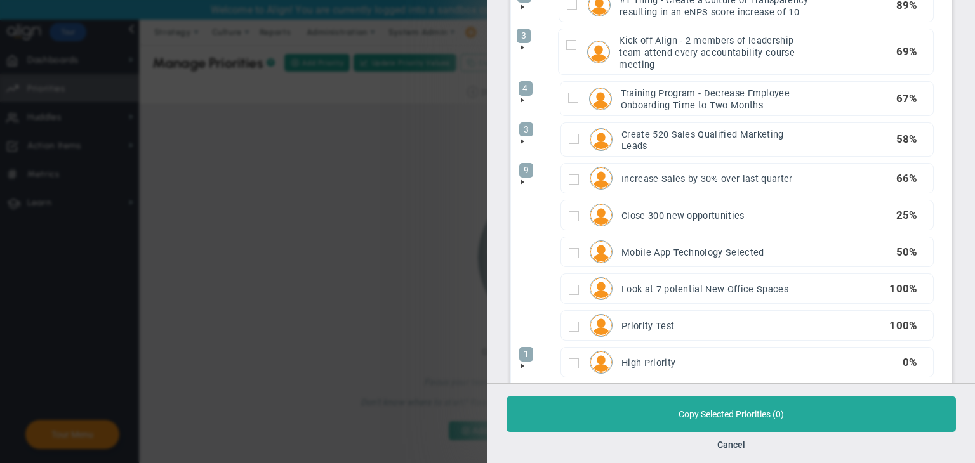
scroll to position [373, 0]
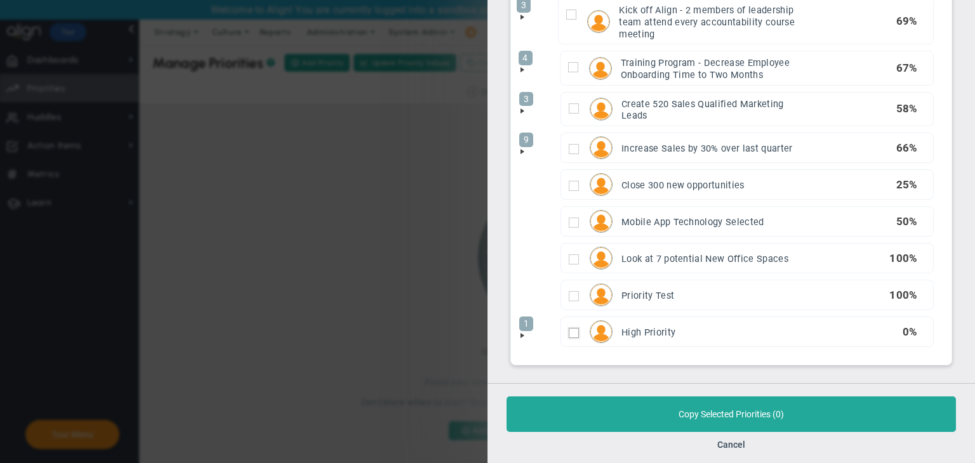
click at [572, 335] on input "checkbox" at bounding box center [574, 333] width 10 height 10
checkbox input "true"
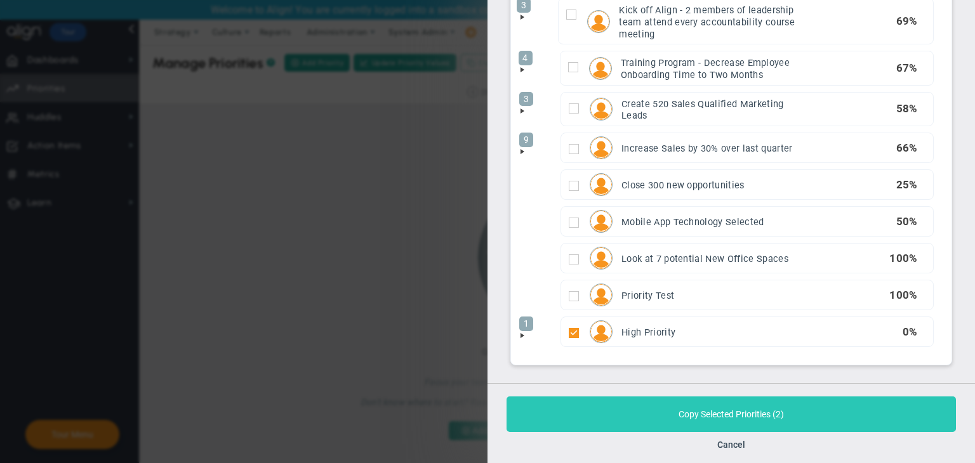
click at [661, 419] on button "Copy Selected Priorities ( 2 )" at bounding box center [730, 415] width 449 height 36
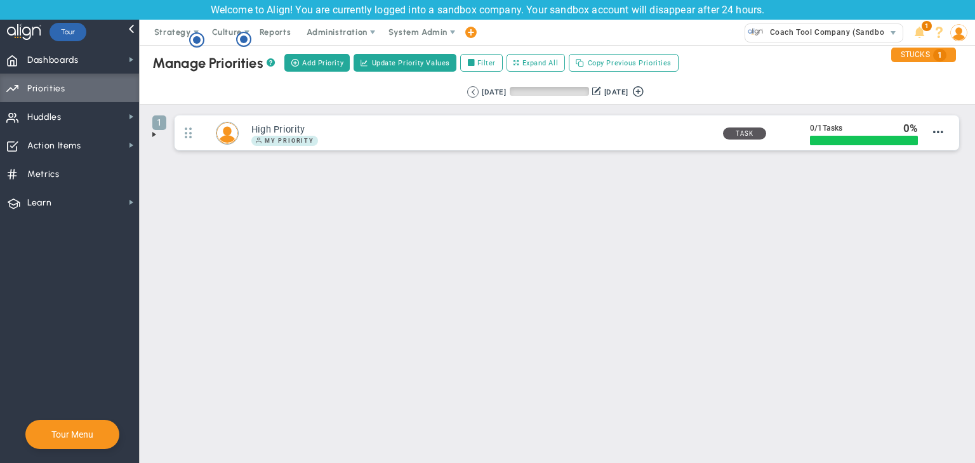
click at [150, 135] on span at bounding box center [154, 134] width 10 height 10
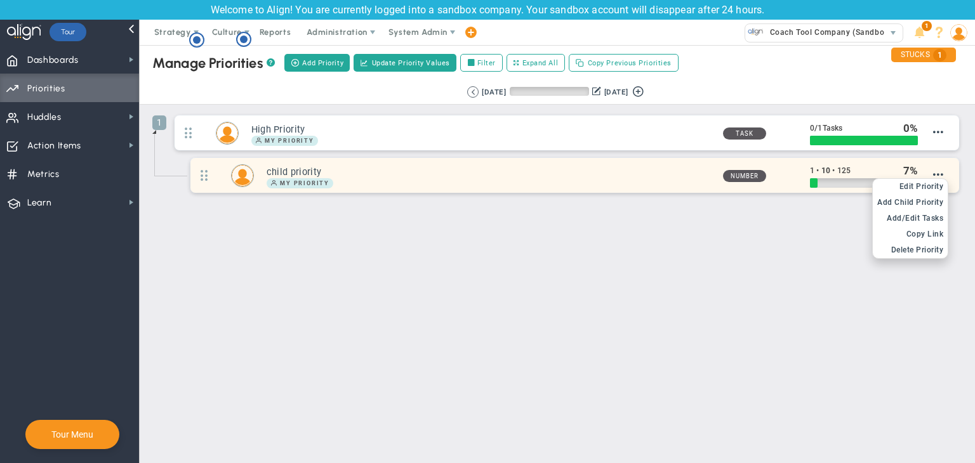
click at [924, 171] on div "Edit OKR Edit Priority Add Past Update Add Child OKR Add Child Priority Add/Edi…" at bounding box center [930, 175] width 25 height 13
click at [917, 185] on span "Edit Priority" at bounding box center [921, 186] width 44 height 9
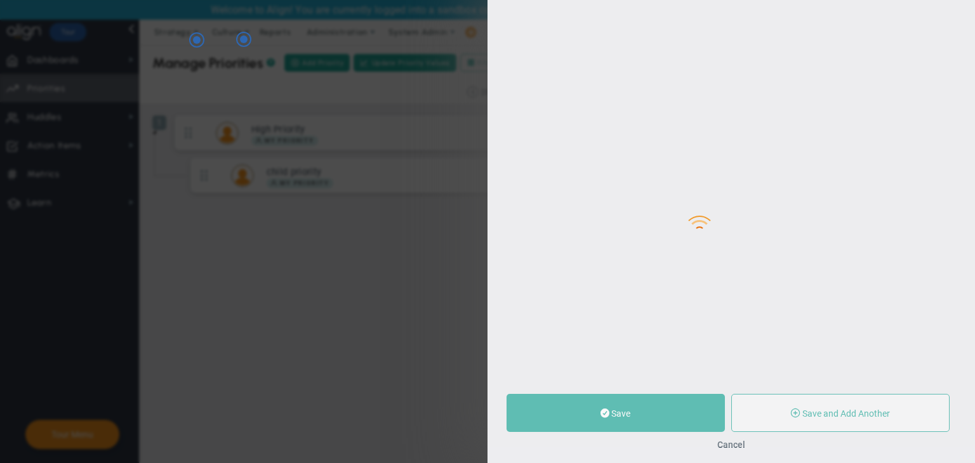
type input "child priority"
type input "1"
type input "10"
type input "125"
radio input "true"
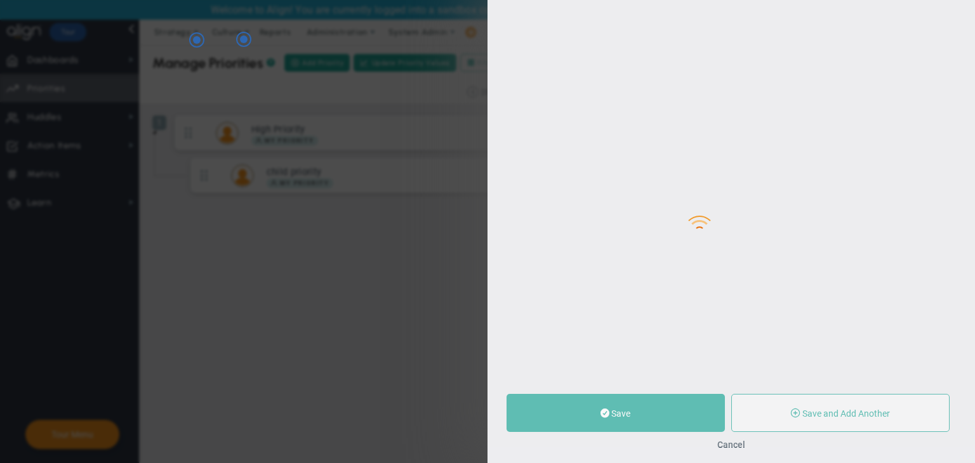
type input "Sudhir Dakshinamurthy"
type input "1"
type input "10"
type input "125"
radio input "true"
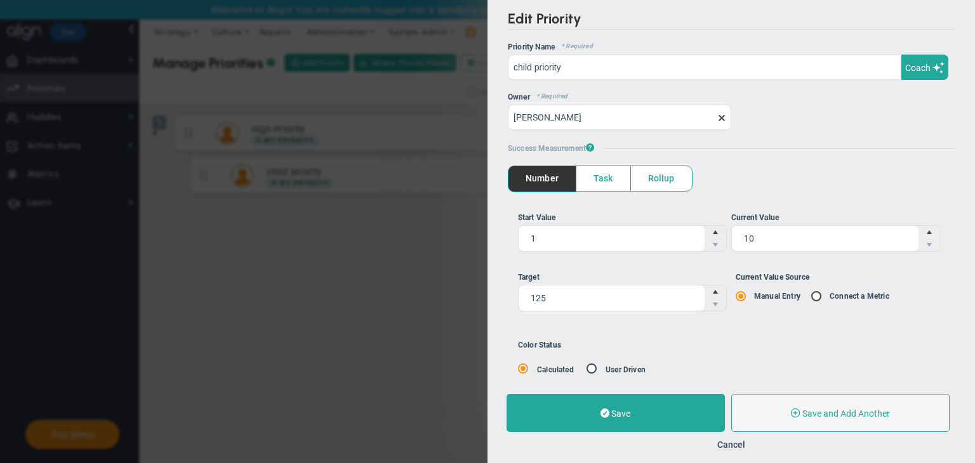
scroll to position [25, 0]
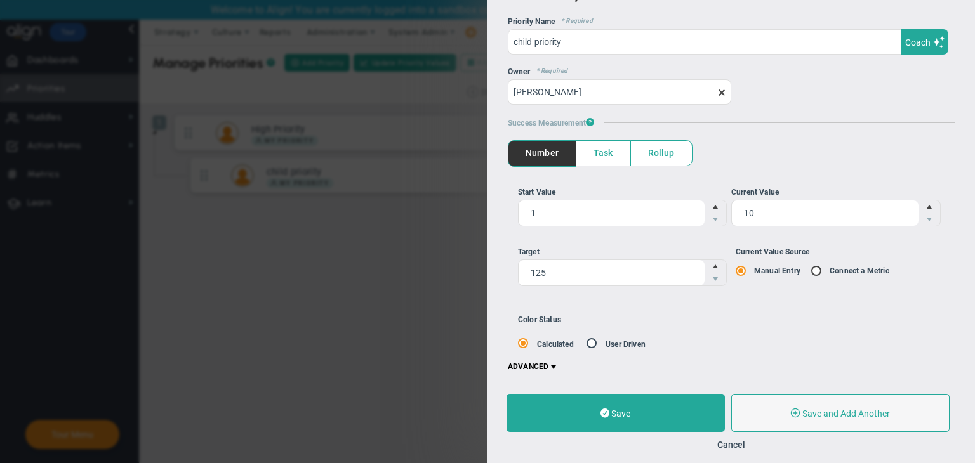
drag, startPoint x: 737, startPoint y: 451, endPoint x: 755, endPoint y: 382, distance: 71.4
click at [739, 451] on div "Save Save and Add Another Save and Add Child Cancel" at bounding box center [730, 422] width 487 height 82
click at [723, 442] on button "Cancel" at bounding box center [731, 445] width 28 height 10
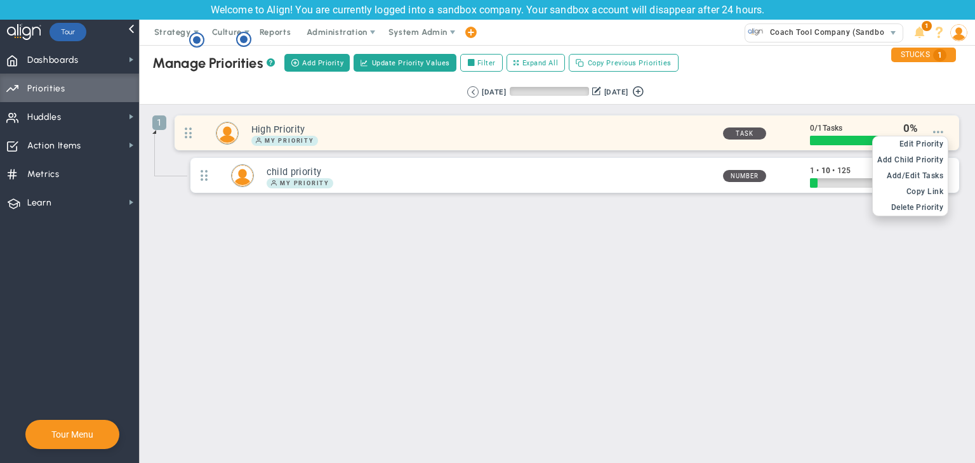
click at [935, 129] on span at bounding box center [938, 132] width 10 height 10
click at [916, 142] on span "Edit Priority" at bounding box center [921, 144] width 44 height 9
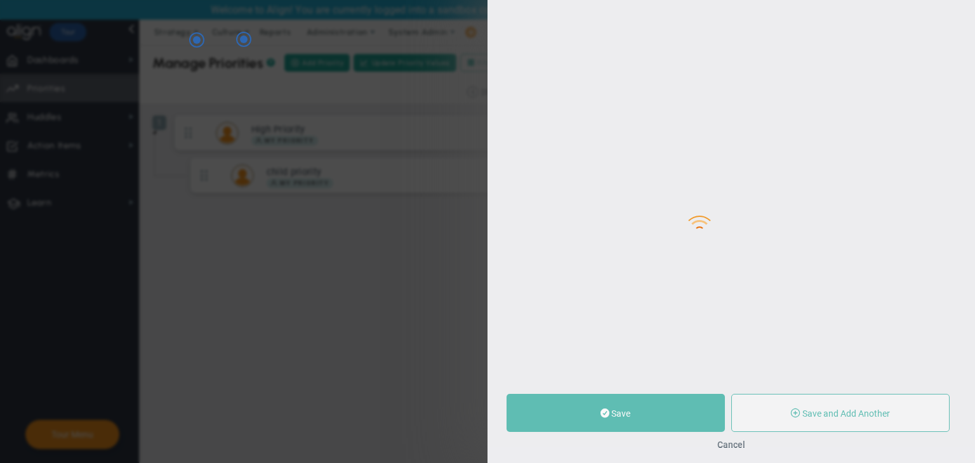
type input "High Priority"
type input "0"
type input "1"
radio input "true"
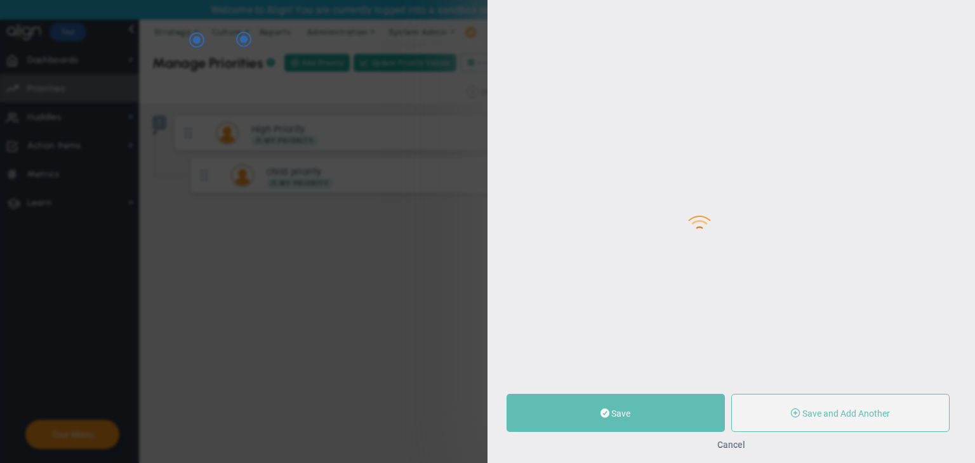
type input "Sudhir Dakshinamurthy"
type input "0"
type input "1"
radio input "true"
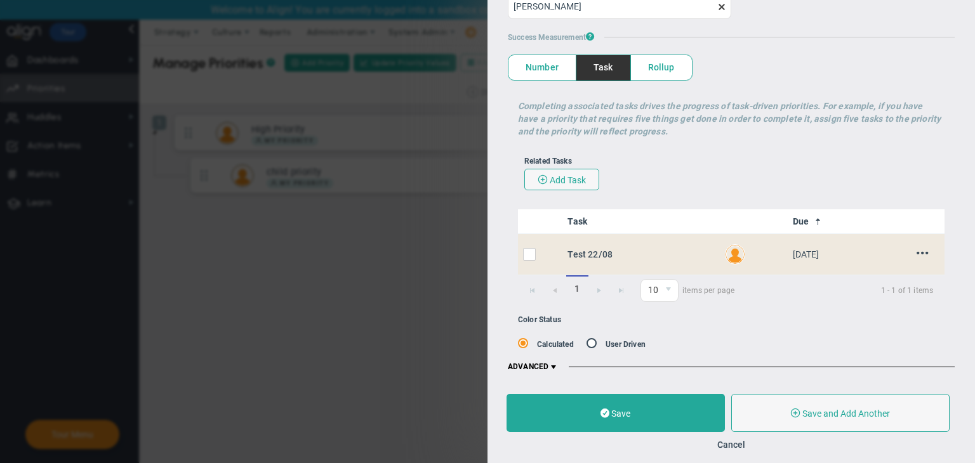
scroll to position [112, 0]
drag, startPoint x: 736, startPoint y: 441, endPoint x: 729, endPoint y: 435, distance: 9.5
click at [736, 441] on button "Cancel" at bounding box center [731, 445] width 28 height 10
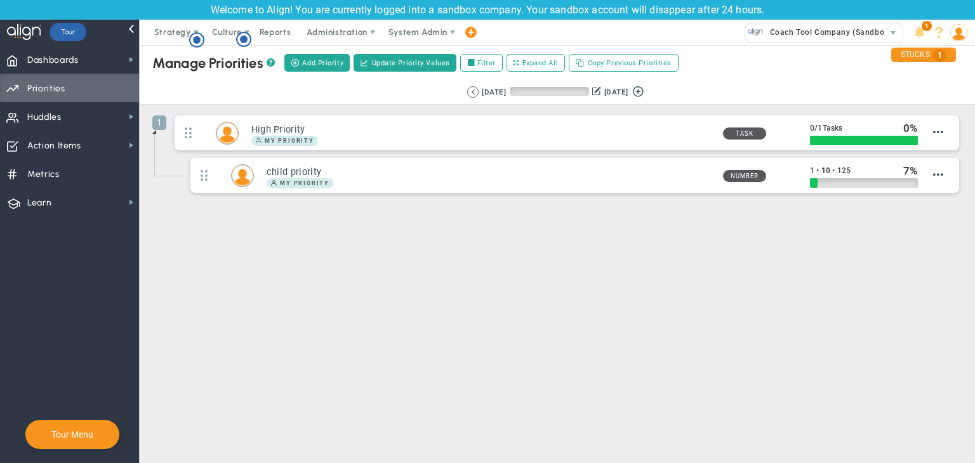
click at [449, 98] on div "Retrieving period... 9/21/2025 12/20/2025 (Current)" at bounding box center [557, 92] width 860 height 25
click at [467, 92] on button at bounding box center [472, 91] width 11 height 11
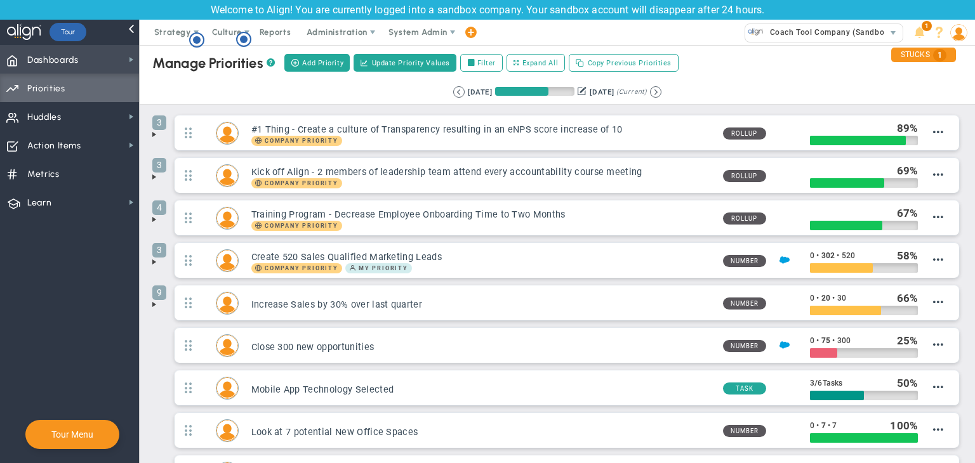
drag, startPoint x: 99, startPoint y: 54, endPoint x: 109, endPoint y: 54, distance: 9.5
click at [99, 55] on span "Dashboards Dashboards" at bounding box center [69, 59] width 139 height 29
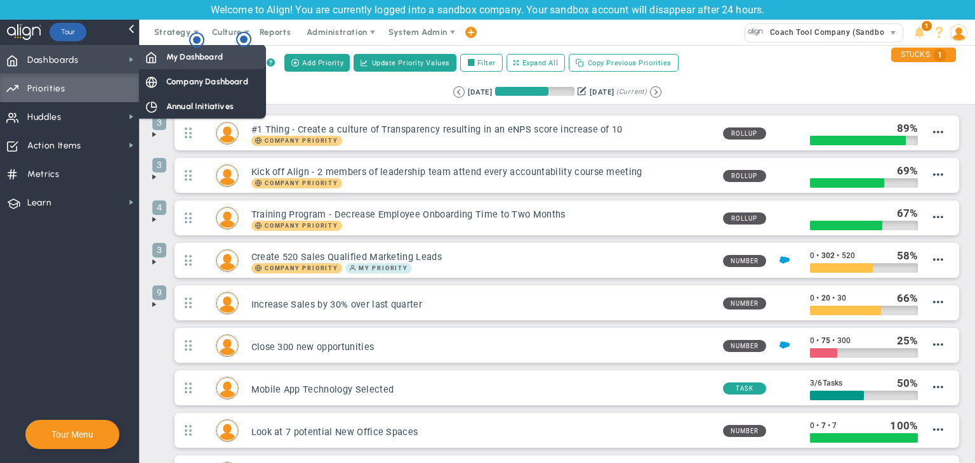
click at [143, 56] on div "My Dashboard" at bounding box center [202, 56] width 127 height 25
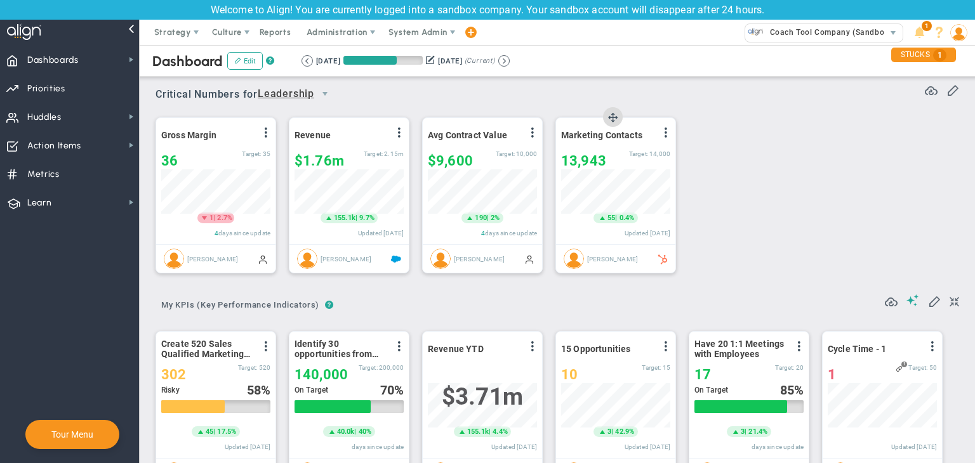
scroll to position [44, 109]
click at [946, 89] on span at bounding box center [952, 89] width 13 height 13
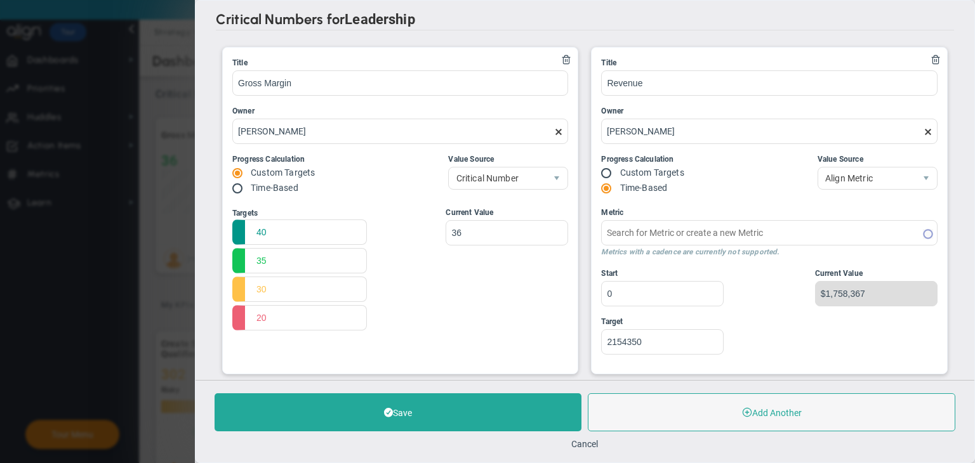
type input "Quarterly Revenue : Salesforce"
type input "Marketing Contacts : HubSpot"
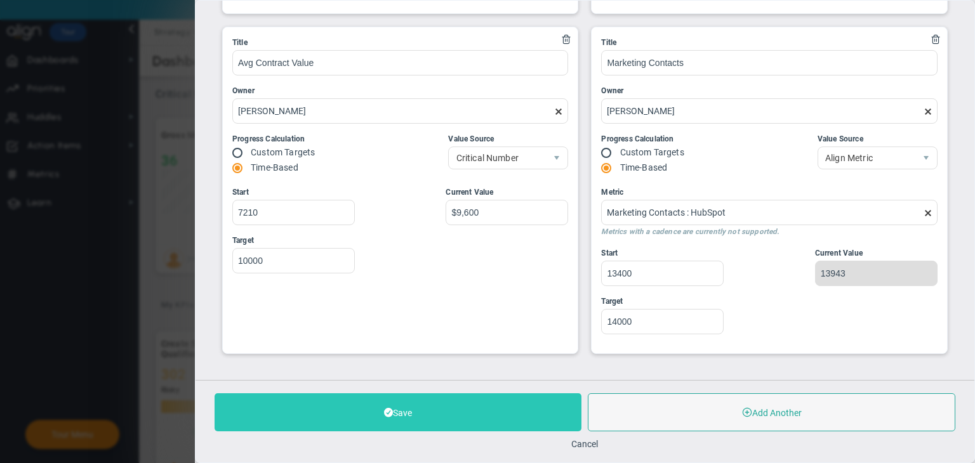
click at [696, 420] on button "Add Another" at bounding box center [771, 412] width 367 height 38
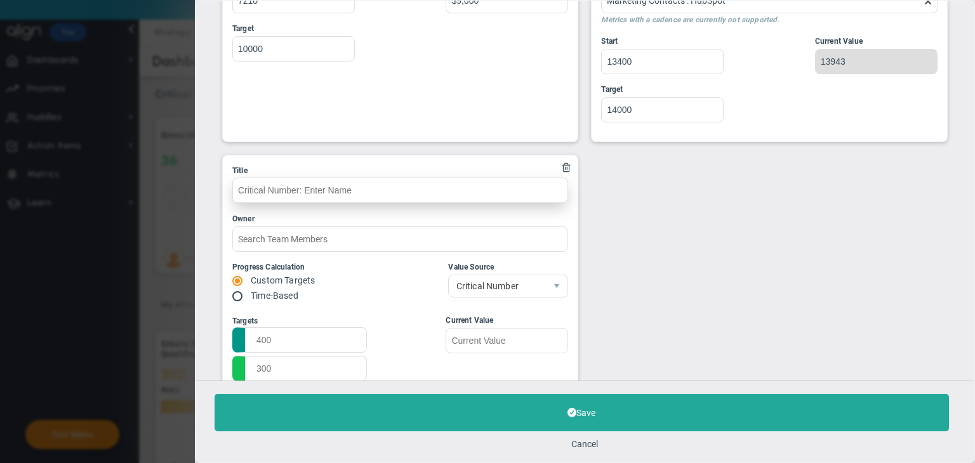
click at [391, 186] on input "text" at bounding box center [400, 190] width 336 height 25
type input "number01"
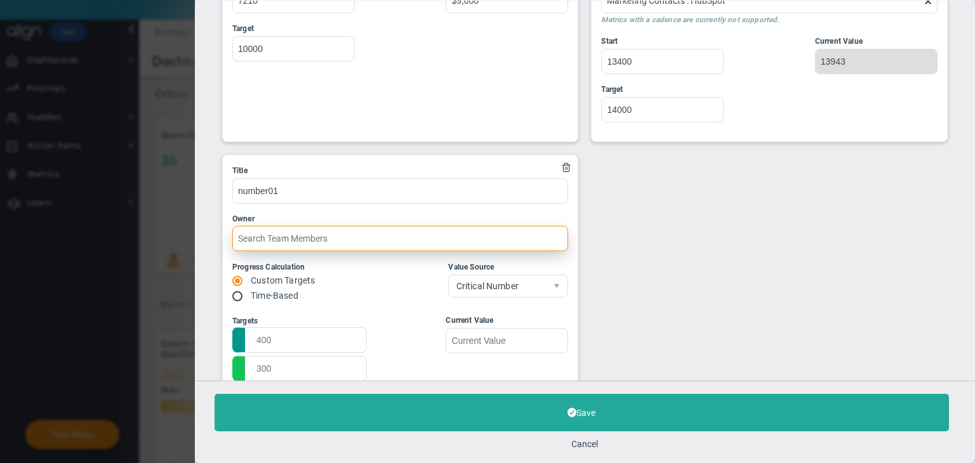
click at [312, 246] on input "text" at bounding box center [400, 238] width 336 height 25
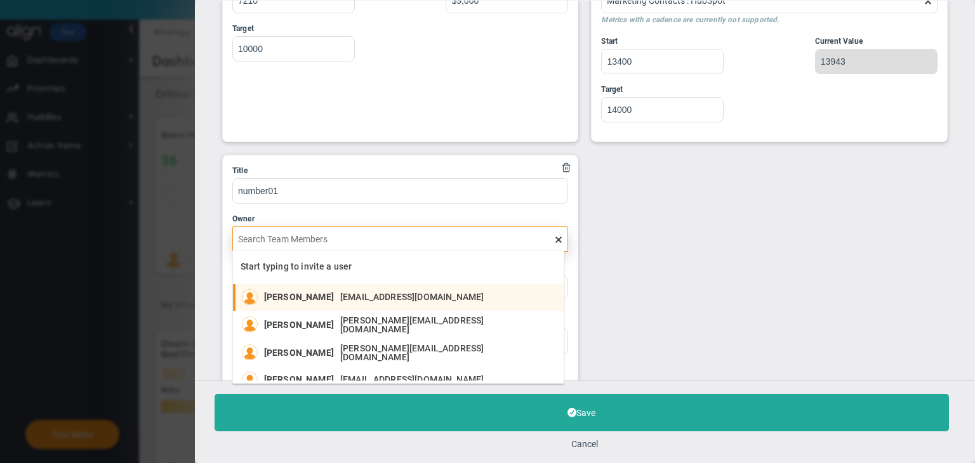
click at [335, 303] on div "Sudhir Dakshinamurthy sudhirbd@gmail.com" at bounding box center [377, 297] width 227 height 16
type input "Sudhir Dakshinamurthy"
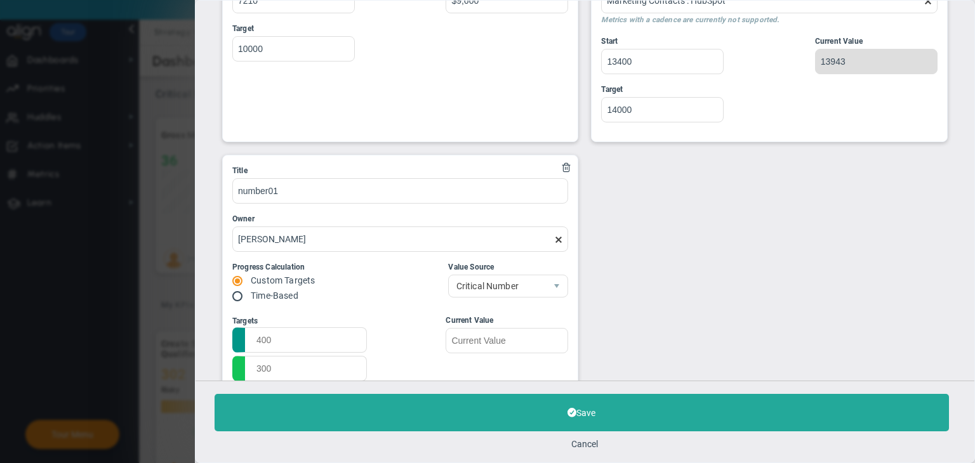
click at [244, 294] on input "radio" at bounding box center [241, 297] width 13 height 10
radio input "true"
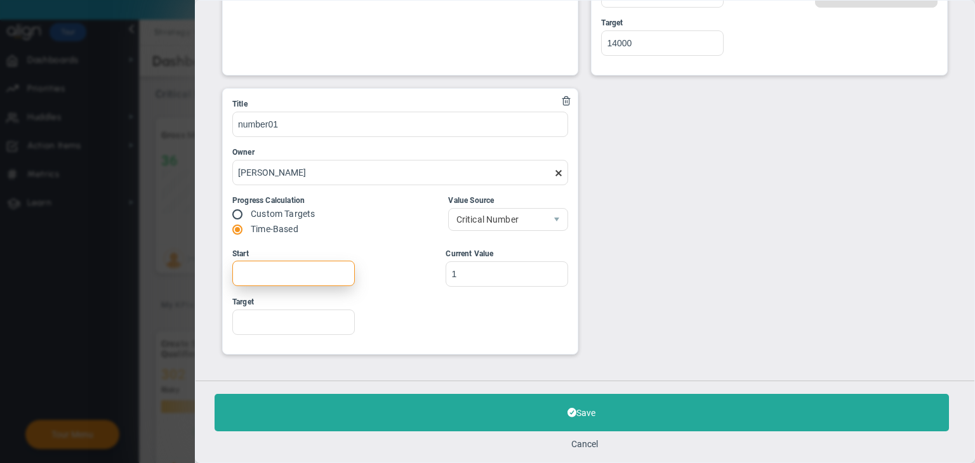
click at [323, 277] on input "Start" at bounding box center [293, 273] width 122 height 25
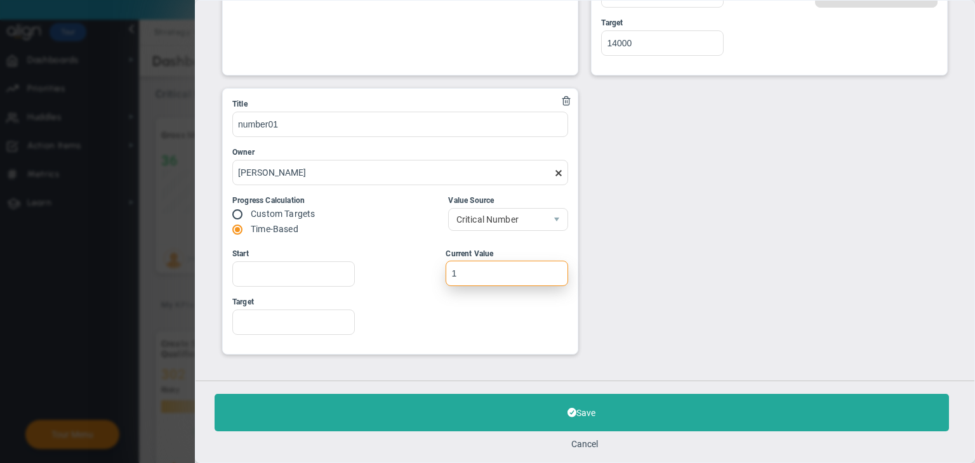
type input "15"
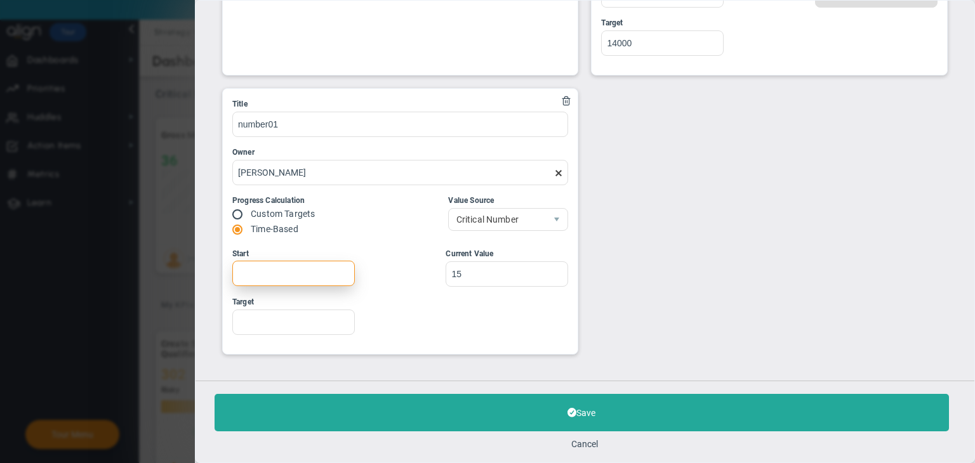
click at [297, 279] on input "Start" at bounding box center [293, 273] width 122 height 25
type input "1"
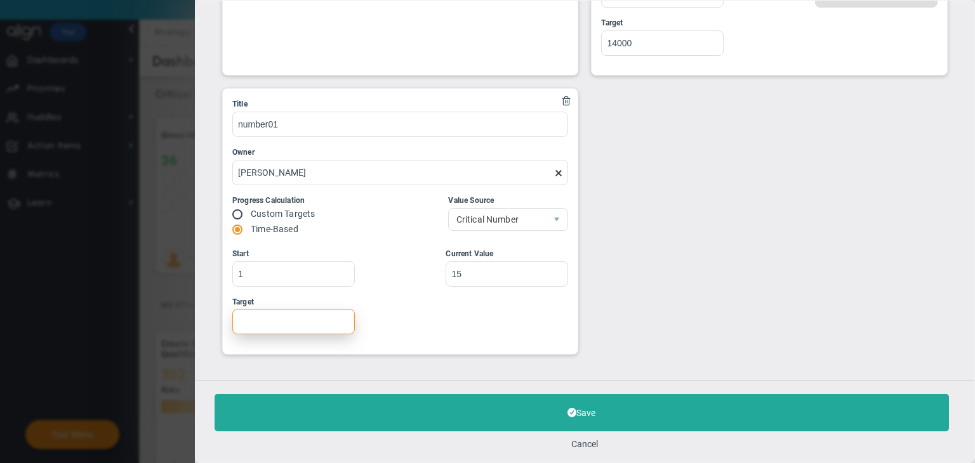
click at [281, 310] on input "Target" at bounding box center [293, 321] width 122 height 25
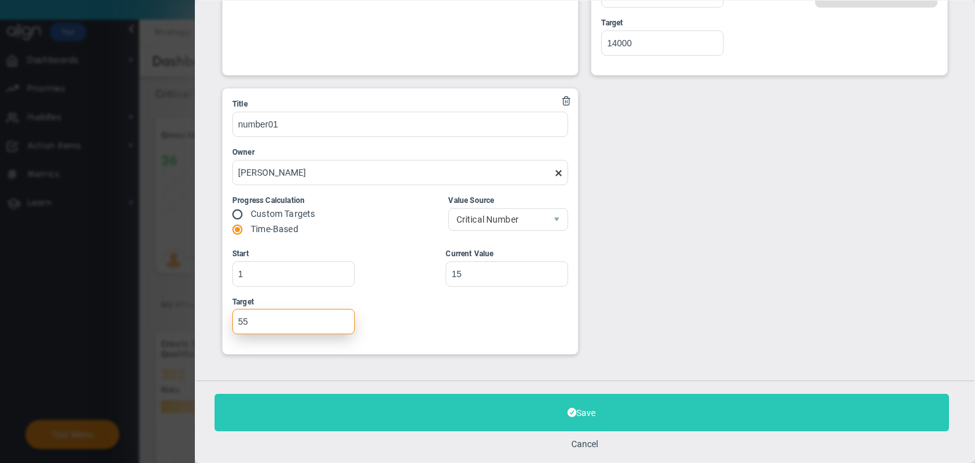
type input "55"
click at [385, 399] on button "Save" at bounding box center [581, 412] width 734 height 37
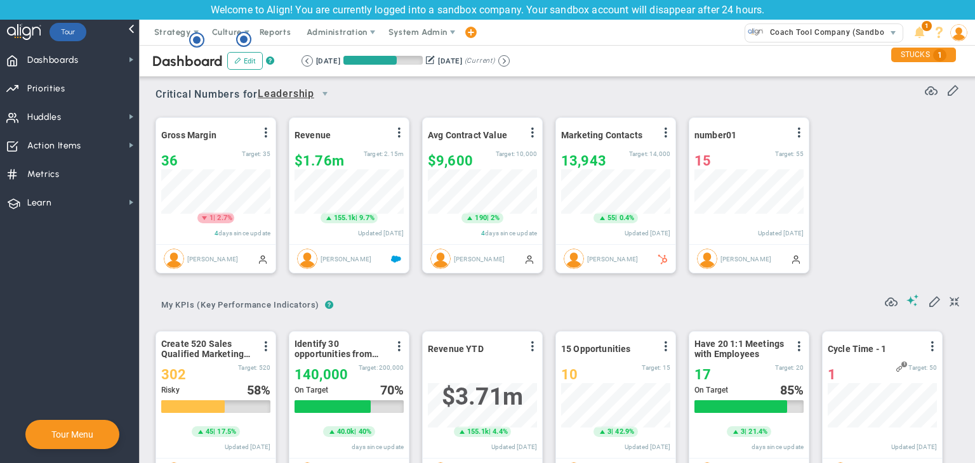
click at [525, 67] on div "Dashboard Edit ? Retrieving period... 6/22/2025 9/20/2025 (Current)" at bounding box center [557, 61] width 860 height 32
click at [510, 62] on button at bounding box center [503, 60] width 11 height 11
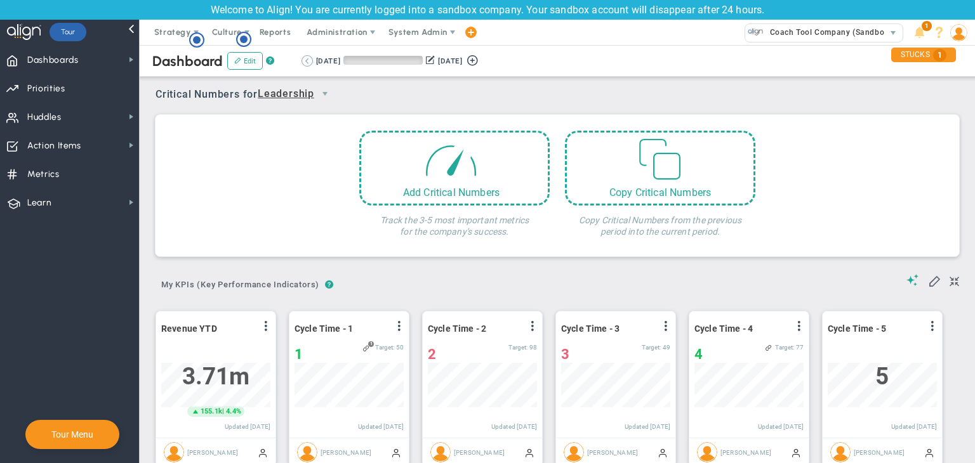
click at [302, 65] on button at bounding box center [306, 60] width 11 height 11
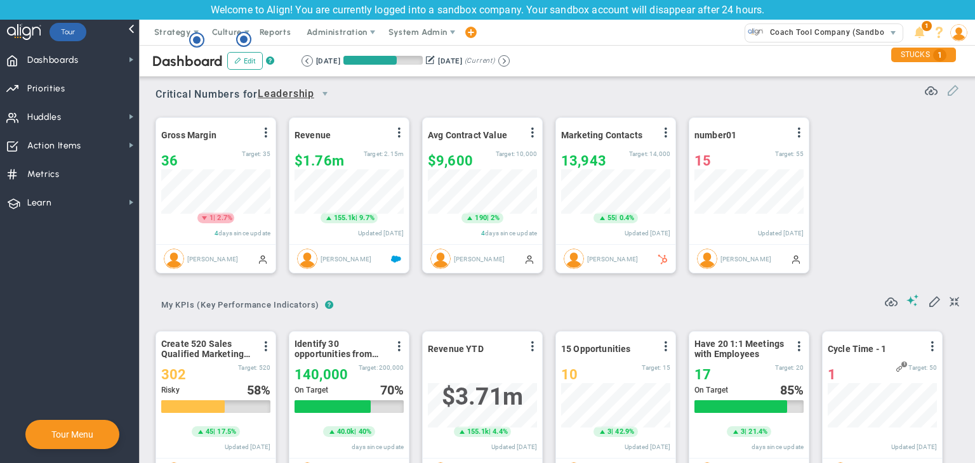
click at [946, 95] on span at bounding box center [952, 89] width 13 height 13
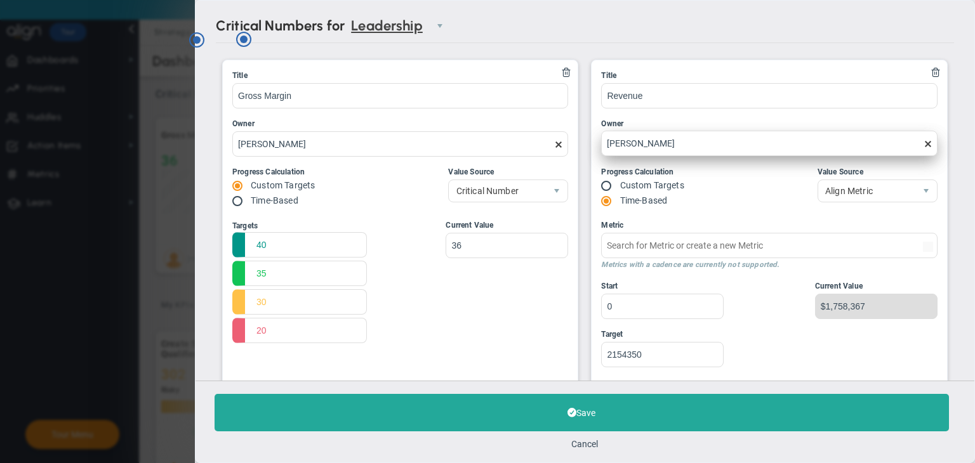
type input "Quarterly Revenue : Salesforce"
type input "Marketing Contacts : HubSpot"
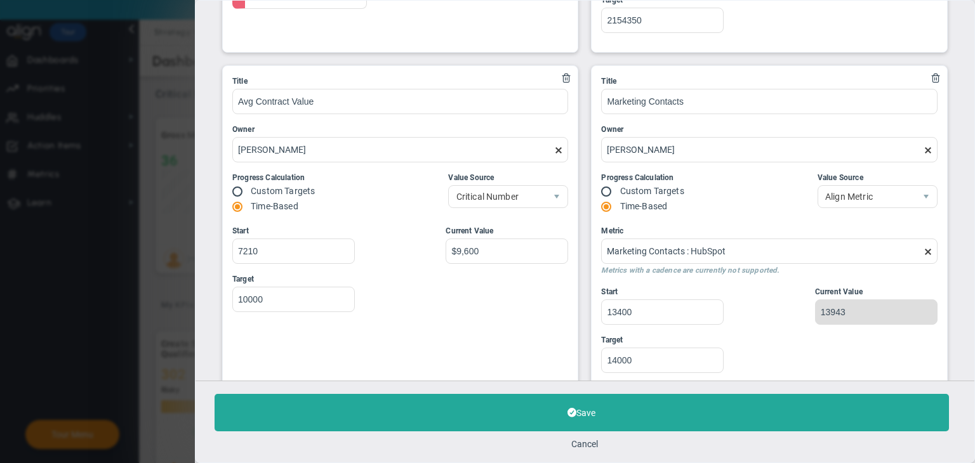
click at [605, 190] on input "radio" at bounding box center [611, 192] width 13 height 10
radio input "true"
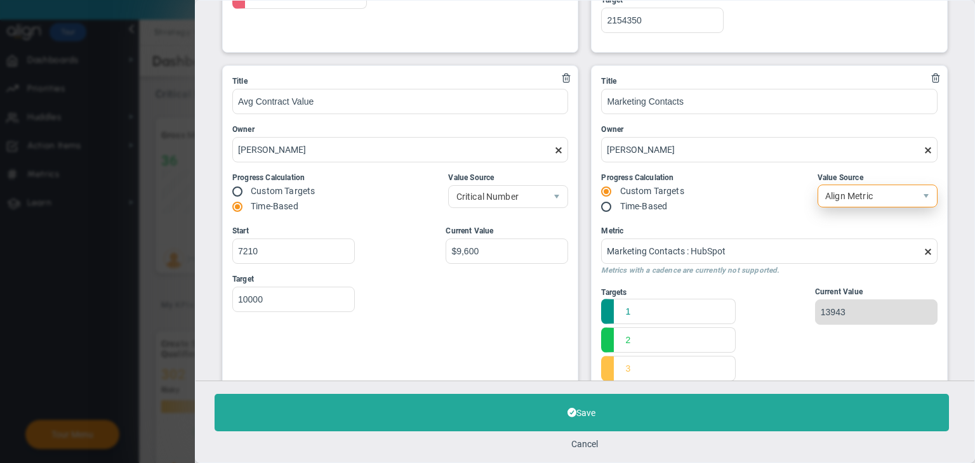
click at [915, 198] on span "select" at bounding box center [926, 196] width 22 height 22
click at [864, 217] on li "Critical Number" at bounding box center [867, 223] width 119 height 27
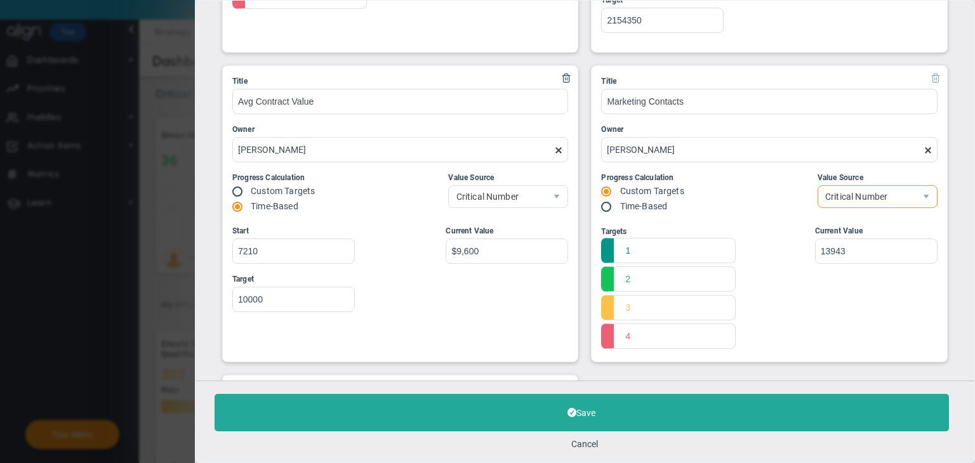
click at [930, 78] on span at bounding box center [935, 77] width 10 height 10
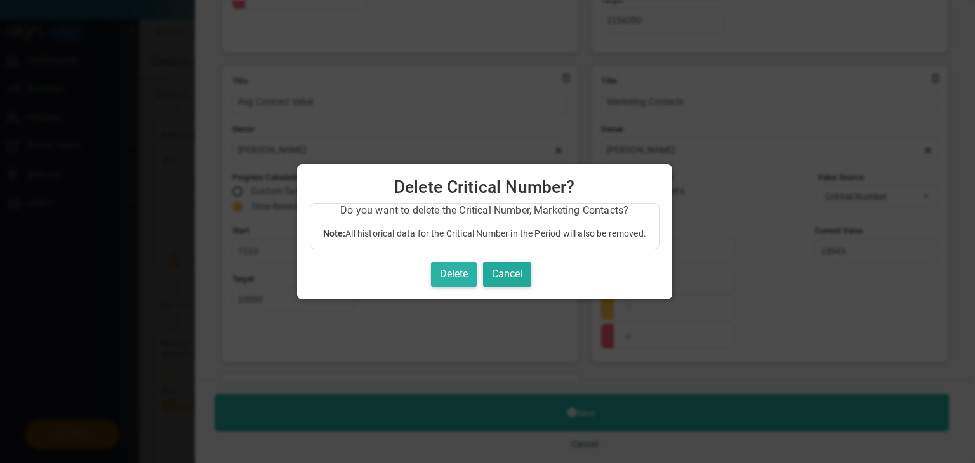
click at [469, 275] on button "Delete" at bounding box center [454, 274] width 46 height 25
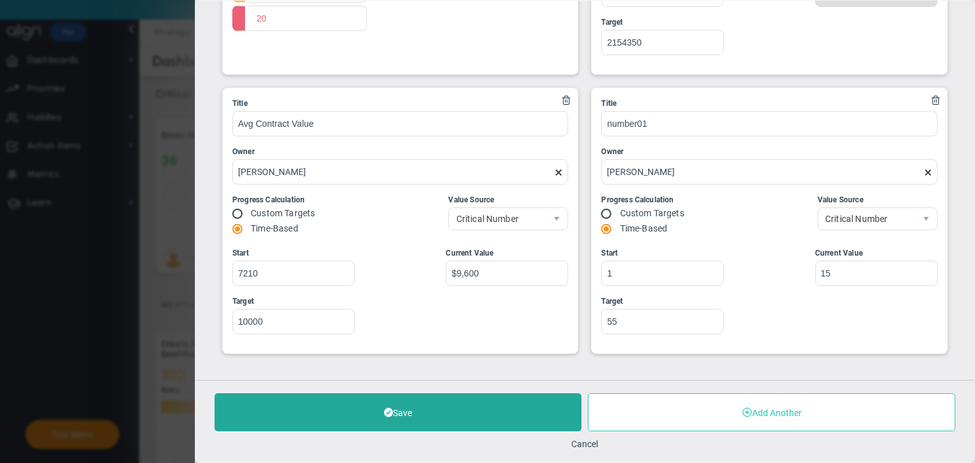
click at [750, 412] on span at bounding box center [747, 412] width 10 height 10
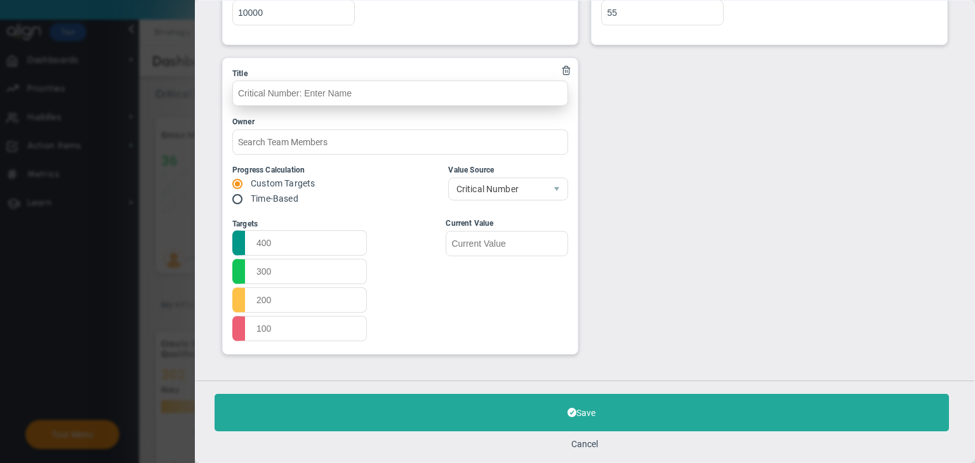
click at [378, 102] on input "text" at bounding box center [400, 93] width 336 height 25
type input "number02"
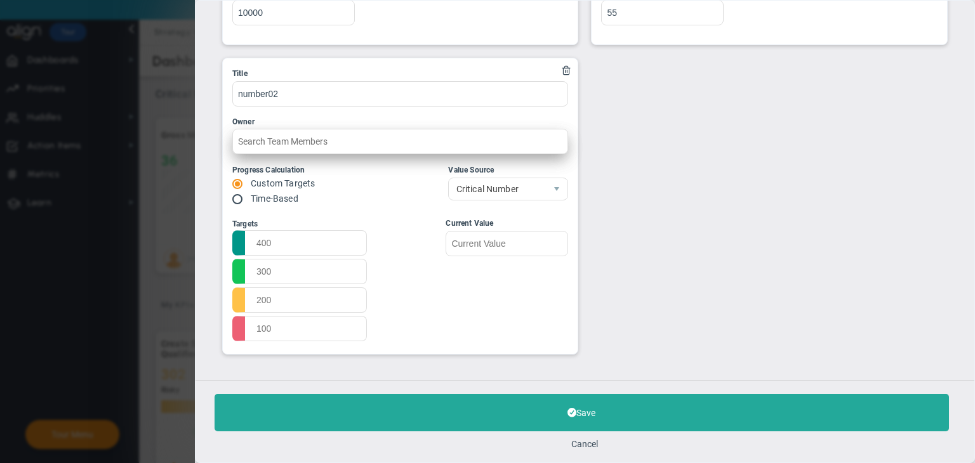
drag, startPoint x: 264, startPoint y: 122, endPoint x: 264, endPoint y: 130, distance: 7.6
click at [264, 128] on li "Owner" at bounding box center [400, 135] width 336 height 39
click at [262, 136] on input "text" at bounding box center [400, 141] width 336 height 25
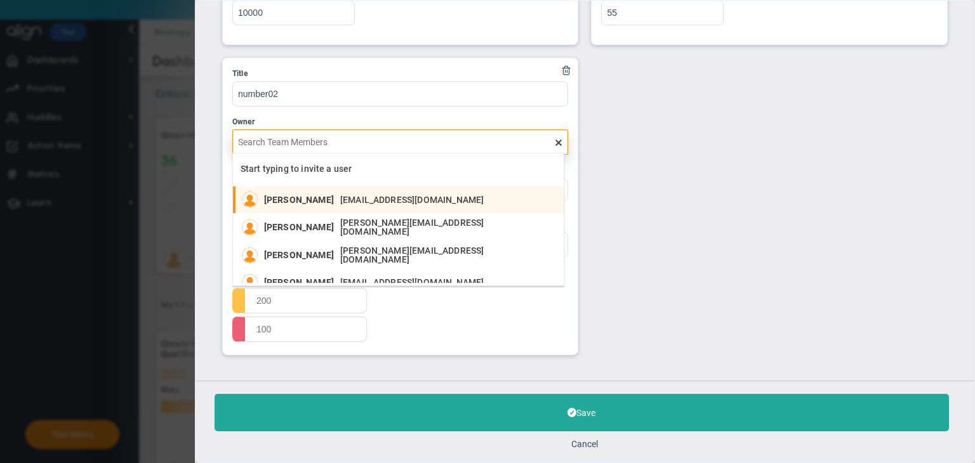
click at [290, 195] on span "Sudhir Dakshinamurthy" at bounding box center [299, 199] width 70 height 9
type input "Sudhir Dakshinamurthy"
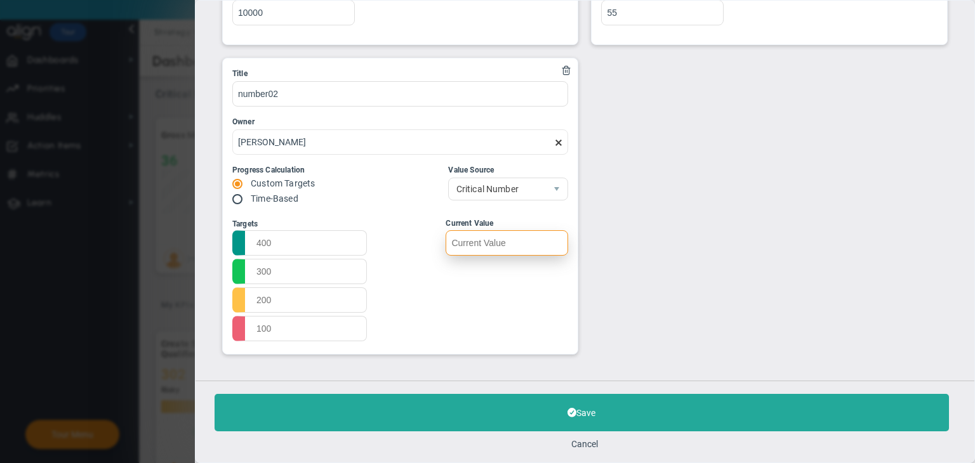
type input "600"
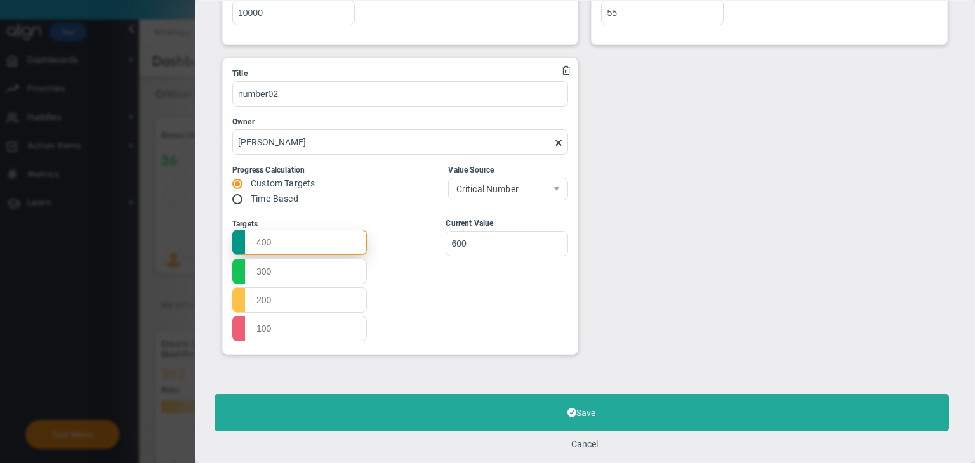
click at [327, 239] on input "text" at bounding box center [299, 242] width 135 height 25
type input "1000"
click at [315, 268] on input "text" at bounding box center [299, 270] width 135 height 25
type input "700"
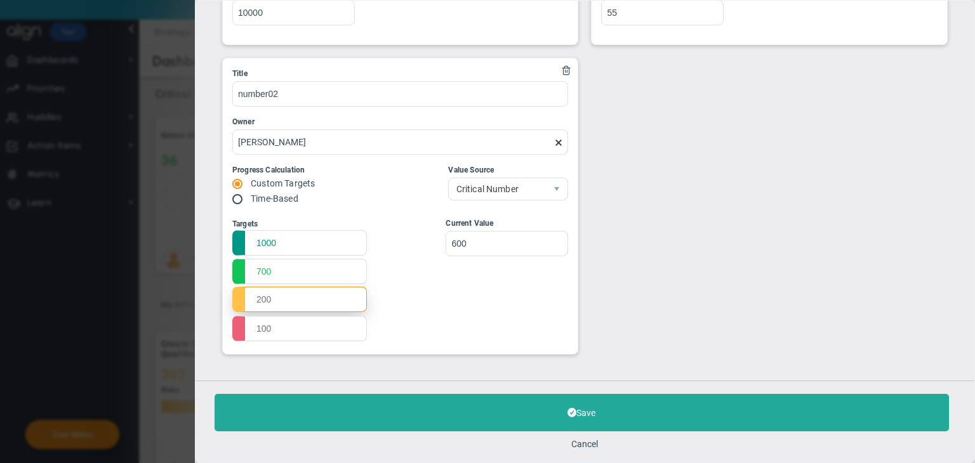
click at [325, 295] on input "text" at bounding box center [299, 299] width 135 height 25
type input "600"
click at [315, 338] on input "text" at bounding box center [299, 327] width 135 height 25
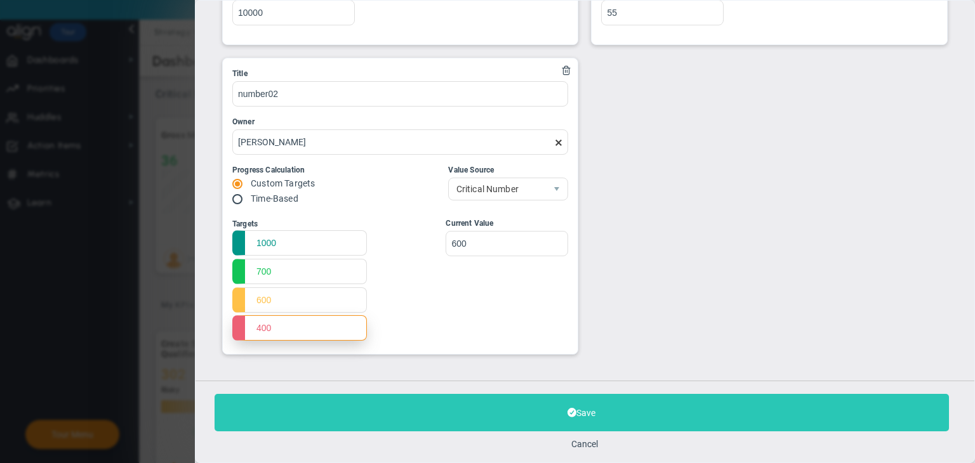
type input "400"
click at [486, 412] on button "Save" at bounding box center [581, 412] width 734 height 37
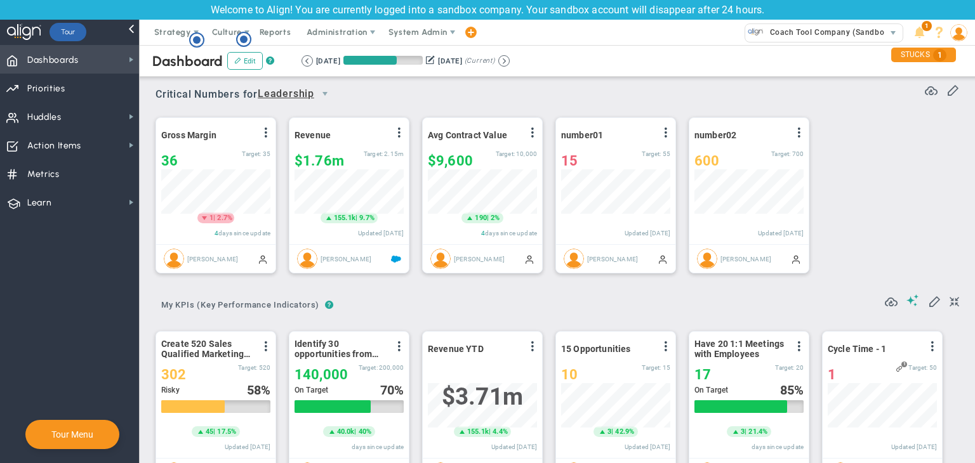
click at [109, 66] on span "Dashboards Dashboards" at bounding box center [69, 59] width 139 height 29
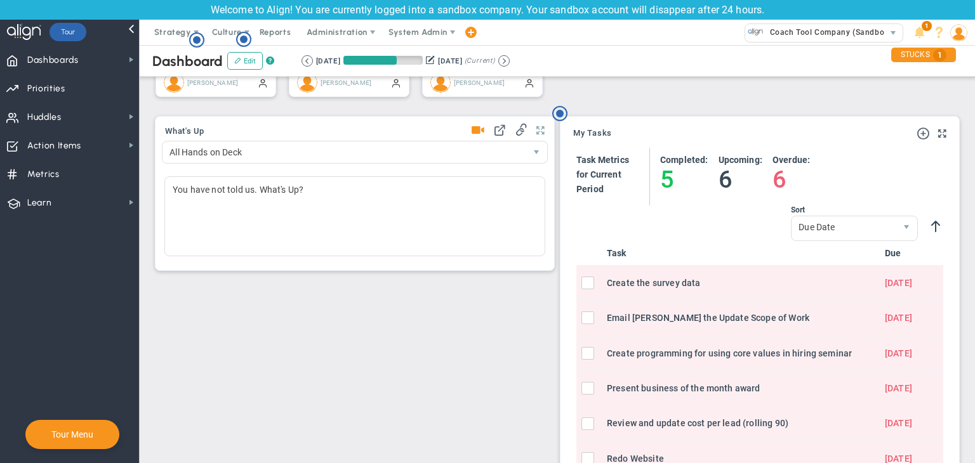
click at [536, 129] on span at bounding box center [540, 130] width 8 height 15
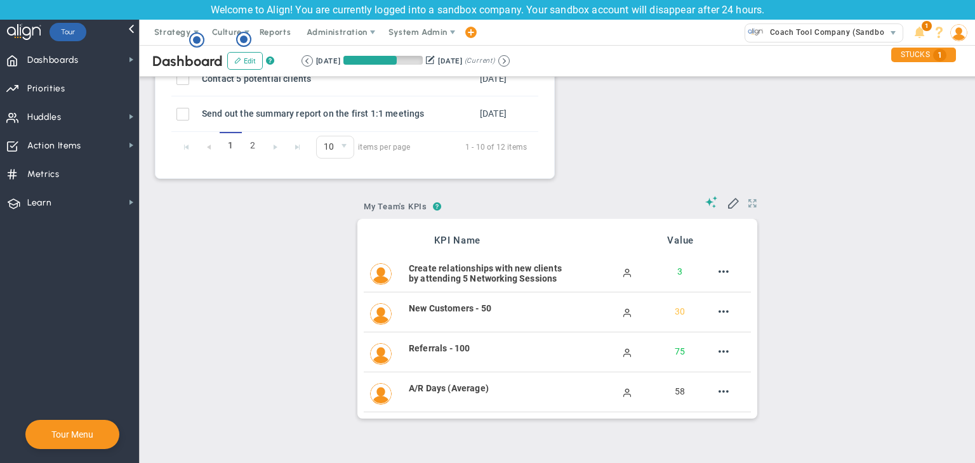
click at [748, 205] on span at bounding box center [752, 203] width 8 height 15
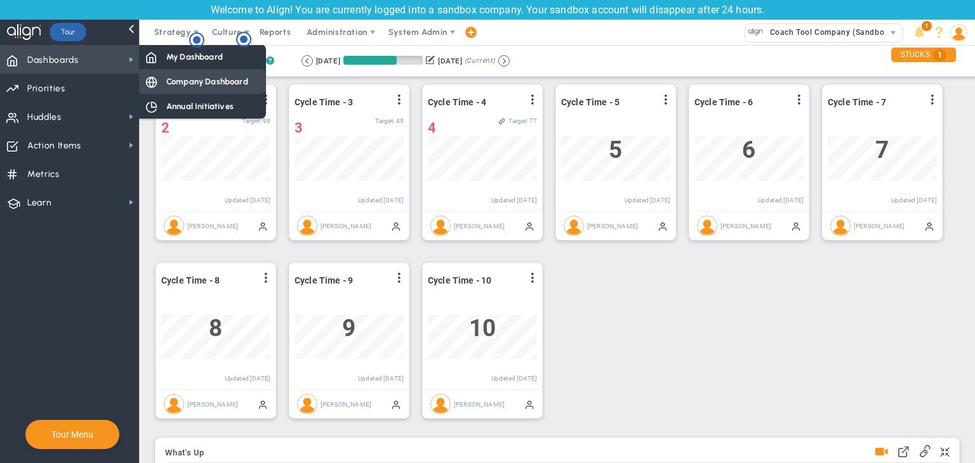
click at [187, 79] on span "Company Dashboard" at bounding box center [207, 82] width 82 height 12
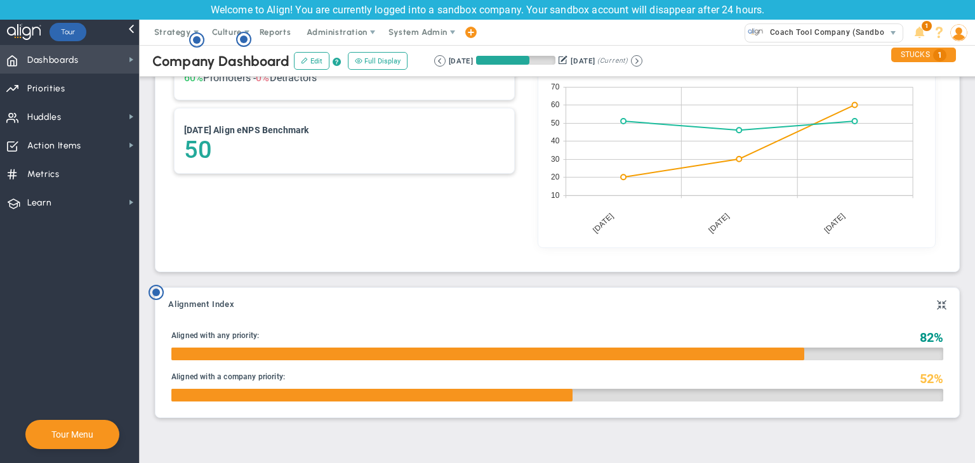
click at [75, 62] on span "Dashboards" at bounding box center [52, 60] width 51 height 27
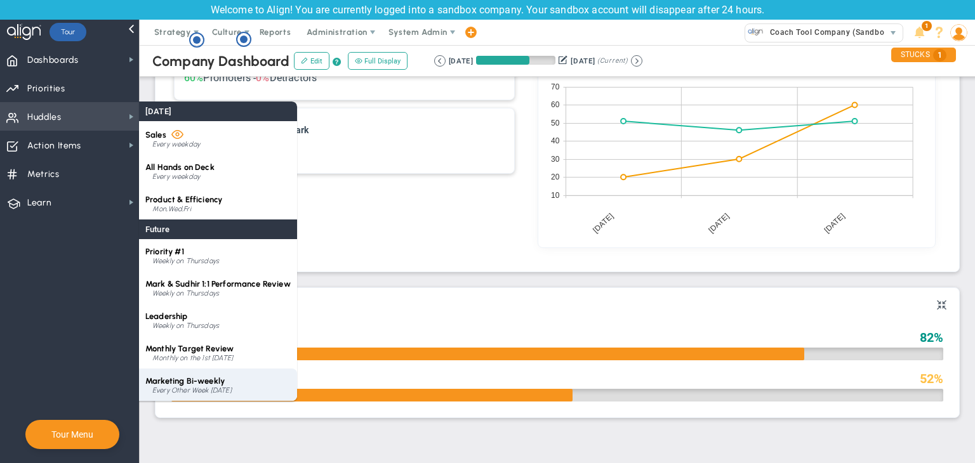
click at [249, 386] on div "Marketing Bi-weekly Every Other Week on Thursday" at bounding box center [218, 385] width 158 height 32
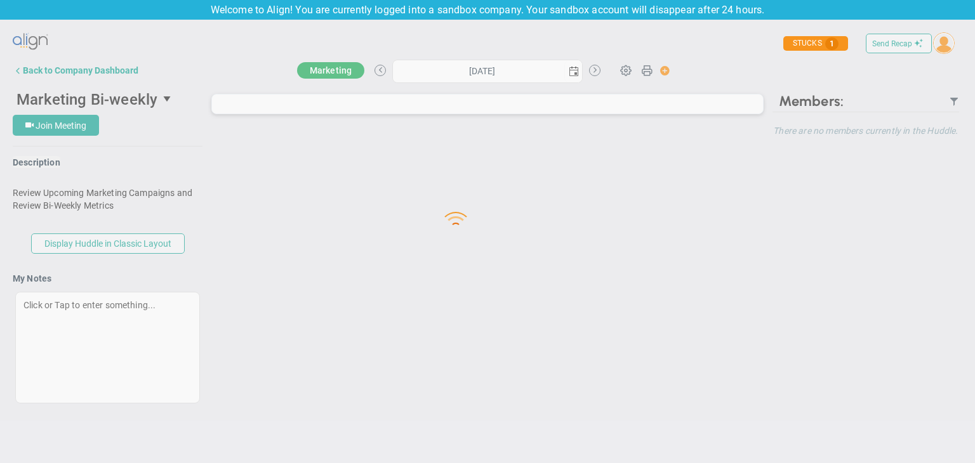
type input "Thursday, August 21, 2025"
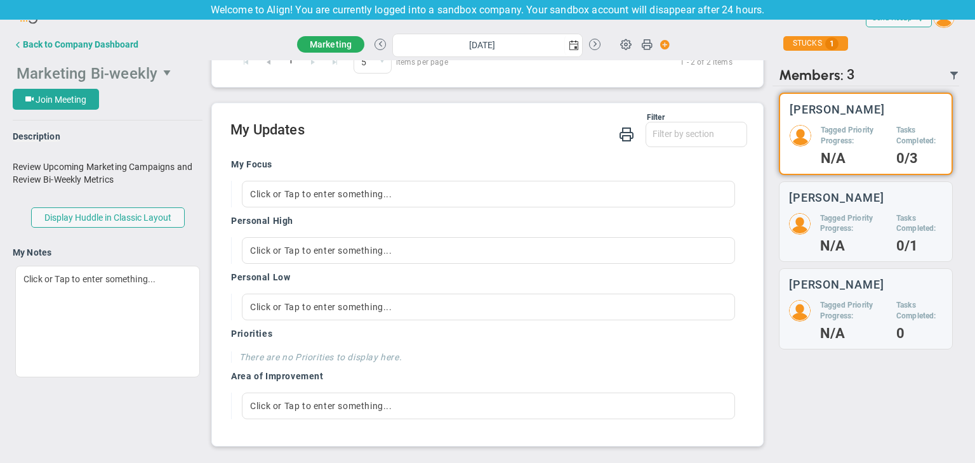
drag, startPoint x: 53, startPoint y: 55, endPoint x: 48, endPoint y: 62, distance: 8.1
click at [53, 56] on div "Back to Company Dashboard Marketing Thursday, August 21, 2025 Update Priority V…" at bounding box center [487, 46] width 949 height 29
click at [40, 51] on button "Back to Company Dashboard" at bounding box center [76, 44] width 126 height 25
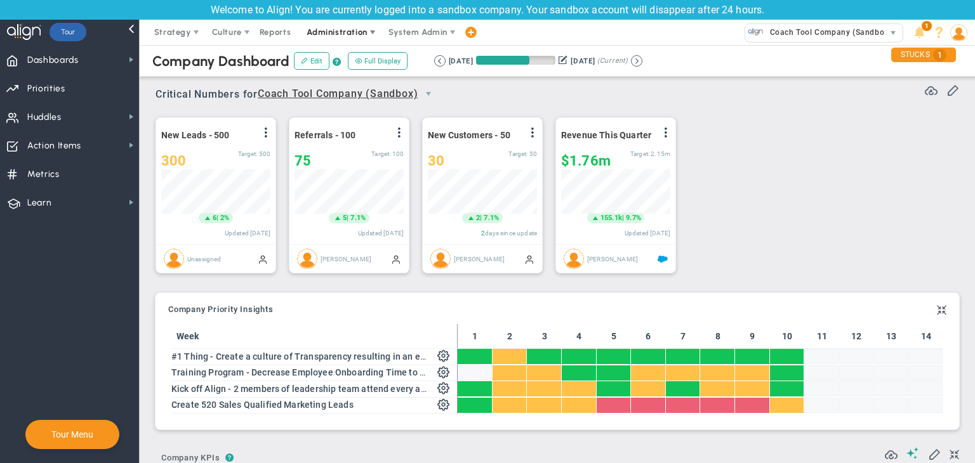
click at [350, 34] on span "Administration" at bounding box center [337, 32] width 60 height 10
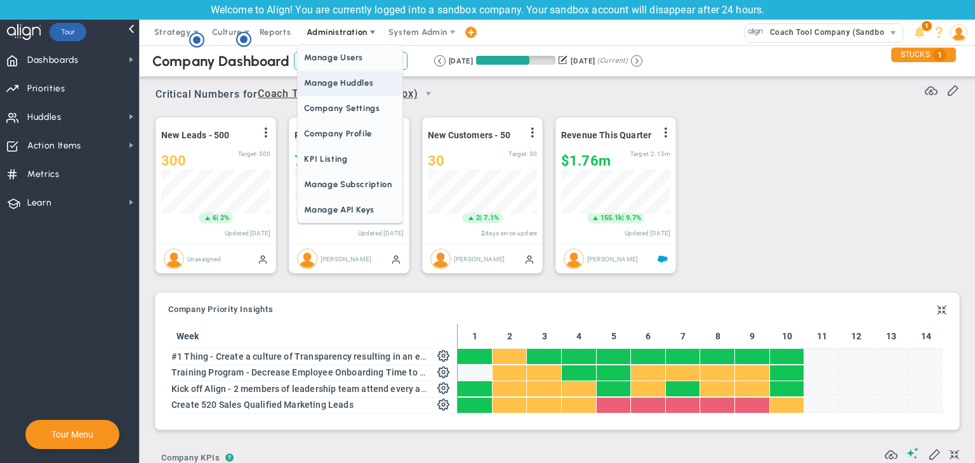
click at [371, 87] on span "Manage Huddles" at bounding box center [350, 82] width 104 height 25
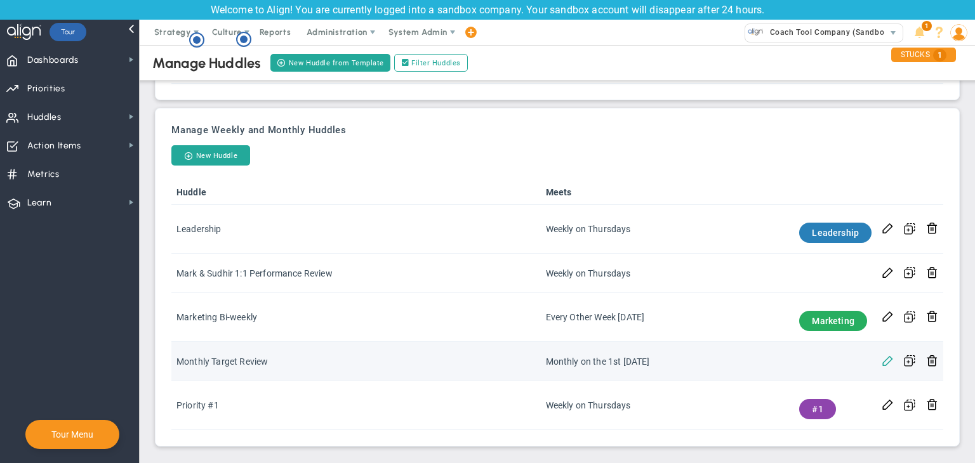
click at [883, 358] on span at bounding box center [887, 360] width 12 height 12
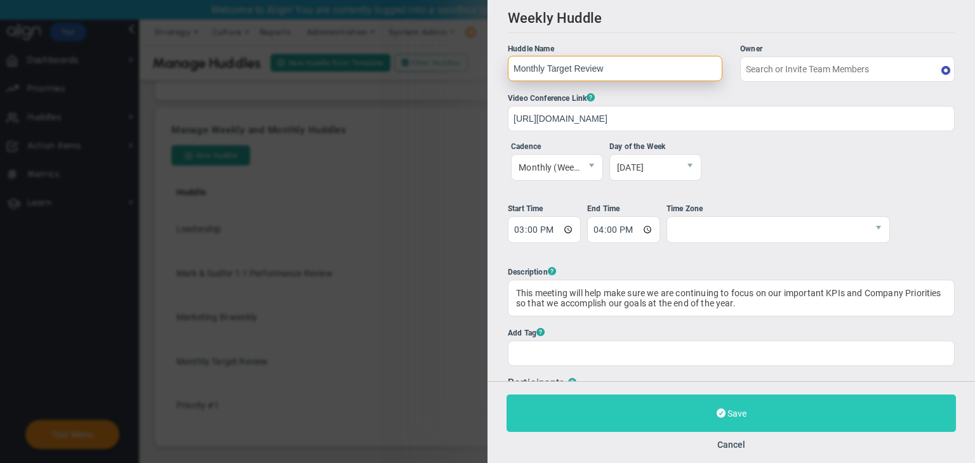
type input "[PERSON_NAME]"
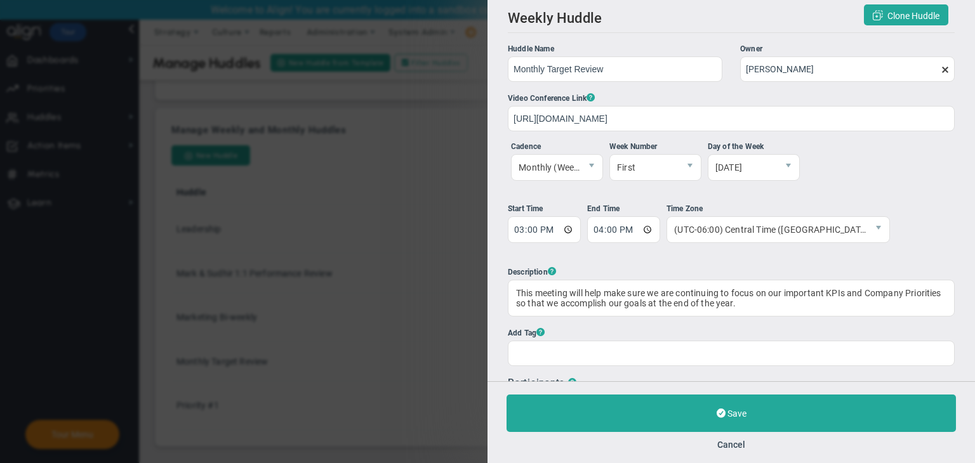
drag, startPoint x: 735, startPoint y: 445, endPoint x: 730, endPoint y: 437, distance: 9.2
click at [734, 444] on button "Cancel" at bounding box center [731, 445] width 28 height 10
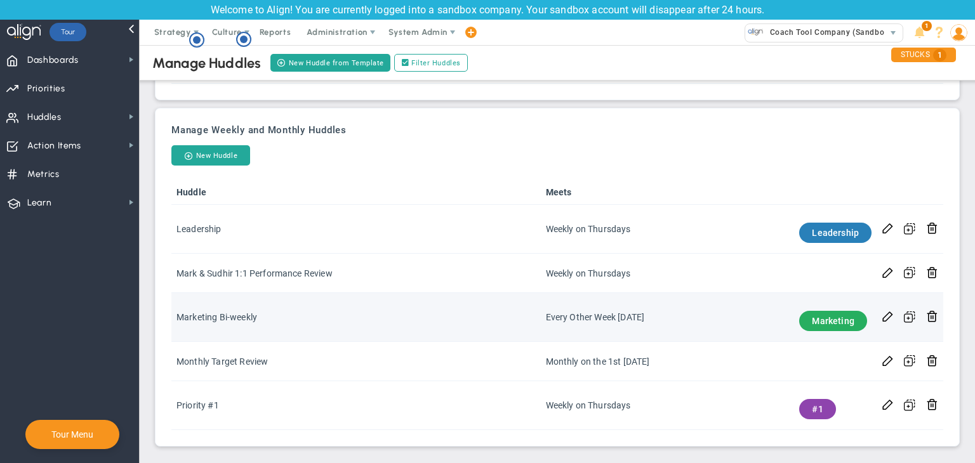
click at [876, 308] on td at bounding box center [887, 317] width 22 height 49
click at [881, 322] on button at bounding box center [887, 316] width 12 height 13
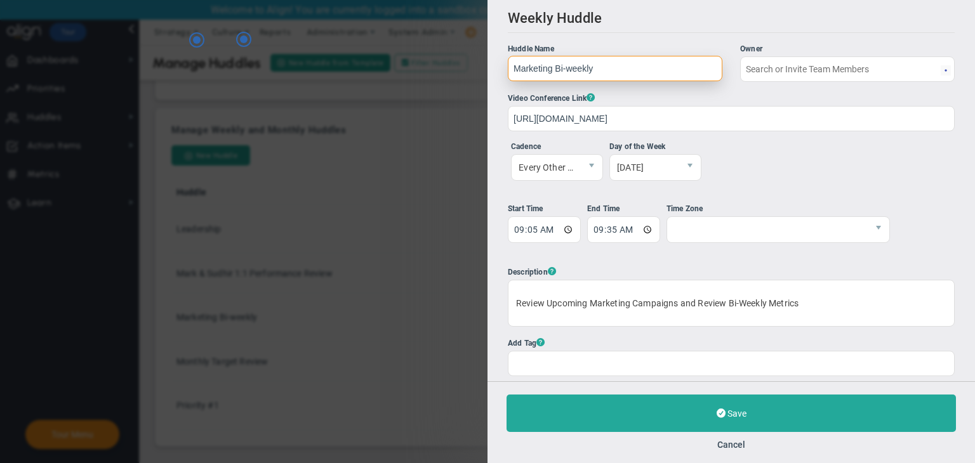
type input "[PERSON_NAME]"
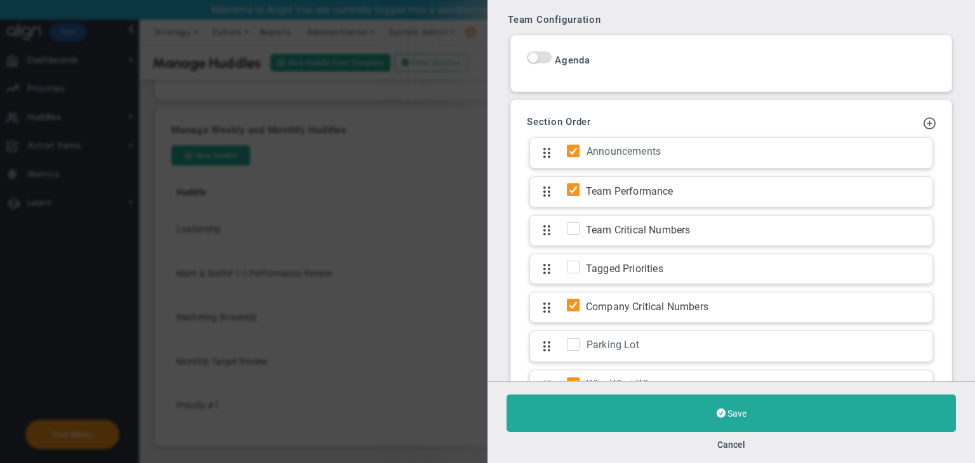
click at [927, 117] on div "Add Update Section Add KPI Section Section Order Announcements Click to add sec…" at bounding box center [731, 263] width 428 height 312
click at [925, 120] on span at bounding box center [929, 122] width 13 height 13
click at [878, 160] on span "Add KPI Section" at bounding box center [891, 165] width 64 height 10
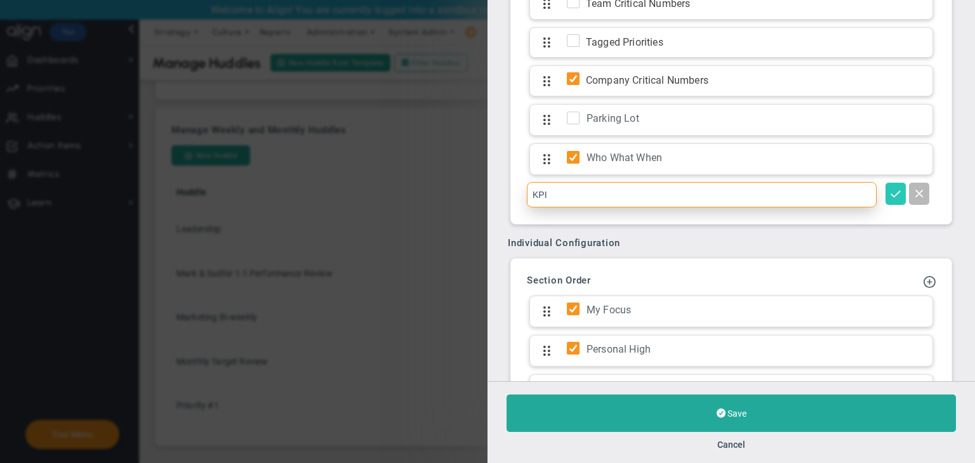
type input "KPI"
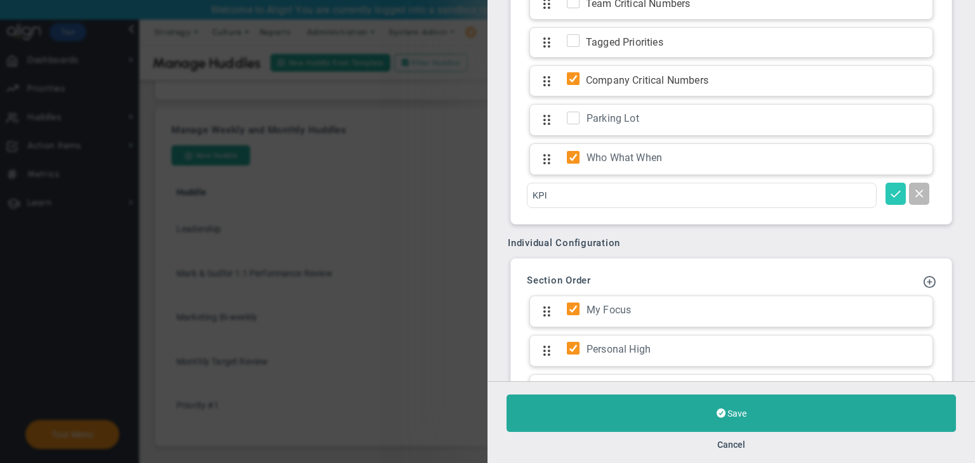
click at [893, 185] on button at bounding box center [895, 194] width 20 height 22
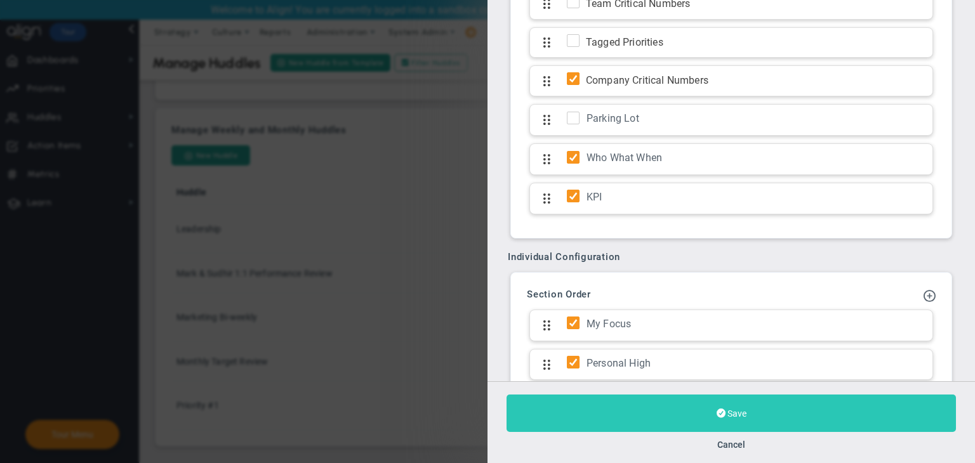
click at [759, 399] on button "Save" at bounding box center [730, 413] width 449 height 37
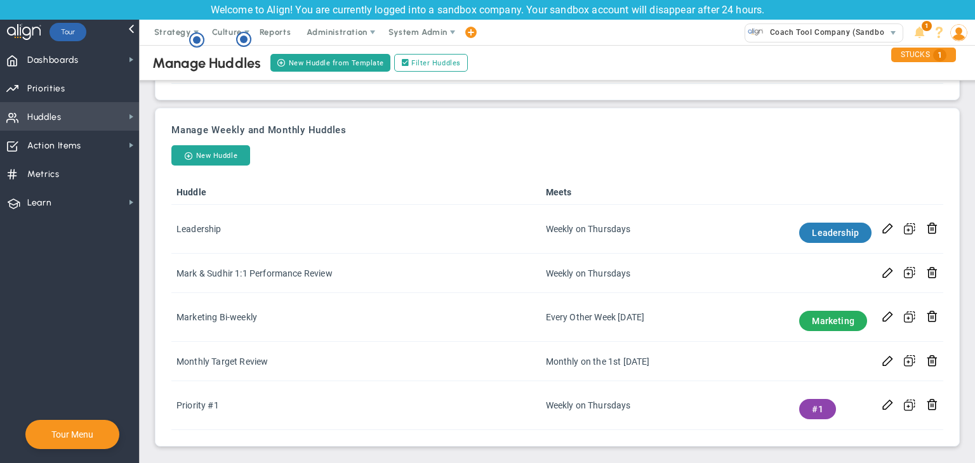
click at [72, 122] on span "Huddles Huddles" at bounding box center [69, 116] width 139 height 29
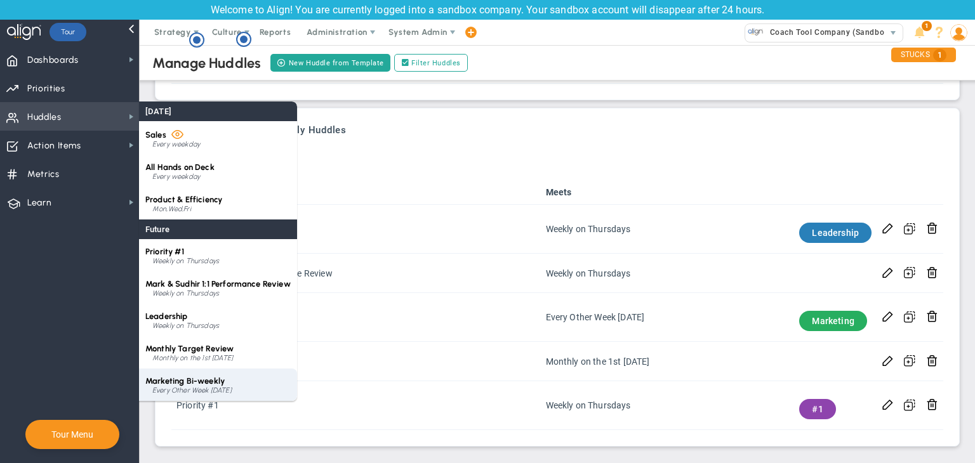
click at [234, 374] on div "Marketing Bi-weekly Every Other Week on Thursday" at bounding box center [218, 385] width 158 height 32
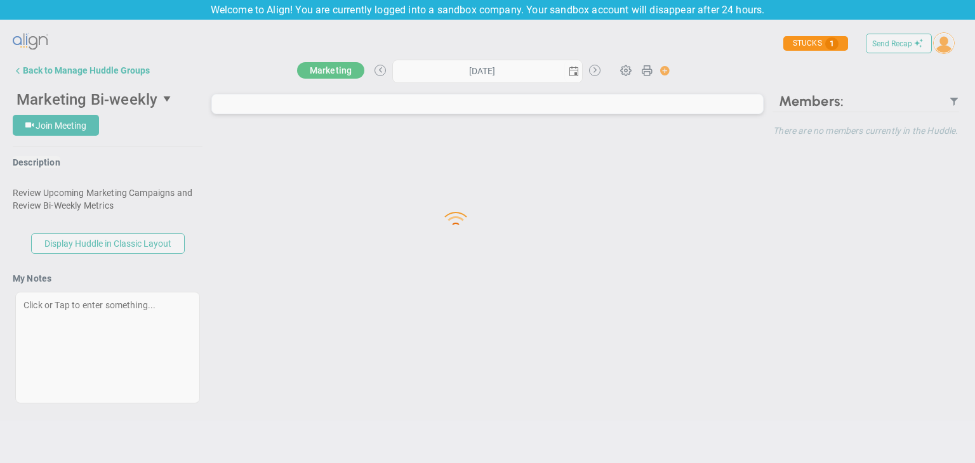
type input "Thursday, August 21, 2025"
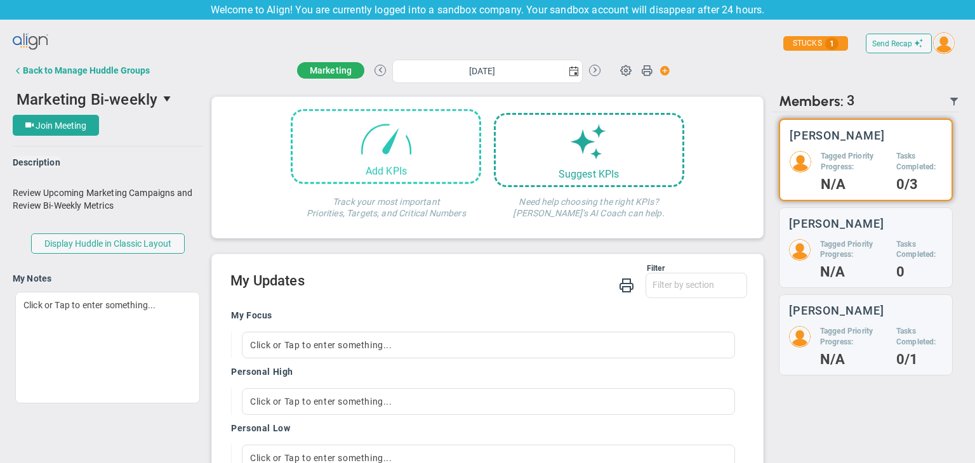
click at [396, 158] on span at bounding box center [386, 138] width 54 height 54
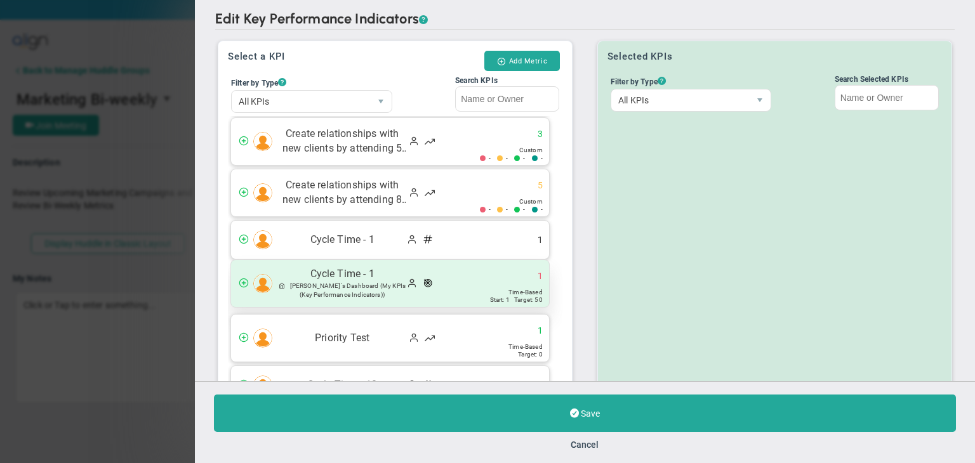
click at [410, 277] on span at bounding box center [412, 282] width 10 height 10
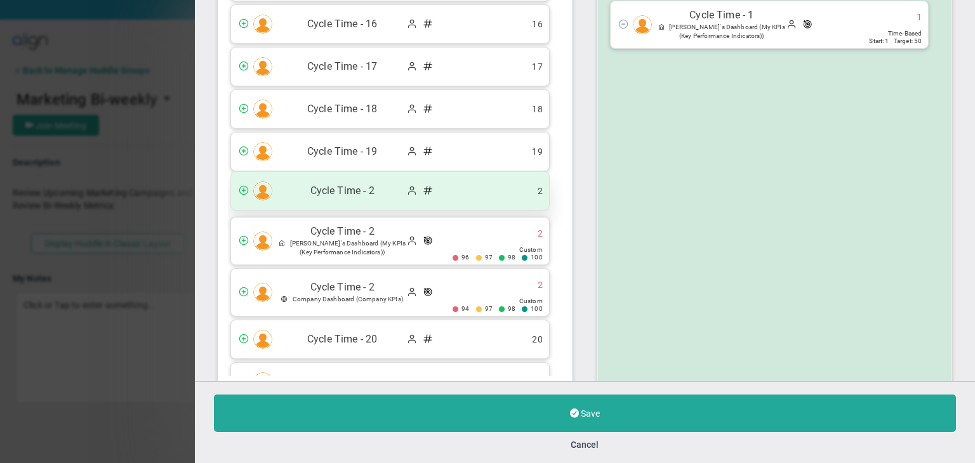
click at [423, 188] on span at bounding box center [429, 192] width 13 height 12
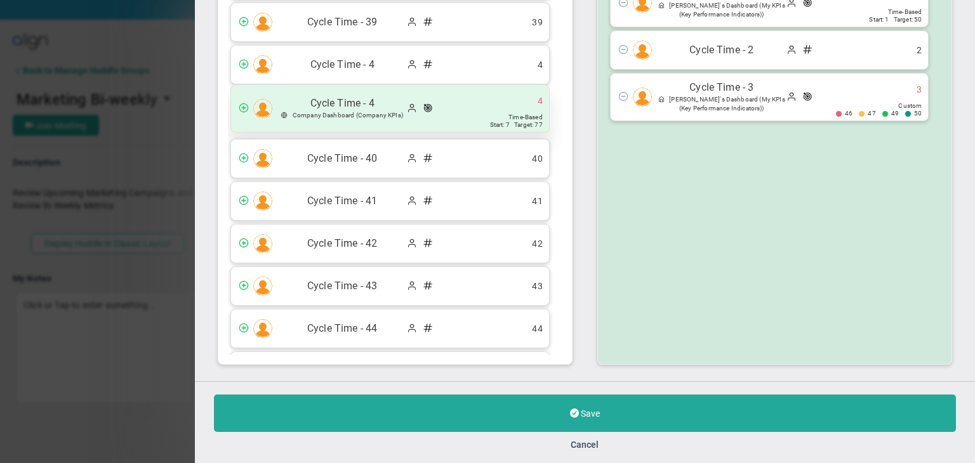
scroll to position [2221, 0]
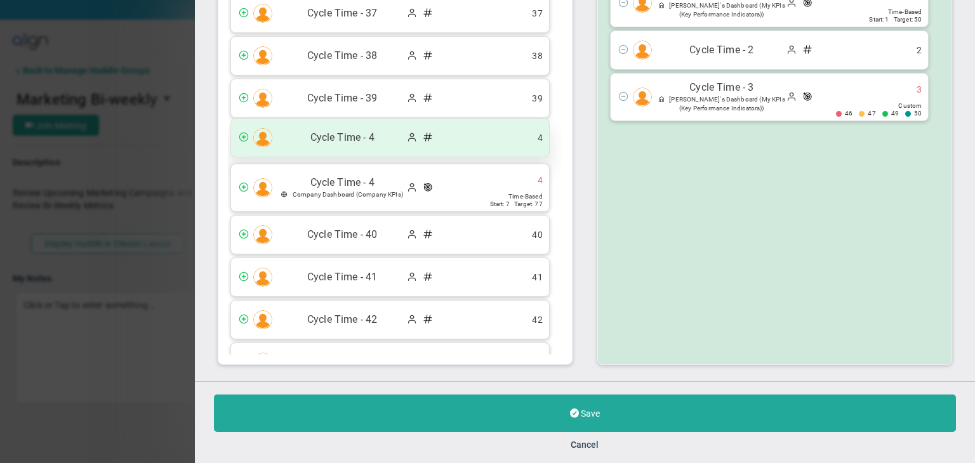
click at [400, 135] on div "Cycle Time - 4 4" at bounding box center [390, 138] width 318 height 38
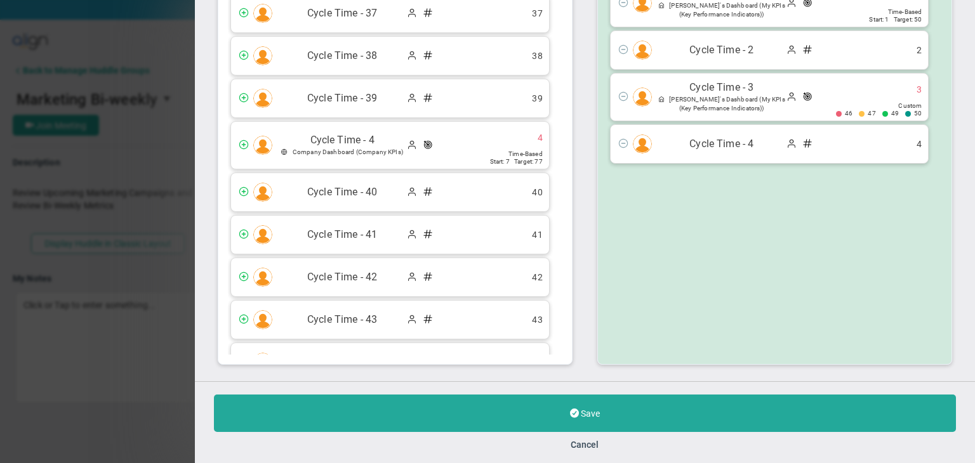
click at [444, 395] on button "Save" at bounding box center [585, 413] width 742 height 37
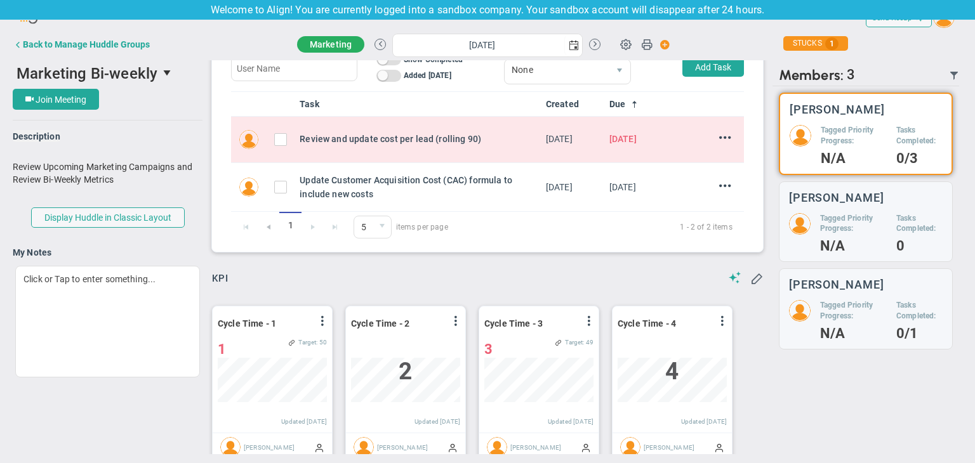
scroll to position [405, 0]
click at [75, 36] on button "Back to Manage Huddle Groups" at bounding box center [81, 44] width 137 height 25
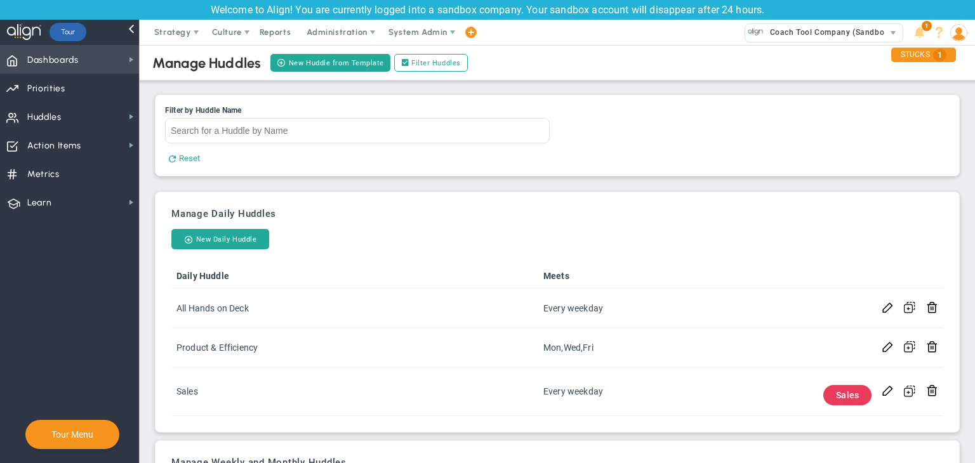
click at [63, 62] on span "Dashboards" at bounding box center [52, 60] width 51 height 27
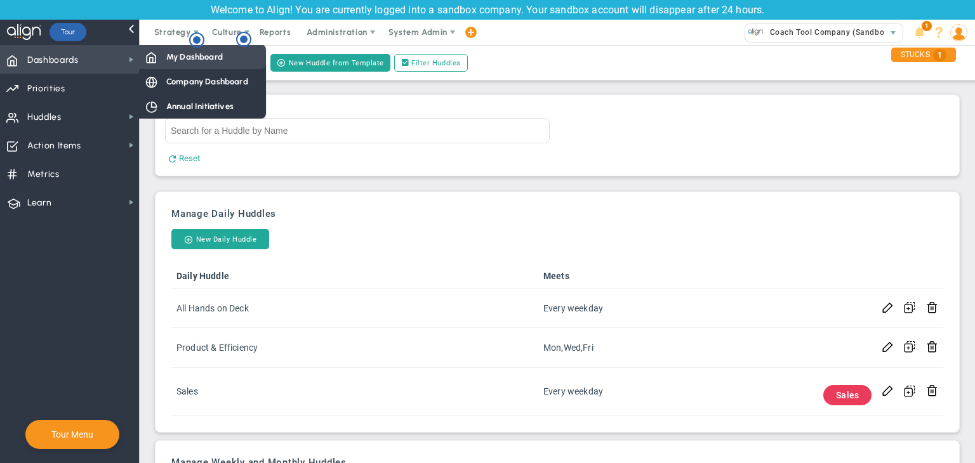
click at [176, 56] on span "My Dashboard" at bounding box center [194, 57] width 56 height 12
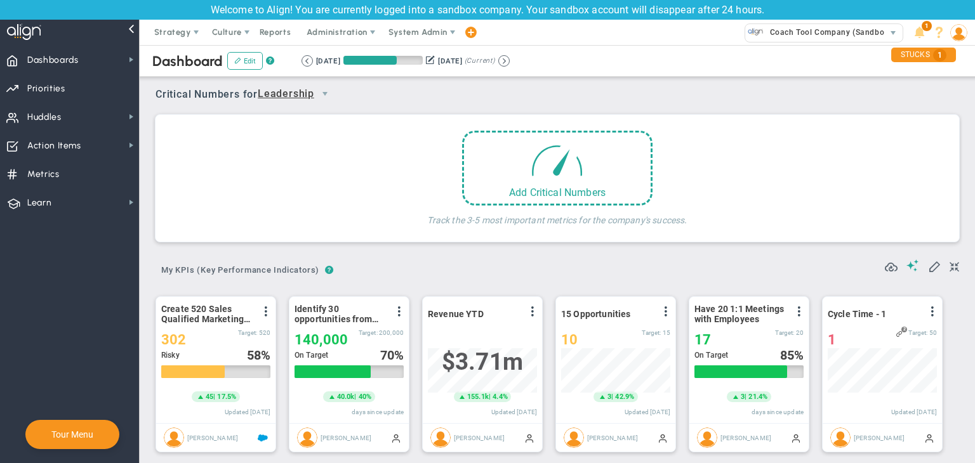
scroll to position [44, 109]
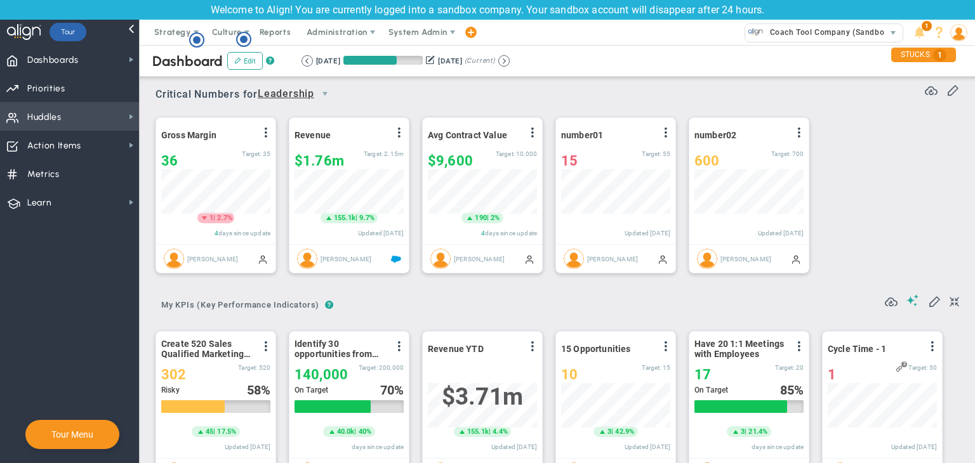
click at [92, 121] on span "Huddles Huddles" at bounding box center [69, 116] width 139 height 29
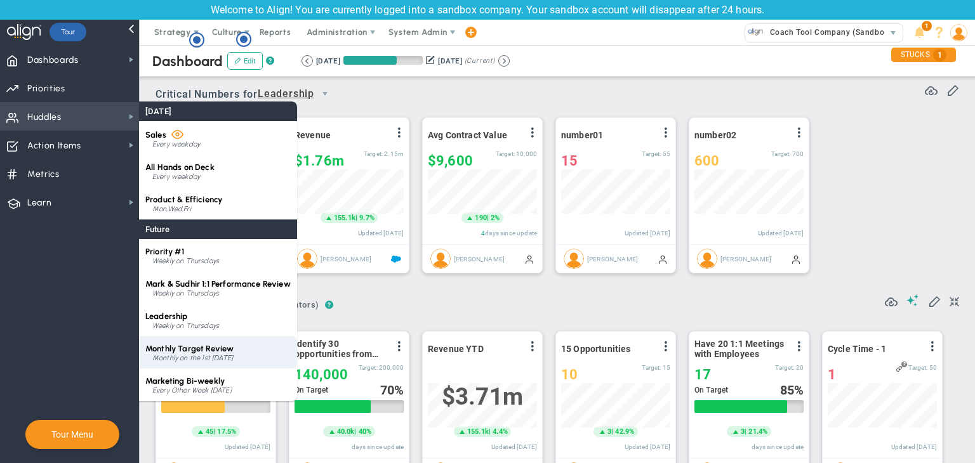
drag, startPoint x: 221, startPoint y: 348, endPoint x: 228, endPoint y: 353, distance: 8.6
click at [223, 351] on div "Priority #1 Weekly on Thursdays Mark & Sudhir 1:1 Performance Review Weekly on …" at bounding box center [218, 320] width 158 height 162
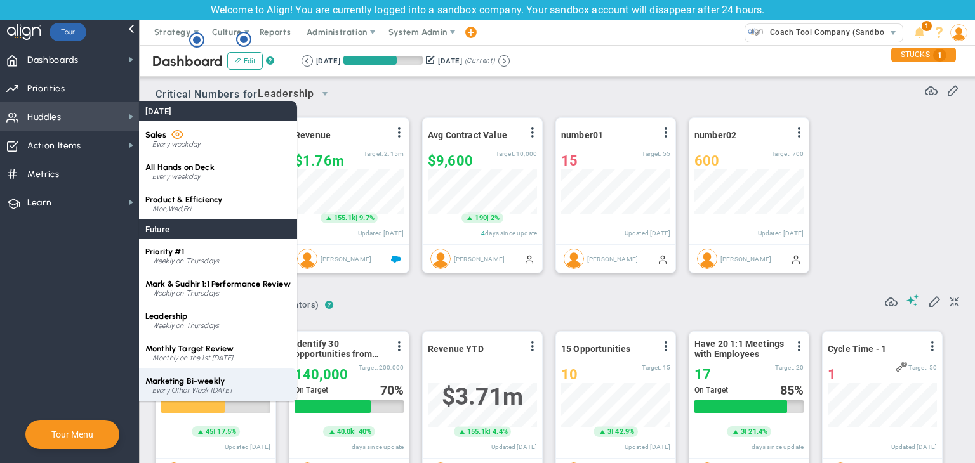
click at [236, 379] on div "Marketing Bi-weekly Every Other Week on Thursday" at bounding box center [218, 385] width 158 height 32
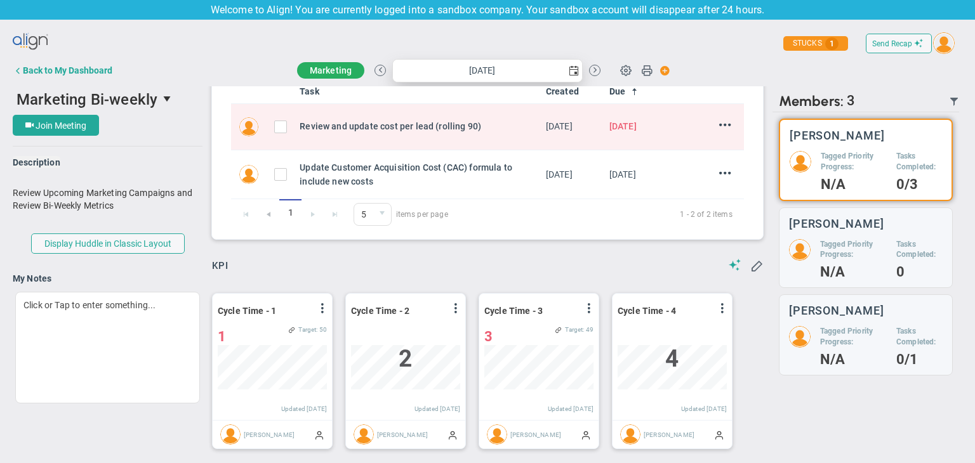
drag, startPoint x: 565, startPoint y: 70, endPoint x: 566, endPoint y: 77, distance: 7.7
click at [566, 77] on span "select" at bounding box center [573, 71] width 18 height 22
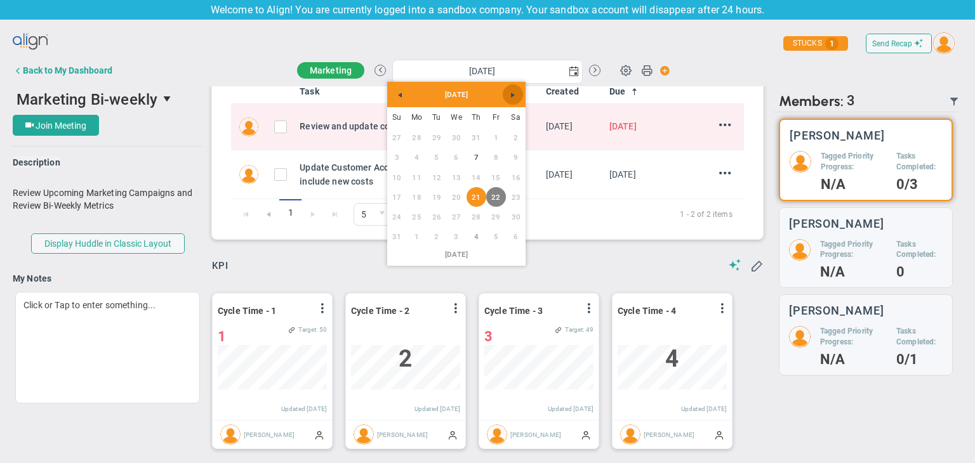
click at [515, 102] on link "Next" at bounding box center [513, 94] width 20 height 20
click at [472, 176] on link "18" at bounding box center [476, 178] width 20 height 20
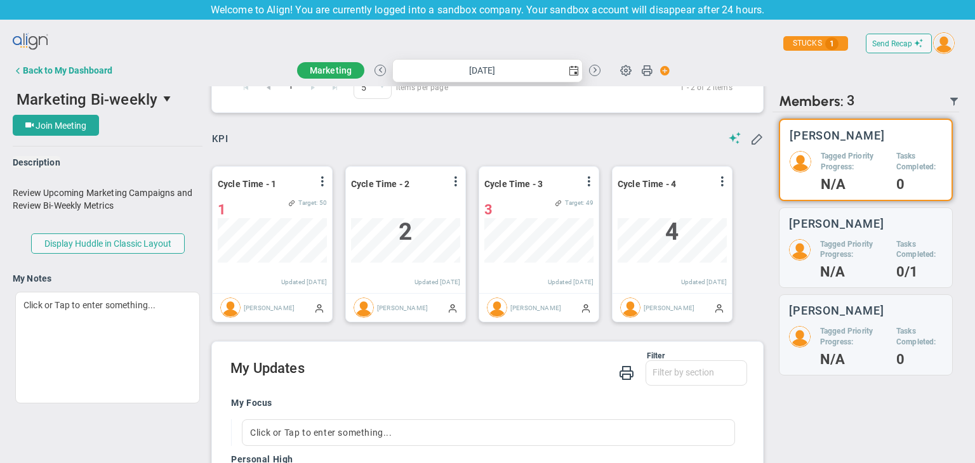
click at [569, 66] on span "select" at bounding box center [574, 71] width 10 height 10
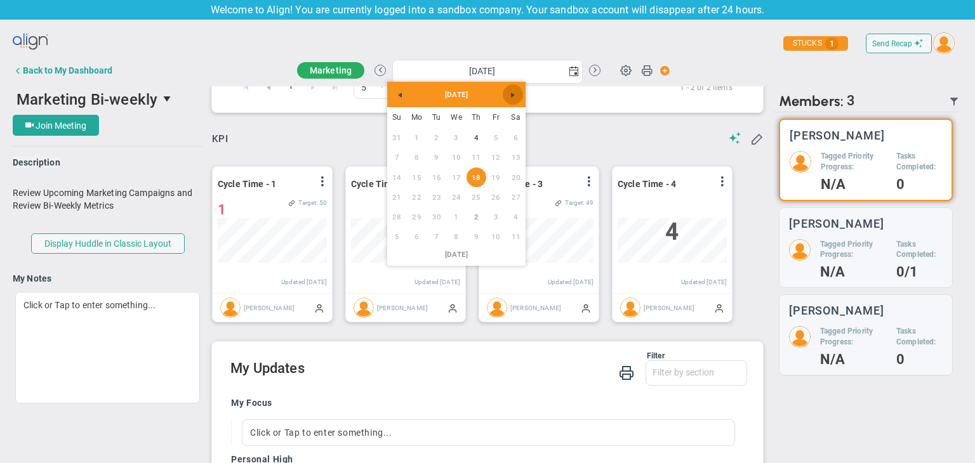
click at [515, 104] on link "Next" at bounding box center [513, 94] width 20 height 20
click at [482, 219] on link "30" at bounding box center [476, 217] width 20 height 20
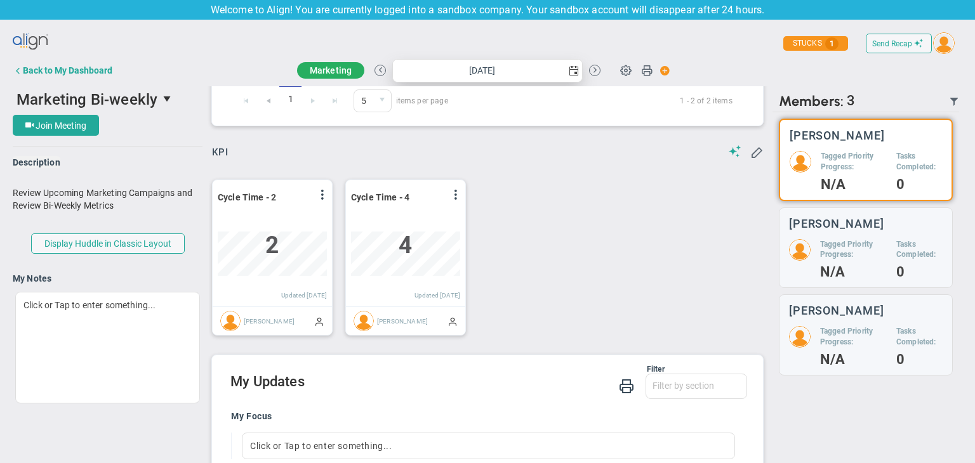
click at [569, 67] on span "select" at bounding box center [574, 71] width 10 height 10
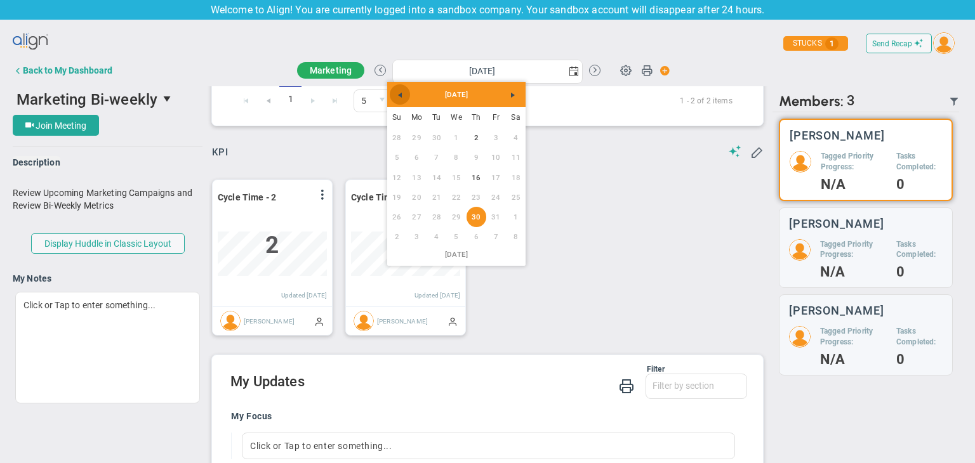
click at [395, 95] on span "Previous" at bounding box center [400, 95] width 10 height 10
click at [510, 89] on link "Next" at bounding box center [513, 94] width 20 height 20
click at [511, 91] on span "Next" at bounding box center [513, 95] width 10 height 10
click at [472, 221] on link "27" at bounding box center [476, 217] width 20 height 20
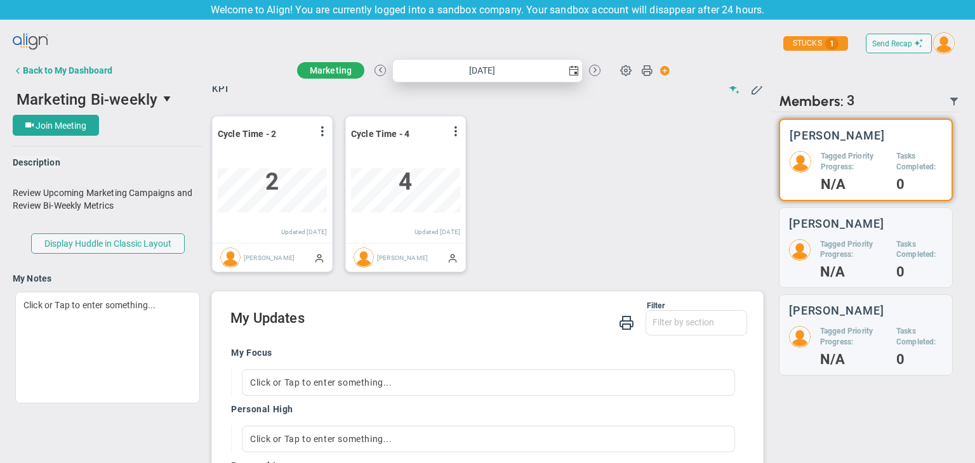
click at [564, 77] on span "select" at bounding box center [573, 71] width 18 height 22
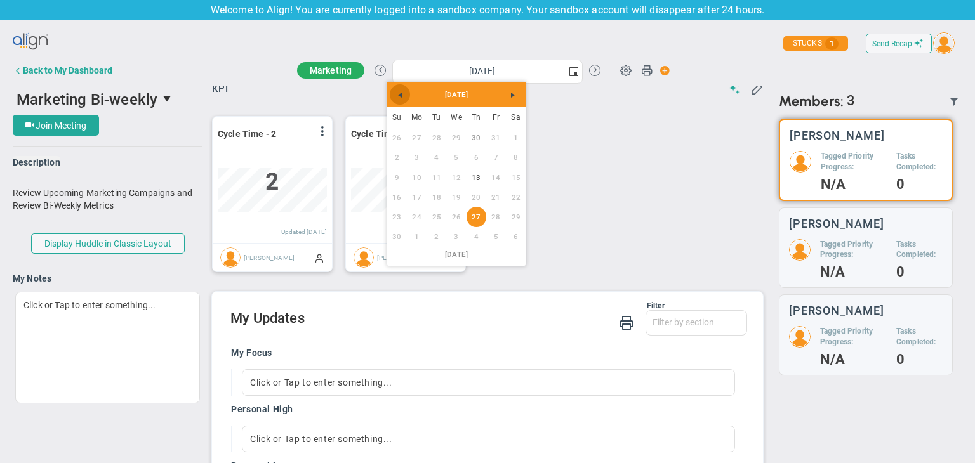
click at [397, 97] on span "Previous" at bounding box center [400, 95] width 10 height 10
click at [475, 199] on link "21" at bounding box center [476, 197] width 20 height 20
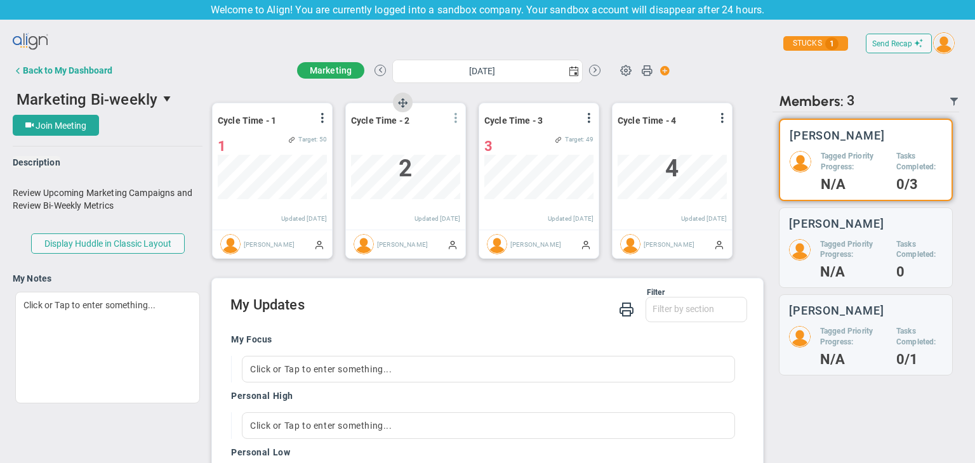
click at [451, 118] on span at bounding box center [456, 118] width 10 height 10
click at [0, 0] on li "Edit" at bounding box center [0, 0] width 0 height 0
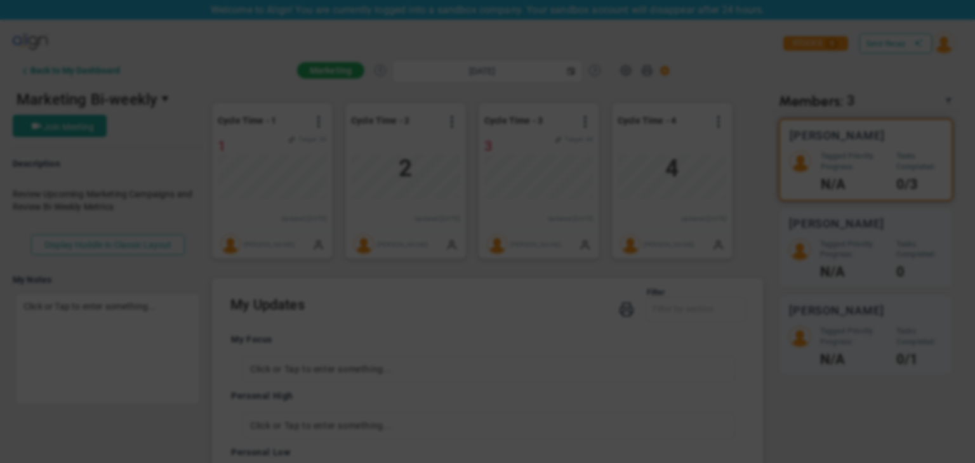
type input "Thursday, August 21, 2025"
radio input "true"
checkbox input "false"
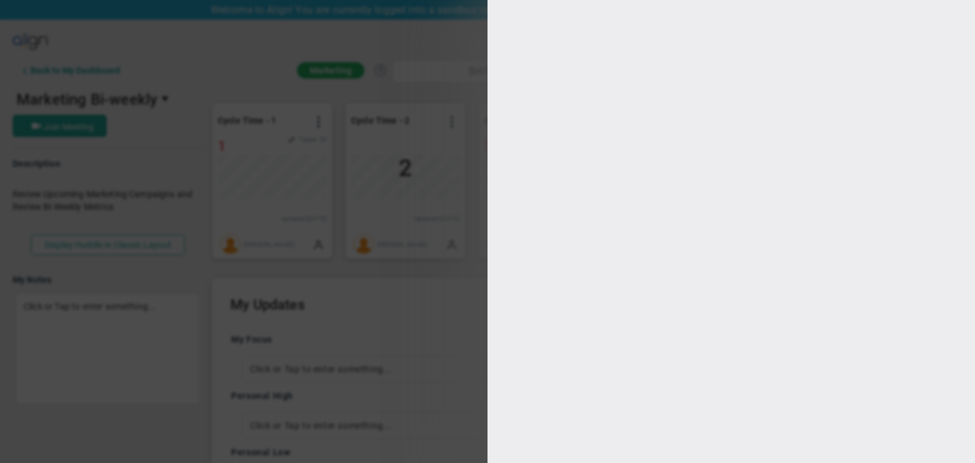
type input "0"
checkbox input "true"
type input "Sudhir Dakshinamurthy"
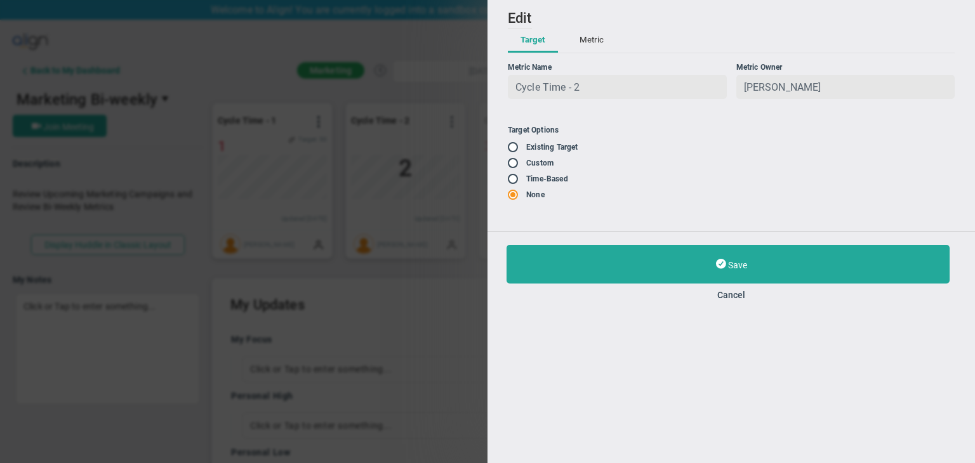
click at [513, 151] on input "radio" at bounding box center [517, 148] width 13 height 10
radio input "true"
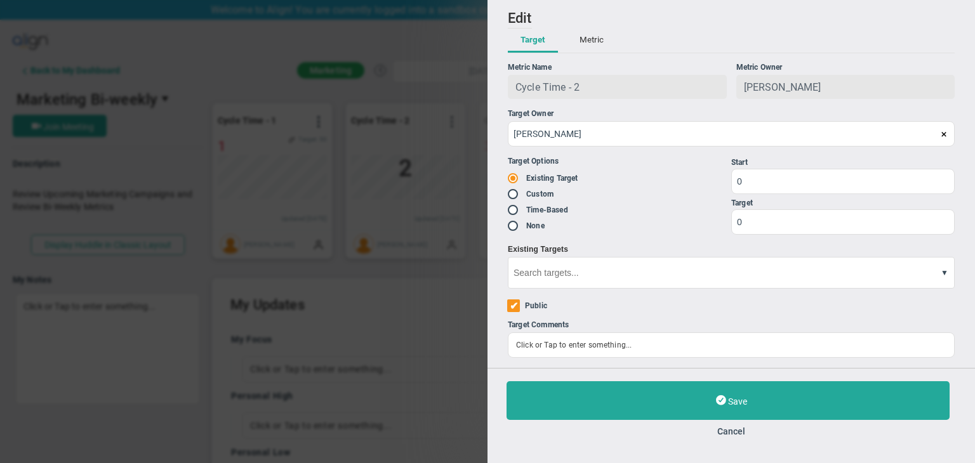
click at [923, 283] on input at bounding box center [731, 273] width 447 height 32
click at [954, 272] on div "Add Edit Metric Historical Values Target Metric Name Cycle Time - 2 Unique Iden…" at bounding box center [730, 184] width 487 height 368
click at [940, 279] on button at bounding box center [941, 274] width 14 height 34
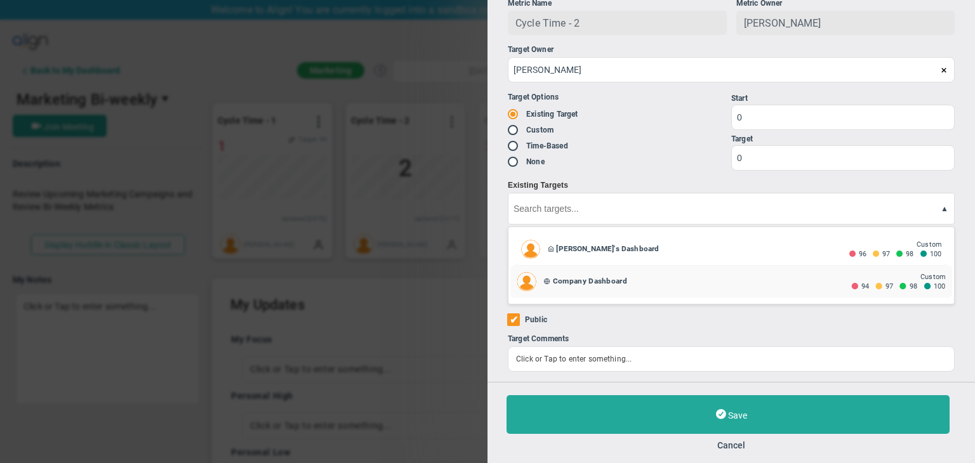
click at [558, 284] on span "Company Dashboard" at bounding box center [590, 281] width 74 height 9
type input "100"
type input "98"
type input "97"
type input "94"
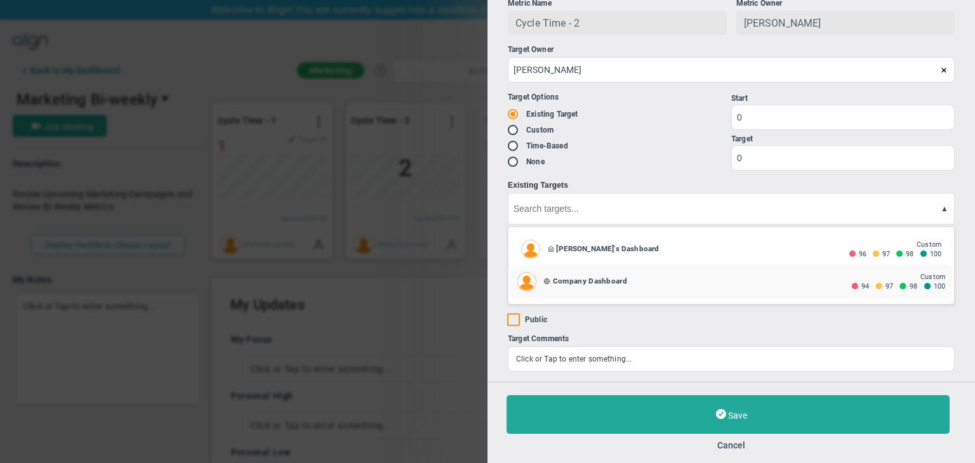
radio input "false"
radio input "true"
radio input "false"
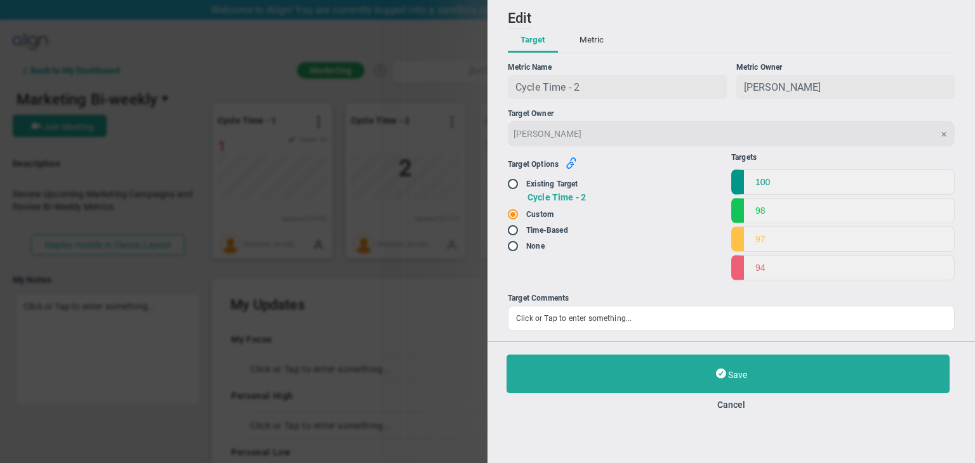
click at [568, 162] on icon "button" at bounding box center [570, 162] width 11 height 11
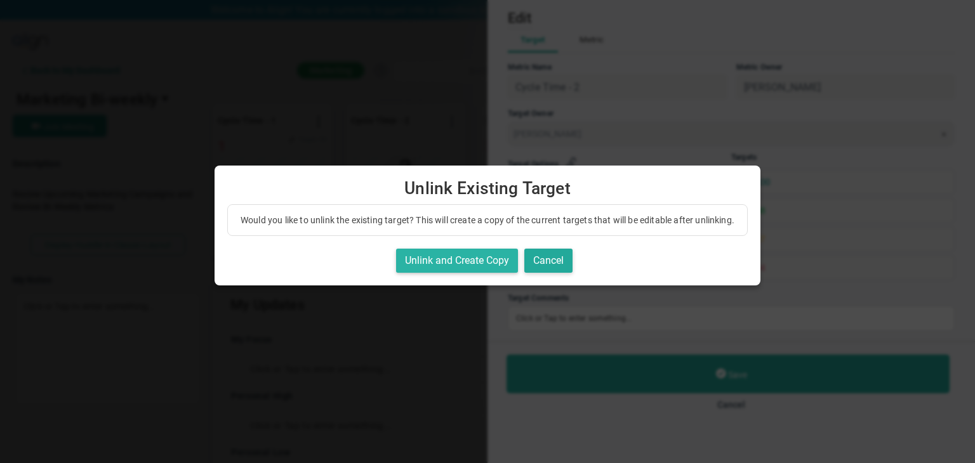
click at [445, 274] on button "Unlink and Create Copy" at bounding box center [457, 261] width 122 height 25
checkbox input "true"
radio input "true"
radio input "false"
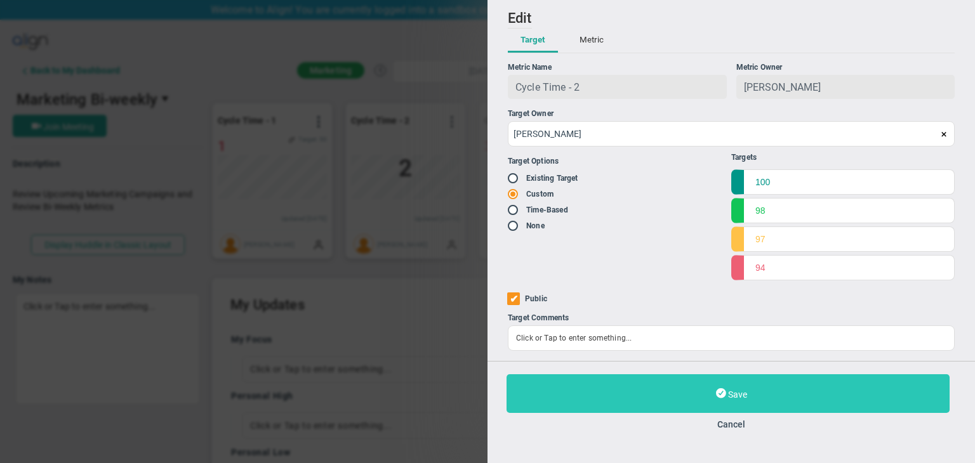
click at [738, 379] on button "Save" at bounding box center [727, 393] width 443 height 39
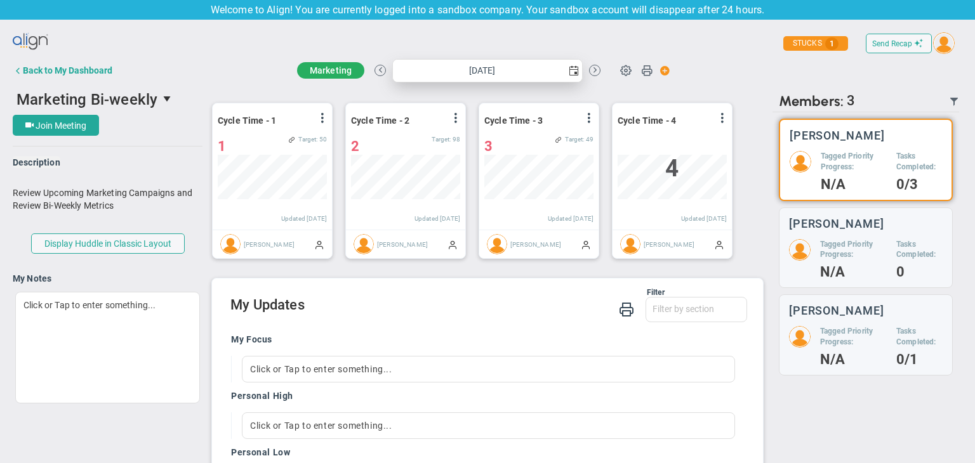
click at [569, 69] on span "select" at bounding box center [574, 71] width 10 height 10
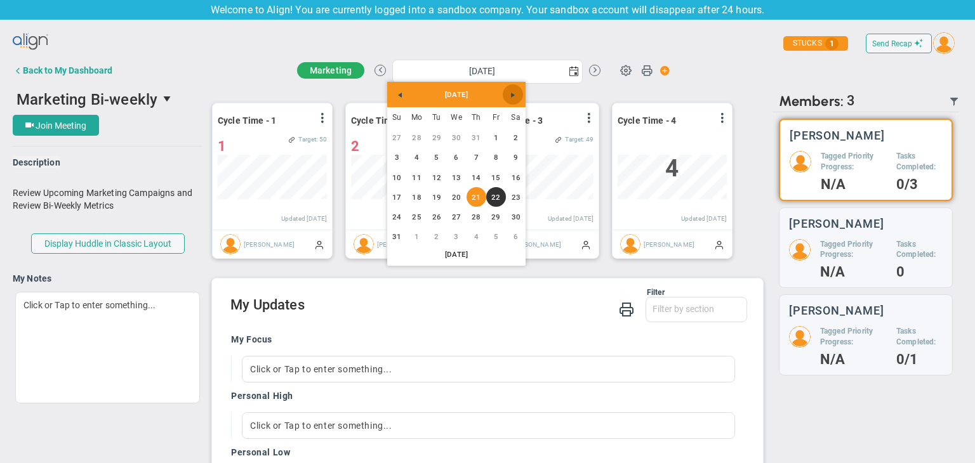
click at [511, 93] on span "Next" at bounding box center [513, 95] width 10 height 10
click at [508, 215] on link "1" at bounding box center [516, 217] width 20 height 20
type input "Saturday, November 1, 2025"
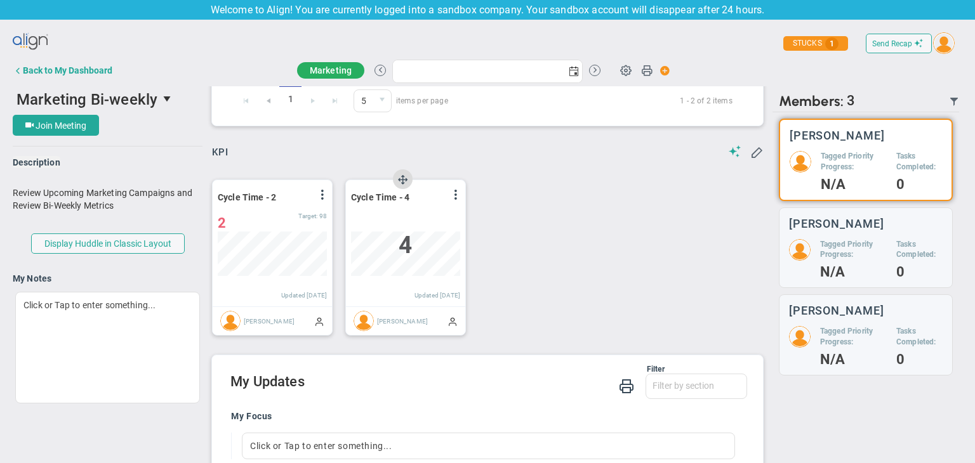
scroll to position [354, 0]
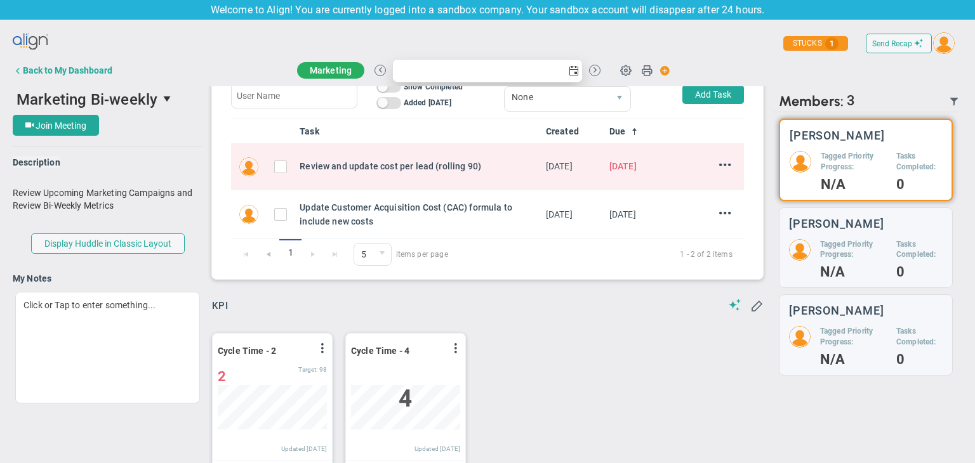
click at [569, 70] on span "select" at bounding box center [574, 71] width 10 height 10
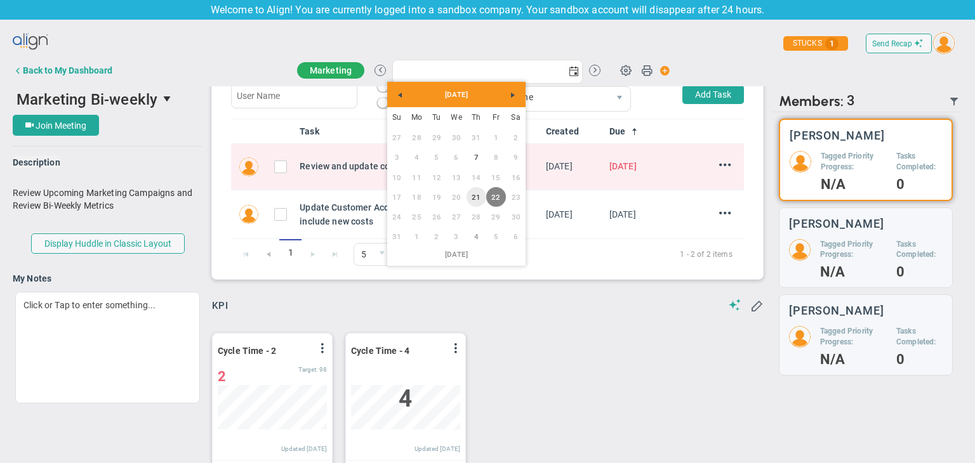
click at [478, 201] on link "21" at bounding box center [476, 197] width 20 height 20
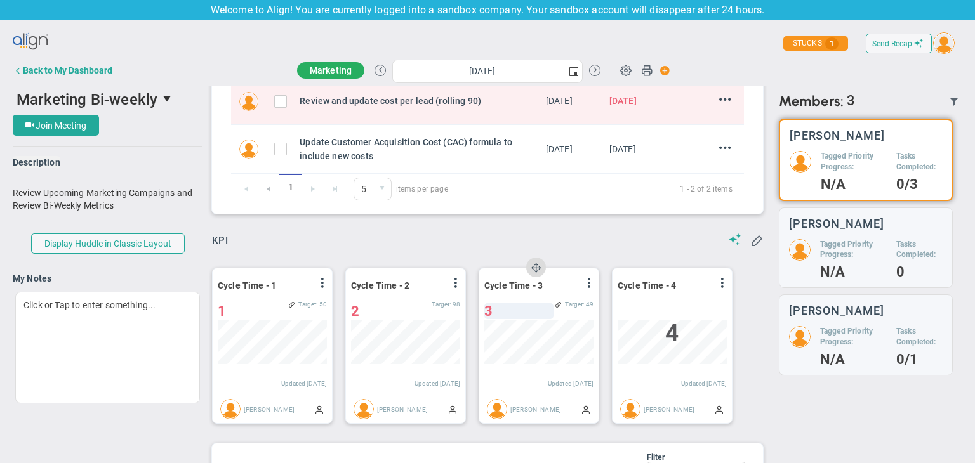
scroll to position [468, 0]
click at [569, 72] on span "select" at bounding box center [574, 71] width 10 height 10
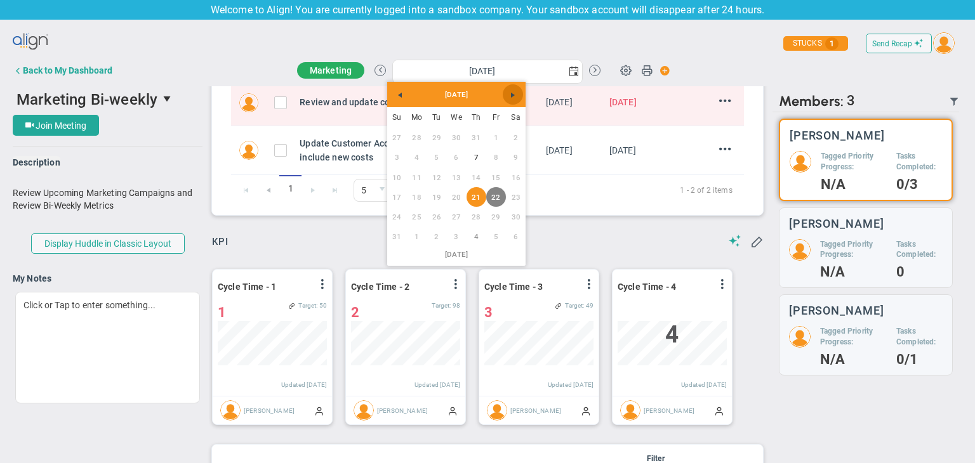
click at [516, 103] on link "Next" at bounding box center [513, 94] width 20 height 20
click at [515, 101] on link "Next" at bounding box center [513, 94] width 20 height 20
click at [477, 218] on link "30" at bounding box center [476, 217] width 20 height 20
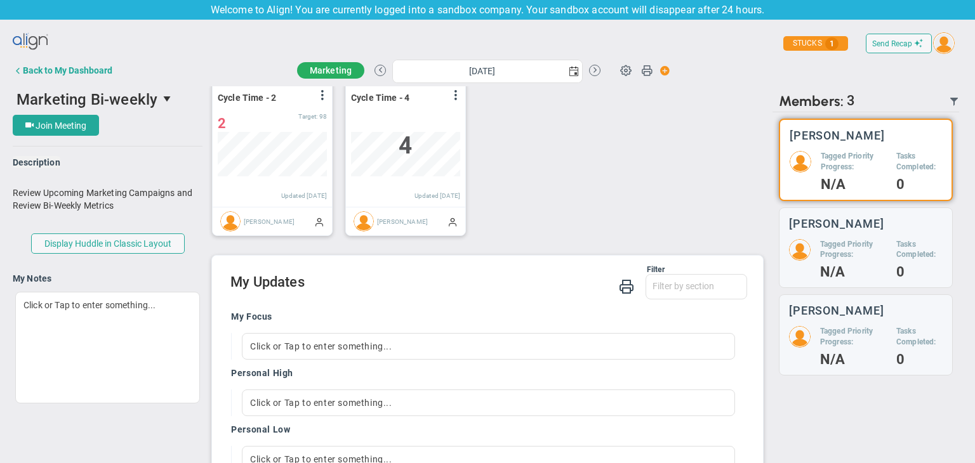
scroll to position [418, 0]
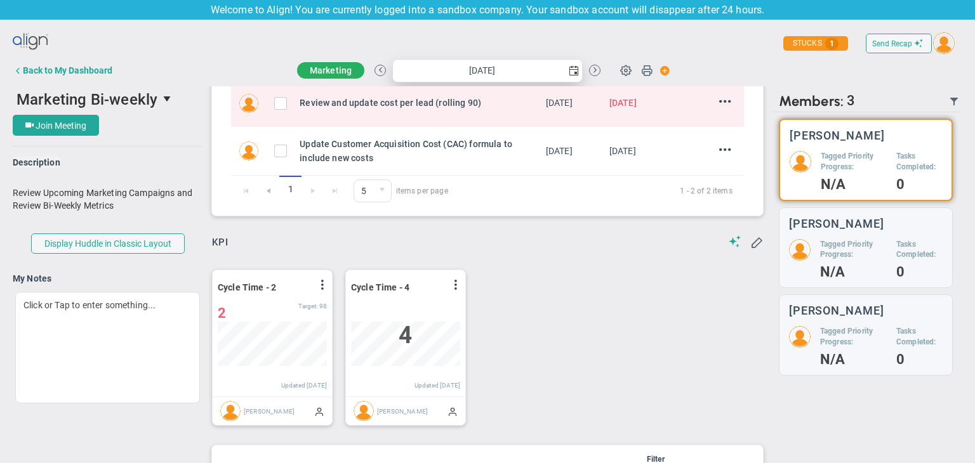
click at [564, 77] on span "select" at bounding box center [573, 71] width 18 height 22
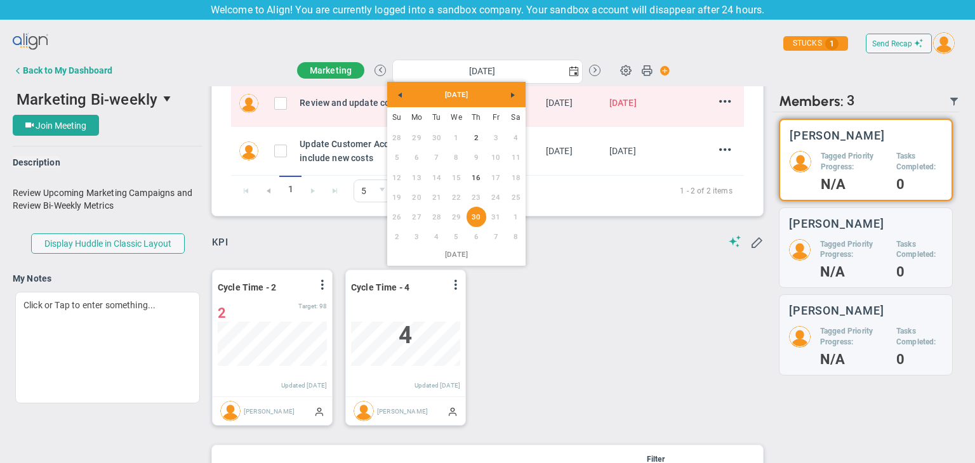
click at [517, 93] on span "Next" at bounding box center [513, 95] width 10 height 10
click at [482, 219] on link "27" at bounding box center [476, 217] width 20 height 20
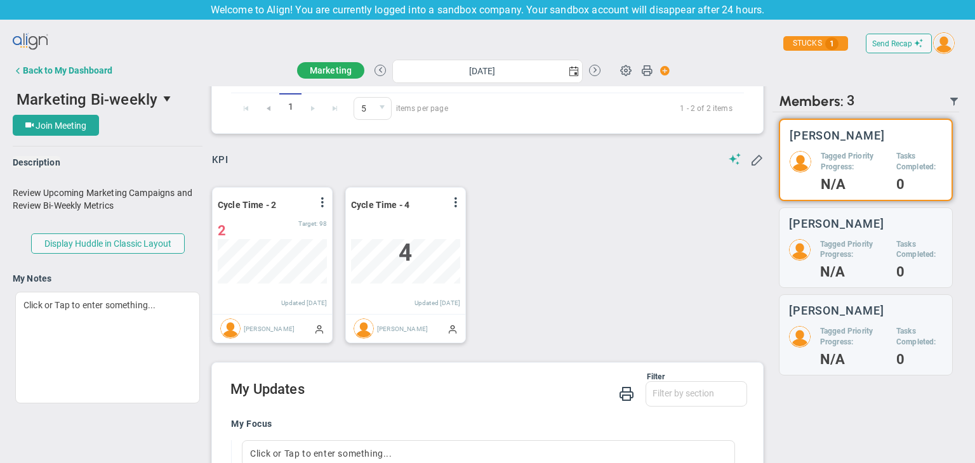
scroll to position [508, 0]
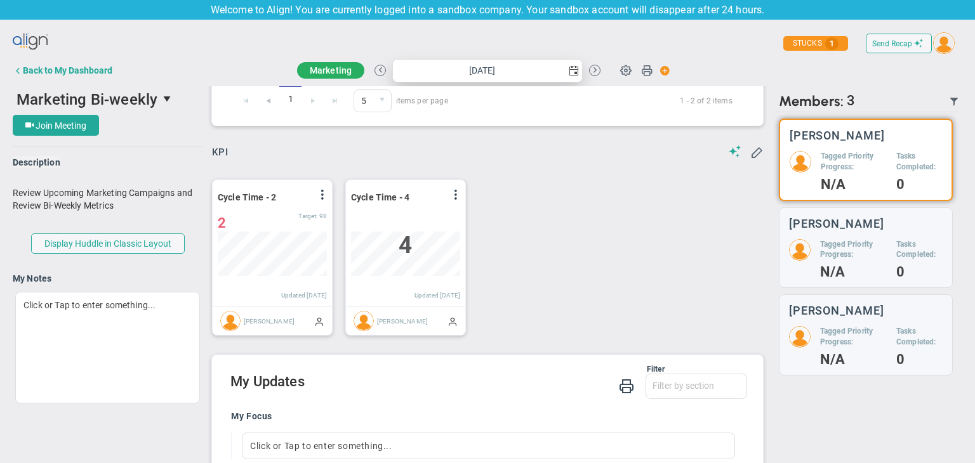
click at [570, 70] on span "select" at bounding box center [574, 71] width 10 height 10
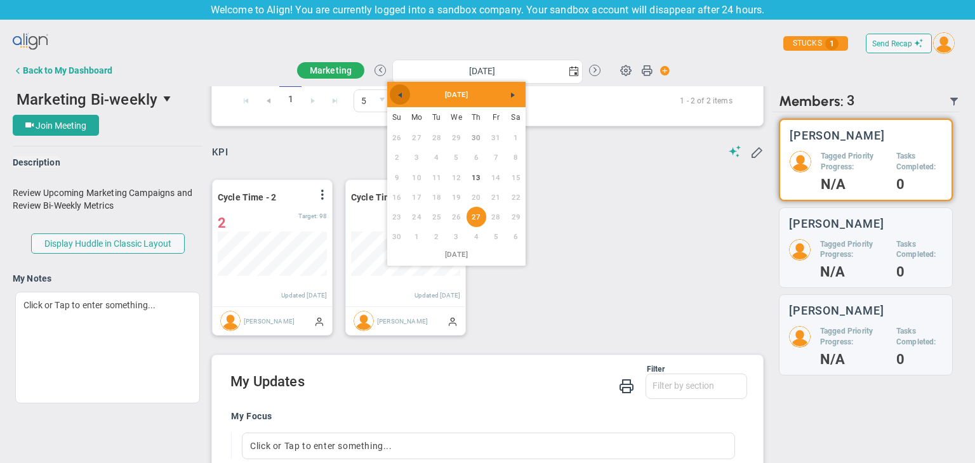
click at [404, 96] on span "Previous" at bounding box center [400, 95] width 10 height 10
click at [475, 199] on link "21" at bounding box center [476, 197] width 20 height 20
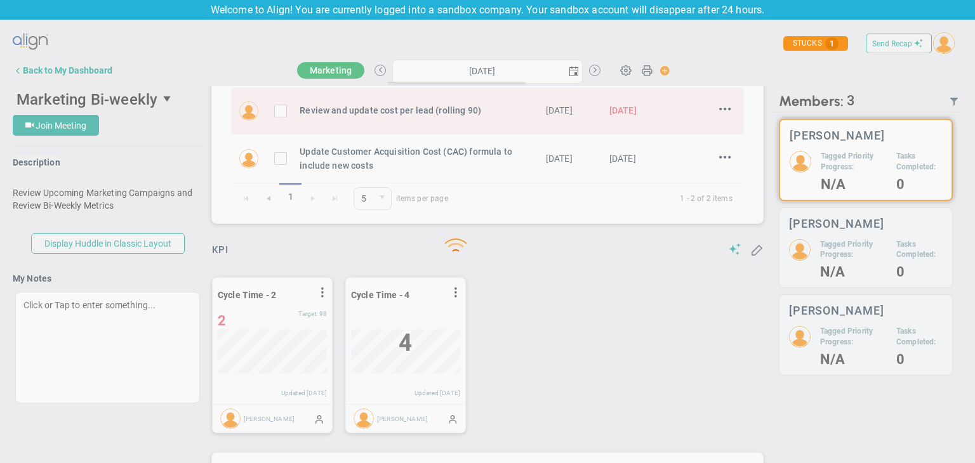
scroll to position [411, 0]
type input "Thursday, August 21, 2025"
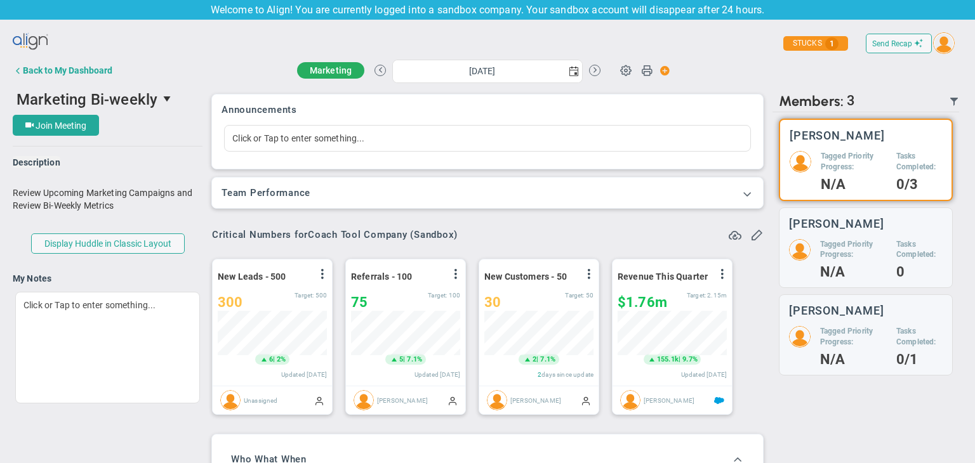
scroll to position [634540, 634475]
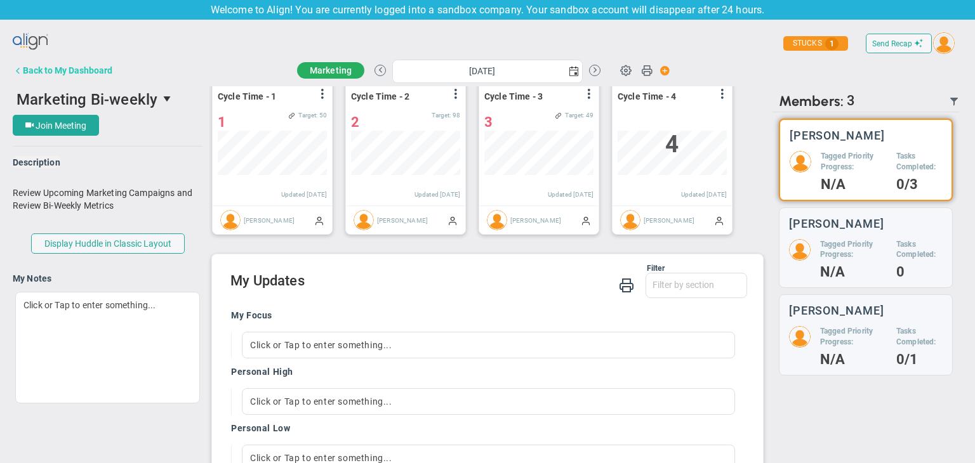
click at [51, 67] on div "Back to My Dashboard" at bounding box center [67, 70] width 89 height 10
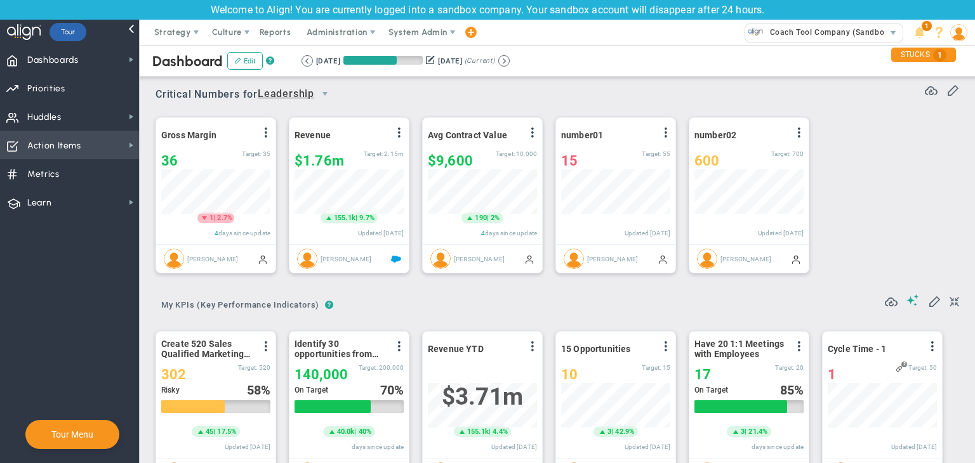
drag, startPoint x: 76, startPoint y: 146, endPoint x: 83, endPoint y: 143, distance: 7.4
click at [77, 146] on span "Action Items" at bounding box center [54, 146] width 54 height 27
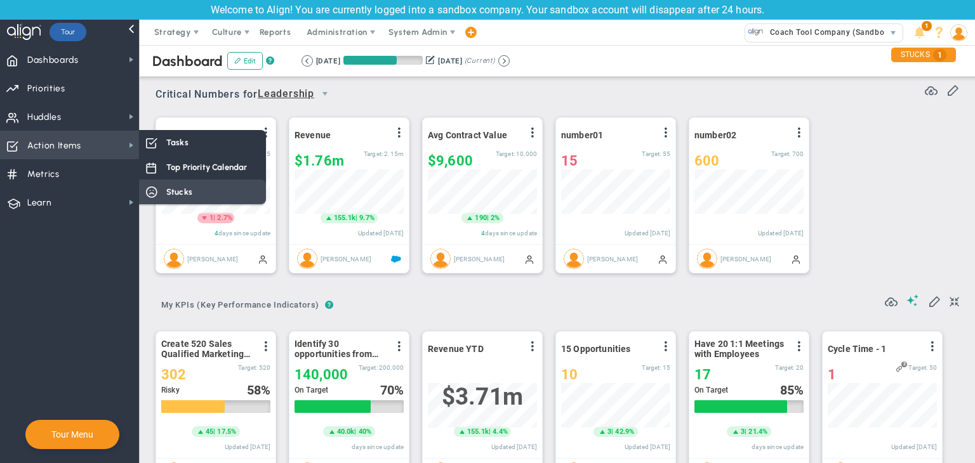
click at [183, 140] on span "Tasks" at bounding box center [177, 142] width 22 height 12
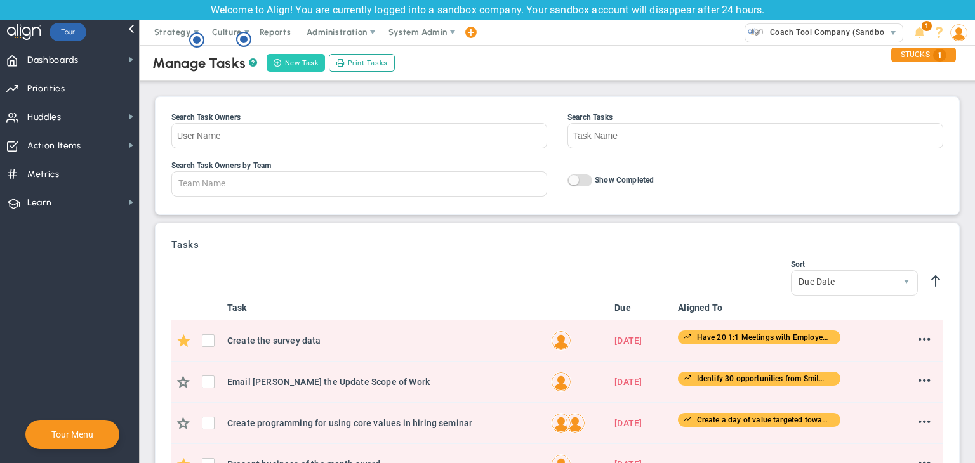
click at [295, 64] on button "New Task" at bounding box center [296, 63] width 58 height 18
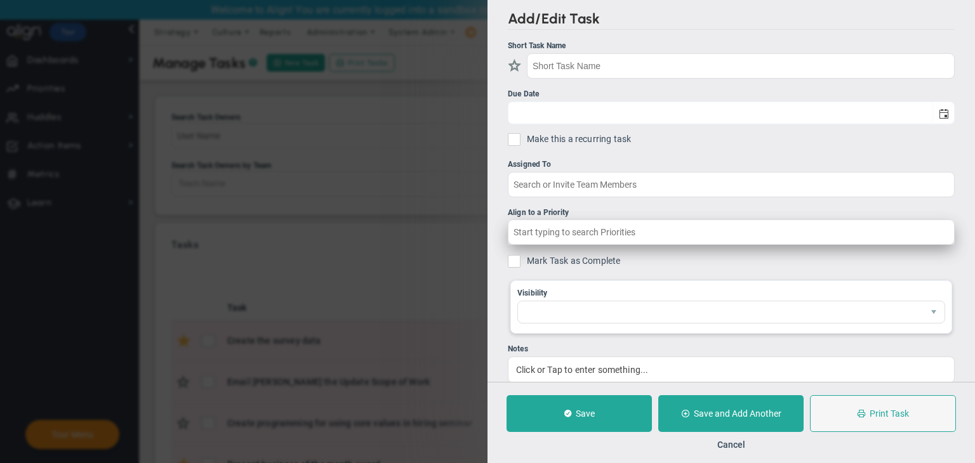
checkbox input "false"
type input "[DATE]"
checkbox input "false"
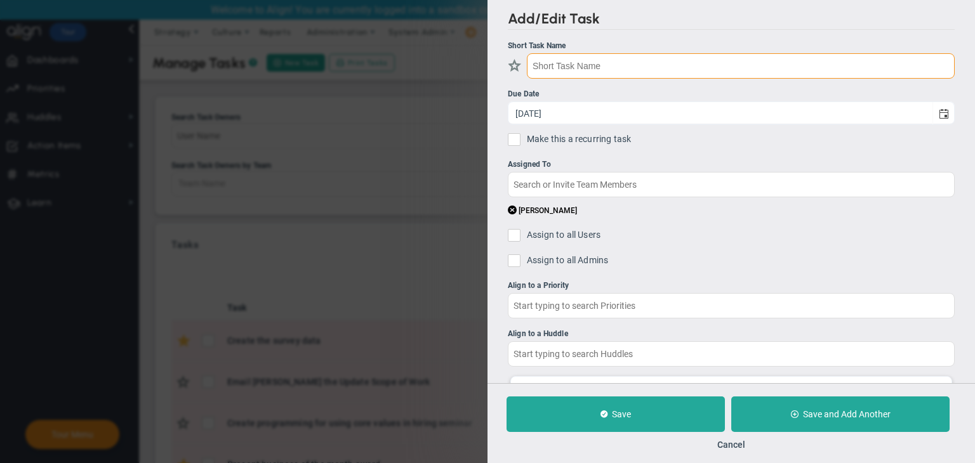
click at [638, 62] on input "text" at bounding box center [741, 65] width 428 height 25
type input "T"
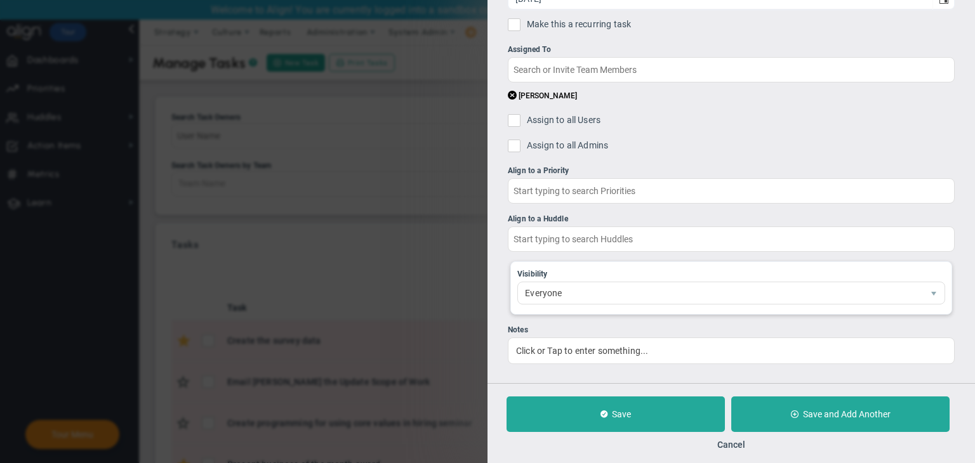
scroll to position [115, 0]
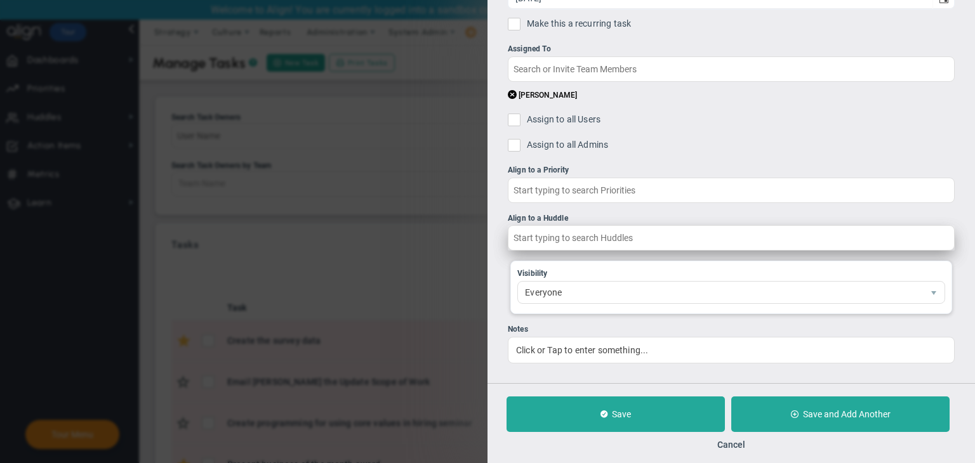
type input "Test Task 22/08"
click at [579, 227] on input "text" at bounding box center [731, 237] width 447 height 25
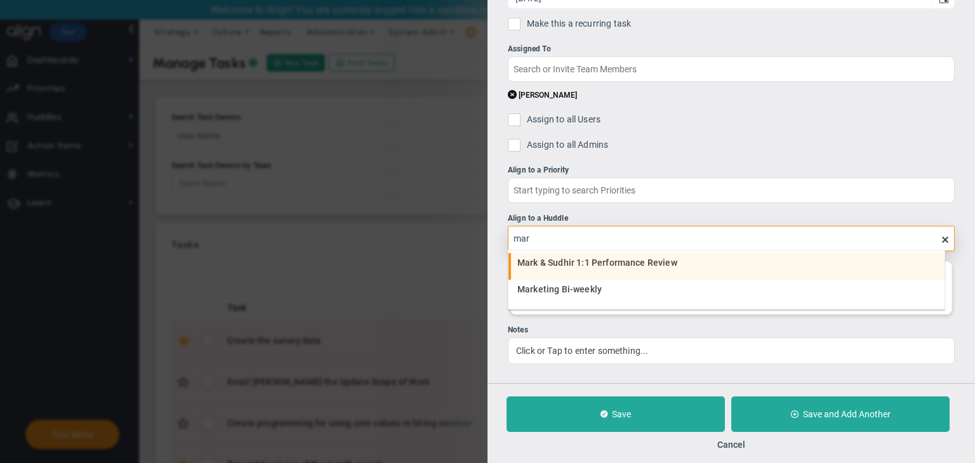
click at [603, 293] on div "Marketing Bi-weekly" at bounding box center [727, 289] width 421 height 9
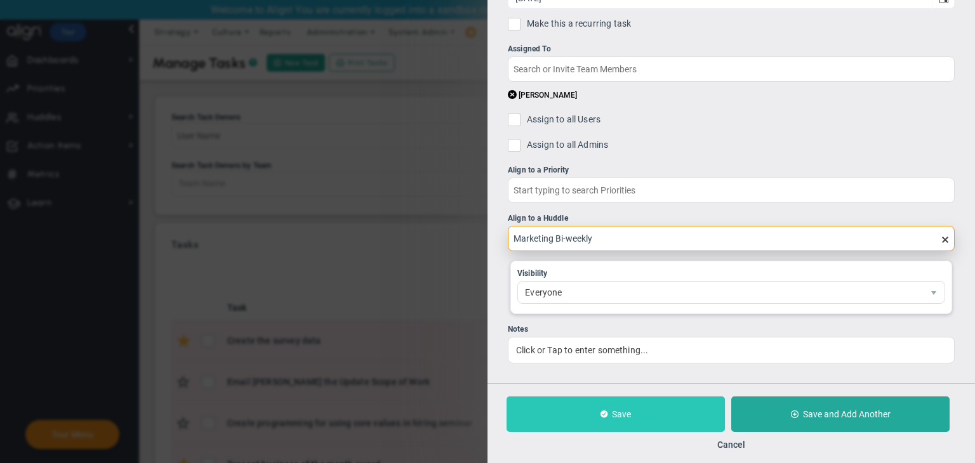
type input "Marketing Bi-weekly"
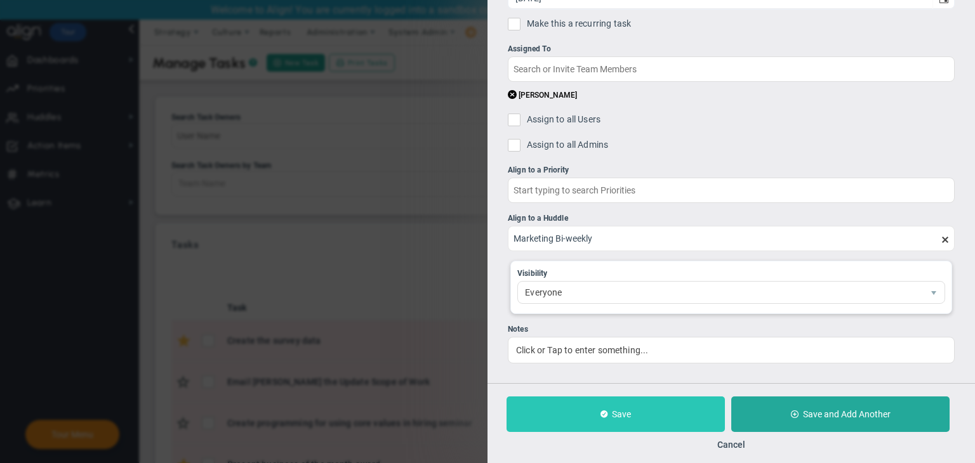
click at [652, 406] on button "Save" at bounding box center [615, 415] width 218 height 36
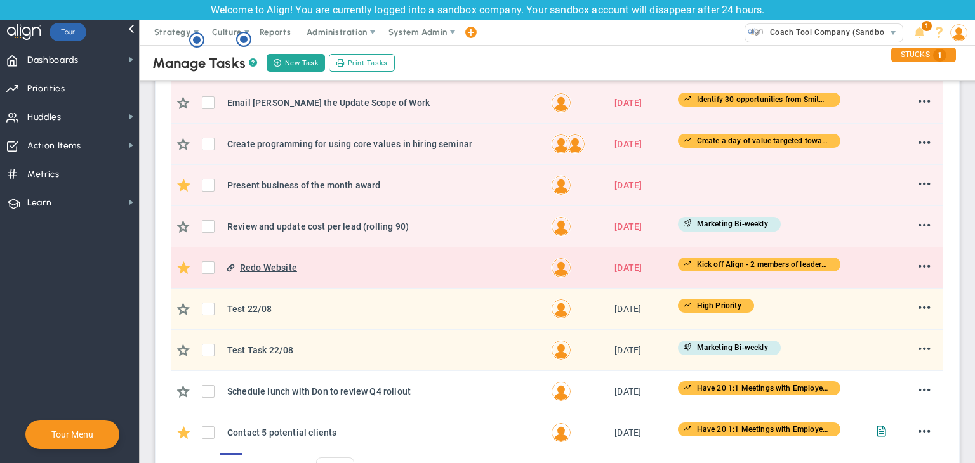
scroll to position [317, 0]
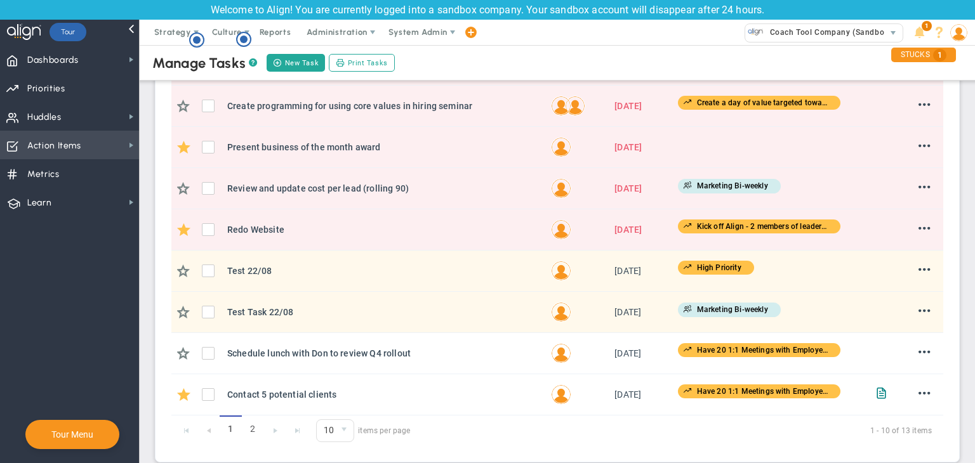
click at [103, 143] on span "Action Items Action Items" at bounding box center [69, 145] width 139 height 29
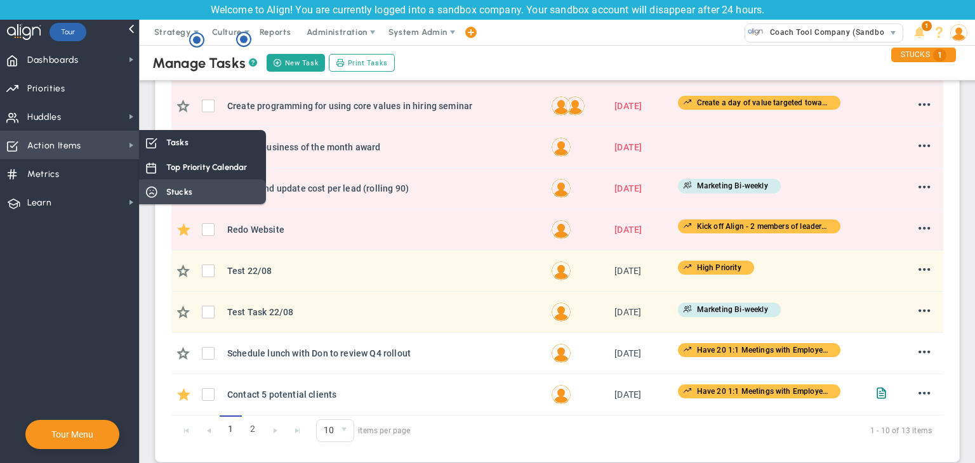
click at [155, 190] on span at bounding box center [150, 191] width 11 height 11
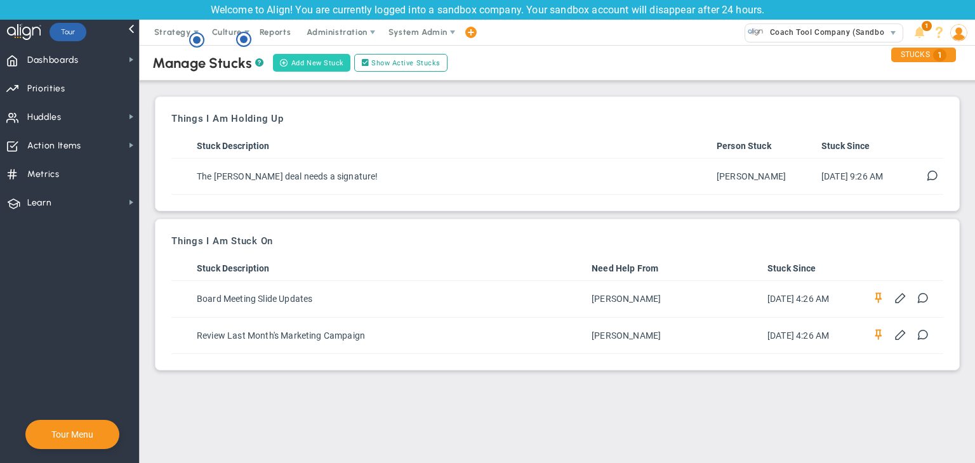
click at [310, 61] on button "Add New Stuck" at bounding box center [311, 63] width 77 height 18
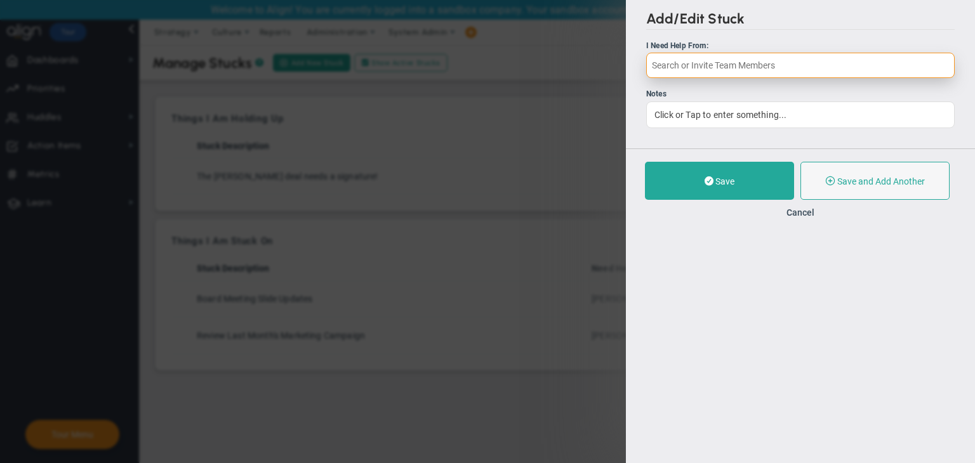
click at [716, 66] on input "text" at bounding box center [800, 65] width 308 height 25
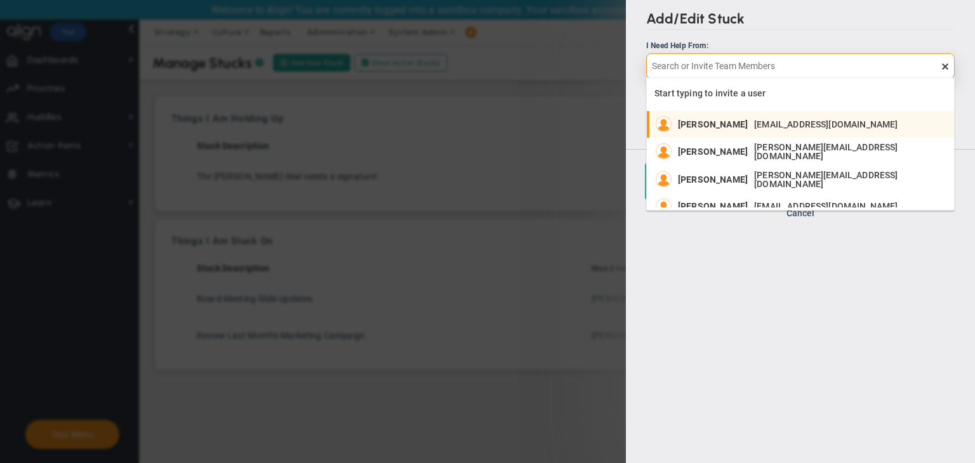
click at [716, 120] on span "Sudhir Dakshinamurthy" at bounding box center [713, 124] width 70 height 9
type input "Sudhir Dakshinamurthy"
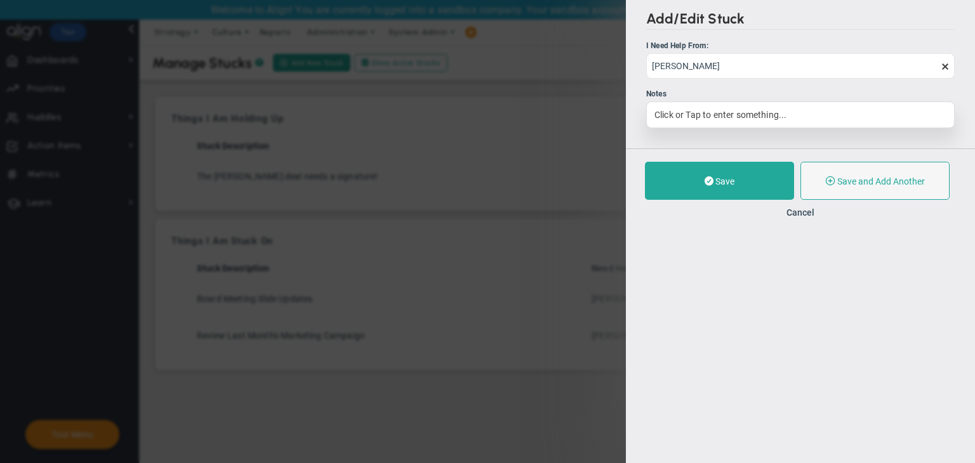
click at [713, 115] on div "Click or Tap to enter something..." at bounding box center [800, 115] width 308 height 27
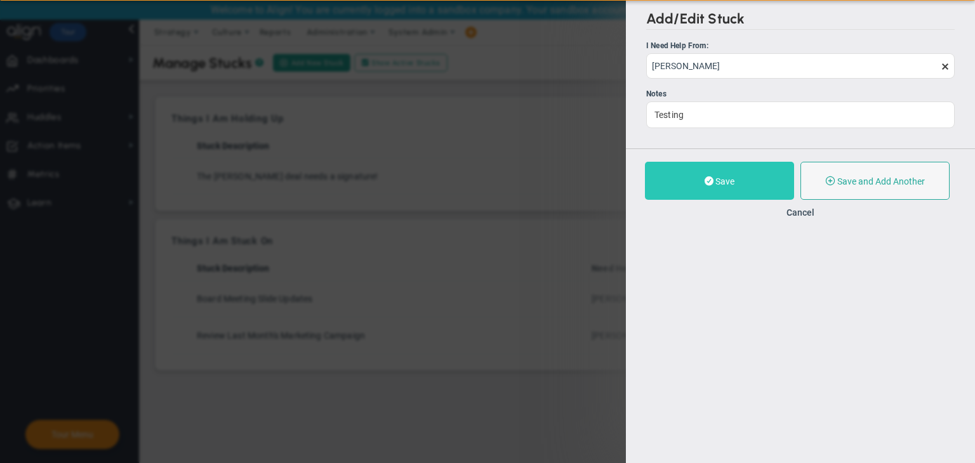
click at [725, 178] on span "Save" at bounding box center [724, 181] width 19 height 10
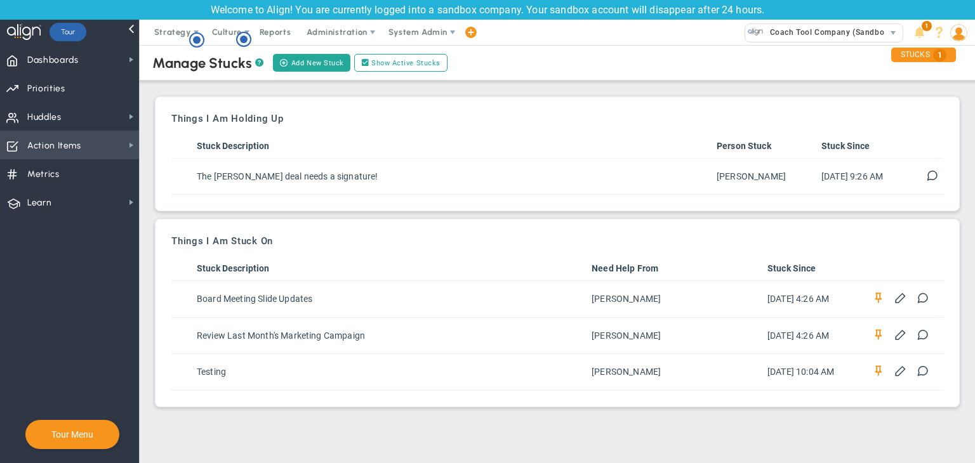
click at [55, 143] on span "Action Items" at bounding box center [54, 146] width 54 height 27
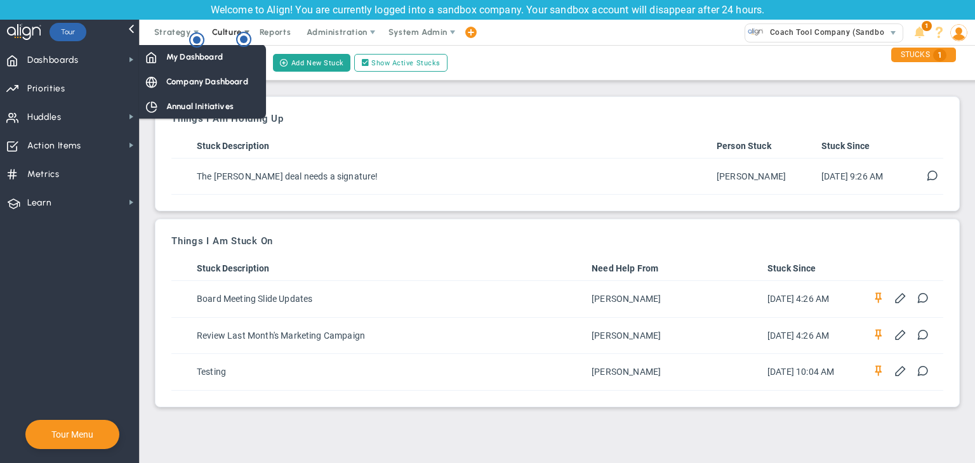
click at [213, 44] on span "Culture" at bounding box center [227, 32] width 51 height 25
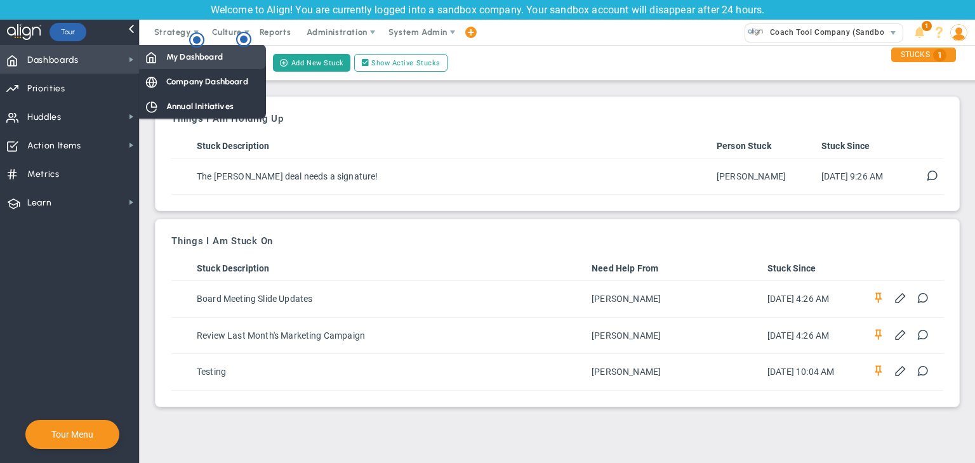
click at [162, 60] on div "My Dashboard" at bounding box center [202, 56] width 127 height 25
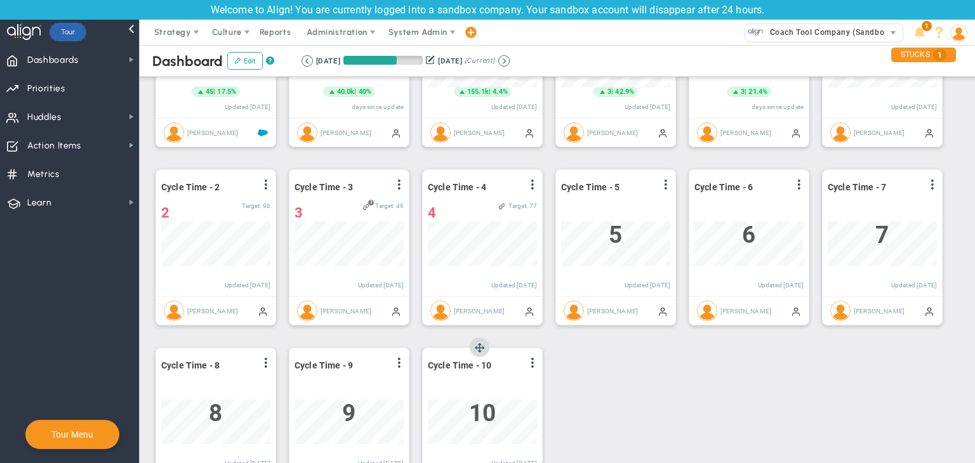
scroll to position [634540, 634475]
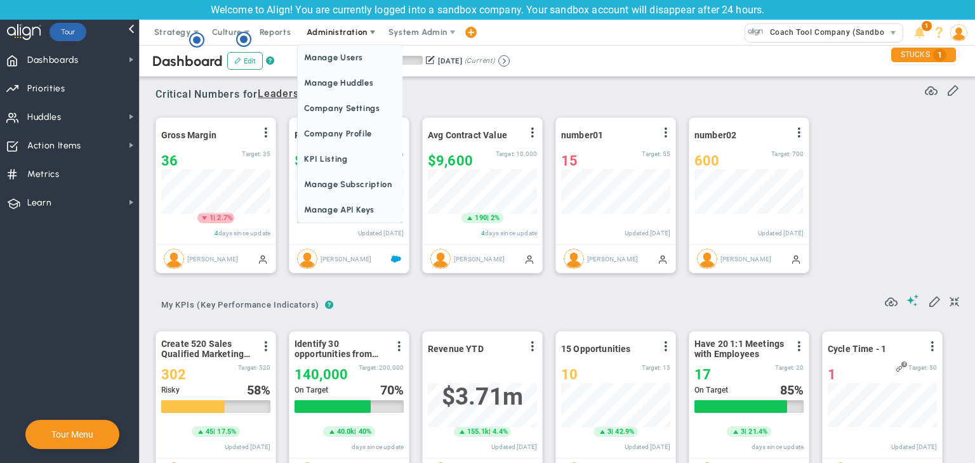
click at [346, 27] on span "Administration" at bounding box center [337, 32] width 60 height 10
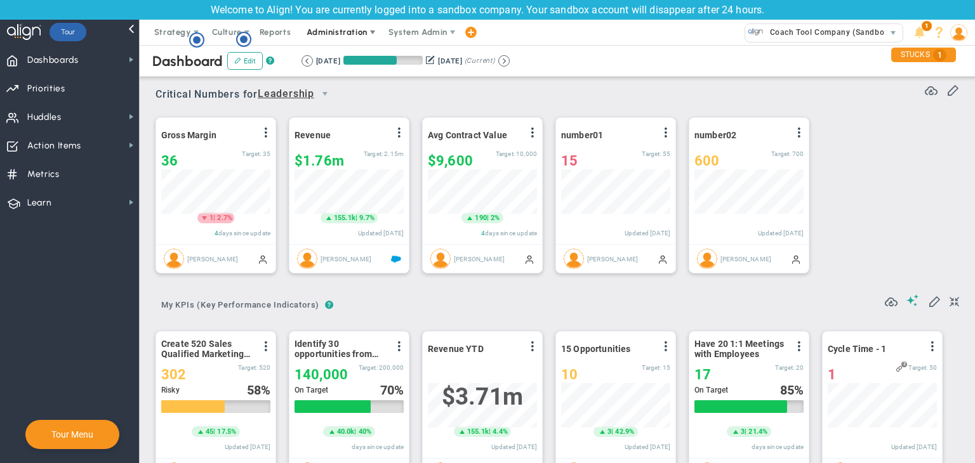
click at [348, 31] on span "Administration" at bounding box center [337, 32] width 60 height 10
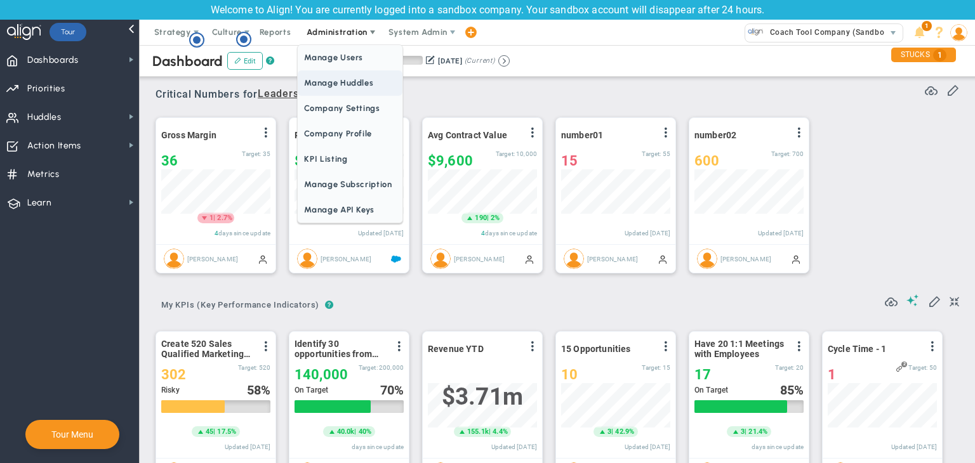
click at [343, 83] on span "Manage Huddles" at bounding box center [350, 82] width 104 height 25
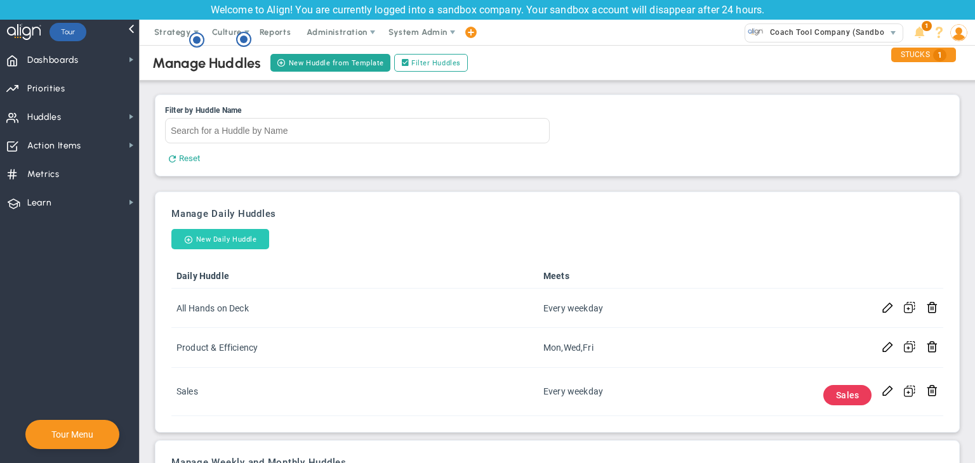
click at [246, 242] on button "New Daily Huddle" at bounding box center [220, 239] width 98 height 20
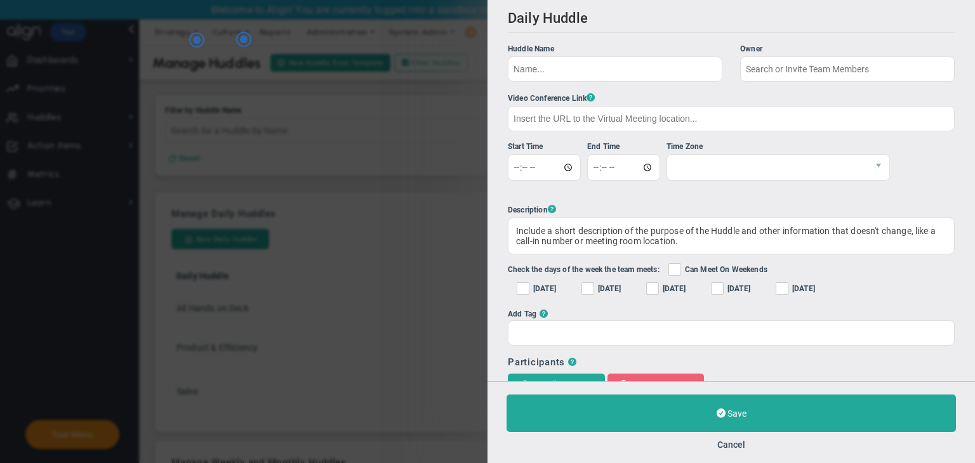
checkbox input "true"
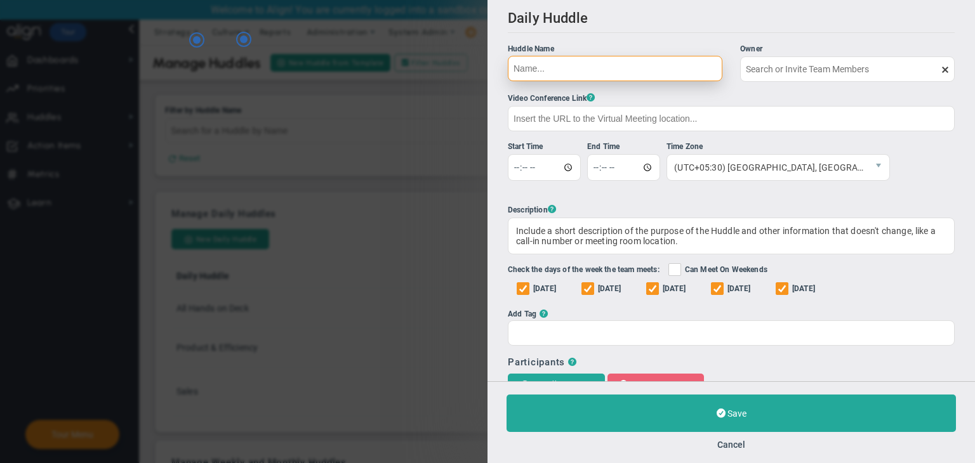
type input "Sudhir Dakshinamurthy"
click at [620, 63] on input "Huddle Name Owner Sudhir Dakshinamurthy The Huddle Owner must be a member of th…" at bounding box center [615, 68] width 214 height 25
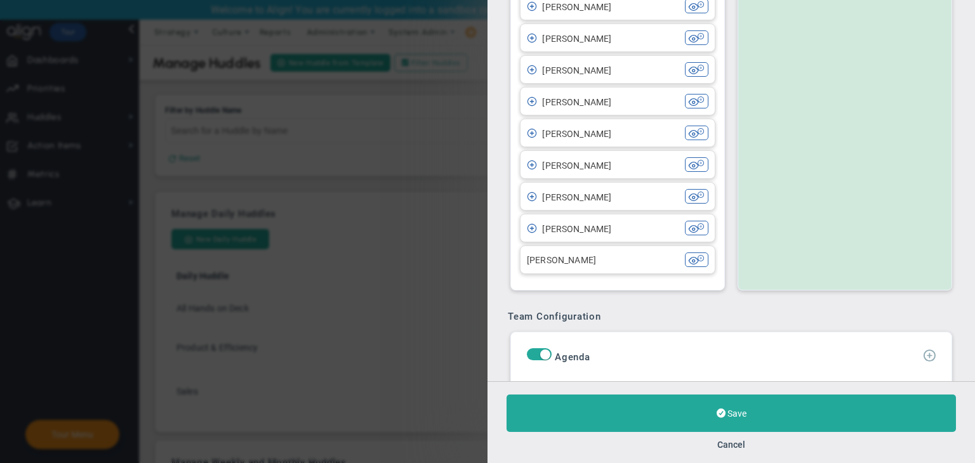
type input "Daily Huddle"
click at [924, 355] on span at bounding box center [929, 354] width 13 height 13
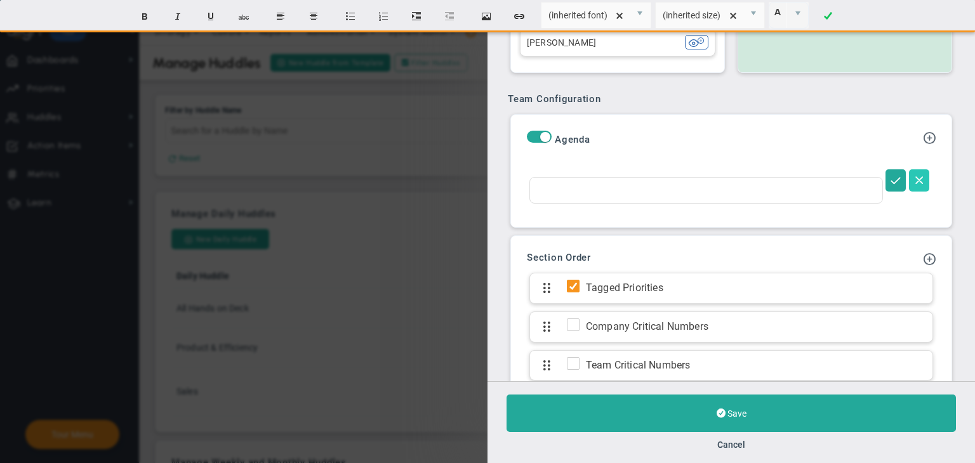
click at [913, 177] on span at bounding box center [919, 179] width 13 height 13
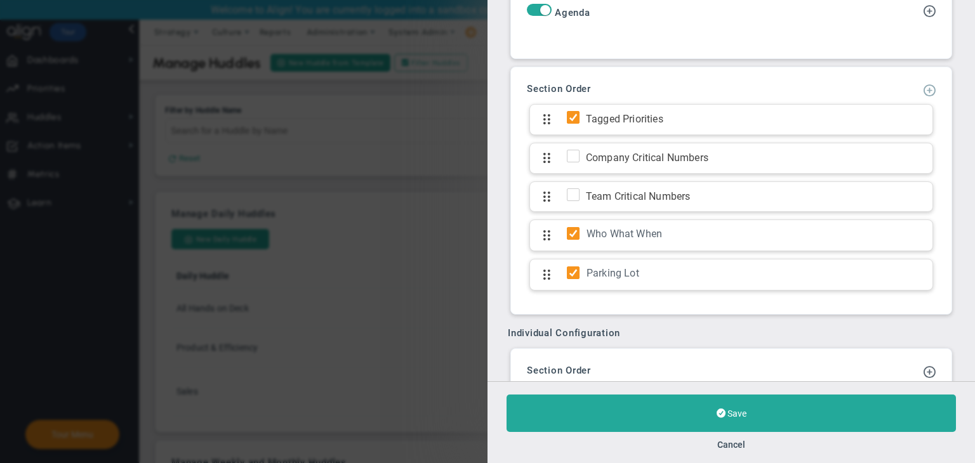
click at [923, 87] on span at bounding box center [929, 89] width 13 height 13
click at [892, 133] on span "Add KPI Section" at bounding box center [891, 132] width 64 height 10
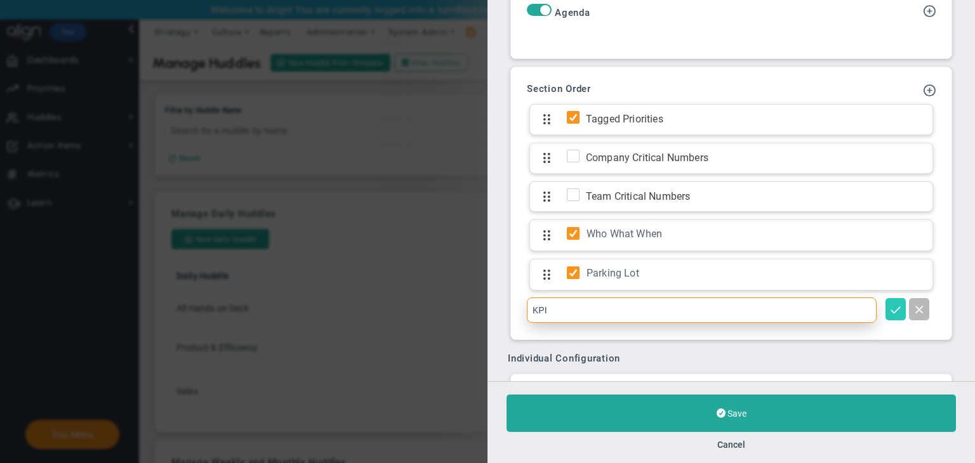
type input "KPI"
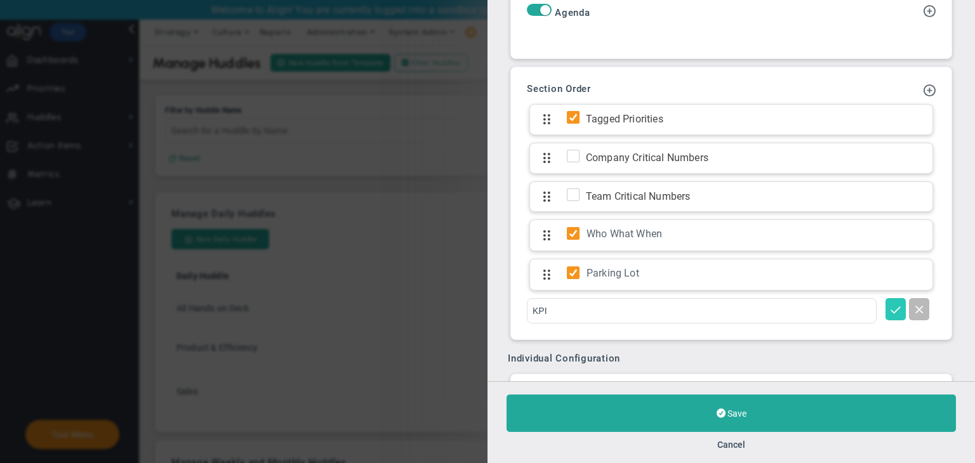
click at [889, 310] on span at bounding box center [895, 309] width 13 height 13
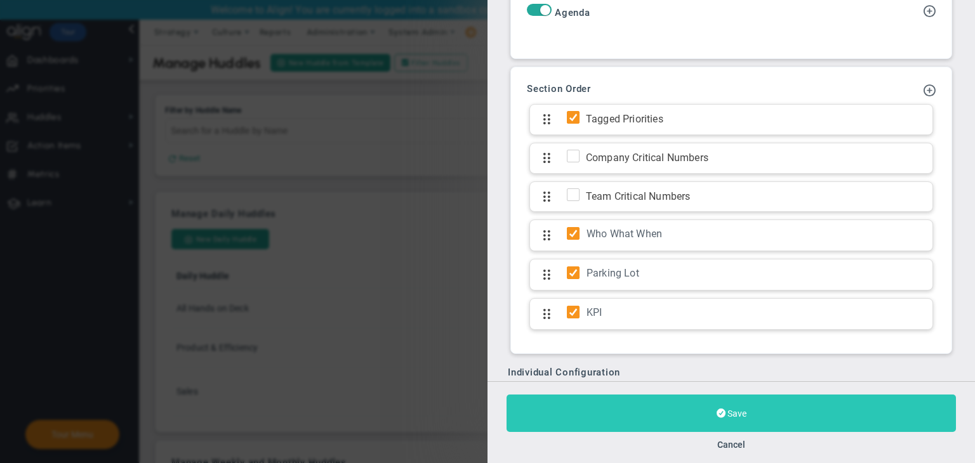
click at [748, 399] on button "Save" at bounding box center [730, 413] width 449 height 37
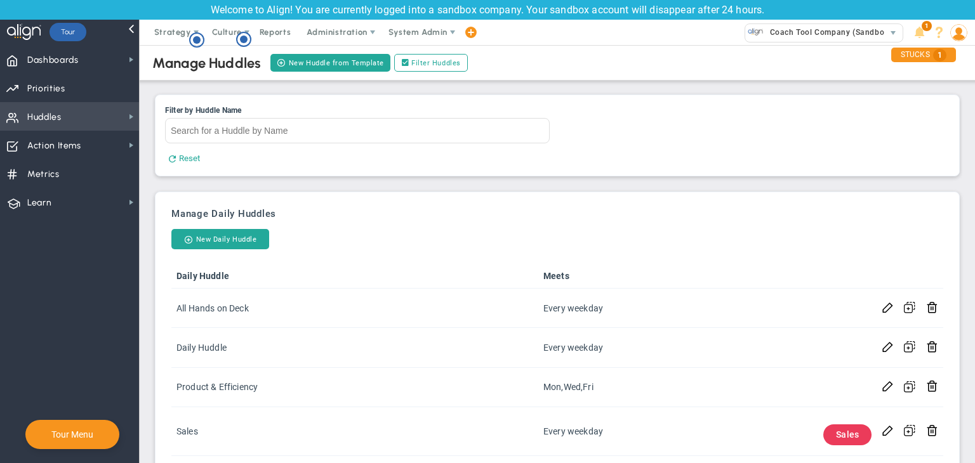
click at [43, 125] on span "Huddles" at bounding box center [44, 117] width 34 height 27
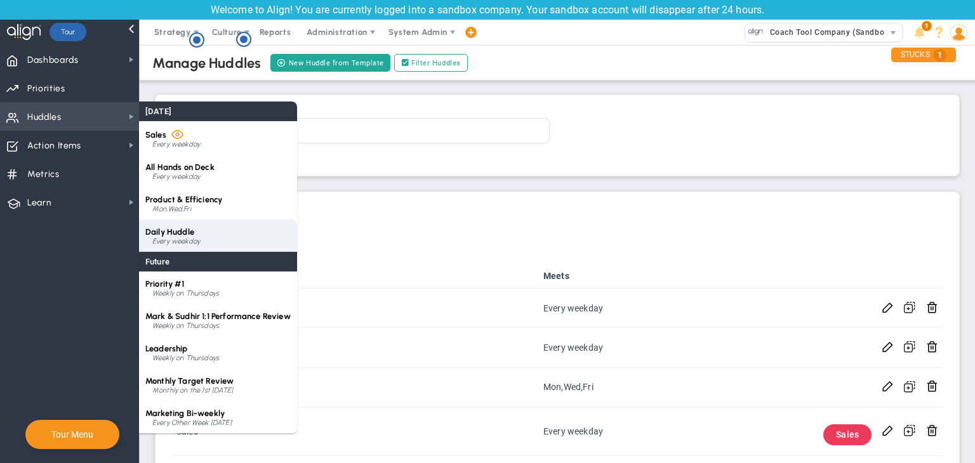
click at [236, 232] on div "Daily Huddle Every weekday" at bounding box center [218, 236] width 158 height 32
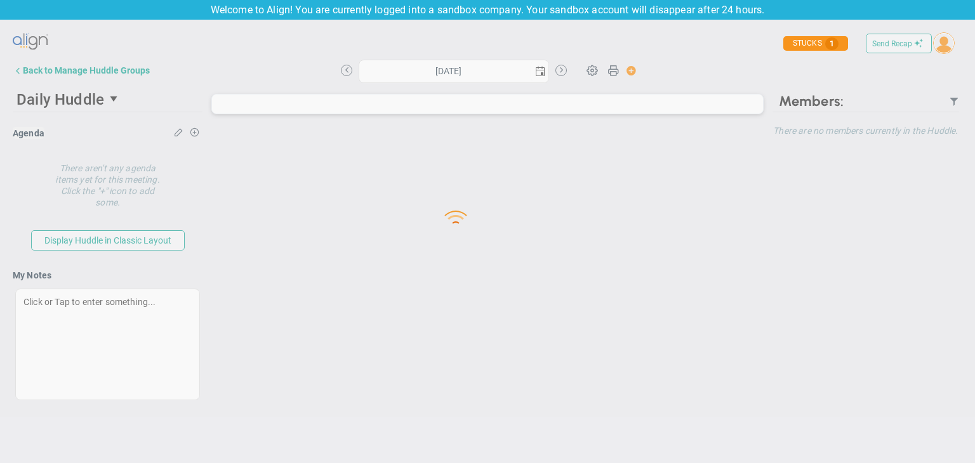
type input "Friday, August 22, 2025"
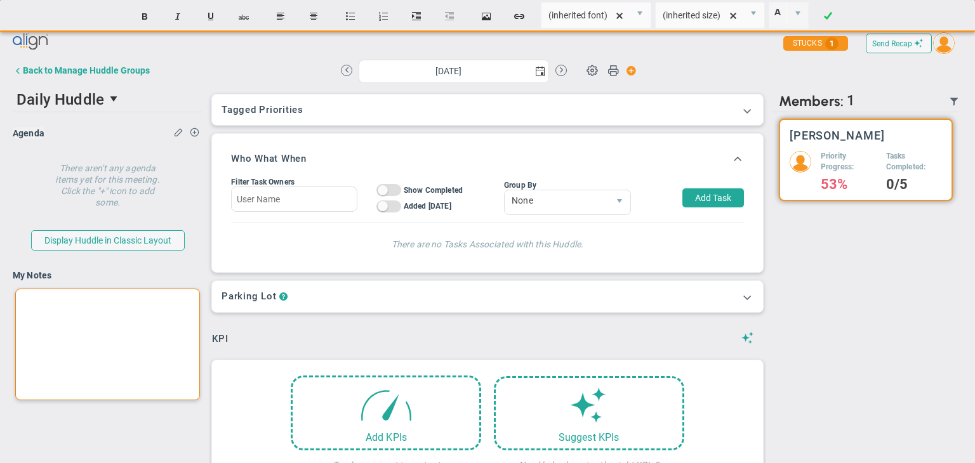
click at [142, 312] on div at bounding box center [107, 345] width 185 height 112
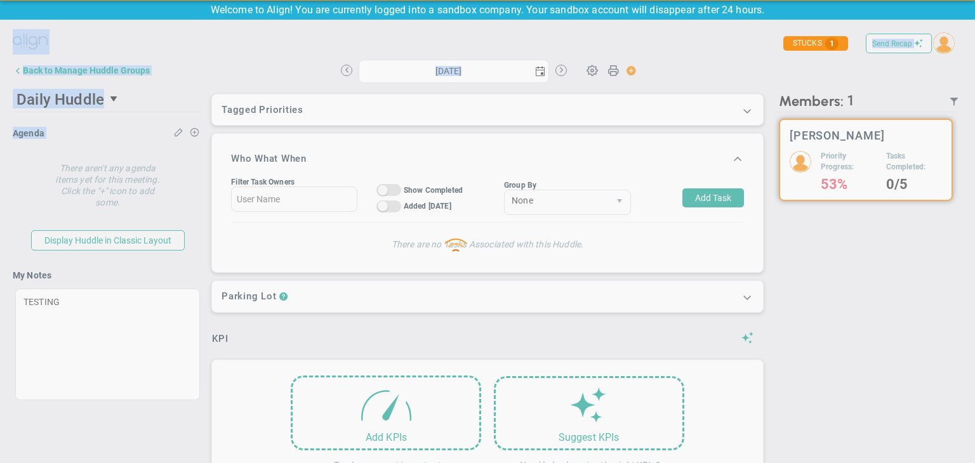
click at [12, 210] on div "Loading... Send Recap Profile Contact your Advisor Share!" at bounding box center [487, 255] width 975 height 470
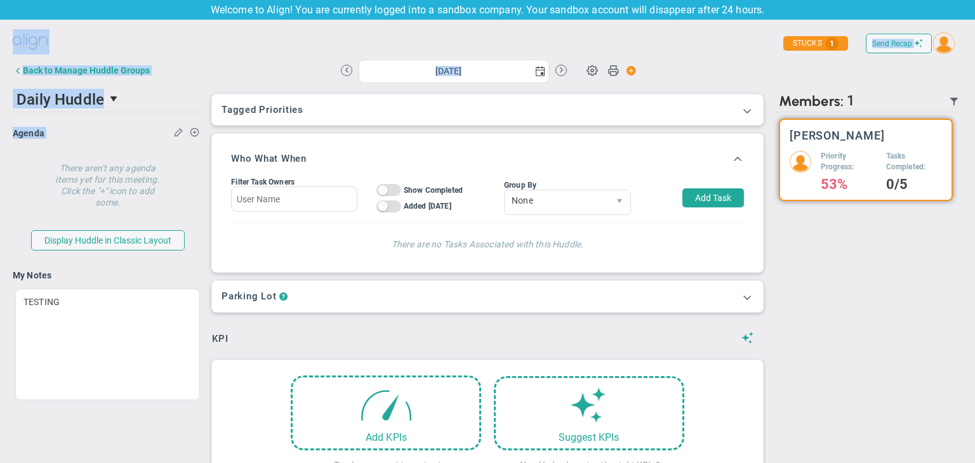
click at [152, 142] on div "Agenda Agenda Description Description" at bounding box center [108, 133] width 190 height 22
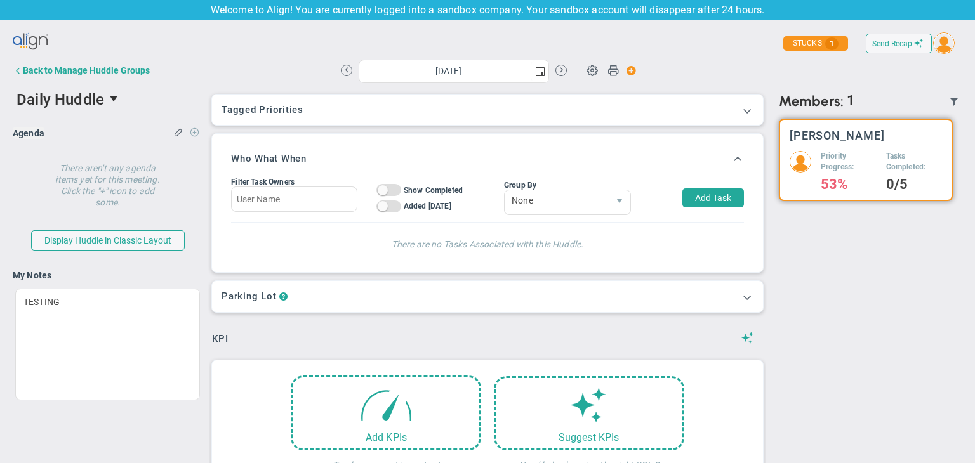
click at [192, 131] on span at bounding box center [195, 132] width 10 height 10
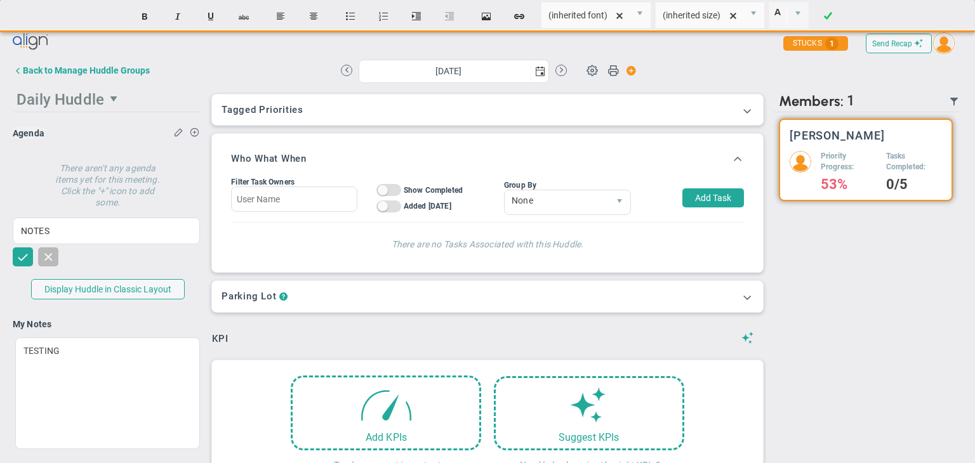
click at [160, 109] on span "Daily Huddle" at bounding box center [102, 98] width 178 height 25
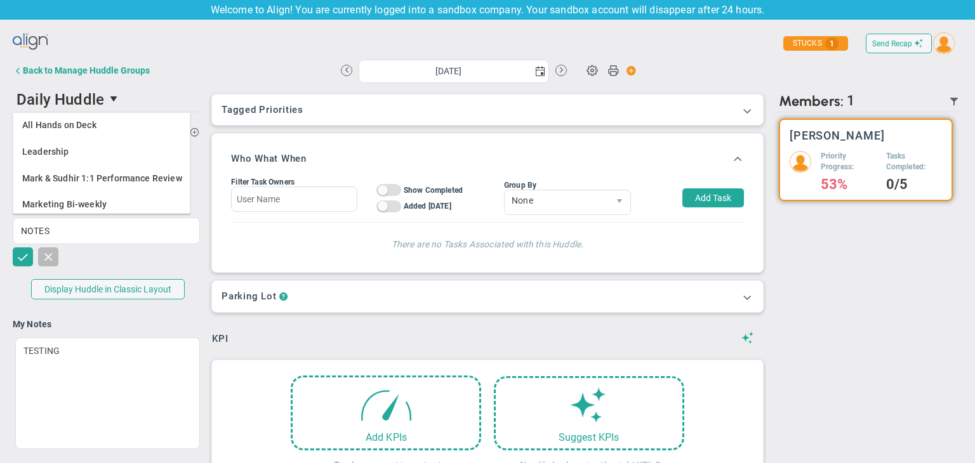
click at [203, 69] on div "Friday, August 22, 2025 Update Priority Values Priority" at bounding box center [487, 70] width 570 height 25
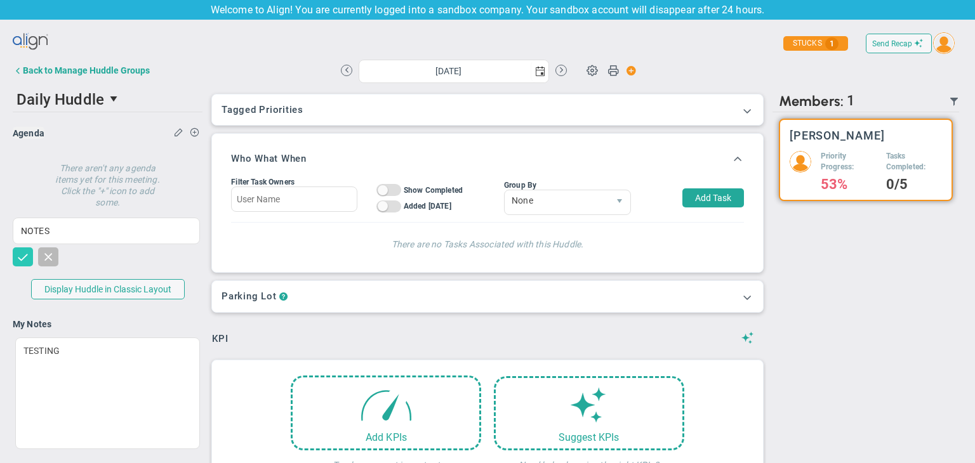
click at [23, 256] on span at bounding box center [22, 256] width 13 height 13
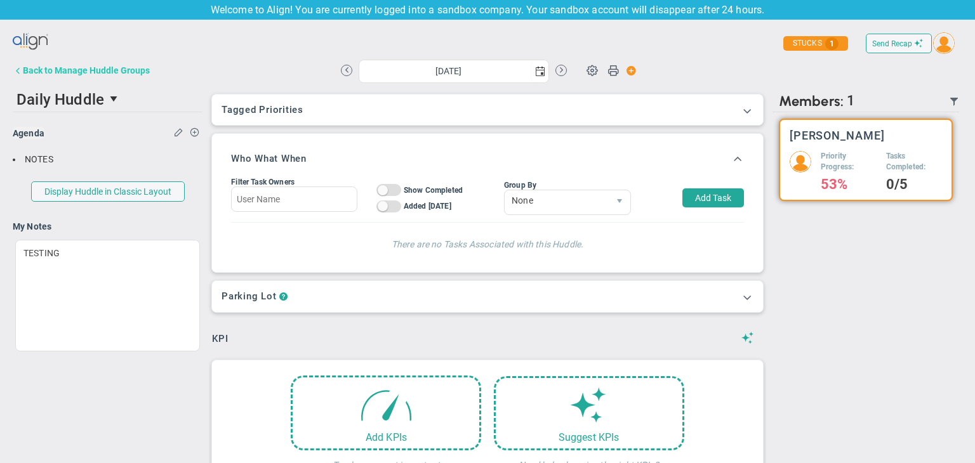
click at [67, 74] on div "Back to Manage Huddle Groups" at bounding box center [86, 70] width 127 height 10
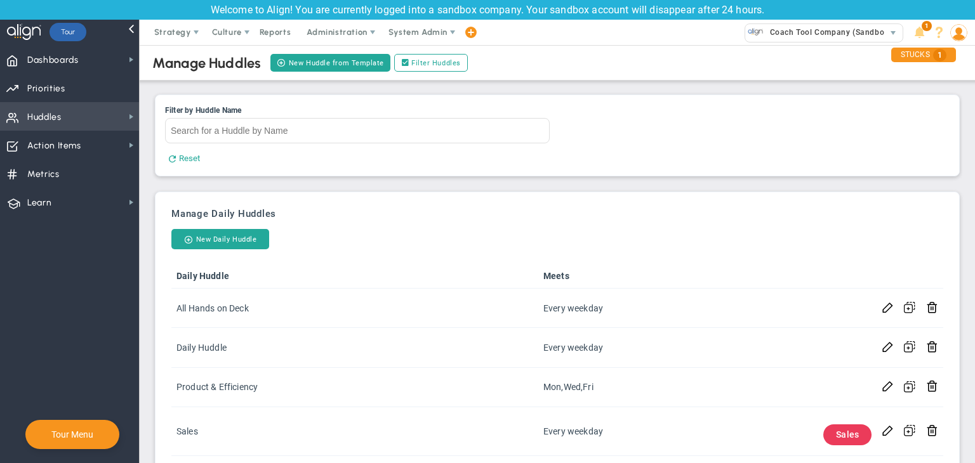
click at [72, 117] on span "Huddles Huddles" at bounding box center [69, 116] width 139 height 29
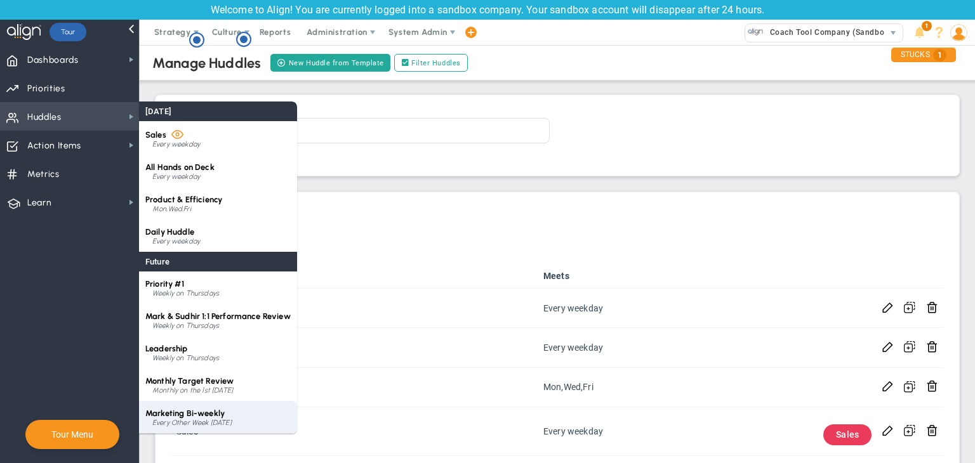
click at [213, 409] on span "Marketing Bi-weekly" at bounding box center [184, 414] width 79 height 10
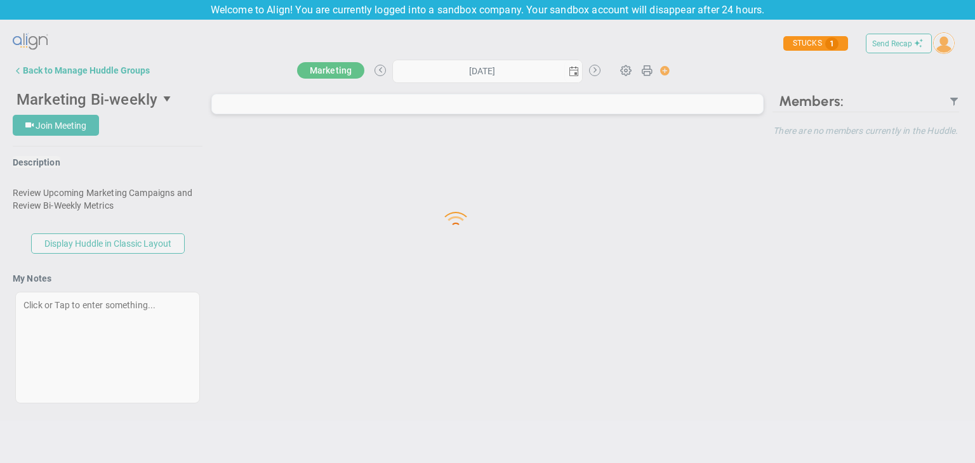
type input "Thursday, August 21, 2025"
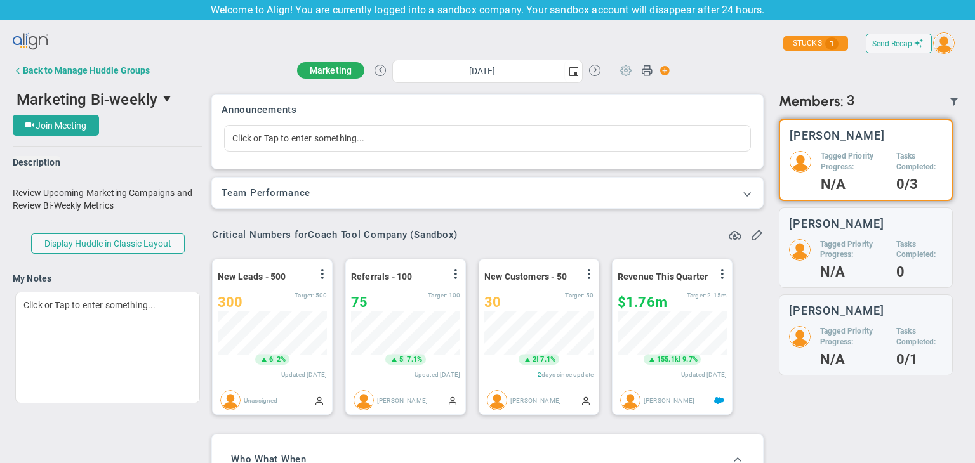
scroll to position [44, 109]
click at [616, 74] on span at bounding box center [626, 70] width 24 height 24
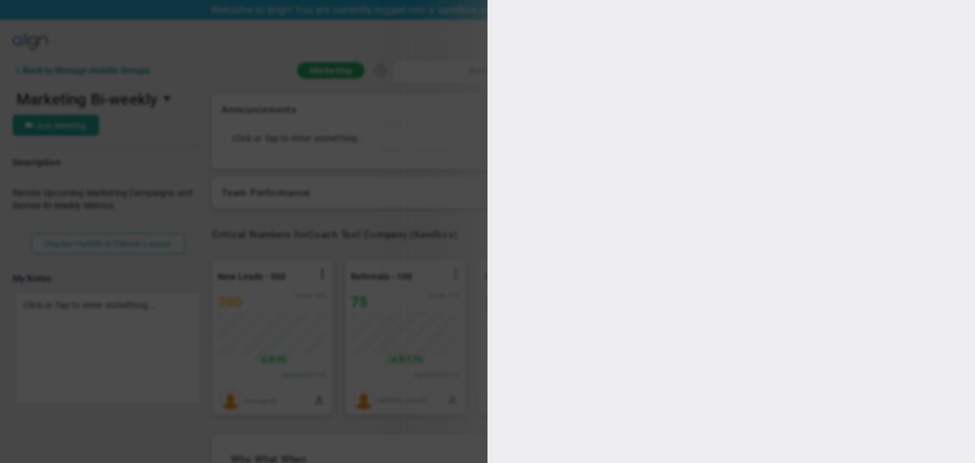
type input "Marketing Bi-weekly"
type input "https://gotomeet.me/"
type input "09:05:00"
type input "09:35:00"
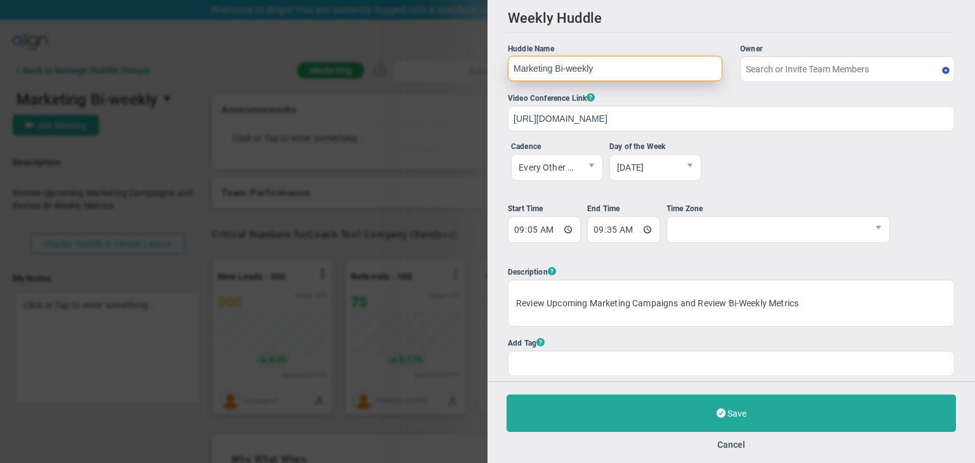
type input "Sudhir Dakshinamurthy"
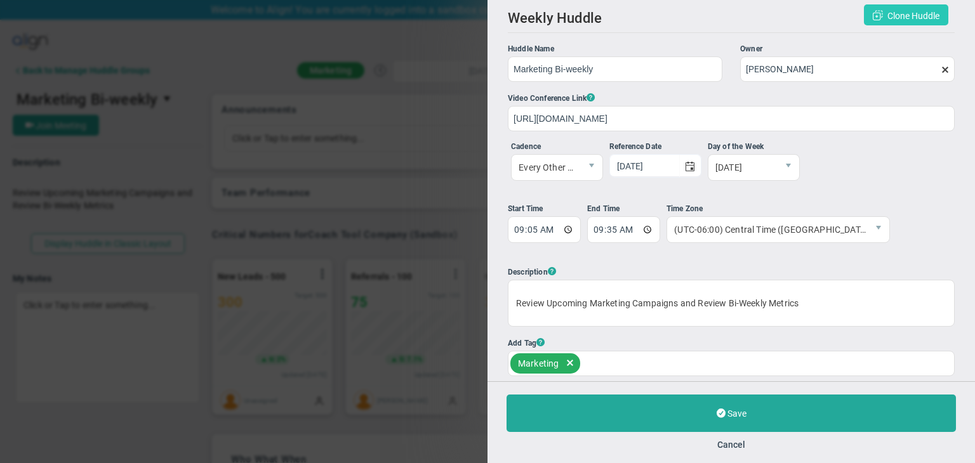
click at [864, 11] on button "Clone Huddle" at bounding box center [906, 14] width 84 height 21
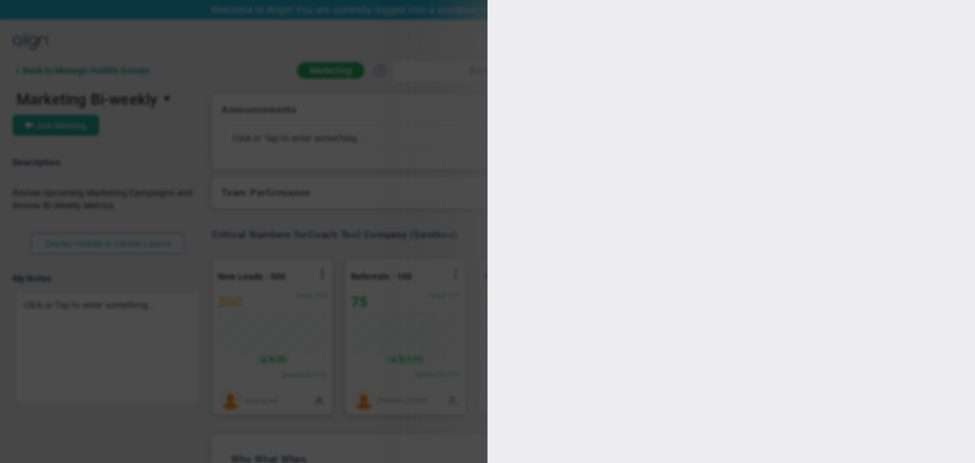
type input "CLONE - Marketing Bi-weekly"
type input "09:05:00"
type input "09:35:00"
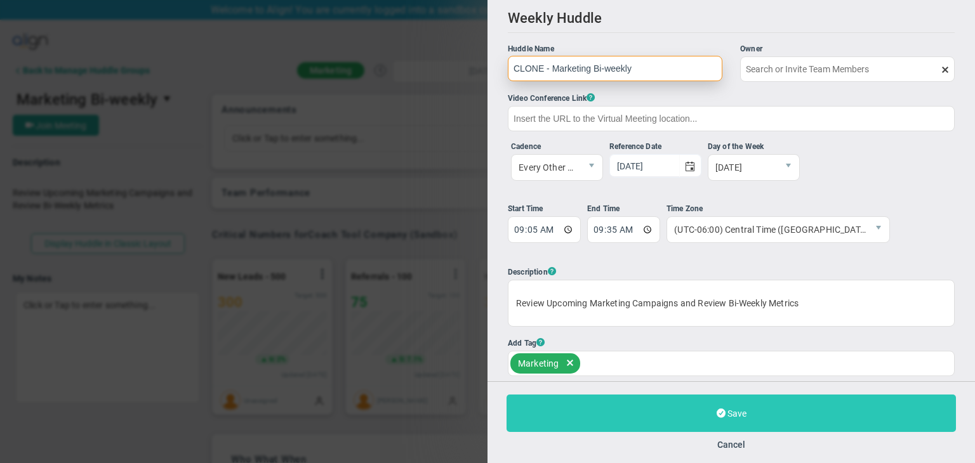
type input "Sudhir Dakshinamurthy"
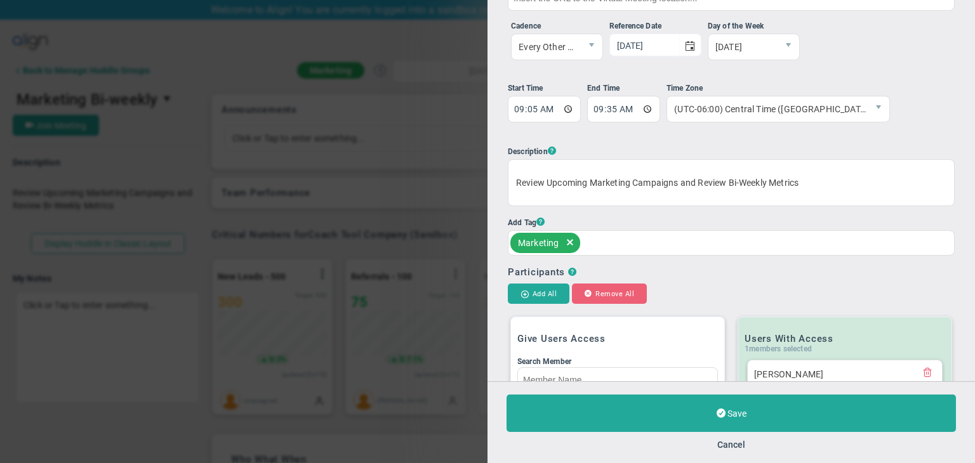
scroll to position [381, 0]
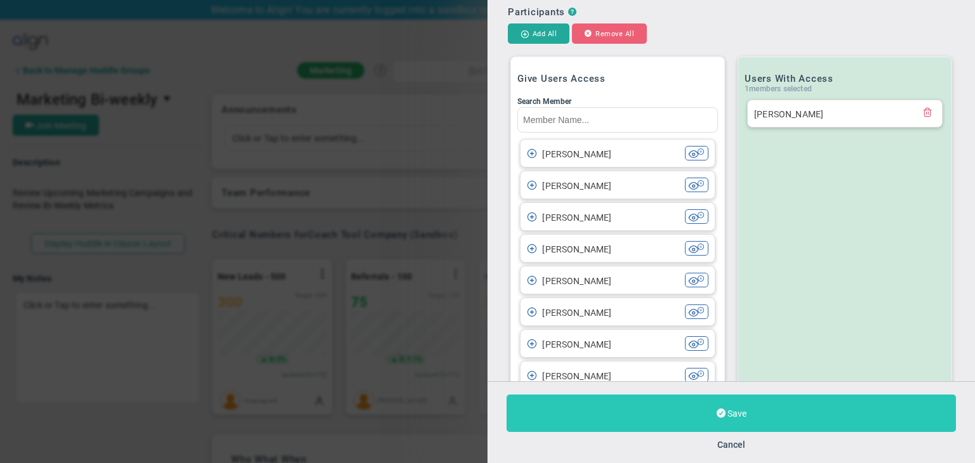
click at [721, 409] on span at bounding box center [720, 413] width 9 height 12
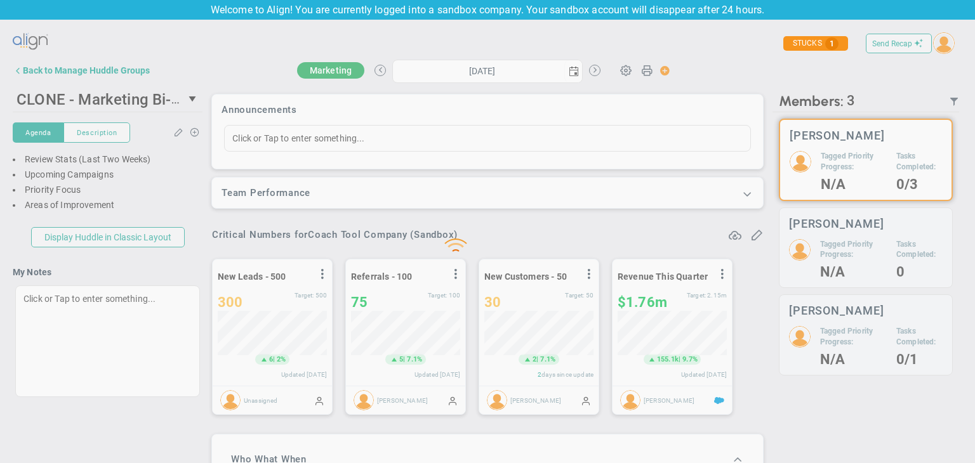
type input "Thursday, August 21, 2025"
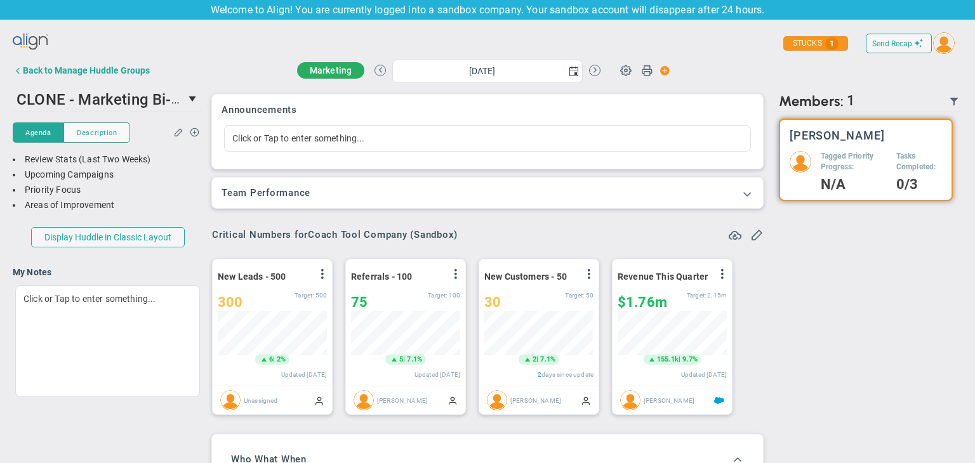
scroll to position [634540, 634475]
click at [93, 79] on button "Back to Manage Huddle Groups" at bounding box center [81, 70] width 137 height 25
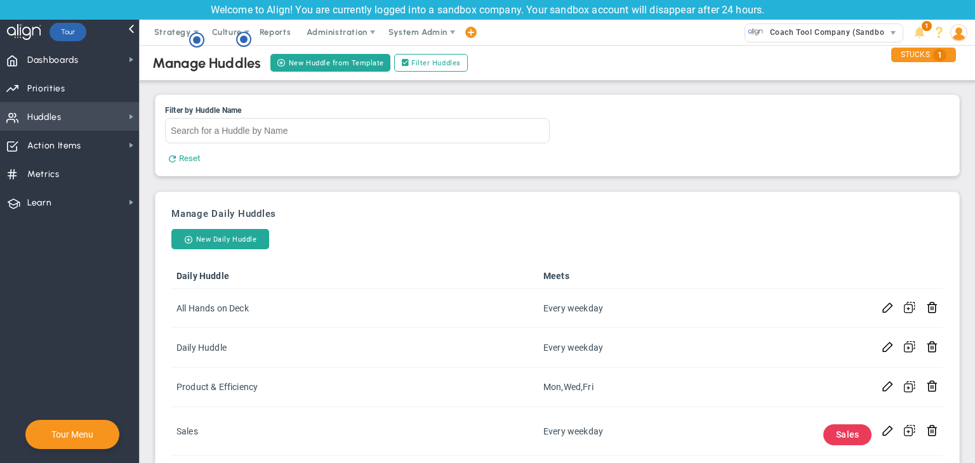
click at [117, 122] on span "Huddles Huddles" at bounding box center [69, 116] width 139 height 29
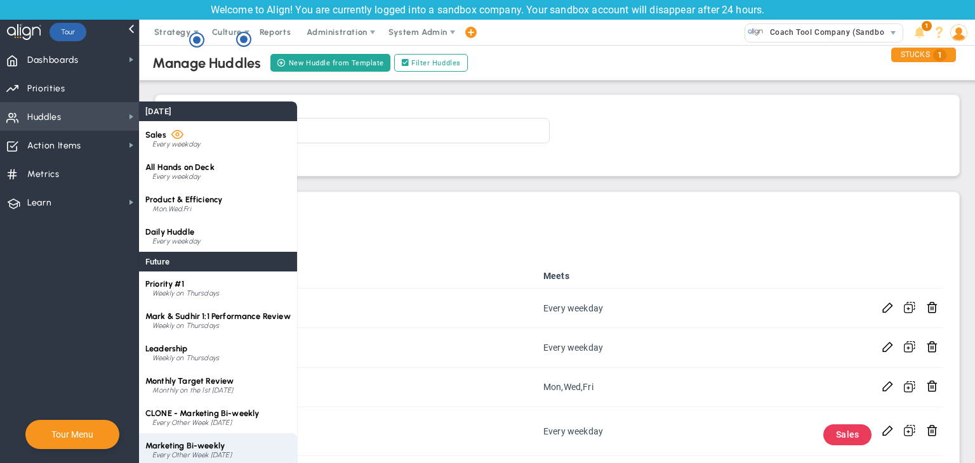
click at [245, 448] on div "Marketing Bi-weekly Every Other Week on Thursday" at bounding box center [218, 449] width 158 height 32
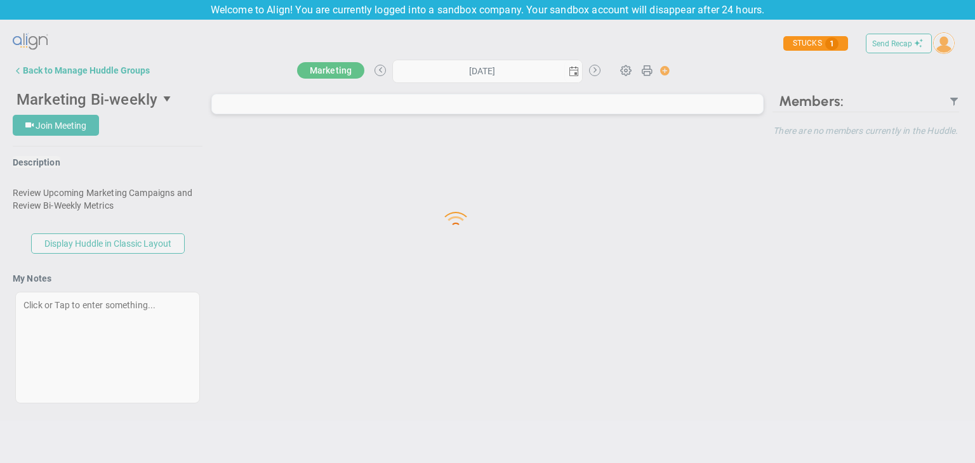
type input "Thursday, August 21, 2025"
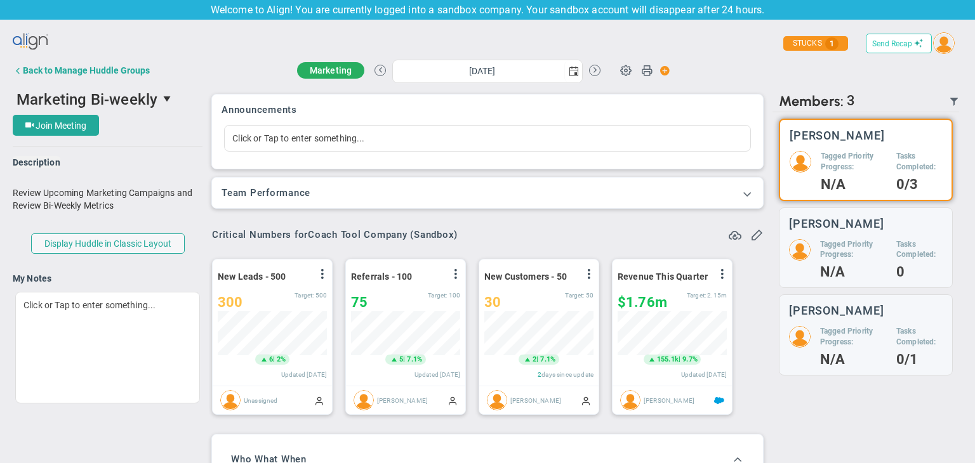
click at [888, 50] on button "Send Recap" at bounding box center [899, 44] width 66 height 20
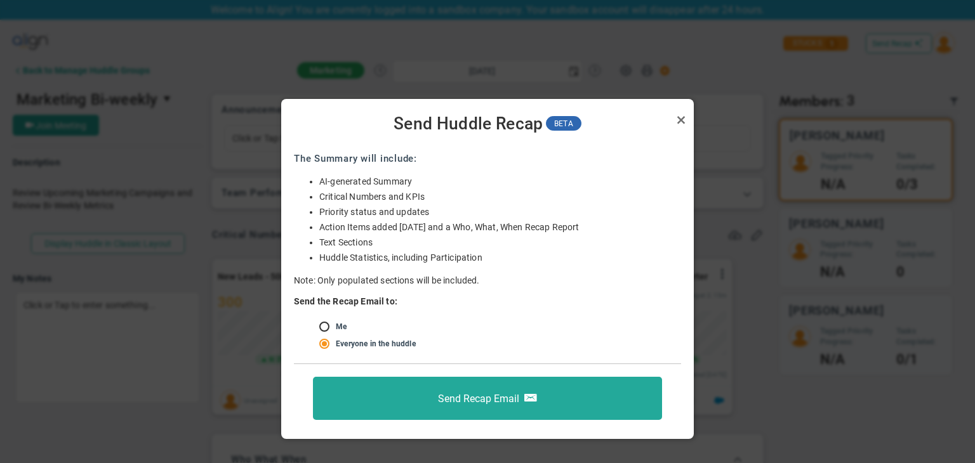
click at [323, 329] on input "radio" at bounding box center [328, 327] width 13 height 10
radio input "true"
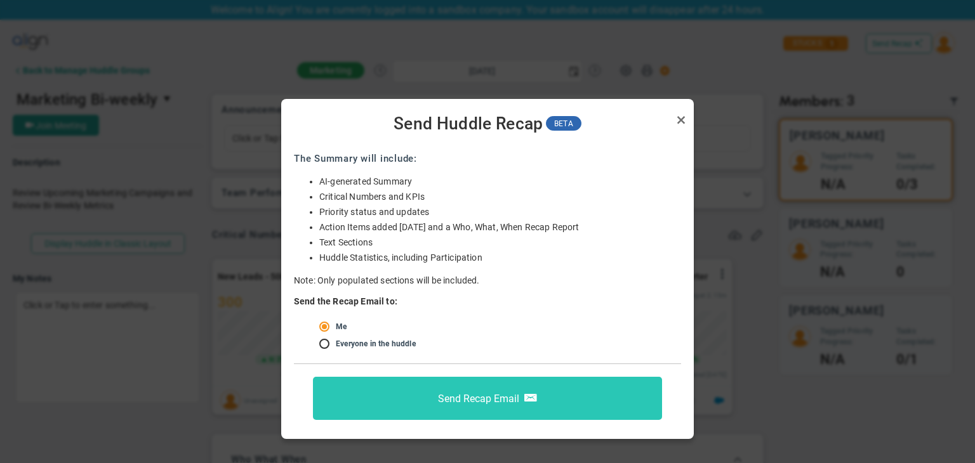
click at [416, 394] on button "Send Recap Email" at bounding box center [487, 398] width 349 height 43
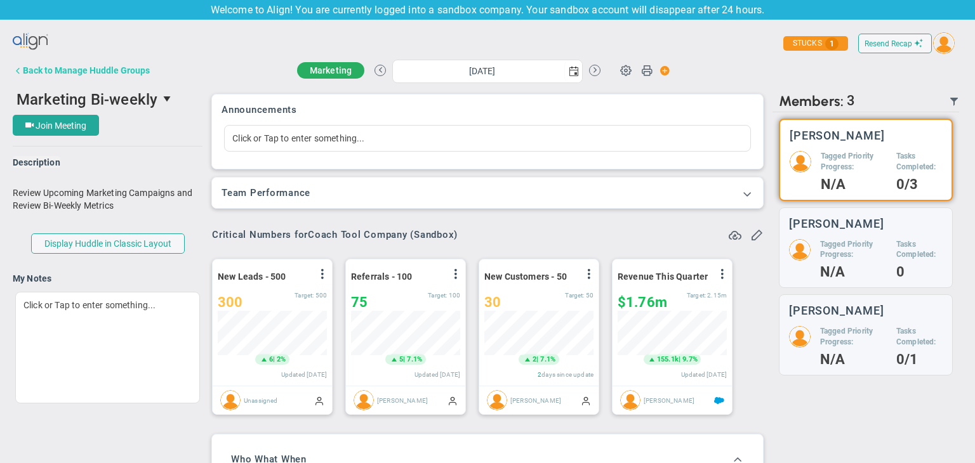
click at [106, 70] on div "Back to Manage Huddle Groups" at bounding box center [86, 70] width 127 height 10
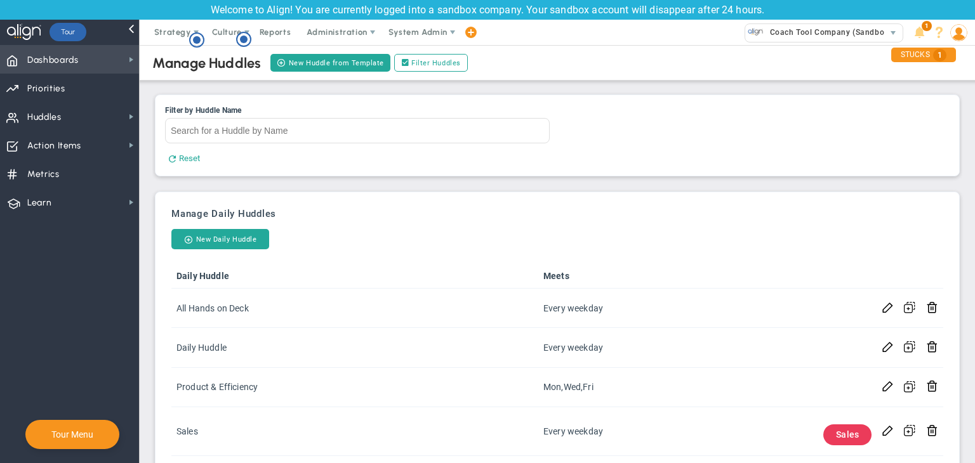
click at [85, 59] on span "Dashboards Dashboards" at bounding box center [69, 59] width 139 height 29
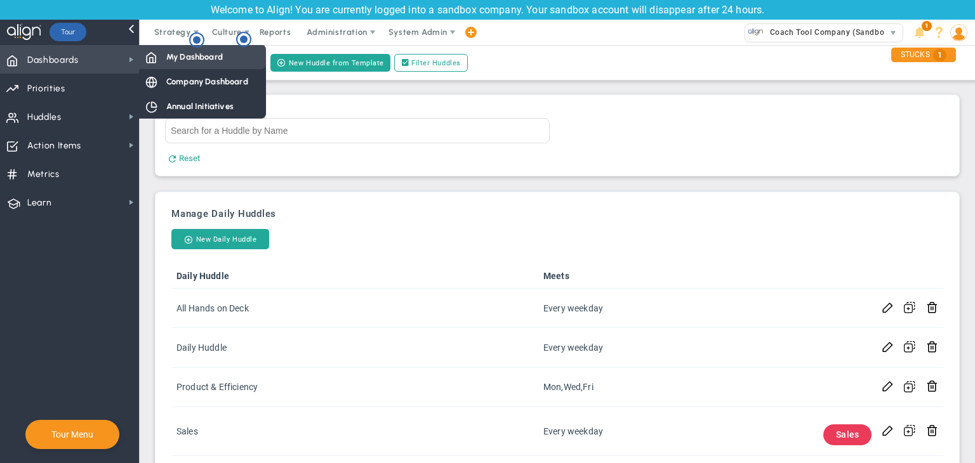
click at [208, 59] on span "My Dashboard" at bounding box center [194, 57] width 56 height 12
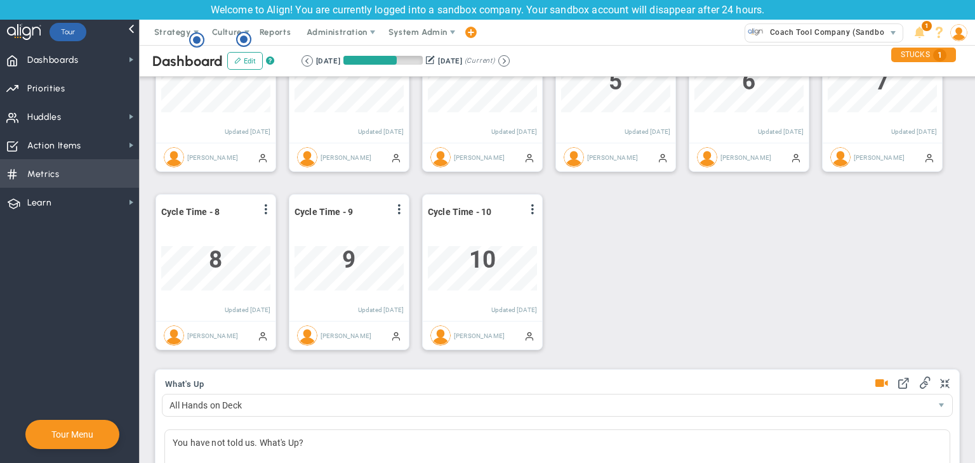
scroll to position [508, 0]
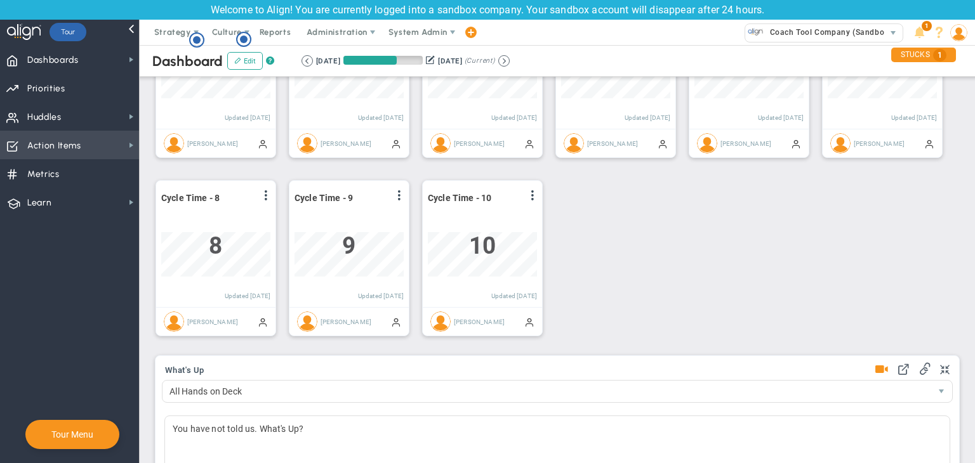
click at [65, 142] on span "Action Items" at bounding box center [54, 146] width 54 height 27
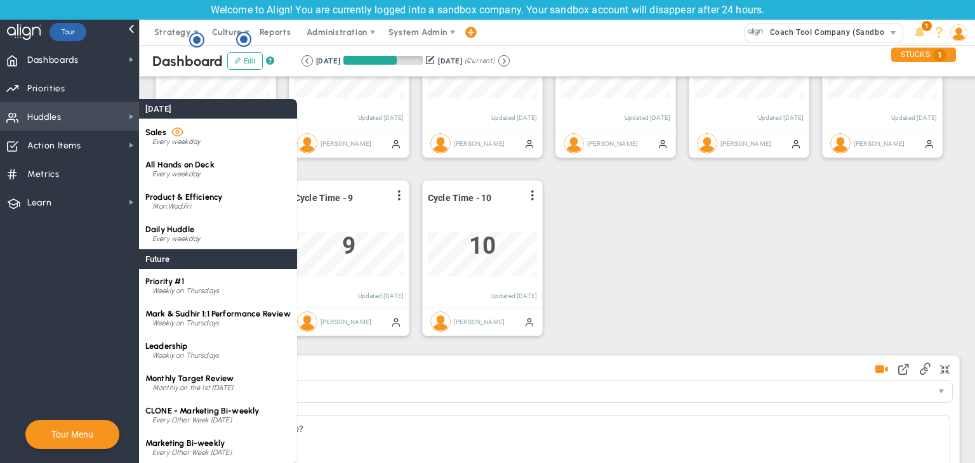
click at [96, 107] on span "Huddles Huddles" at bounding box center [69, 116] width 139 height 29
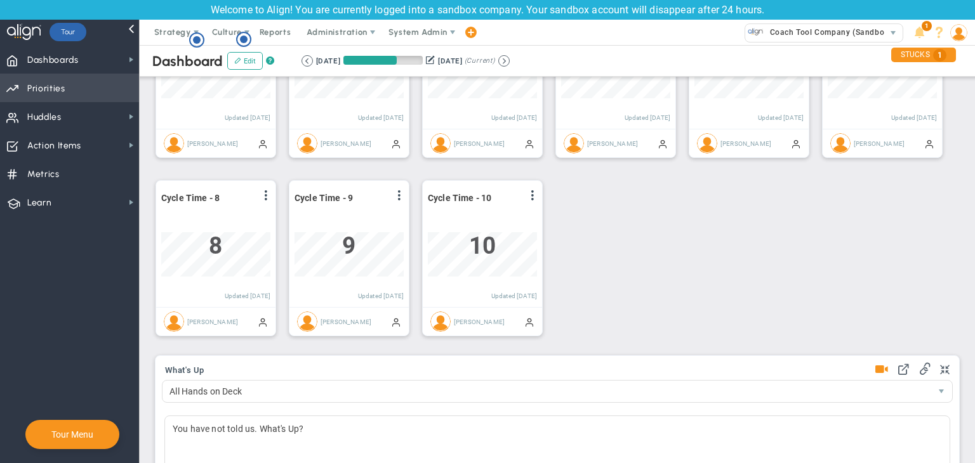
click at [104, 92] on span "Priorities OKR Tree Priorities OKRs" at bounding box center [69, 88] width 139 height 29
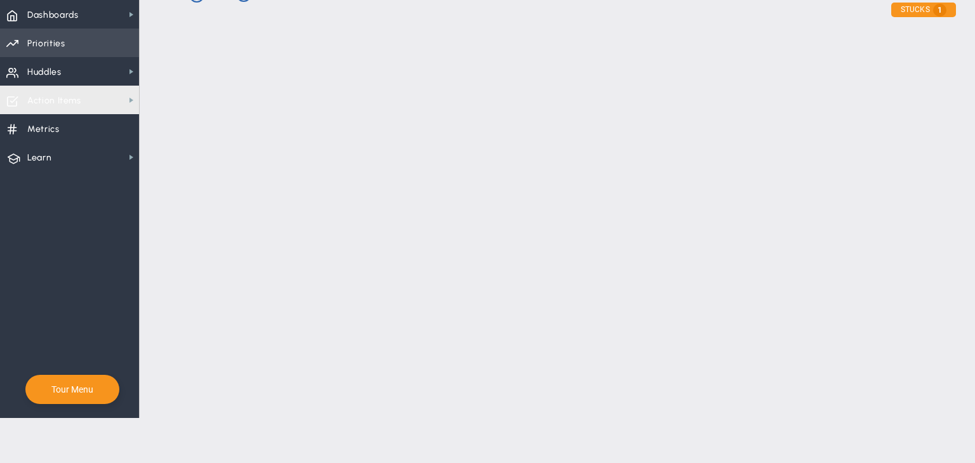
checkbox input "false"
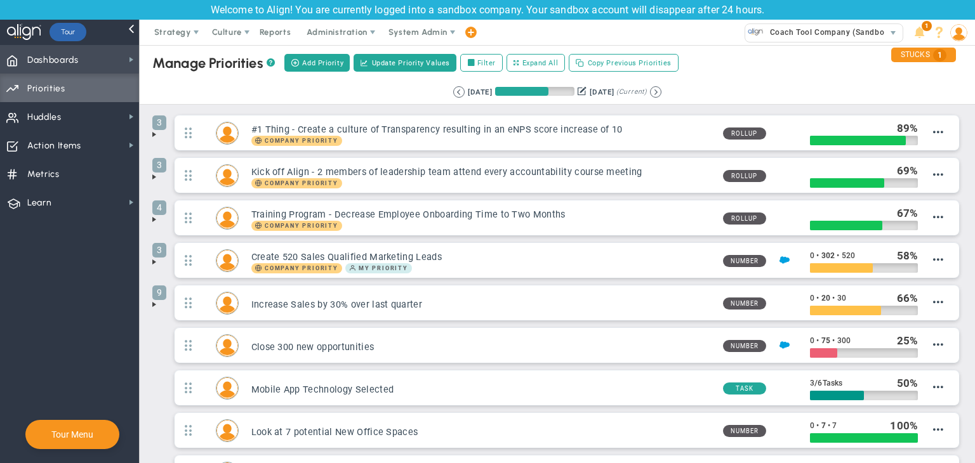
click at [99, 58] on span "Dashboards Dashboards" at bounding box center [69, 59] width 139 height 29
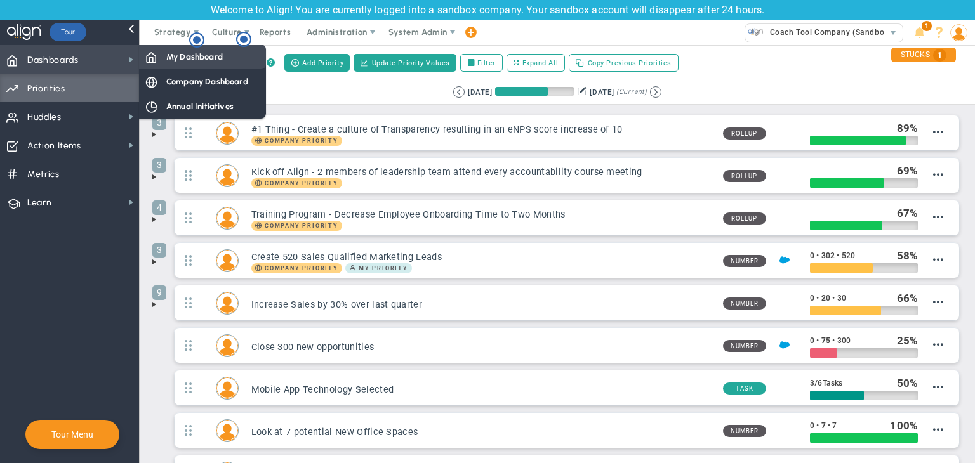
click at [211, 53] on span "My Dashboard" at bounding box center [194, 57] width 56 height 12
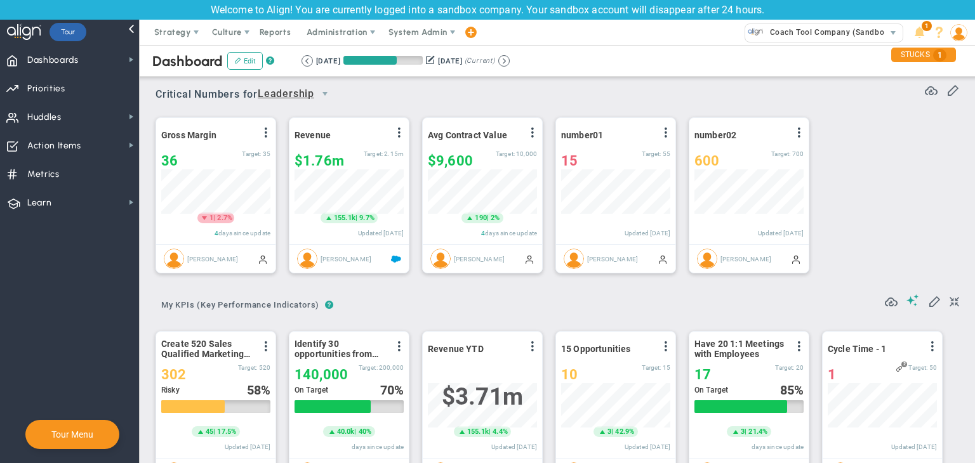
scroll to position [44, 109]
click at [69, 56] on span "Dashboards" at bounding box center [52, 60] width 51 height 27
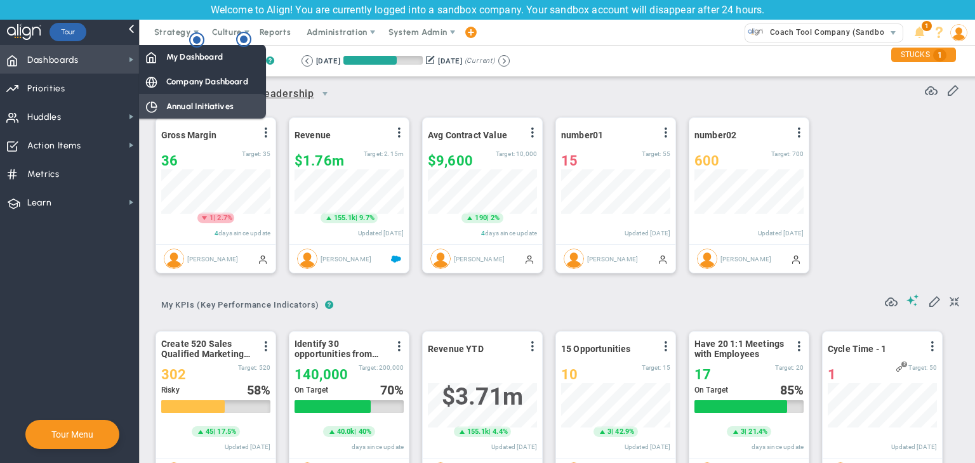
click at [171, 73] on div "Company Dashboard" at bounding box center [202, 81] width 127 height 25
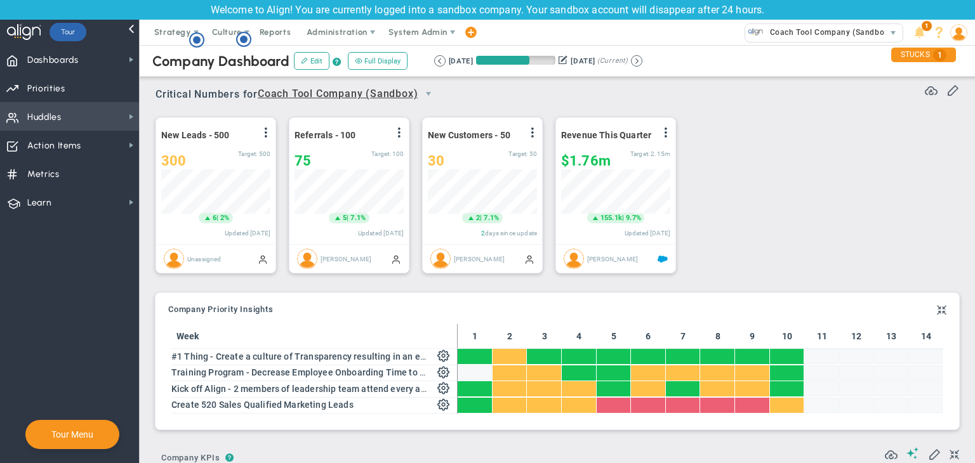
click at [23, 117] on span "Huddles Huddles" at bounding box center [69, 116] width 139 height 29
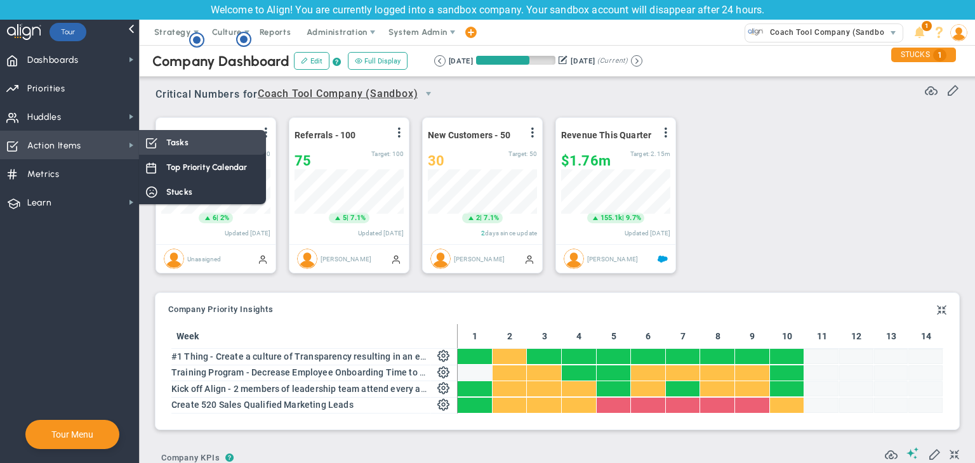
click at [198, 140] on div "Tasks" at bounding box center [202, 142] width 127 height 25
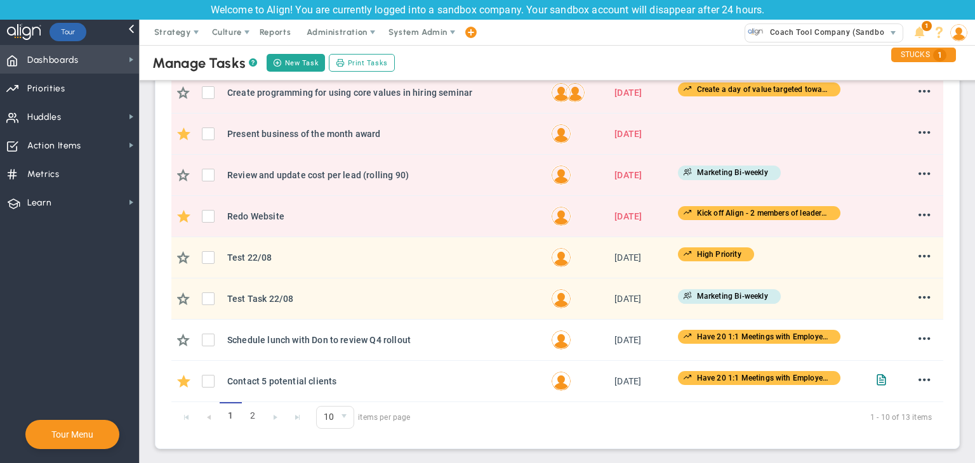
click at [81, 65] on span "Dashboards Dashboards" at bounding box center [69, 59] width 139 height 29
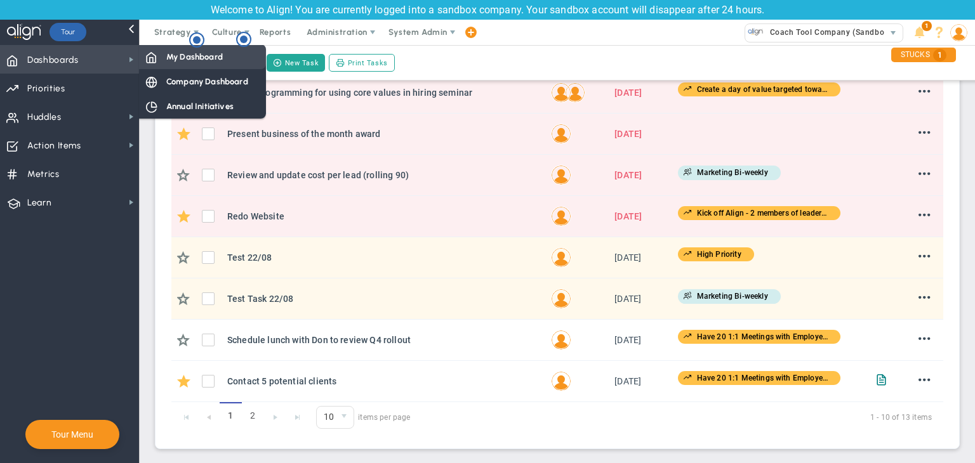
click at [146, 57] on span at bounding box center [150, 56] width 11 height 11
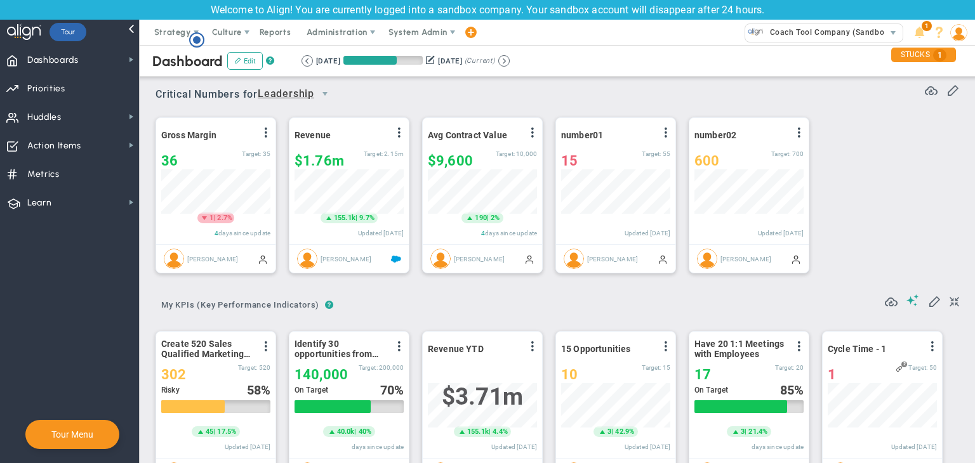
click at [395, 99] on div "Critical Numbers for Leadership 115385 Critical Numbers for Leadership Critical…" at bounding box center [556, 90] width 803 height 33
click at [76, 62] on span "Dashboards" at bounding box center [52, 60] width 51 height 27
click at [411, 36] on span "System Admin" at bounding box center [417, 32] width 59 height 10
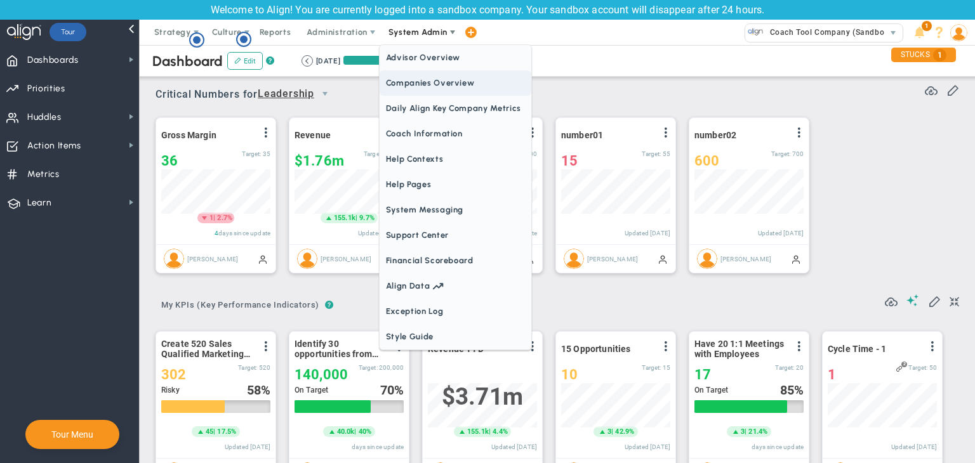
click at [412, 79] on span "Companies Overview" at bounding box center [455, 82] width 152 height 25
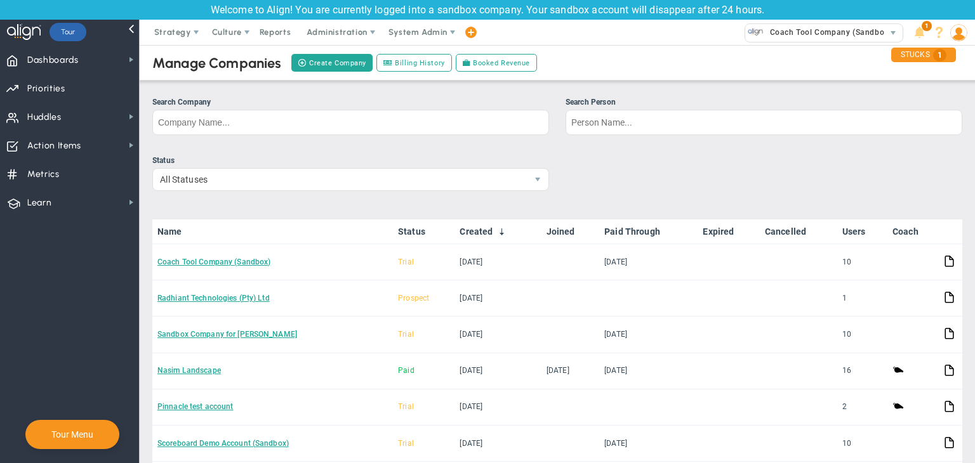
click at [232, 263] on link "Coach Tool Company (Sandbox)" at bounding box center [213, 262] width 113 height 9
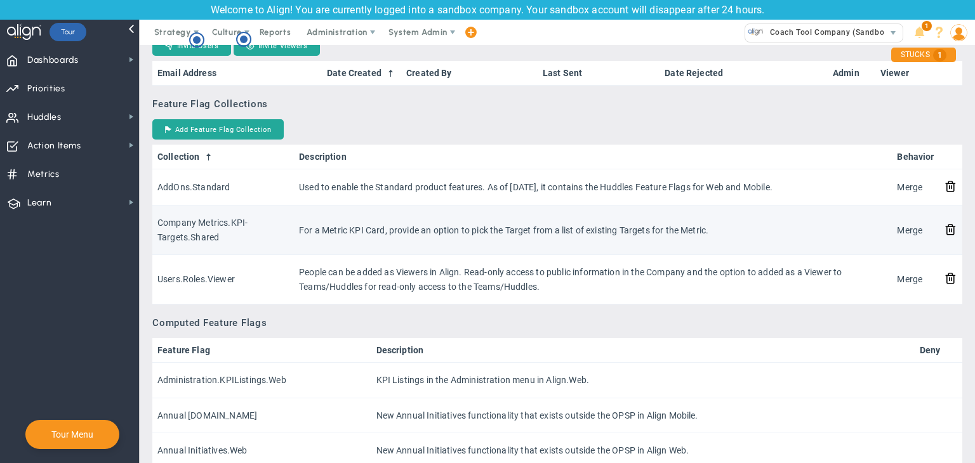
scroll to position [1079, 0]
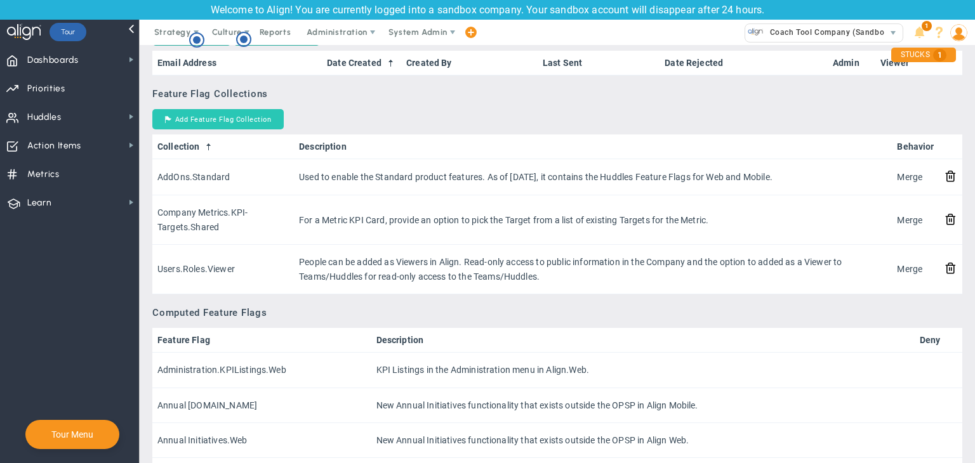
click at [237, 121] on button "Add Feature Flag Collection" at bounding box center [217, 119] width 131 height 20
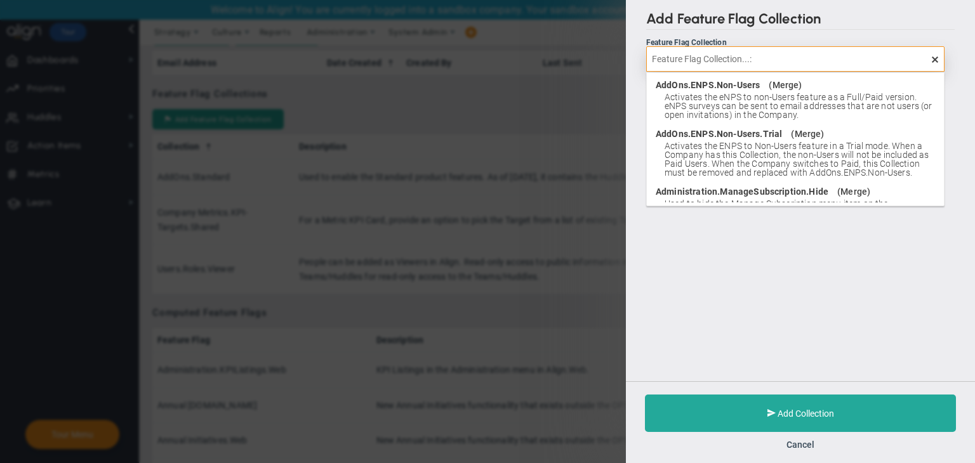
click at [756, 58] on input "text" at bounding box center [795, 58] width 298 height 25
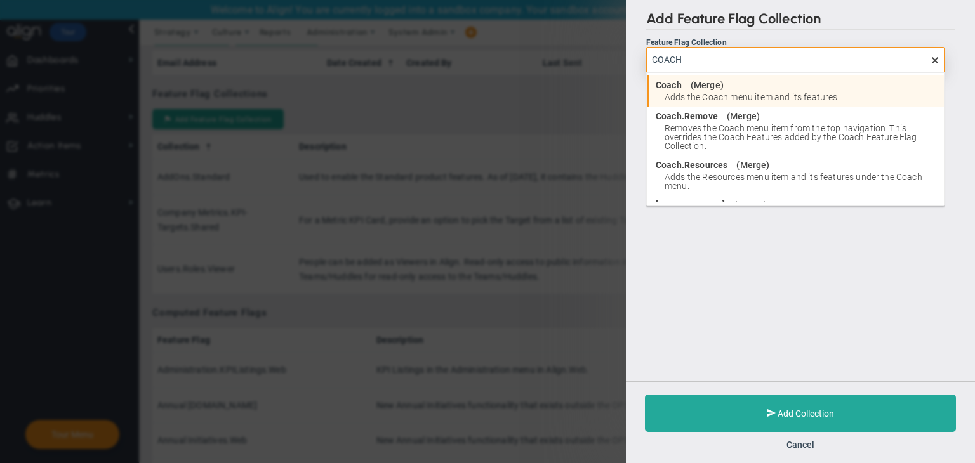
click at [743, 94] on span "Adds the Coach menu item and its features." at bounding box center [800, 97] width 273 height 9
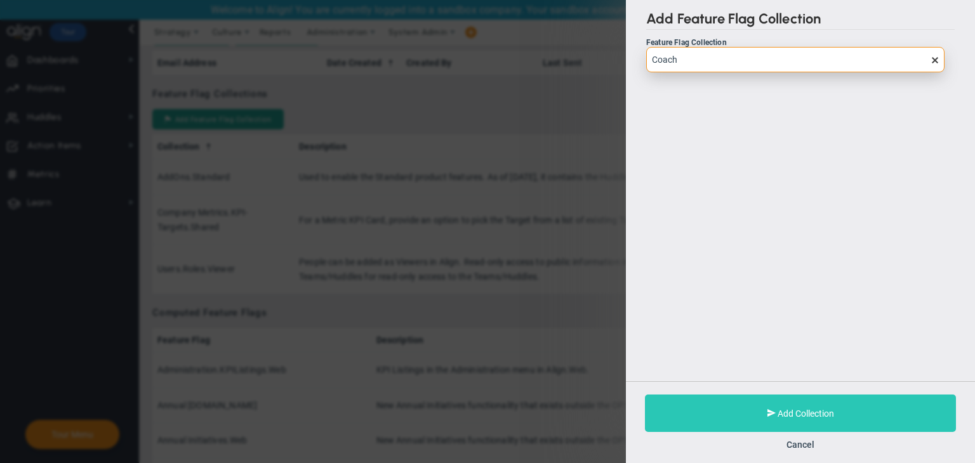
type input "Coach"
click at [768, 410] on span at bounding box center [771, 413] width 8 height 12
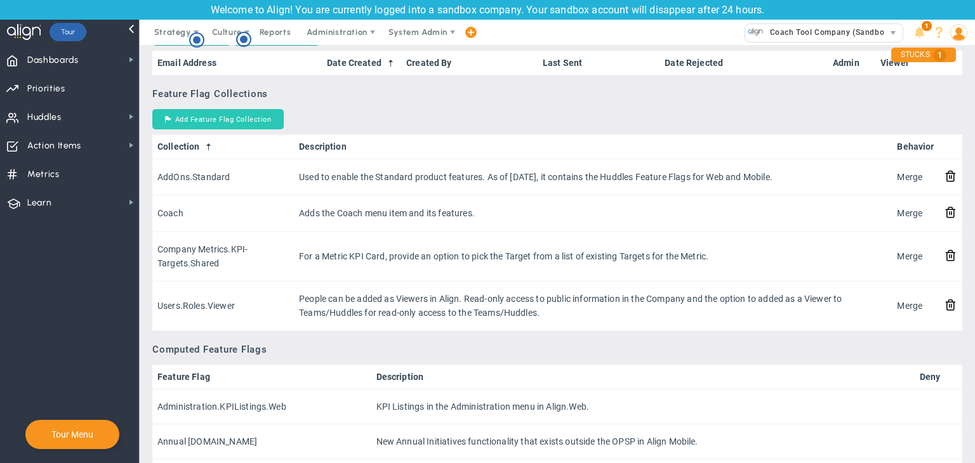
click at [263, 117] on button "Add Feature Flag Collection" at bounding box center [217, 119] width 131 height 20
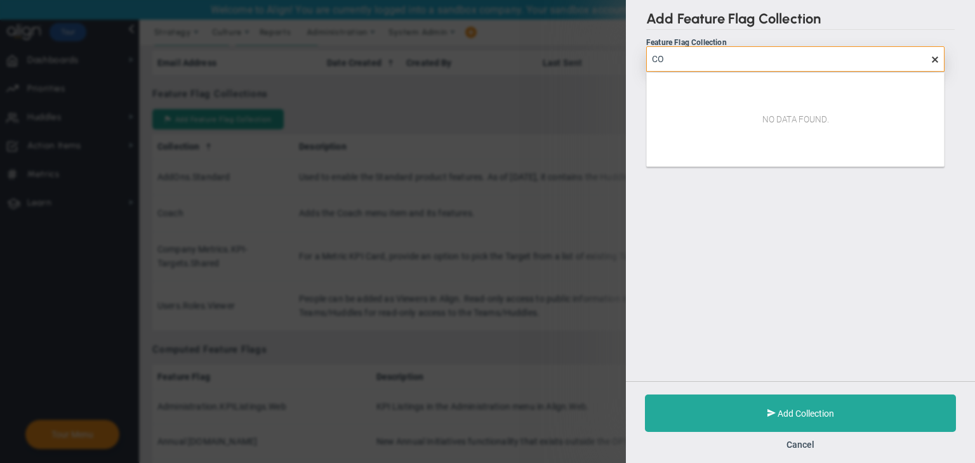
type input "C"
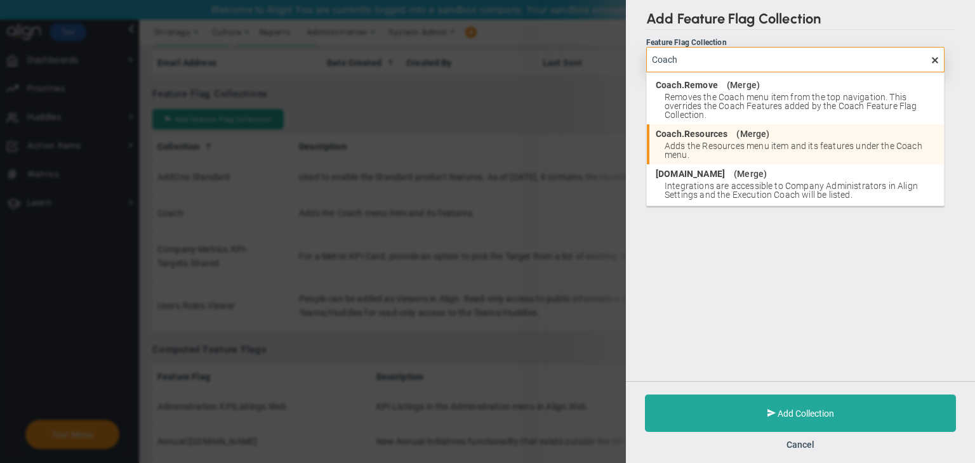
click at [748, 135] on span "Merge" at bounding box center [753, 133] width 27 height 9
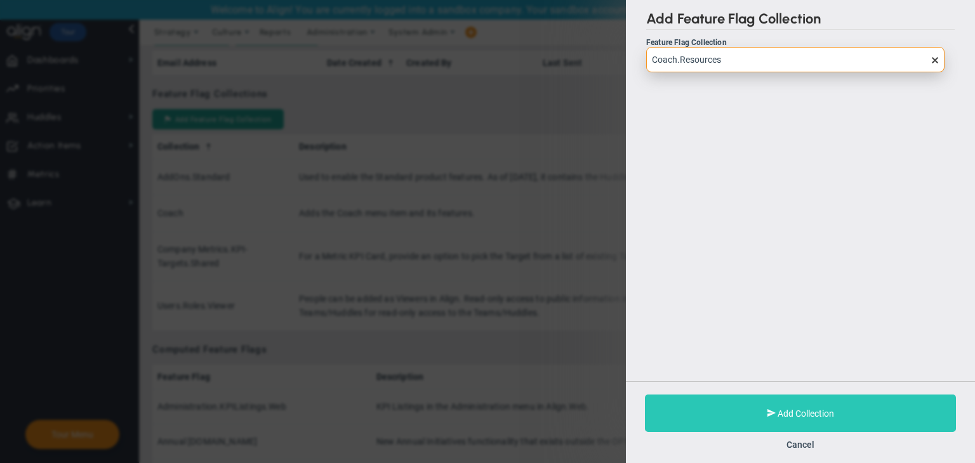
type input "Coach.Resources"
click at [772, 400] on button "Add Collection" at bounding box center [800, 413] width 311 height 37
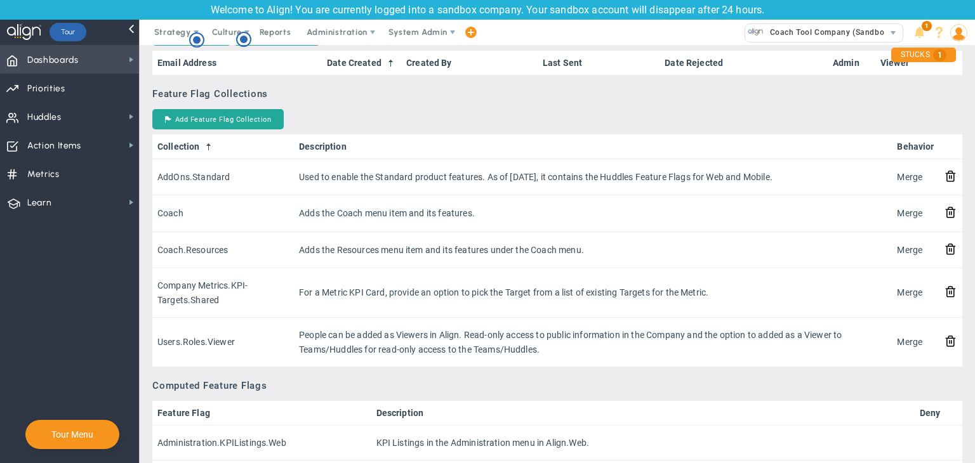
click at [83, 56] on span "Dashboards Dashboards" at bounding box center [69, 59] width 139 height 29
click at [88, 57] on span "Dashboards Dashboards" at bounding box center [69, 59] width 139 height 29
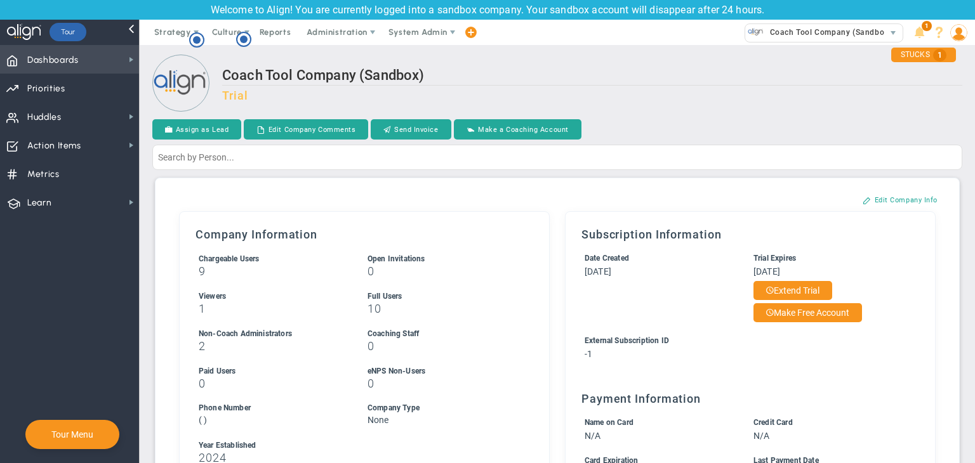
click at [104, 48] on span "Dashboards Dashboards" at bounding box center [69, 59] width 139 height 29
click at [328, 37] on span "Administration" at bounding box center [337, 32] width 81 height 25
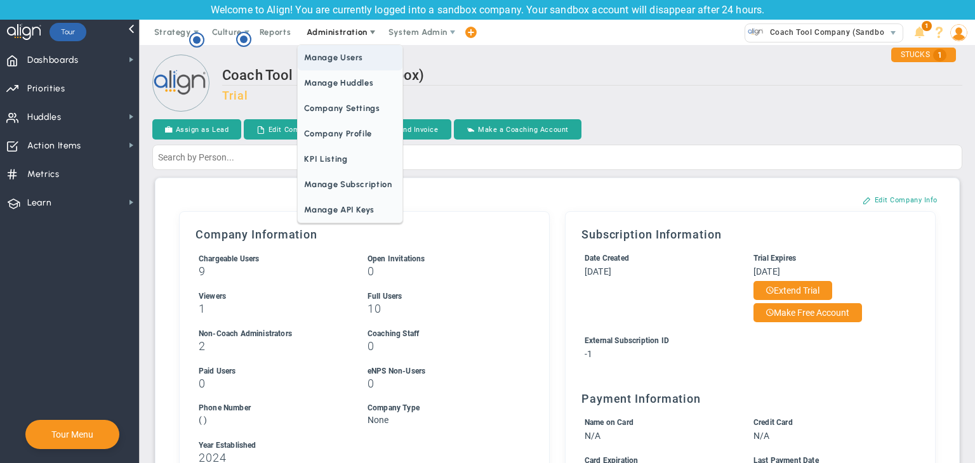
click at [331, 51] on span "Manage Users" at bounding box center [350, 57] width 104 height 25
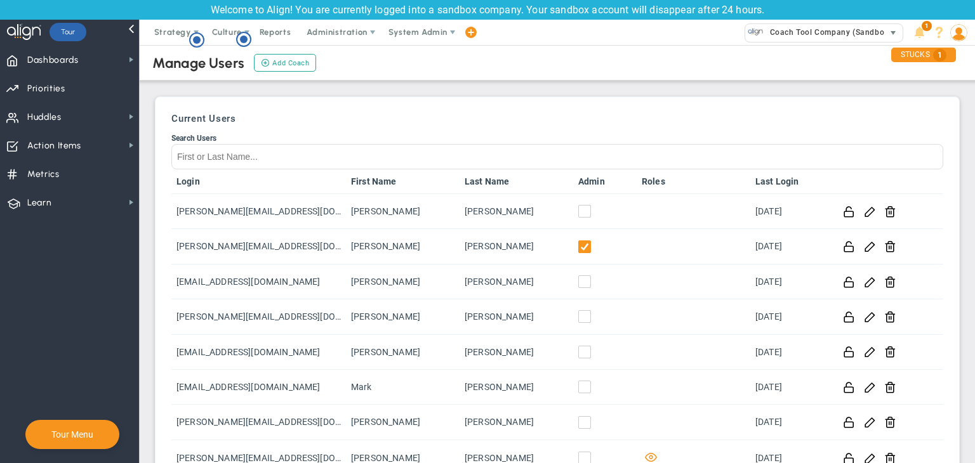
click at [814, 36] on span "Coach Tool Company (Sandbox)" at bounding box center [827, 32] width 128 height 16
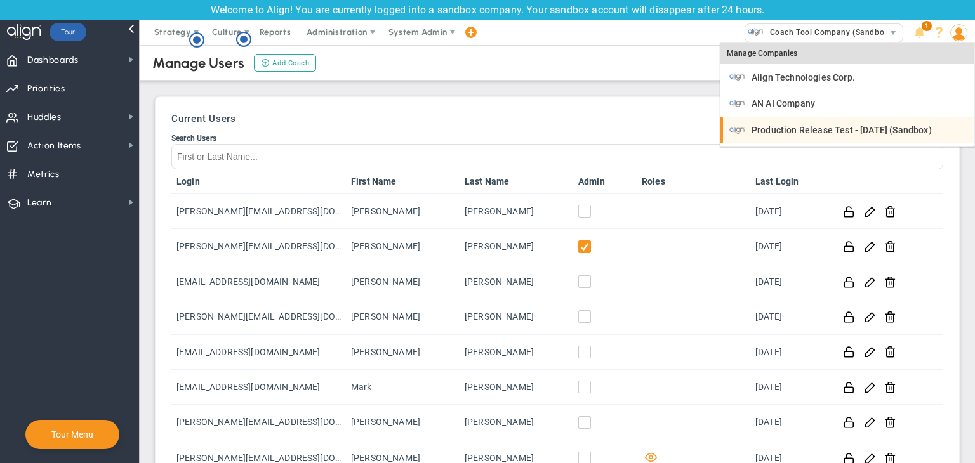
click at [822, 128] on span "Production Release Test - [DATE] (Sandbox)" at bounding box center [841, 130] width 180 height 9
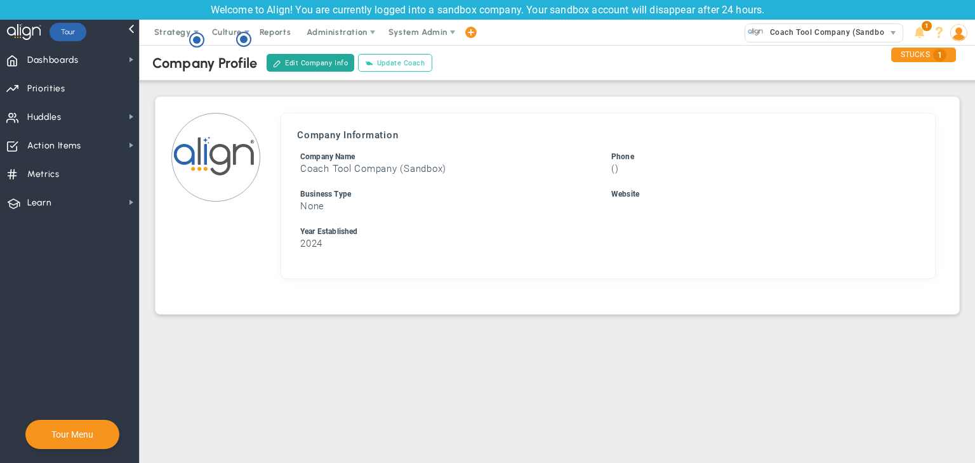
click at [404, 63] on button "Update Coach" at bounding box center [395, 63] width 74 height 18
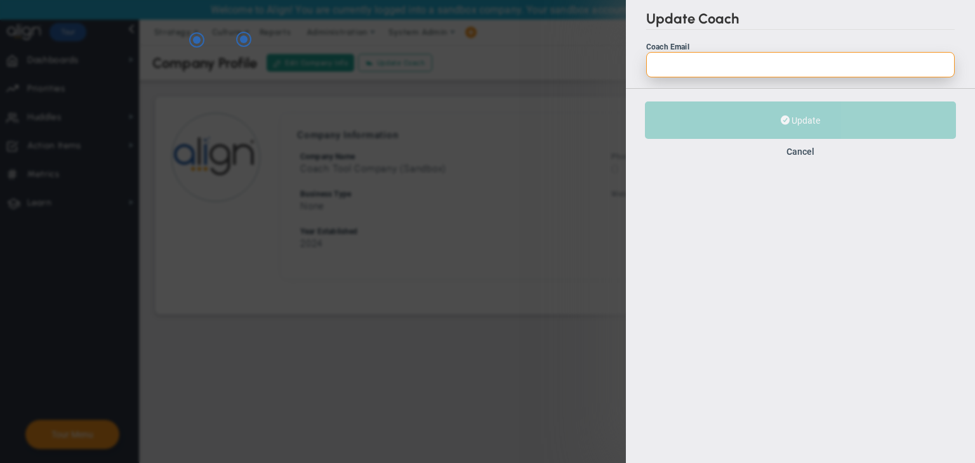
click at [685, 58] on input "Coach Email" at bounding box center [800, 64] width 308 height 25
paste input "[EMAIL_ADDRESS][DOMAIN_NAME]"
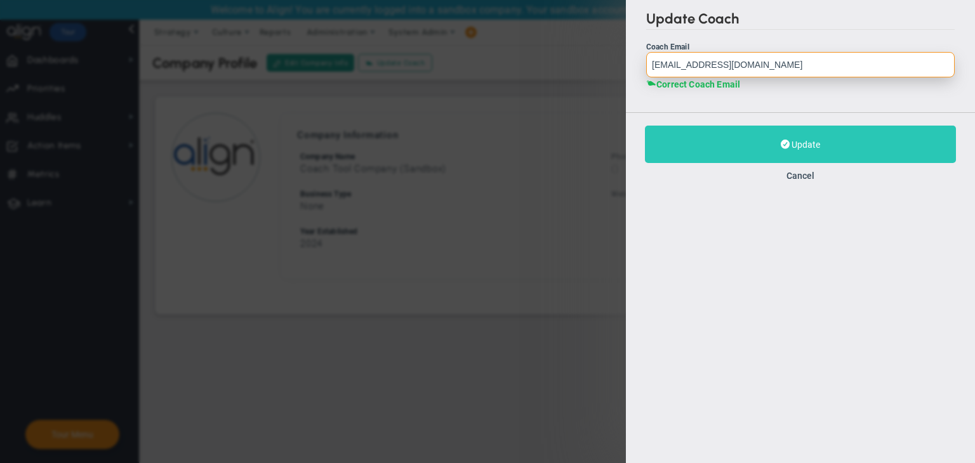
type input "[EMAIL_ADDRESS][DOMAIN_NAME]"
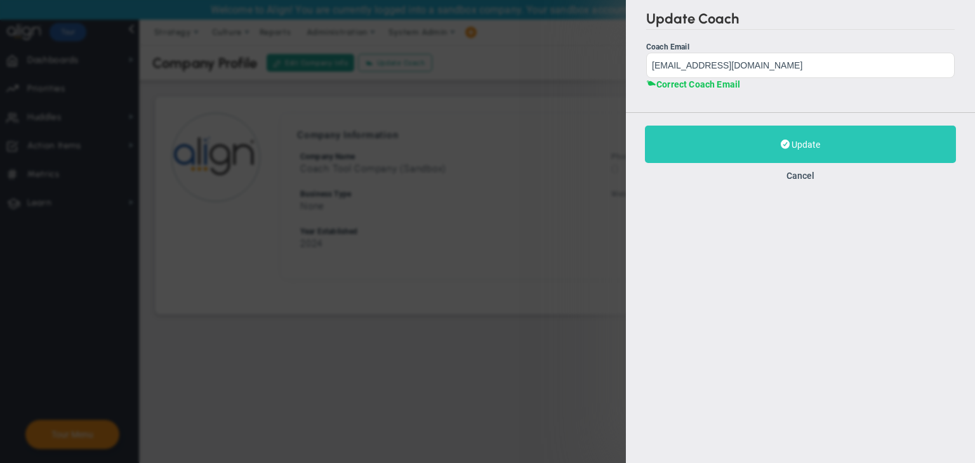
click at [748, 140] on button "Update" at bounding box center [800, 144] width 311 height 37
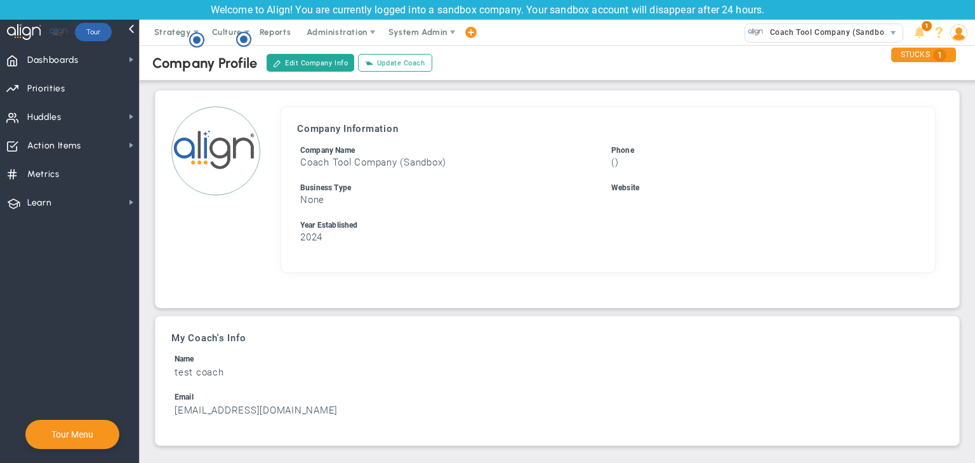
scroll to position [8, 0]
click at [307, 35] on span "Administration" at bounding box center [337, 32] width 60 height 10
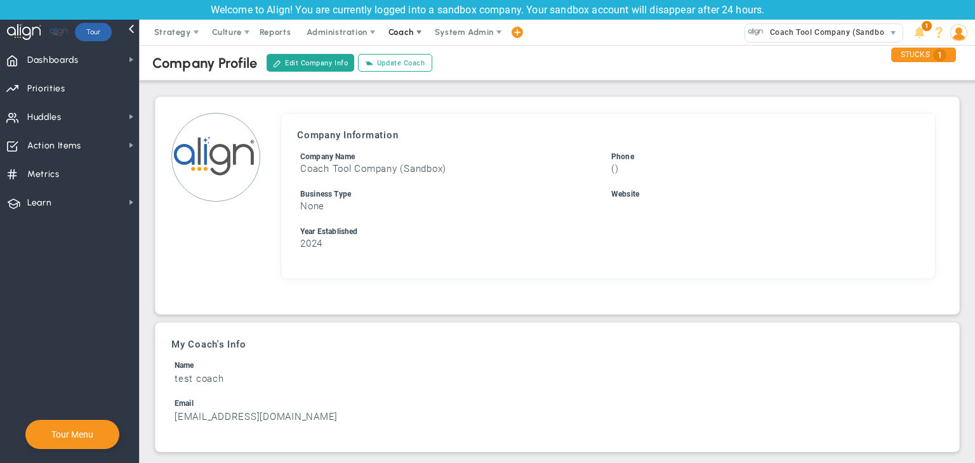
click at [405, 37] on span "Coach" at bounding box center [402, 32] width 46 height 25
click at [419, 62] on span "Schedule Meeting" at bounding box center [423, 57] width 89 height 25
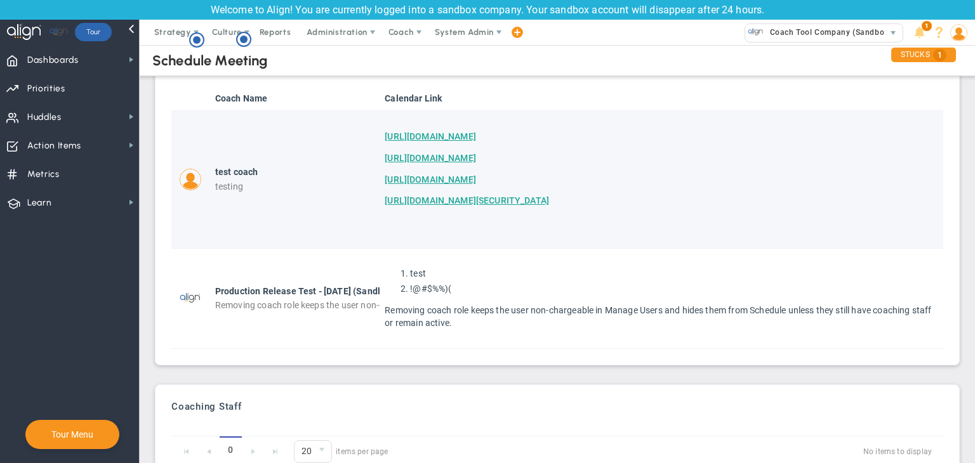
scroll to position [79, 0]
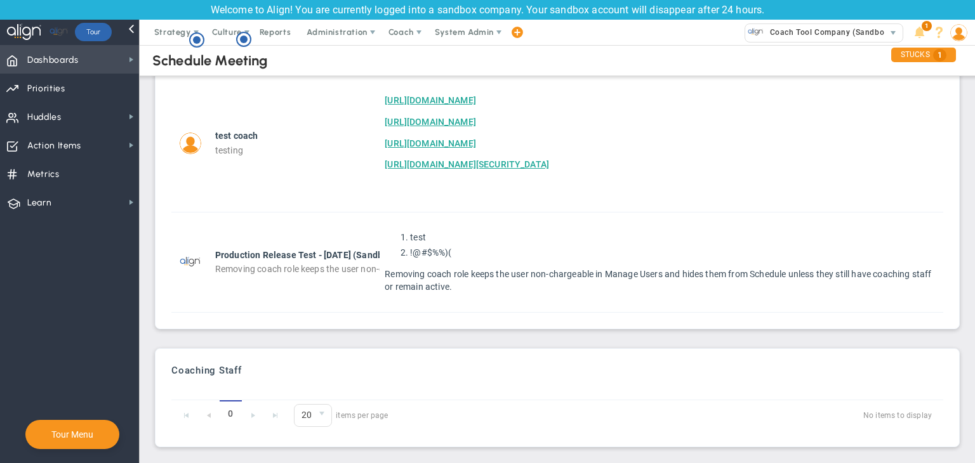
drag, startPoint x: 96, startPoint y: 61, endPoint x: 112, endPoint y: 60, distance: 15.9
click at [96, 61] on span "Dashboards Dashboards" at bounding box center [69, 59] width 139 height 29
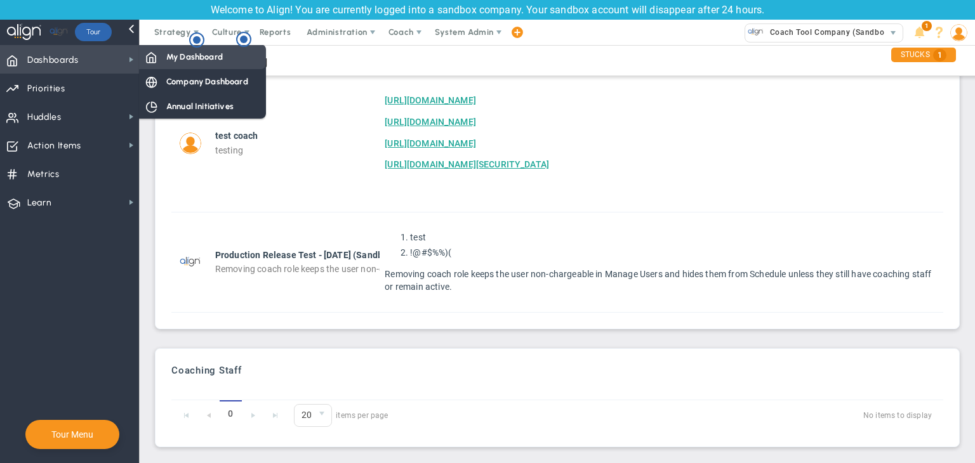
click at [164, 56] on div "My Dashboard" at bounding box center [202, 56] width 127 height 25
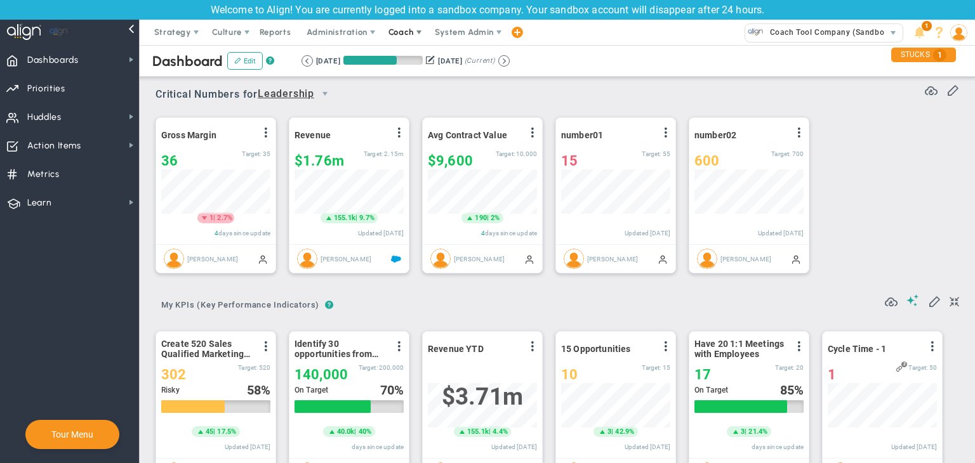
click at [404, 41] on span "Coach" at bounding box center [402, 32] width 46 height 25
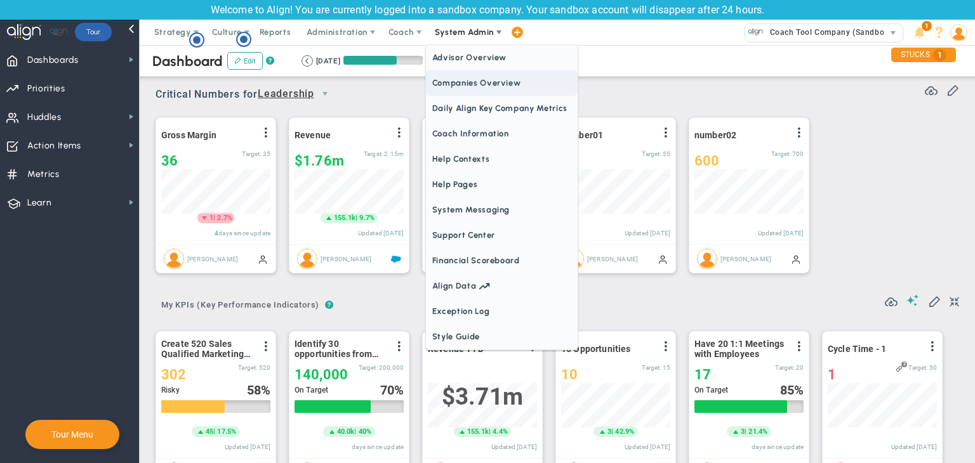
click at [472, 75] on span "Companies Overview" at bounding box center [502, 82] width 152 height 25
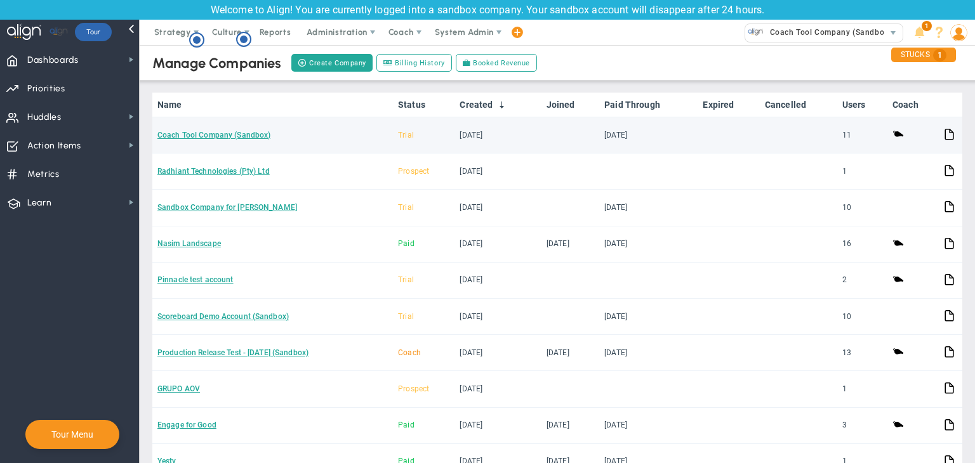
click at [242, 141] on td "Coach Tool Company (Sandbox)" at bounding box center [272, 135] width 241 height 36
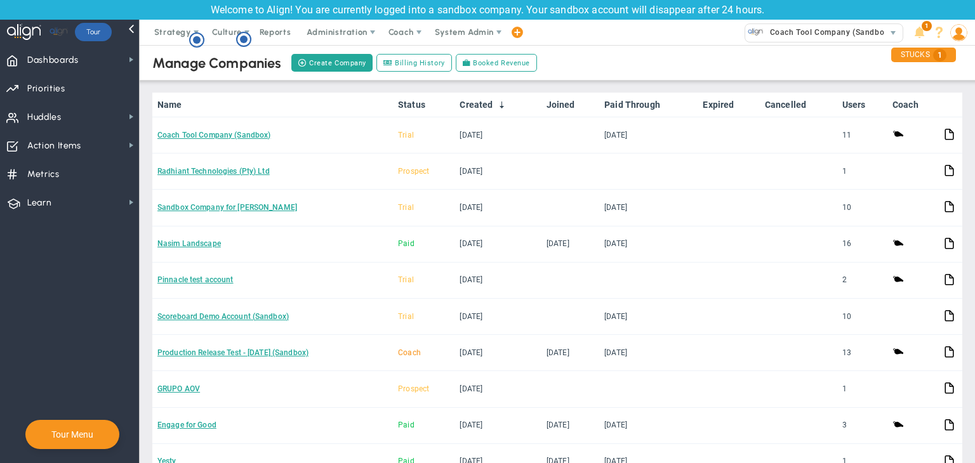
click at [244, 135] on link "Coach Tool Company (Sandbox)" at bounding box center [213, 135] width 113 height 9
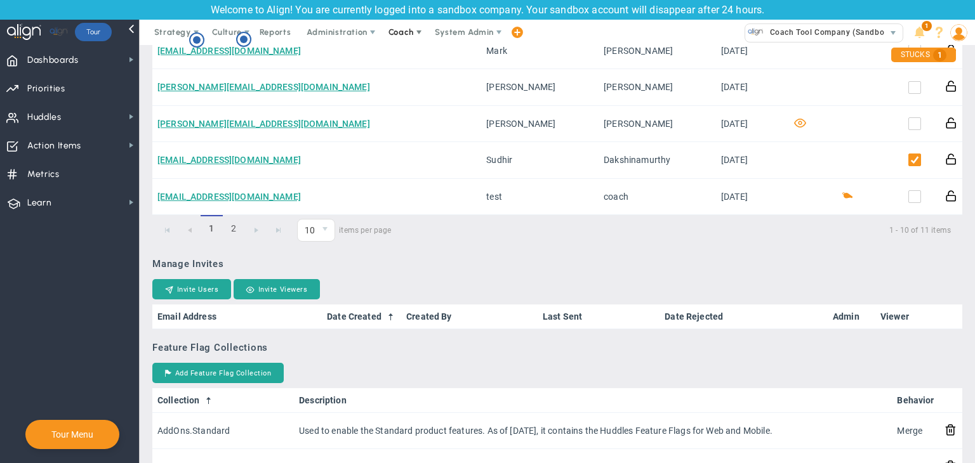
click at [411, 34] on span "Coach" at bounding box center [400, 32] width 25 height 10
click at [432, 55] on span "Schedule Meeting" at bounding box center [423, 57] width 89 height 25
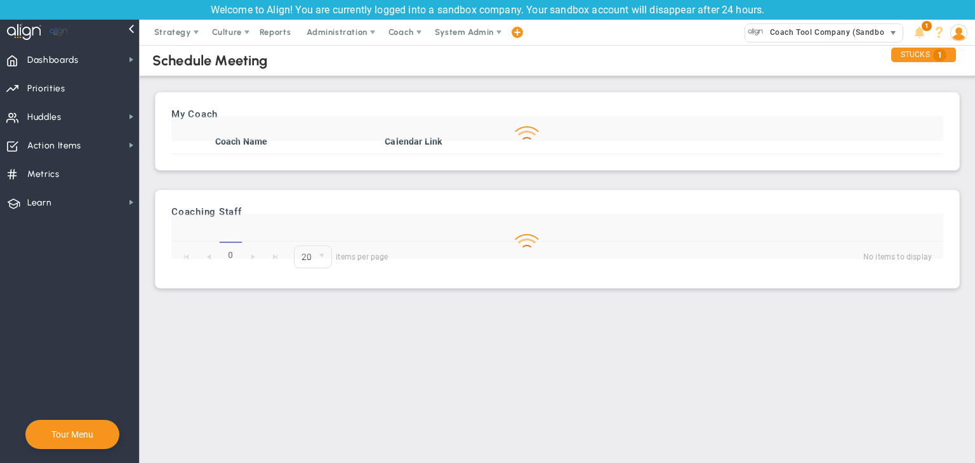
click at [803, 32] on span "Coach Tool Company (Sandbox)" at bounding box center [827, 32] width 128 height 16
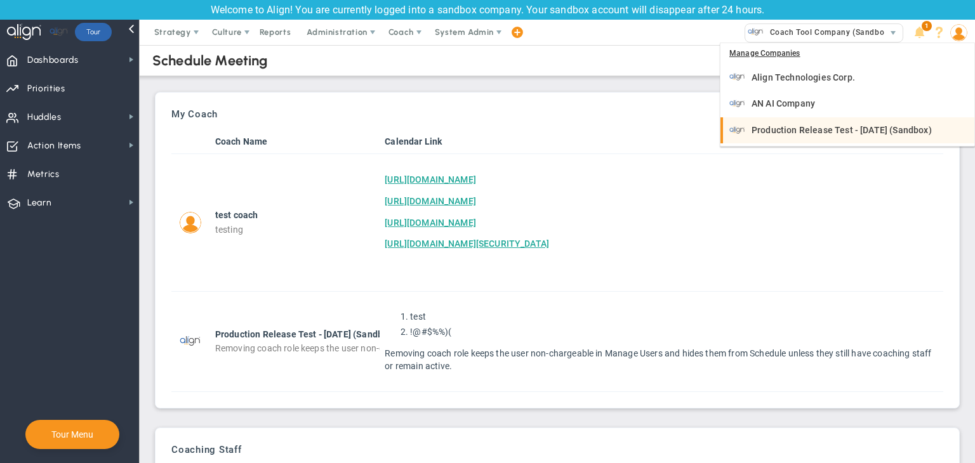
click at [795, 127] on span "Production Release Test - [DATE] (Sandbox)" at bounding box center [841, 130] width 180 height 9
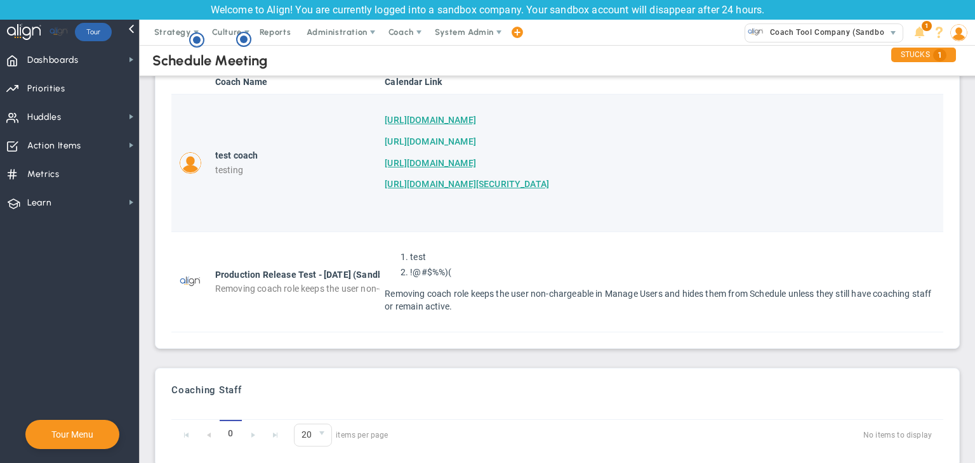
scroll to position [79, 0]
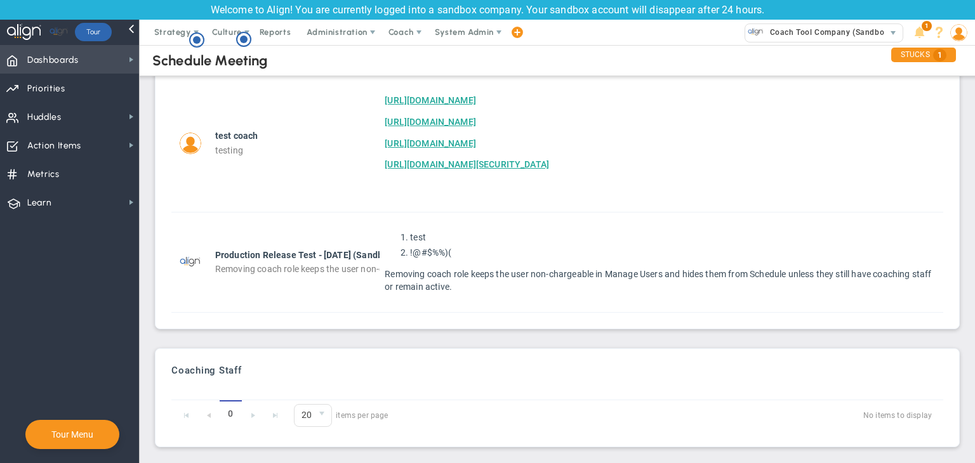
click at [85, 62] on span "Dashboards Dashboards" at bounding box center [69, 59] width 139 height 29
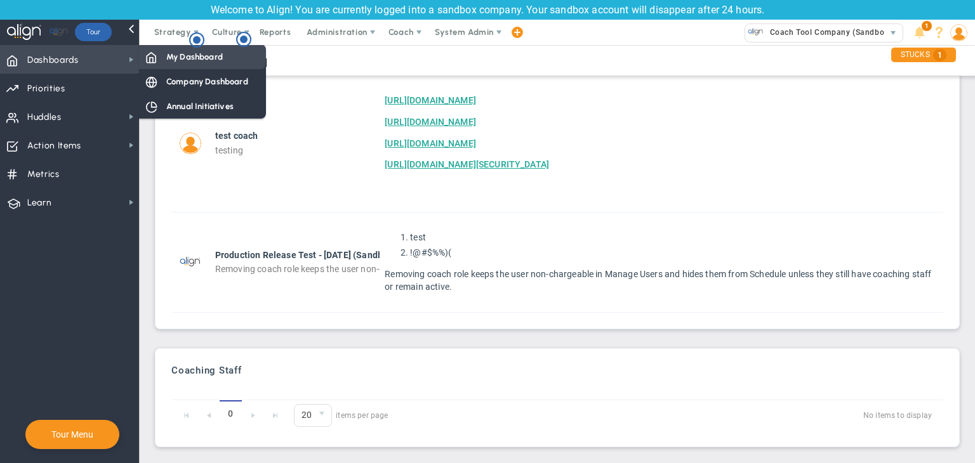
click at [178, 52] on span "My Dashboard" at bounding box center [194, 57] width 56 height 12
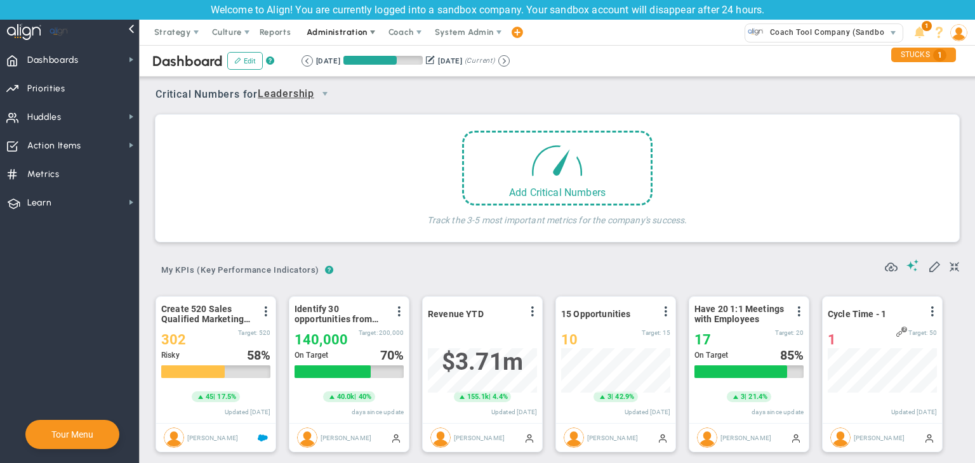
click at [330, 36] on span "Administration" at bounding box center [337, 32] width 60 height 10
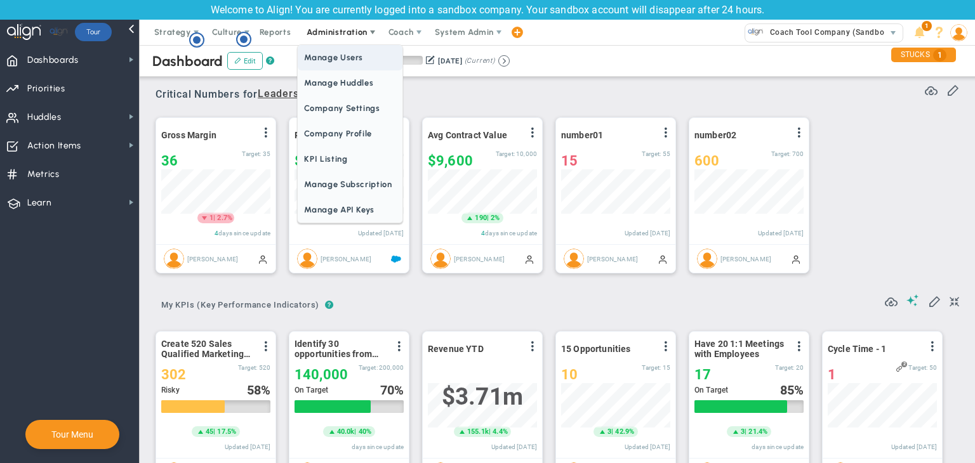
click at [329, 54] on span "Manage Users" at bounding box center [350, 57] width 104 height 25
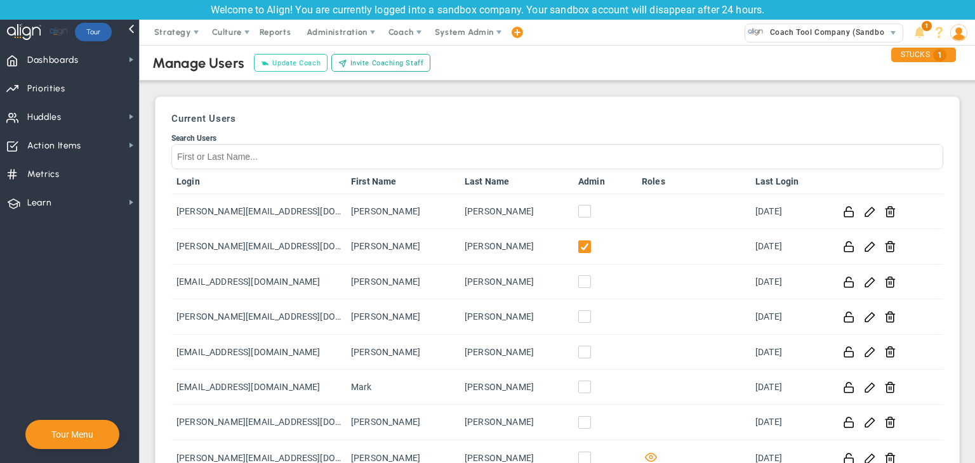
click at [277, 67] on span "Update Coach" at bounding box center [296, 63] width 48 height 11
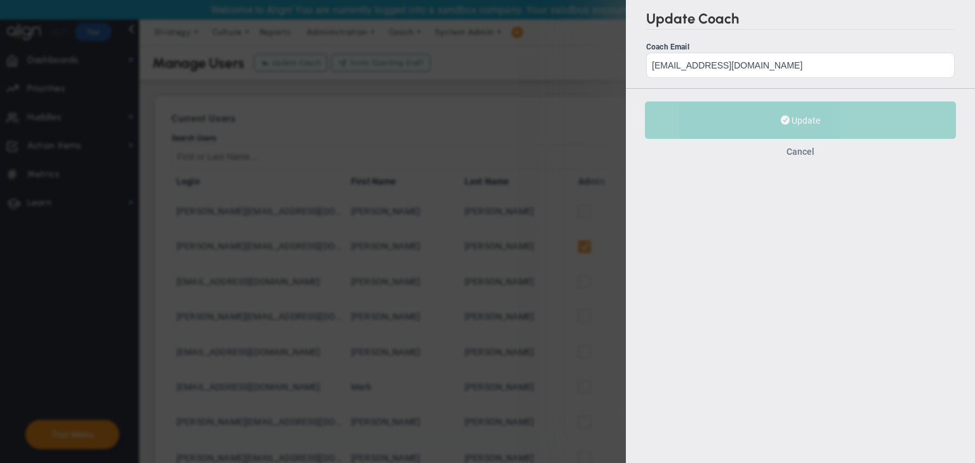
click at [802, 152] on button "Cancel" at bounding box center [800, 152] width 28 height 10
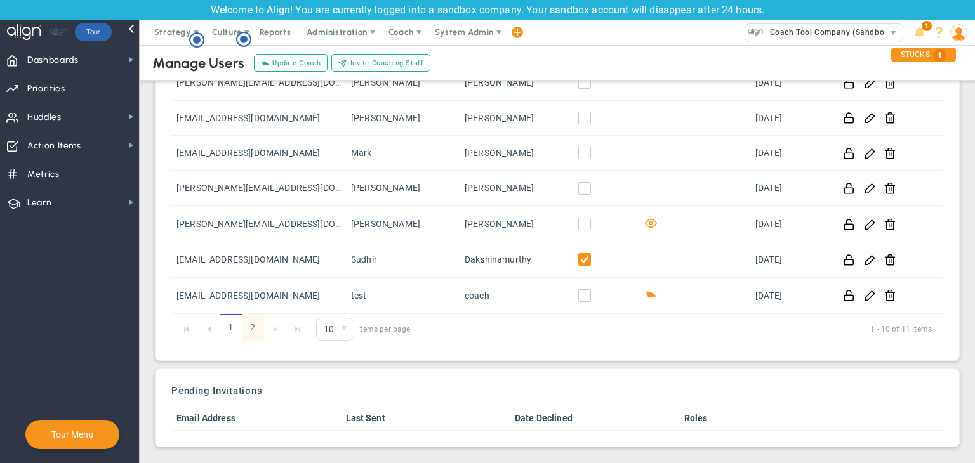
click at [261, 333] on link "2" at bounding box center [253, 327] width 22 height 27
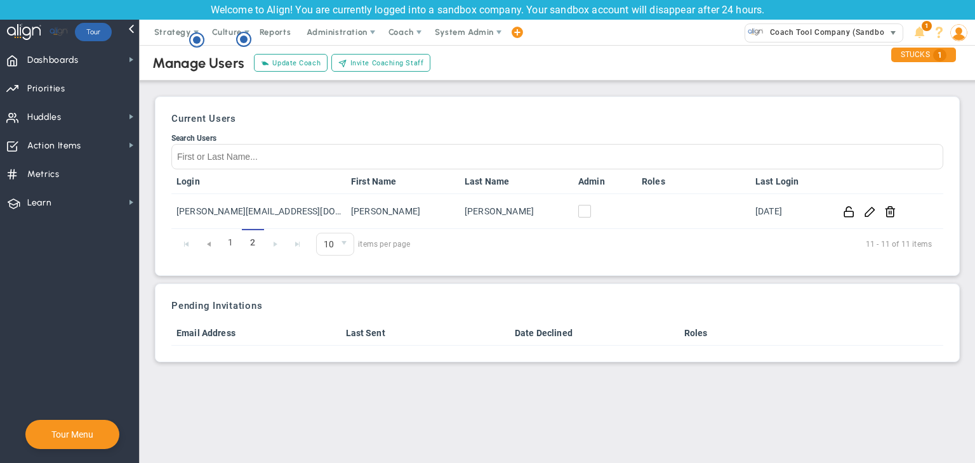
click at [831, 39] on span "Coach Tool Company (Sandbox)" at bounding box center [827, 32] width 128 height 16
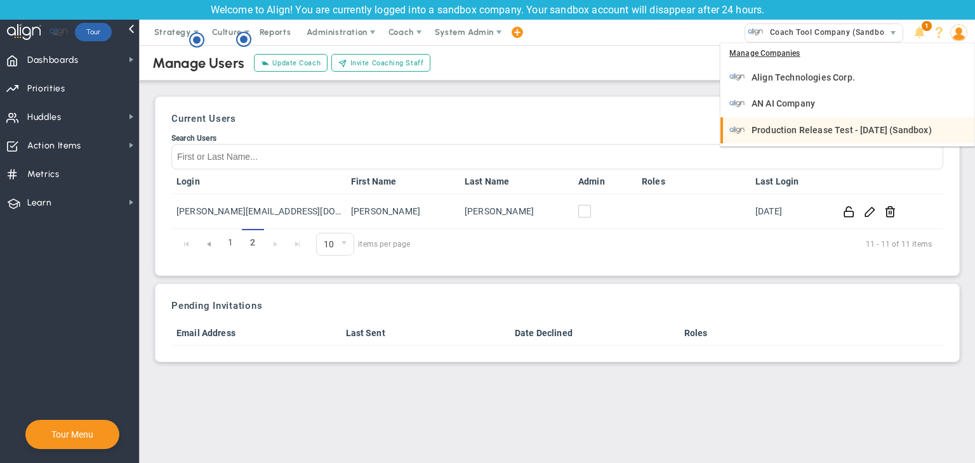
click at [816, 129] on span "Production Release Test - [DATE] (Sandbox)" at bounding box center [841, 130] width 180 height 9
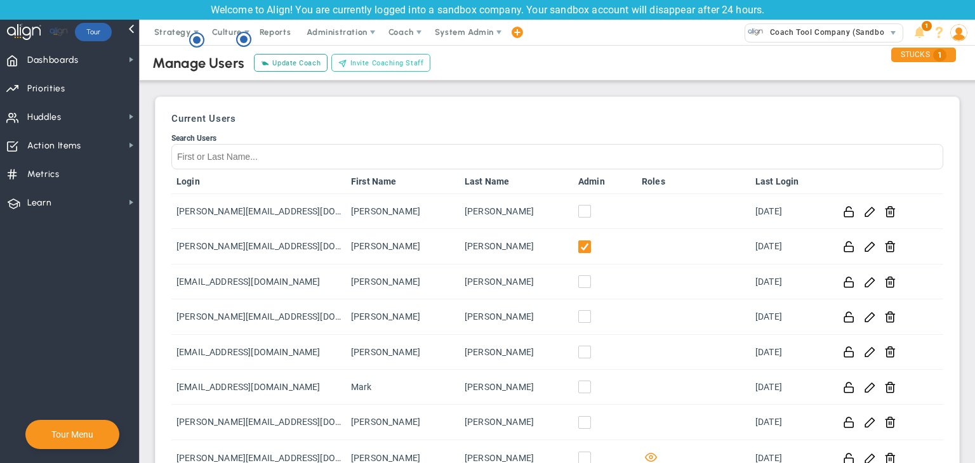
click at [384, 65] on span "Invite Coaching Staff" at bounding box center [387, 63] width 74 height 11
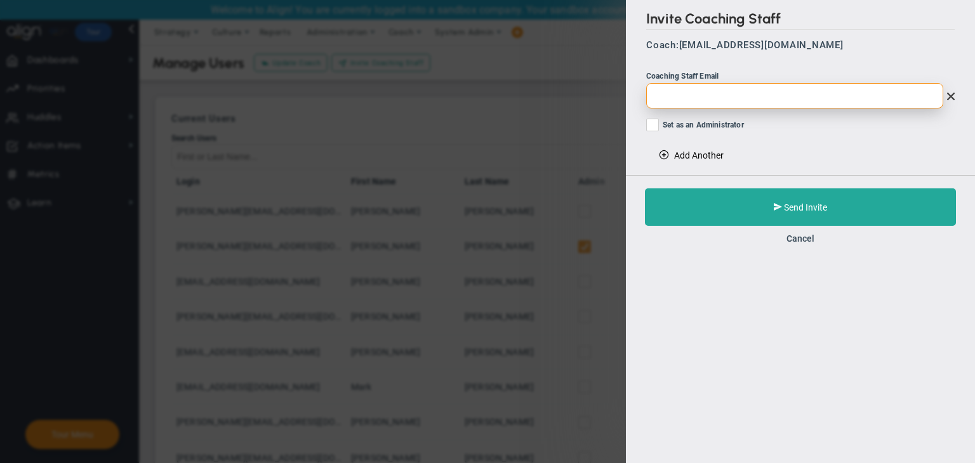
click at [713, 100] on input "email" at bounding box center [794, 95] width 297 height 25
paste input "[EMAIL_ADDRESS][DOMAIN_NAME]"
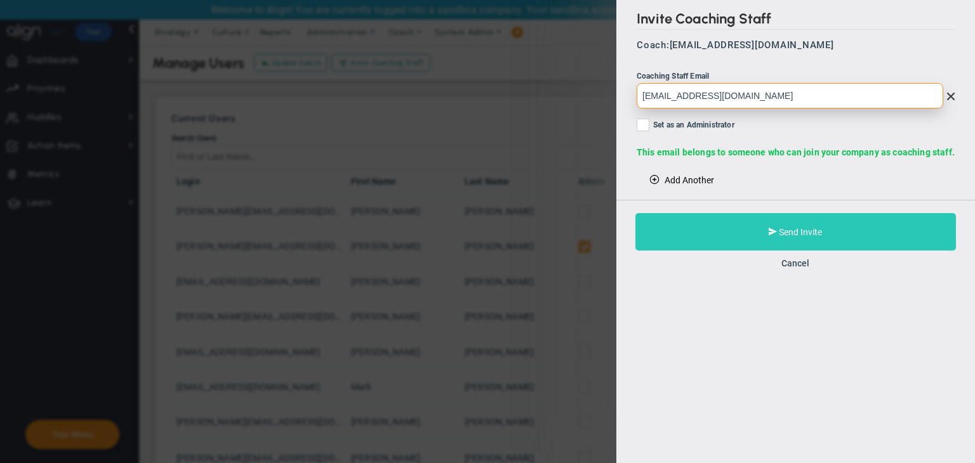
type input "[EMAIL_ADDRESS][DOMAIN_NAME]"
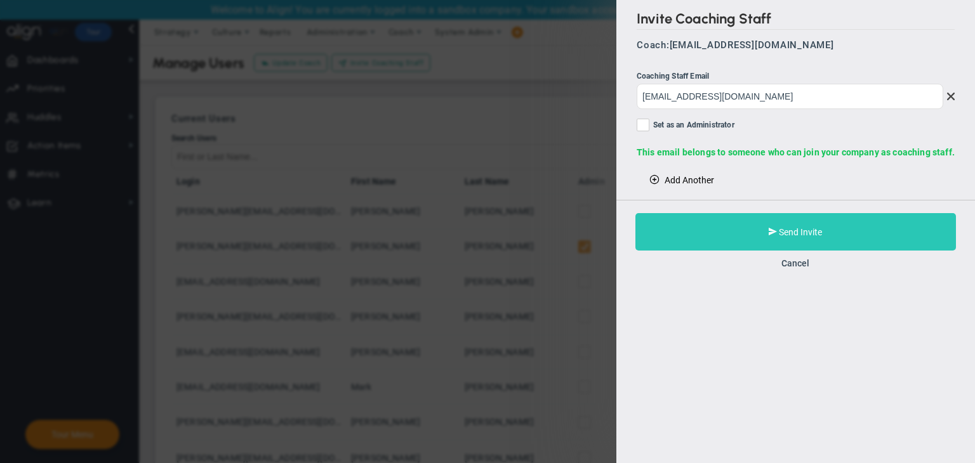
click at [736, 229] on button "Send Invite" at bounding box center [795, 231] width 320 height 37
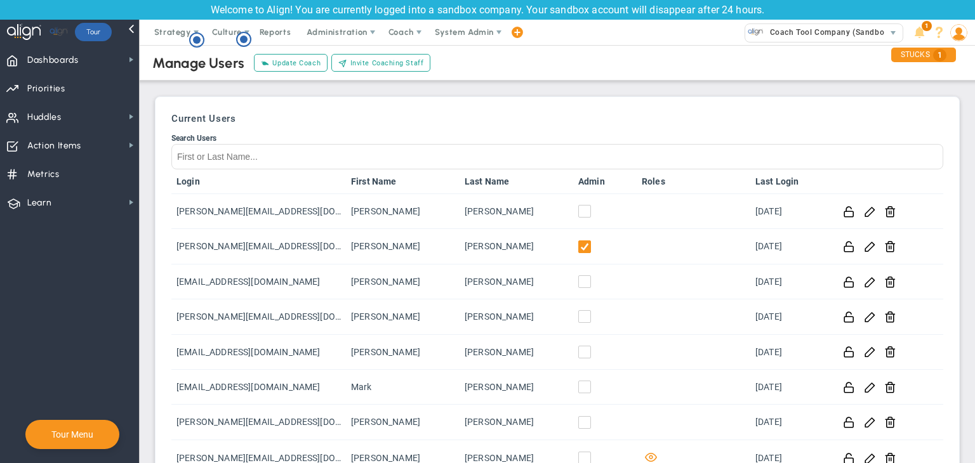
scroll to position [277, 0]
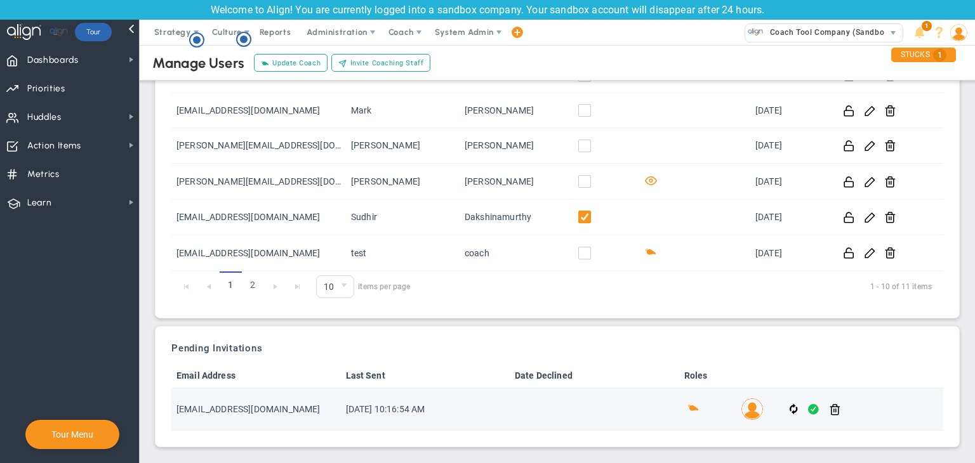
click at [808, 408] on span at bounding box center [813, 409] width 11 height 15
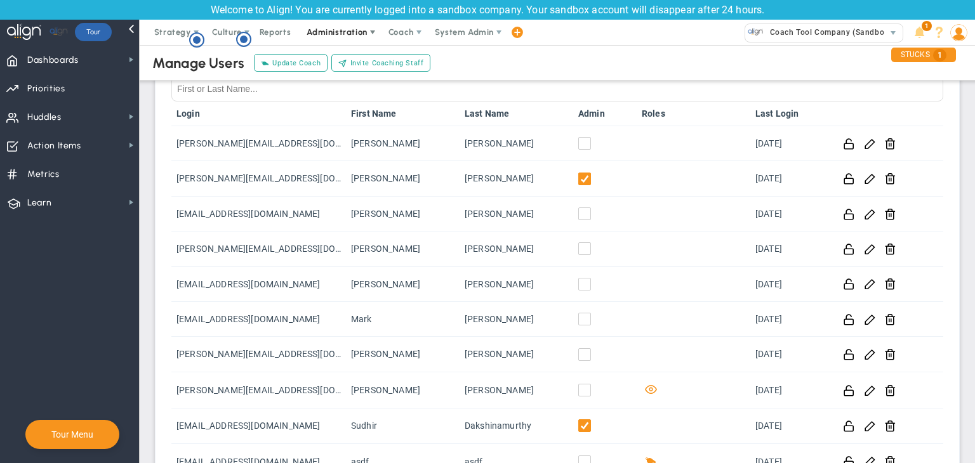
scroll to position [44, 0]
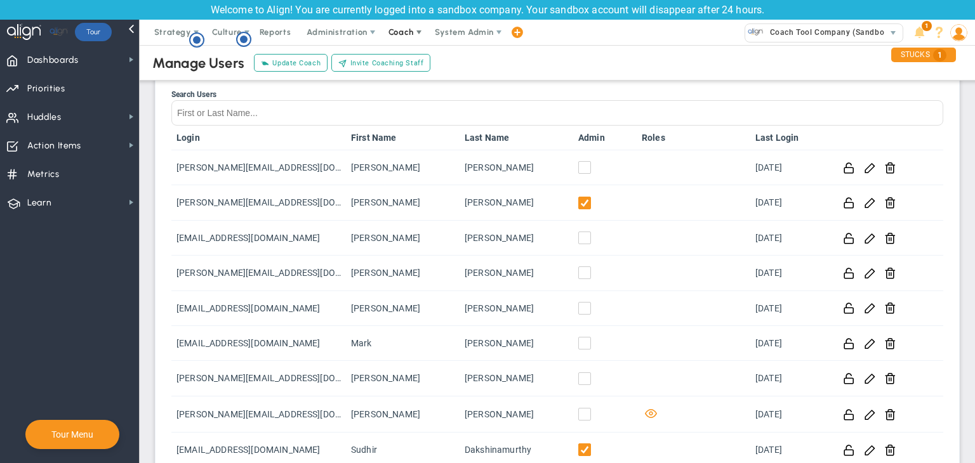
click at [392, 25] on span "Coach" at bounding box center [402, 32] width 46 height 25
click at [397, 67] on span "Schedule Meeting" at bounding box center [423, 57] width 89 height 25
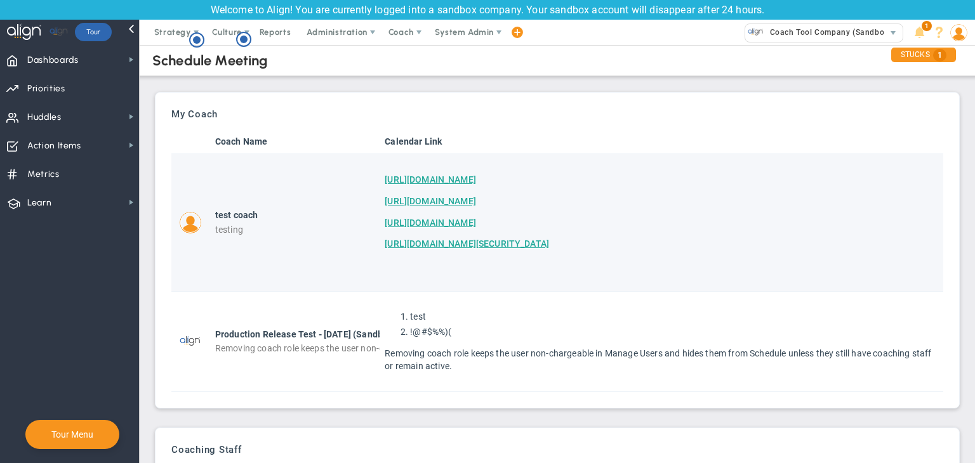
scroll to position [122, 0]
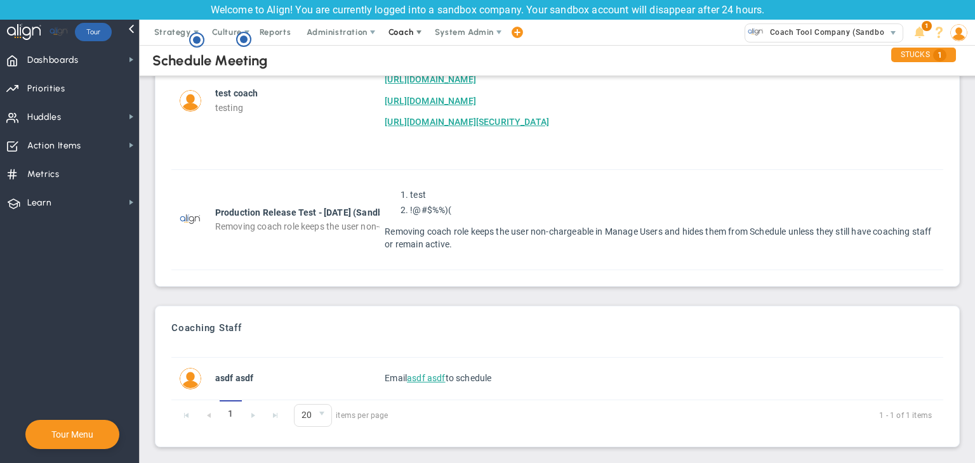
click at [399, 36] on span "Coach" at bounding box center [400, 32] width 25 height 10
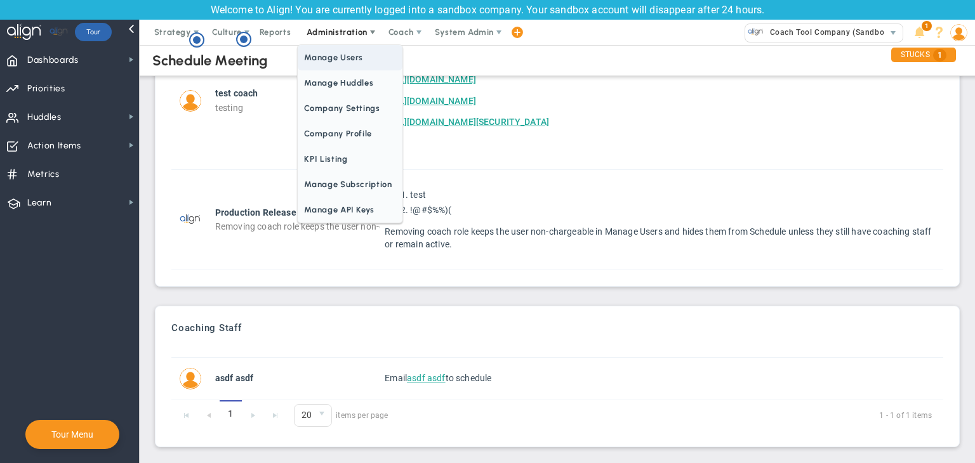
click at [343, 59] on span "Manage Users" at bounding box center [350, 57] width 104 height 25
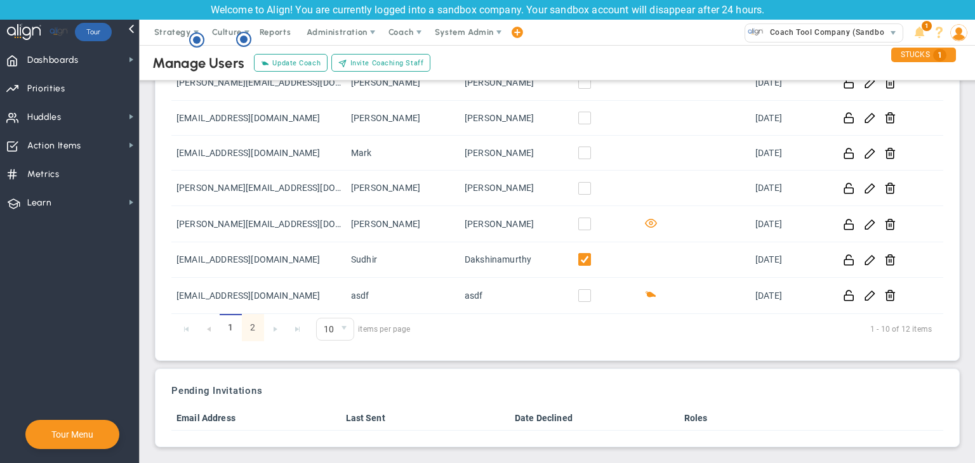
click link "2"
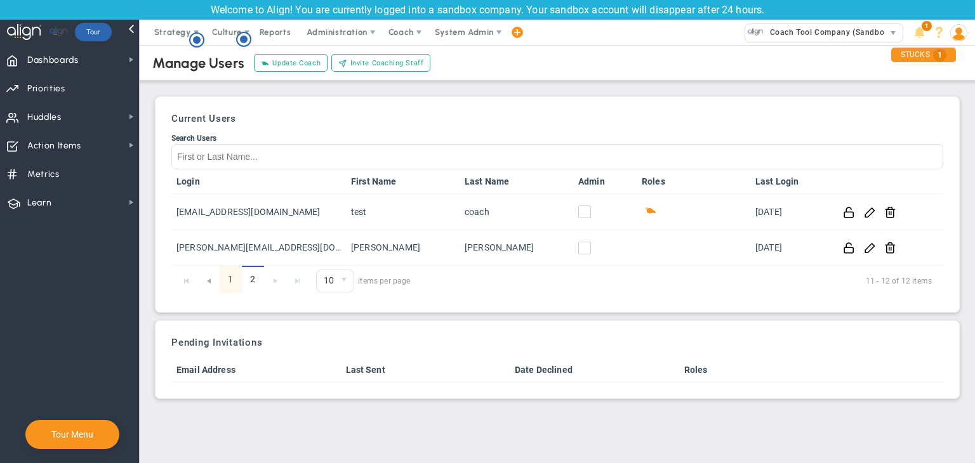
click link "1"
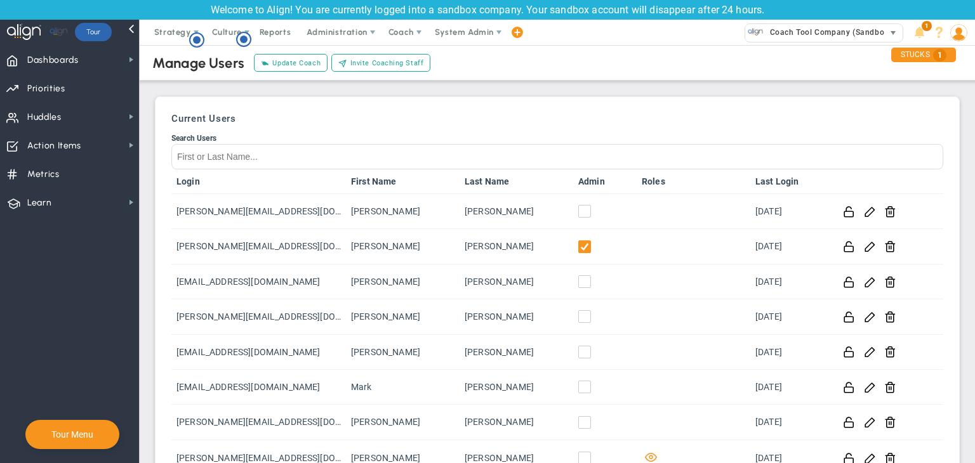
click span "Coach Tool Company (Sandbox)"
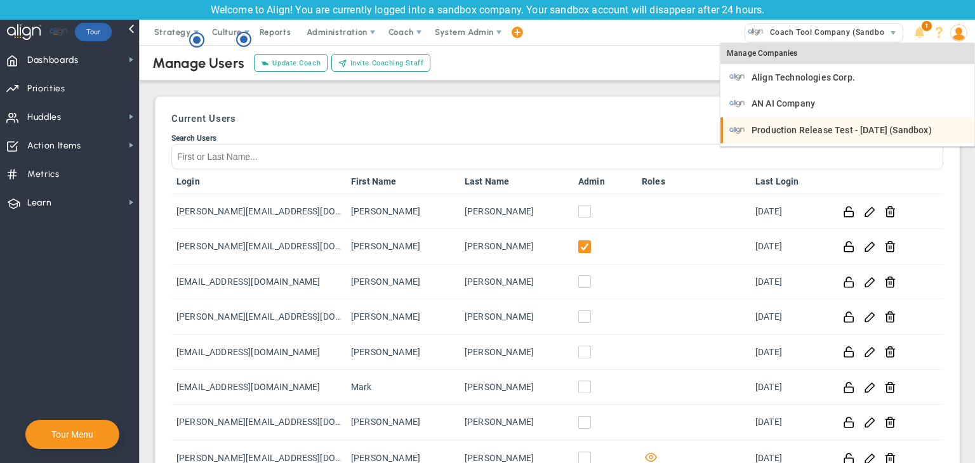
click li "Production Release Test - [DATE] (Sandbox)"
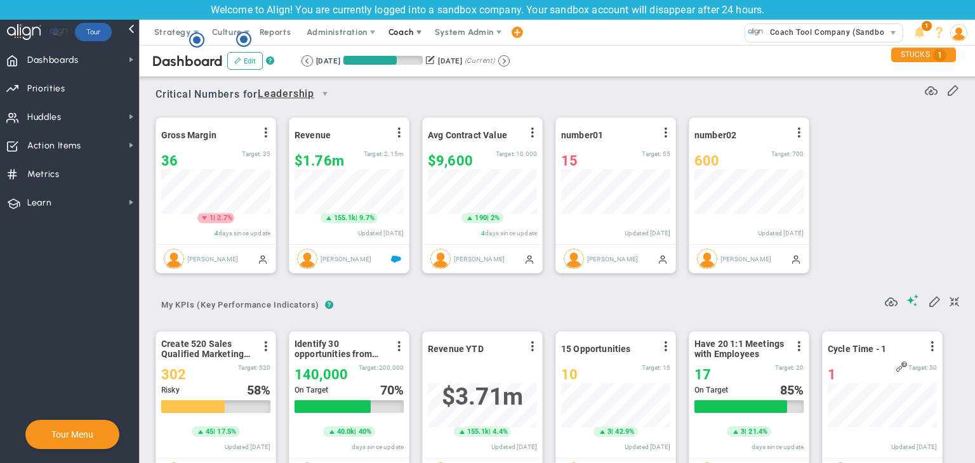
click at [401, 39] on span "Coach" at bounding box center [402, 32] width 46 height 25
click at [402, 51] on span "Schedule Meeting" at bounding box center [423, 57] width 89 height 25
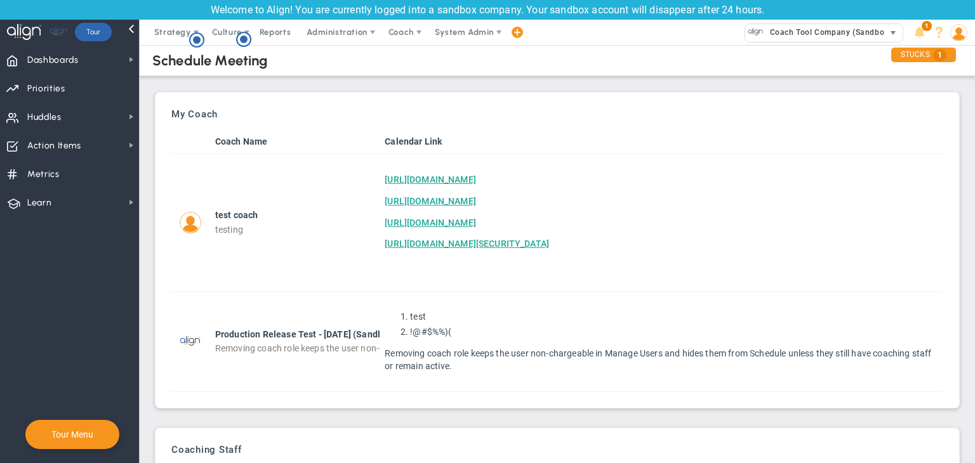
click at [802, 36] on span "Coach Tool Company (Sandbox)" at bounding box center [827, 32] width 128 height 16
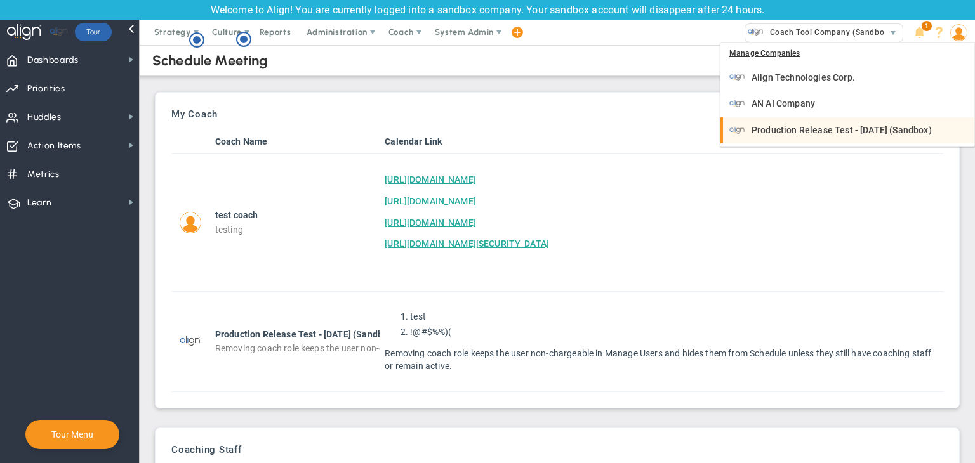
click at [795, 122] on div "Production Release Test - [DATE] (Sandbox)" at bounding box center [848, 130] width 239 height 16
